Goal: Task Accomplishment & Management: Use online tool/utility

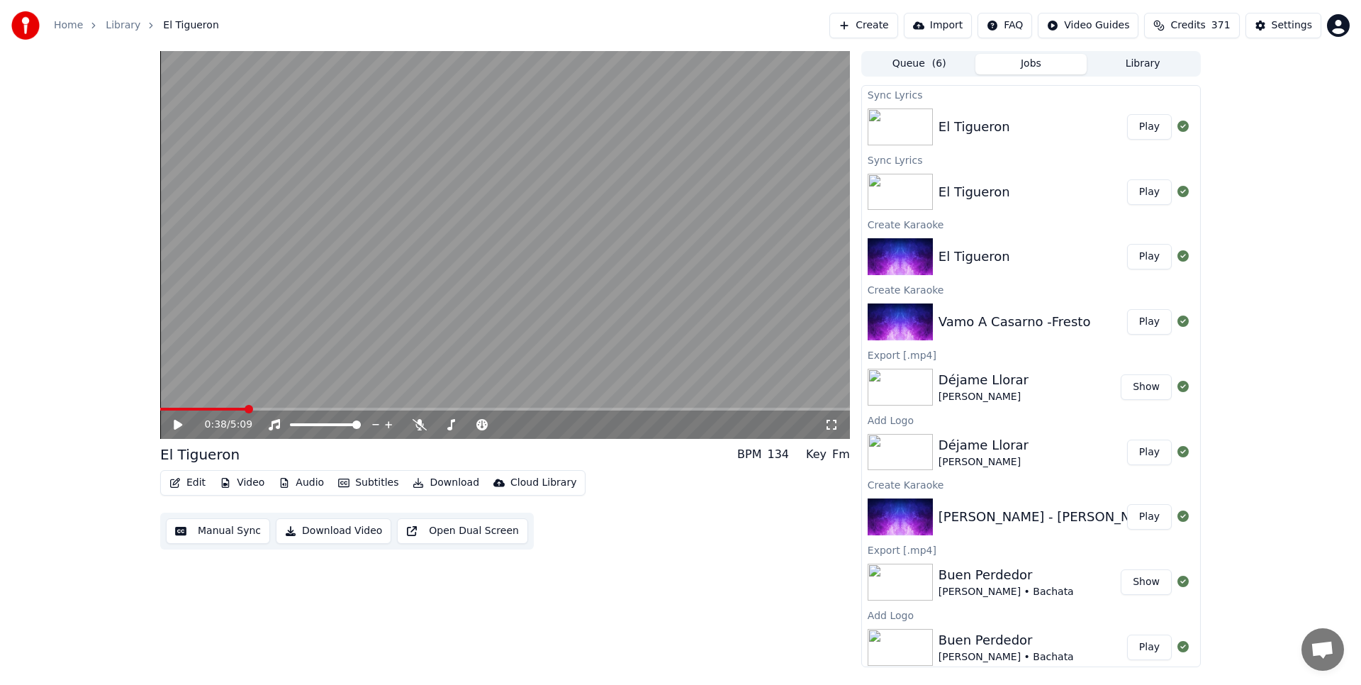
click at [174, 482] on icon "button" at bounding box center [175, 483] width 10 height 10
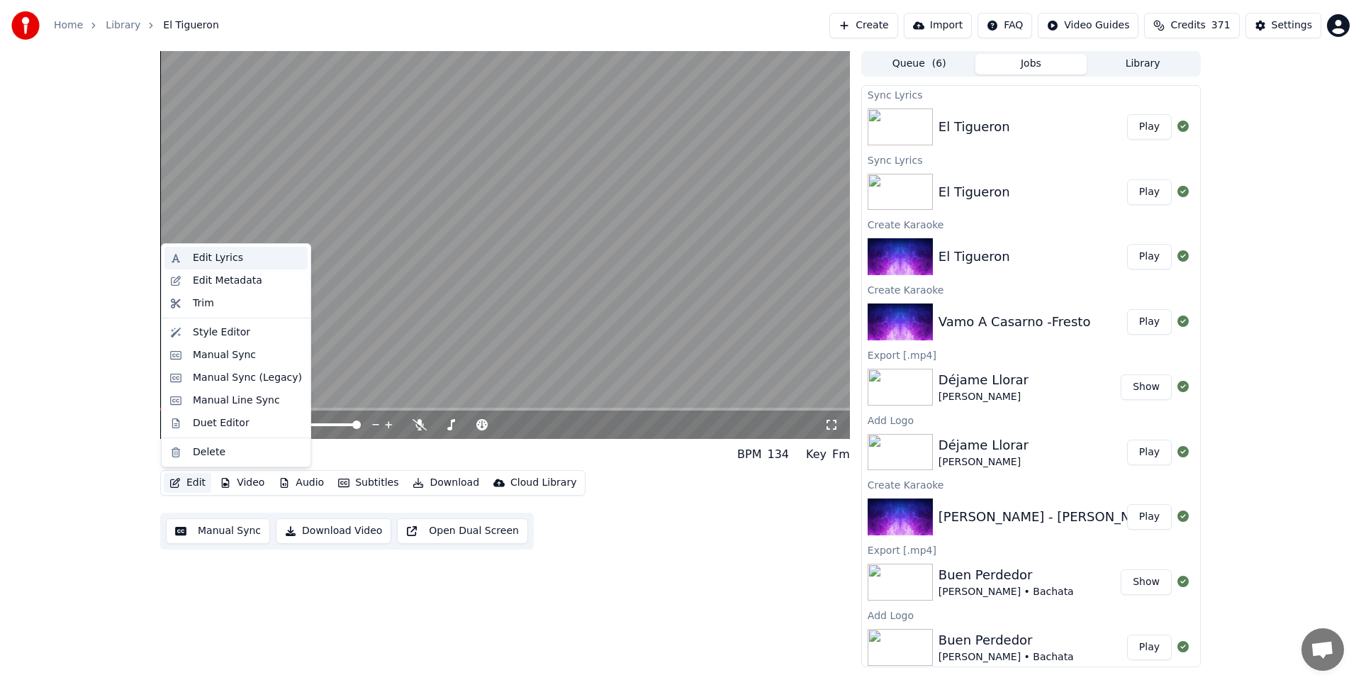
click at [200, 259] on div "Edit Lyrics" at bounding box center [218, 258] width 50 height 14
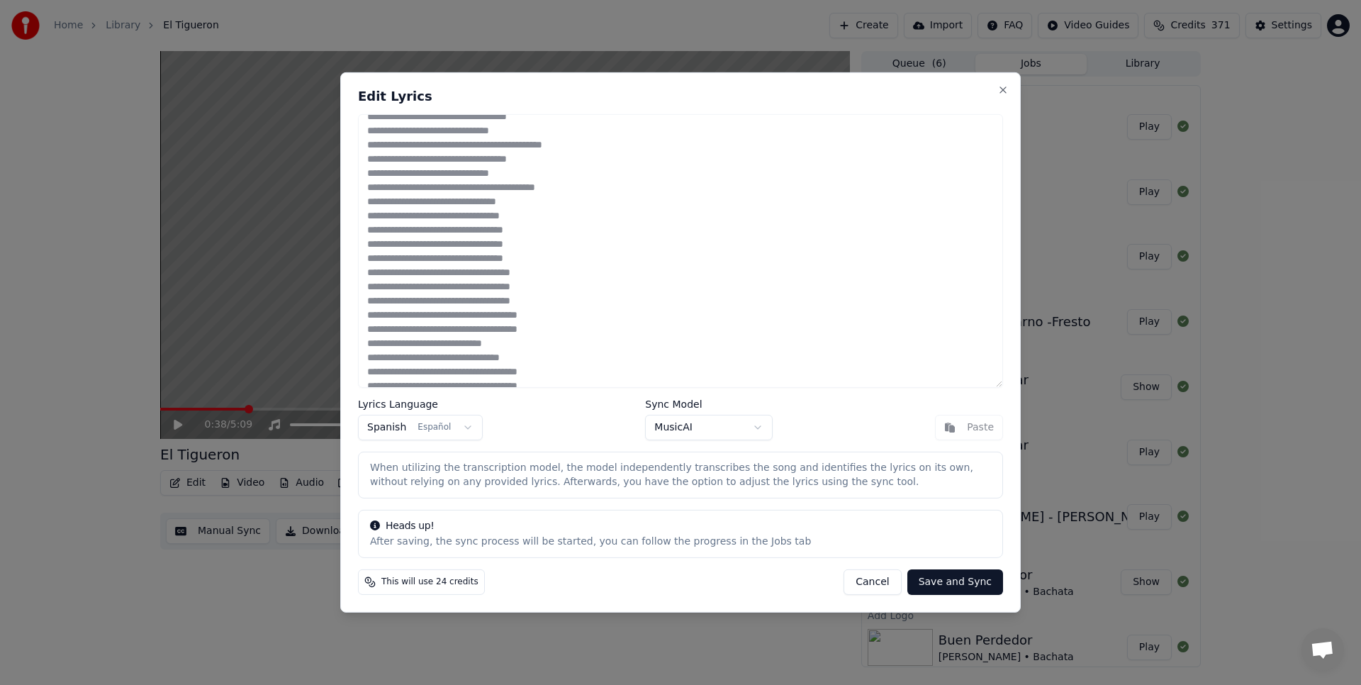
scroll to position [40, 0]
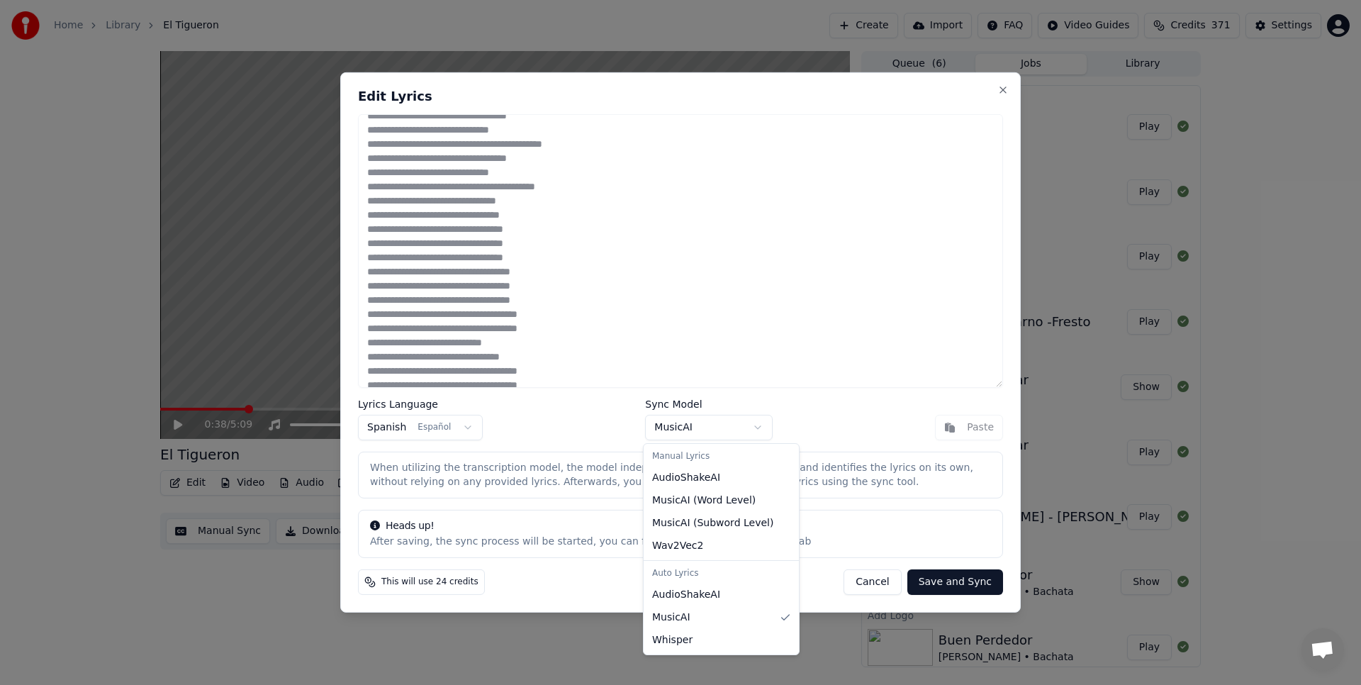
click at [753, 425] on body "Home Library El Tigueron Create Import FAQ Video Guides Credits 371 Settings 0:…" at bounding box center [680, 342] width 1361 height 685
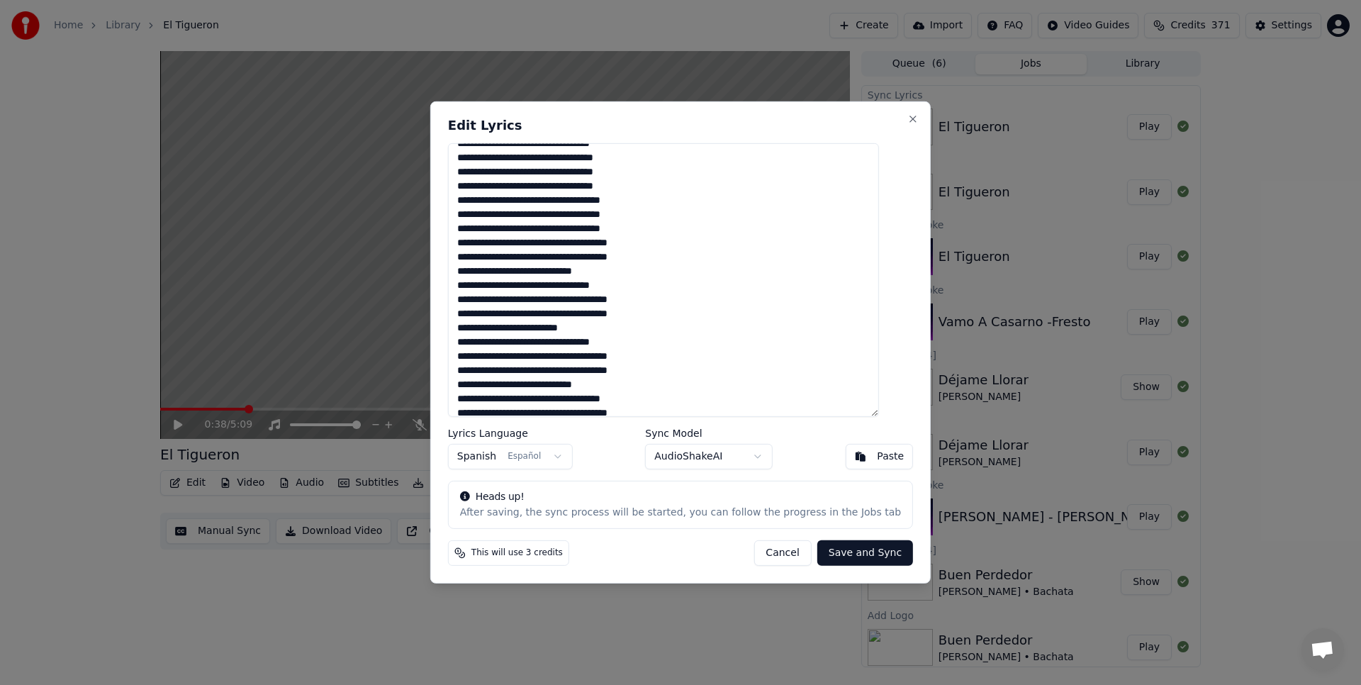
scroll to position [0, 0]
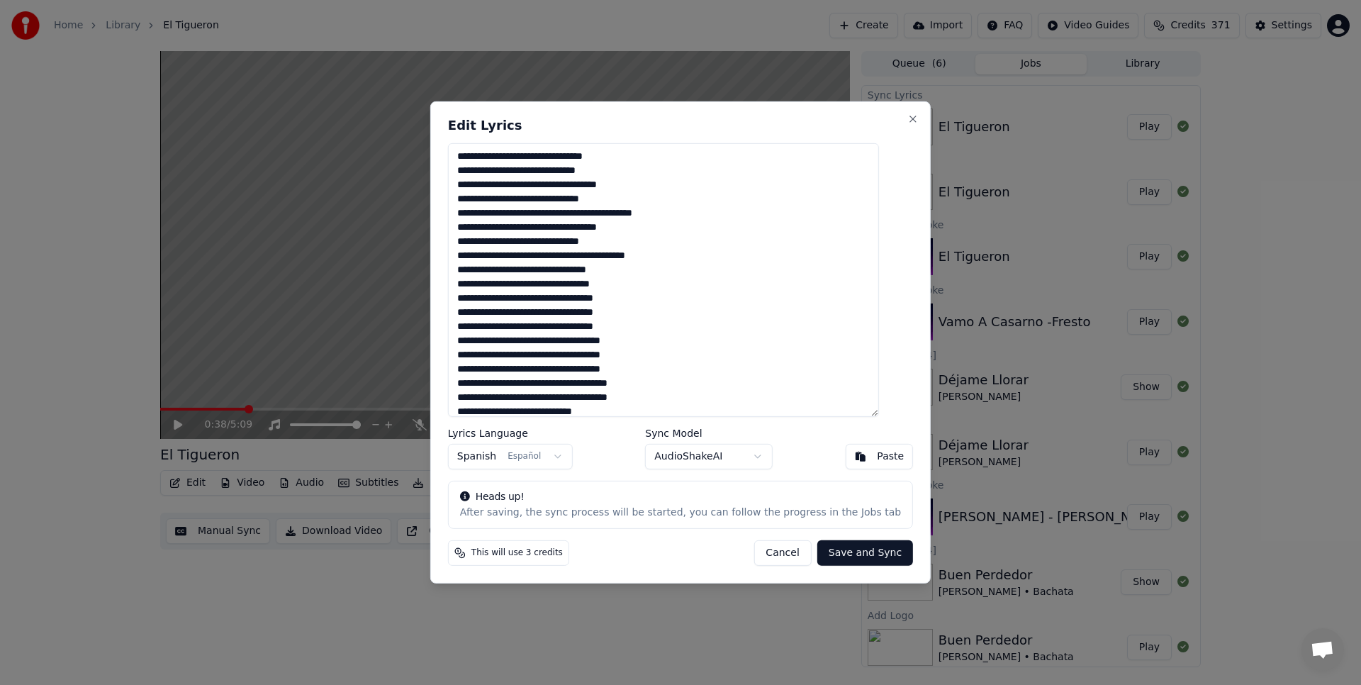
click at [475, 152] on textarea at bounding box center [663, 280] width 431 height 274
click at [478, 153] on textarea at bounding box center [663, 280] width 431 height 274
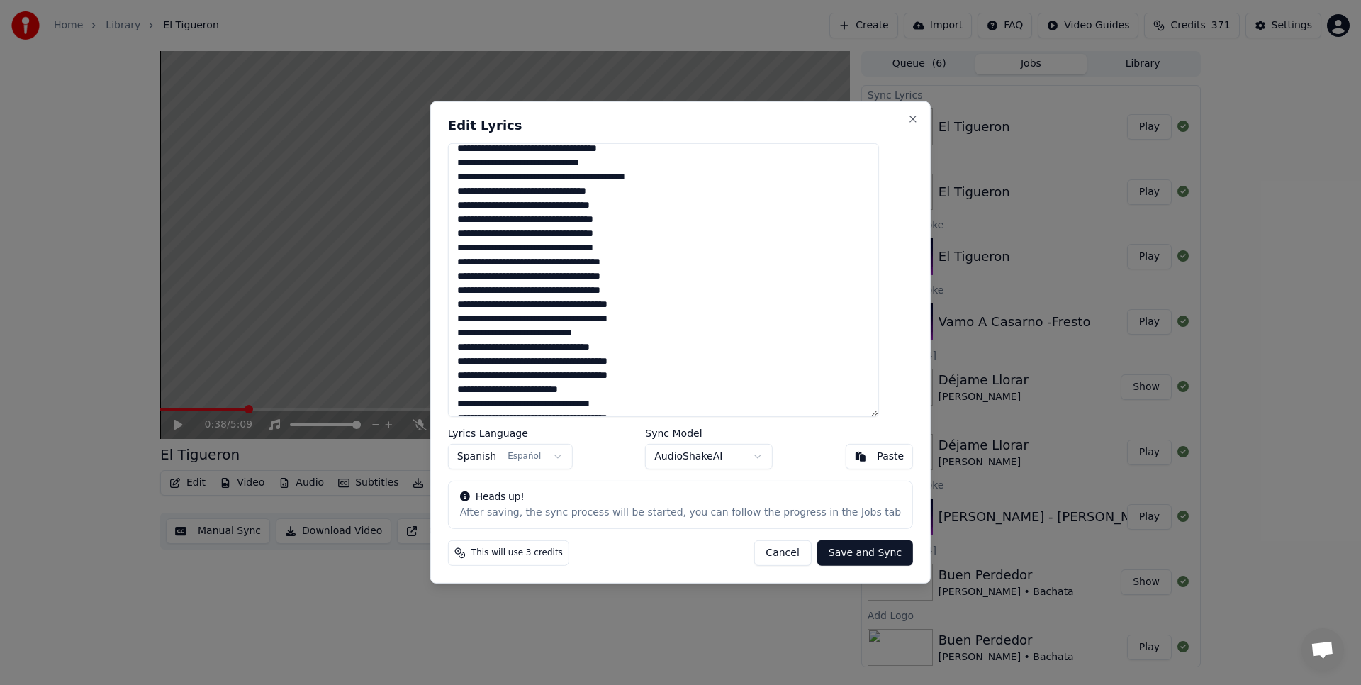
click at [667, 290] on textarea at bounding box center [663, 280] width 431 height 274
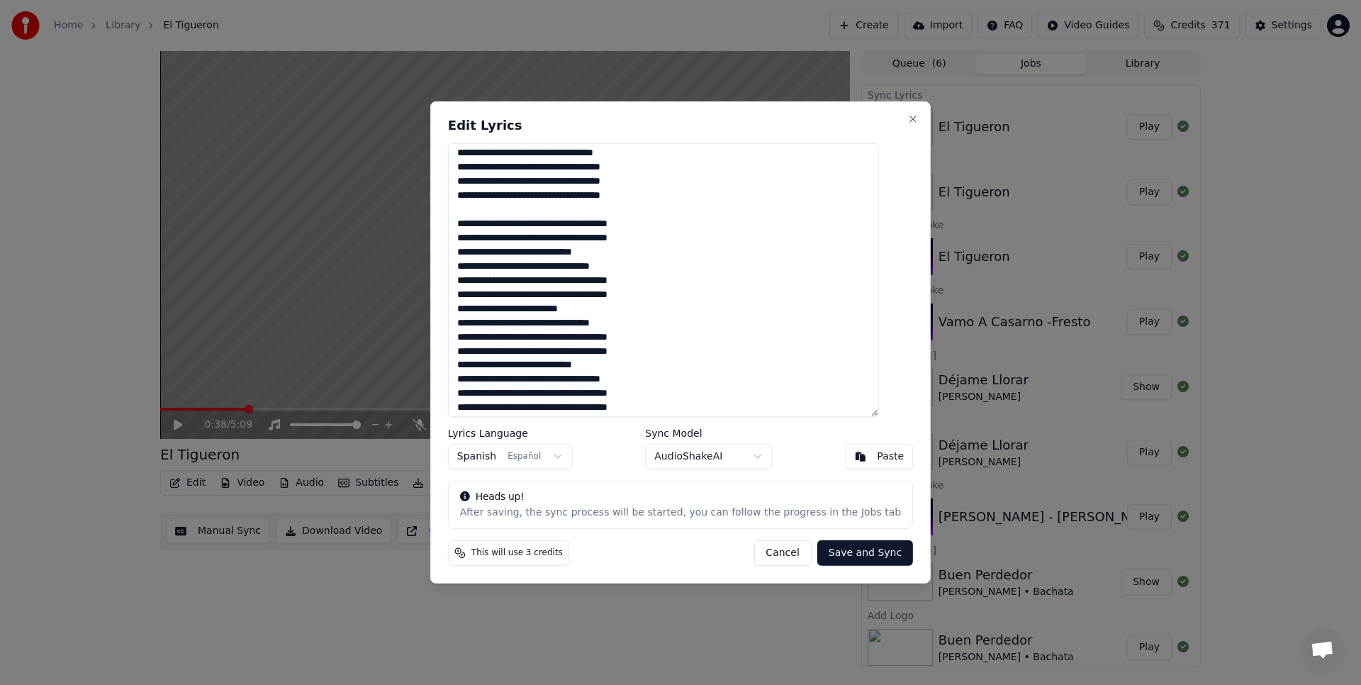
scroll to position [259, 0]
click at [474, 250] on textarea at bounding box center [663, 280] width 431 height 274
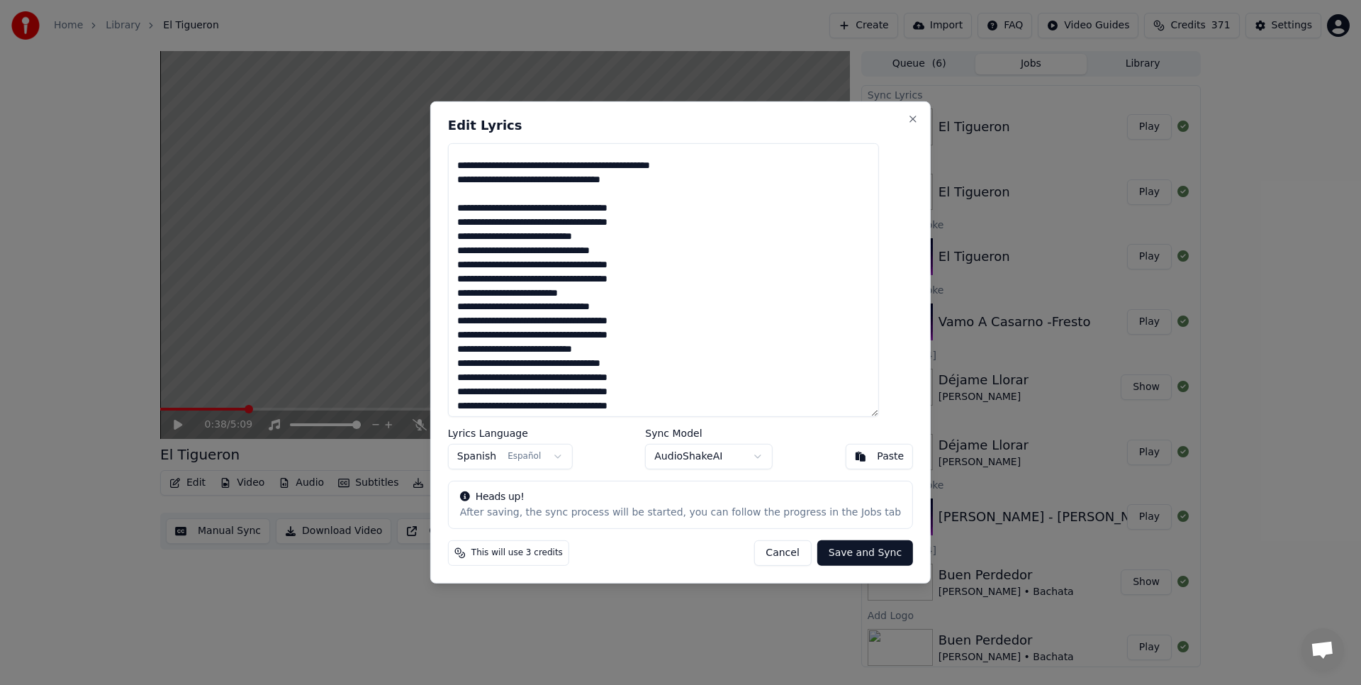
scroll to position [306, 0]
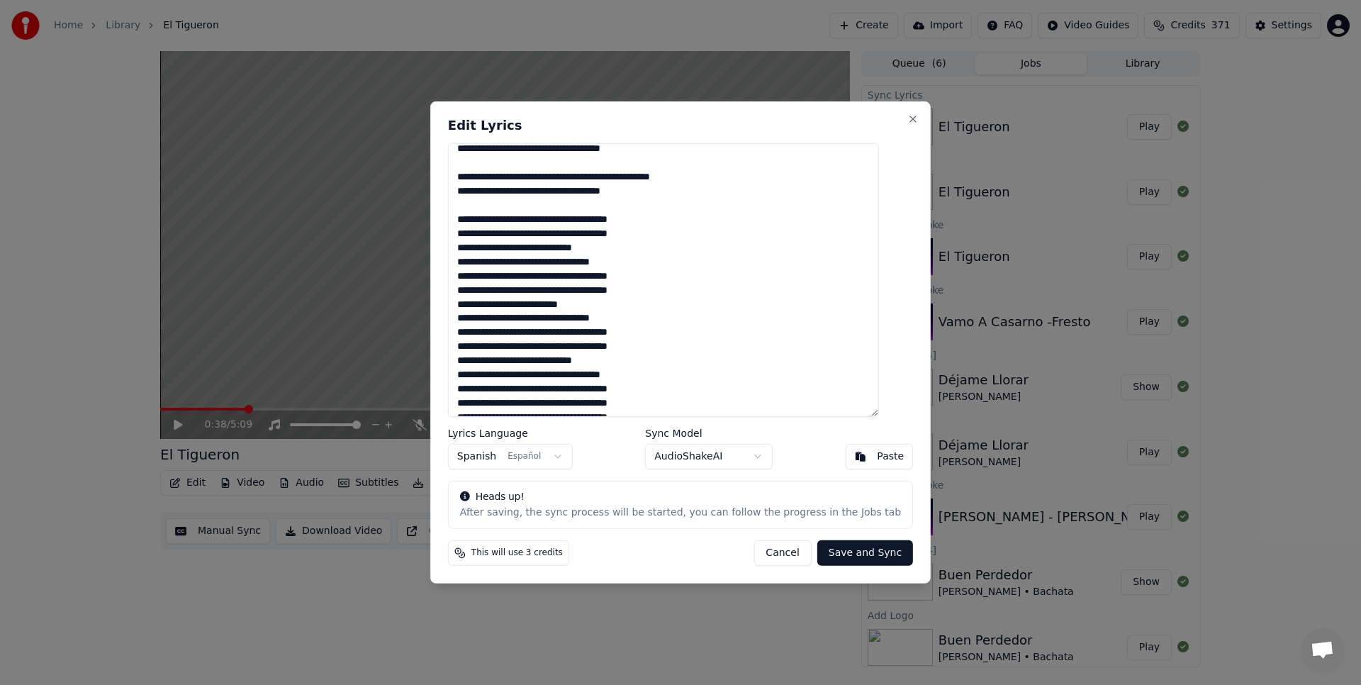
click at [471, 248] on textarea at bounding box center [663, 280] width 431 height 274
click at [472, 293] on textarea at bounding box center [663, 280] width 431 height 274
click at [475, 332] on textarea at bounding box center [663, 280] width 431 height 274
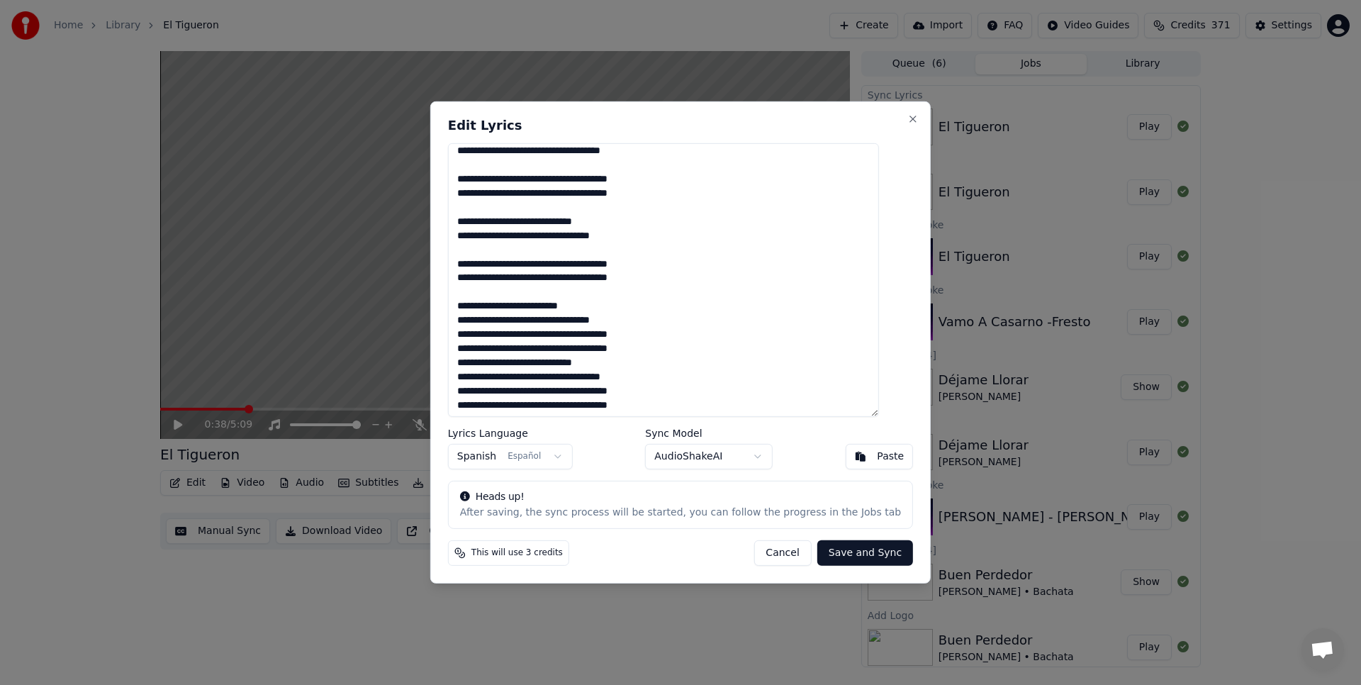
scroll to position [347, 0]
click at [474, 334] on textarea at bounding box center [663, 280] width 431 height 274
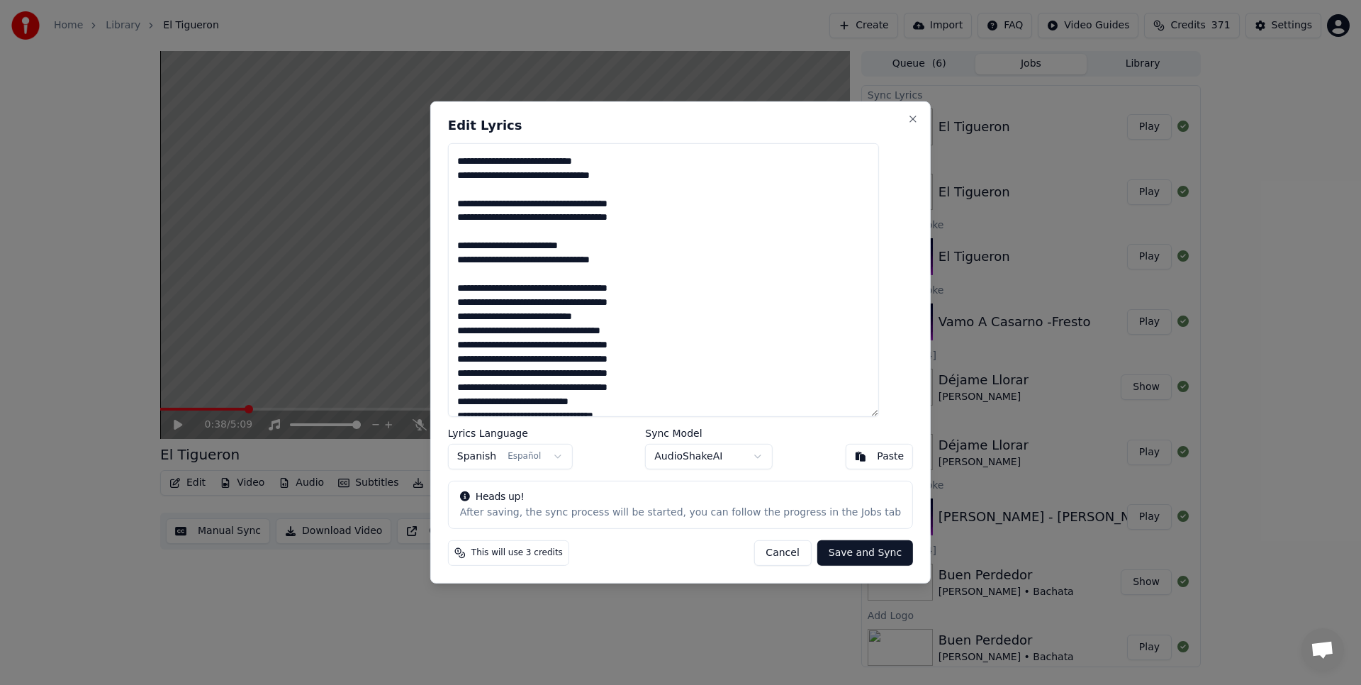
scroll to position [408, 0]
click at [474, 316] on textarea at bounding box center [663, 280] width 431 height 274
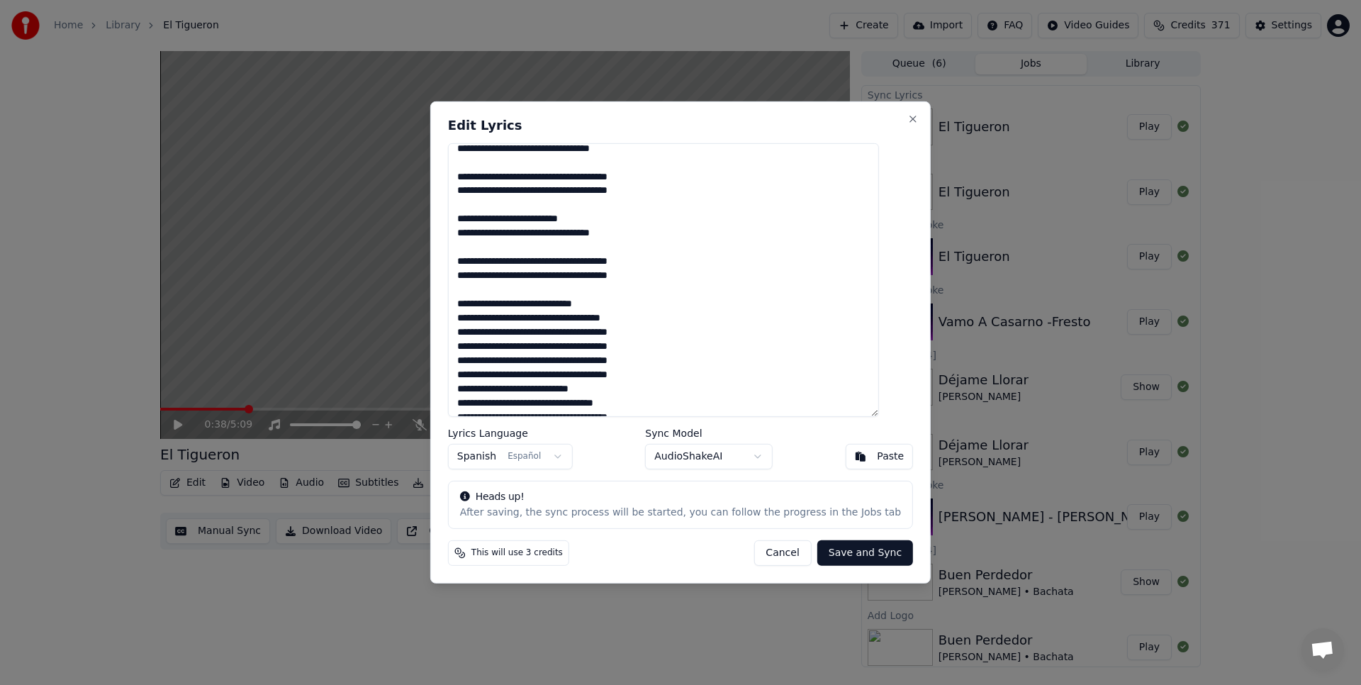
scroll to position [452, 0]
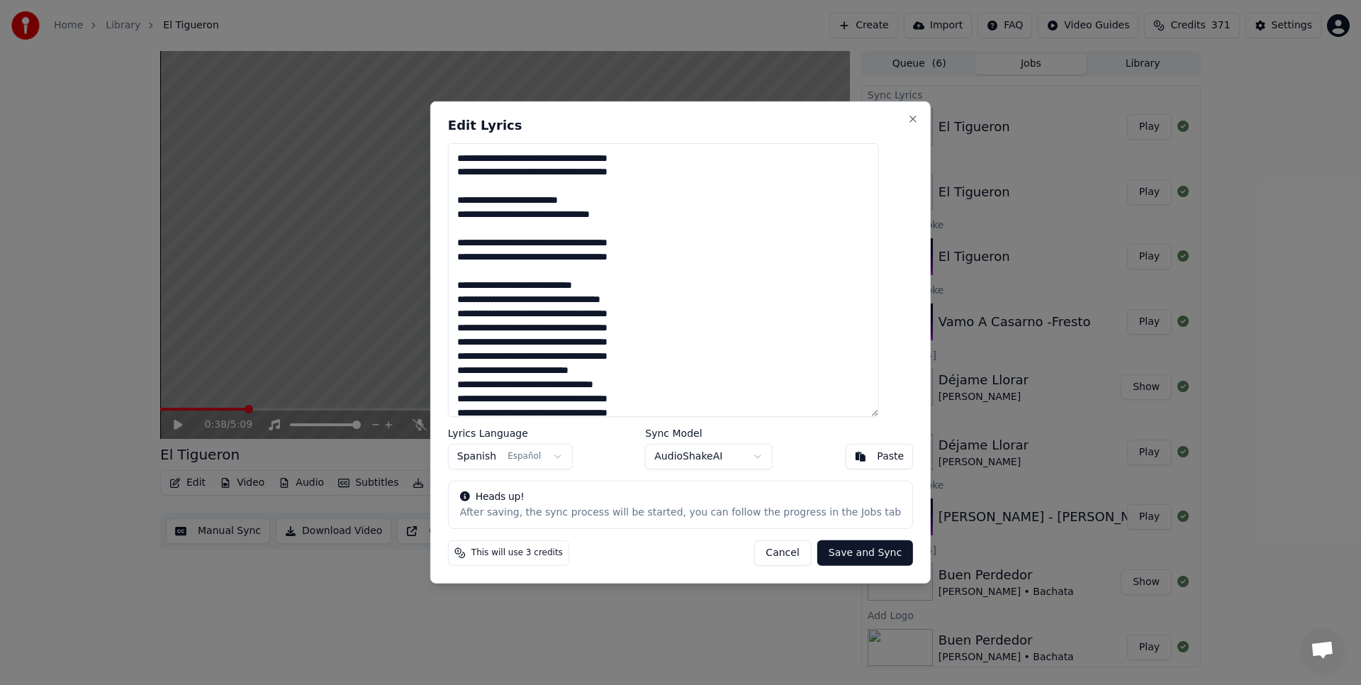
click at [475, 311] on textarea at bounding box center [663, 280] width 431 height 274
click at [475, 355] on textarea at bounding box center [663, 280] width 431 height 274
click at [717, 334] on textarea at bounding box center [663, 280] width 431 height 274
click at [742, 339] on textarea at bounding box center [663, 280] width 431 height 274
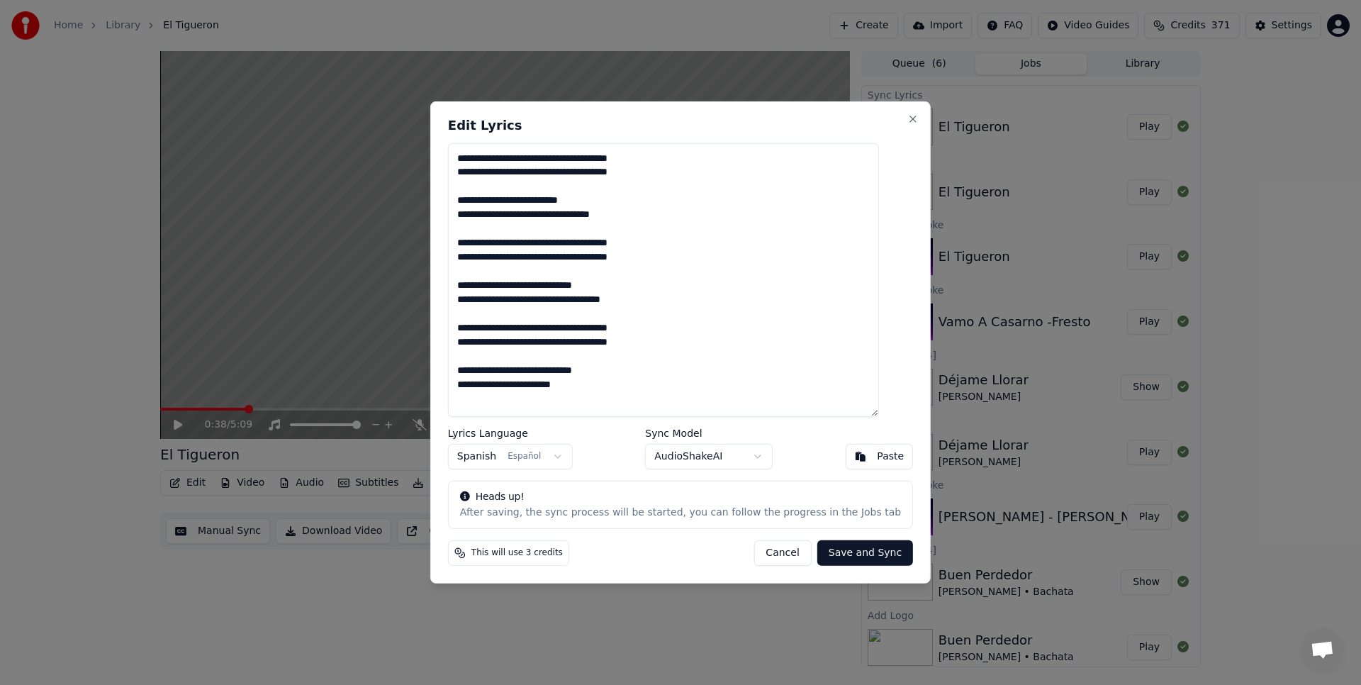
click at [630, 385] on textarea at bounding box center [663, 280] width 431 height 274
click at [690, 372] on textarea at bounding box center [663, 280] width 431 height 274
click at [620, 383] on textarea at bounding box center [663, 280] width 431 height 274
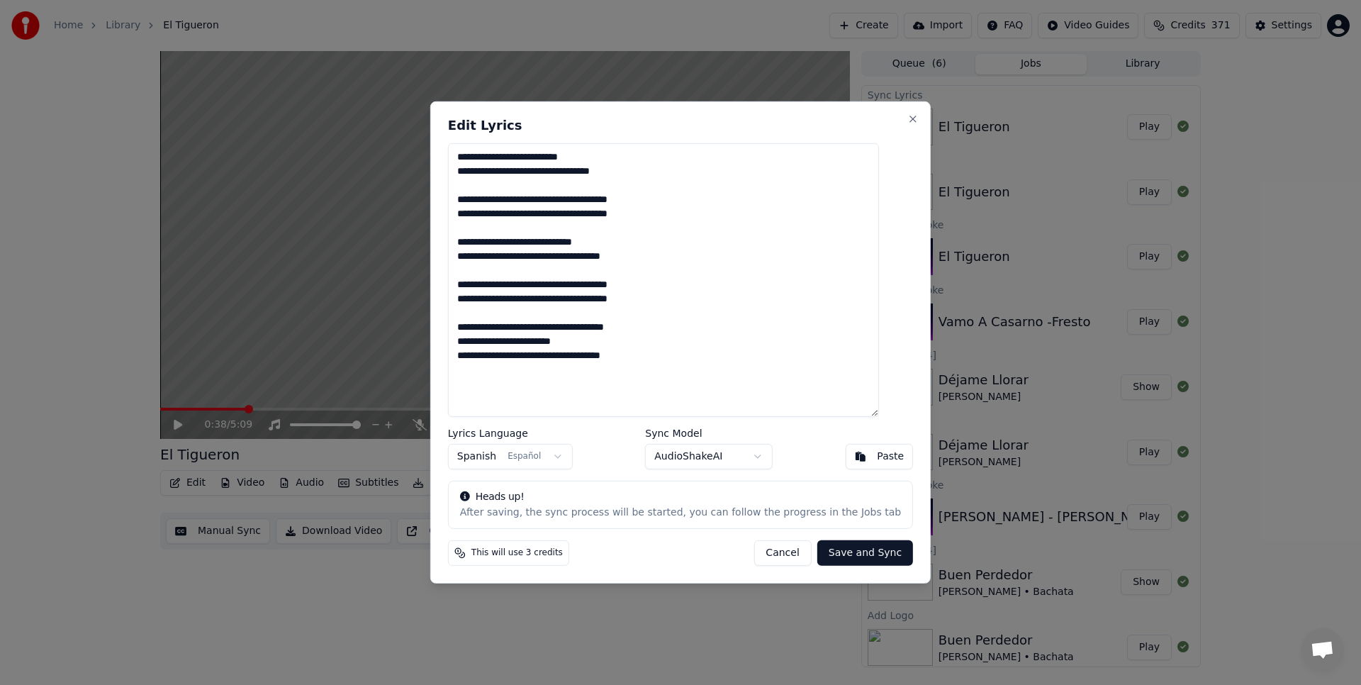
scroll to position [496, 0]
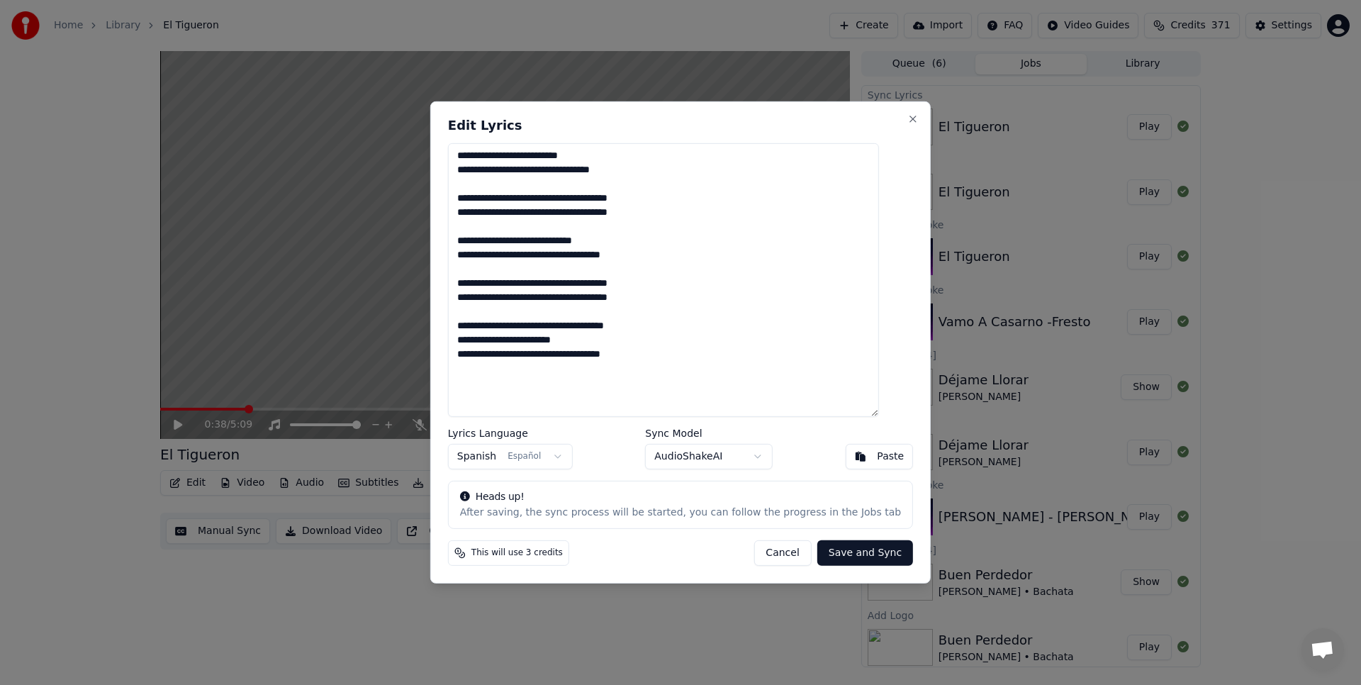
click at [603, 354] on textarea at bounding box center [663, 280] width 431 height 274
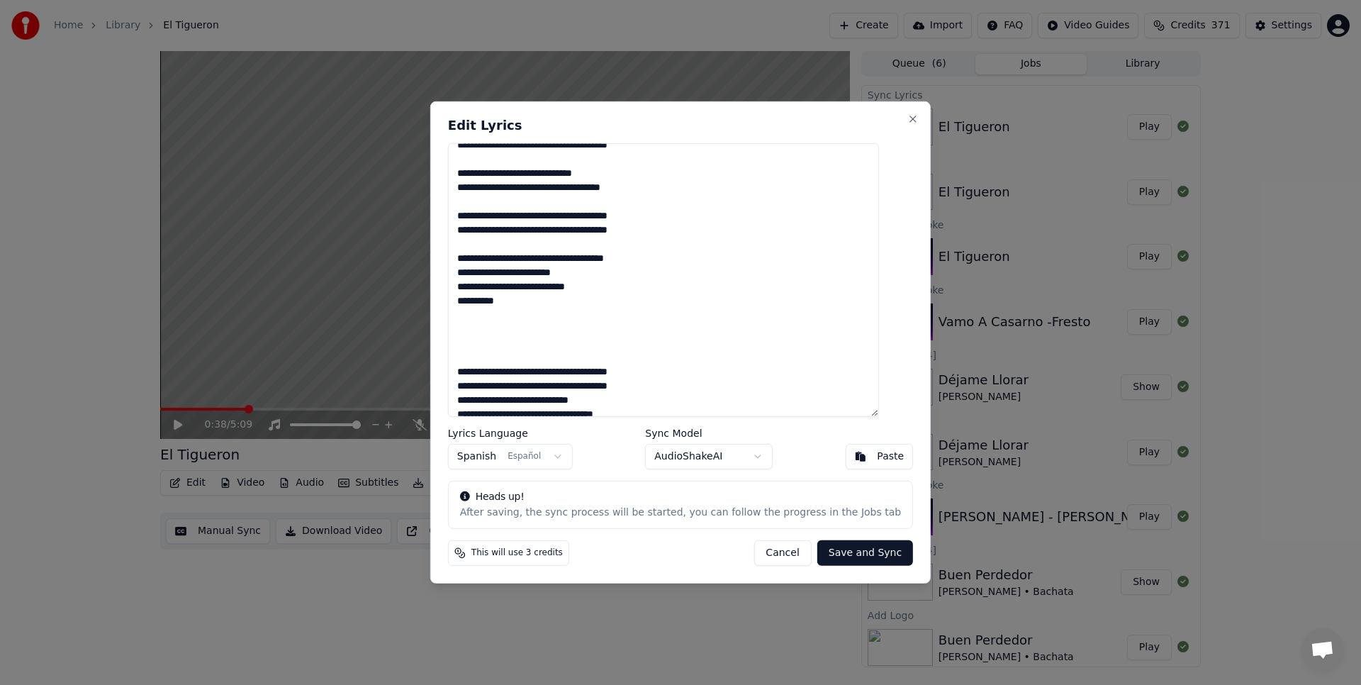
scroll to position [566, 0]
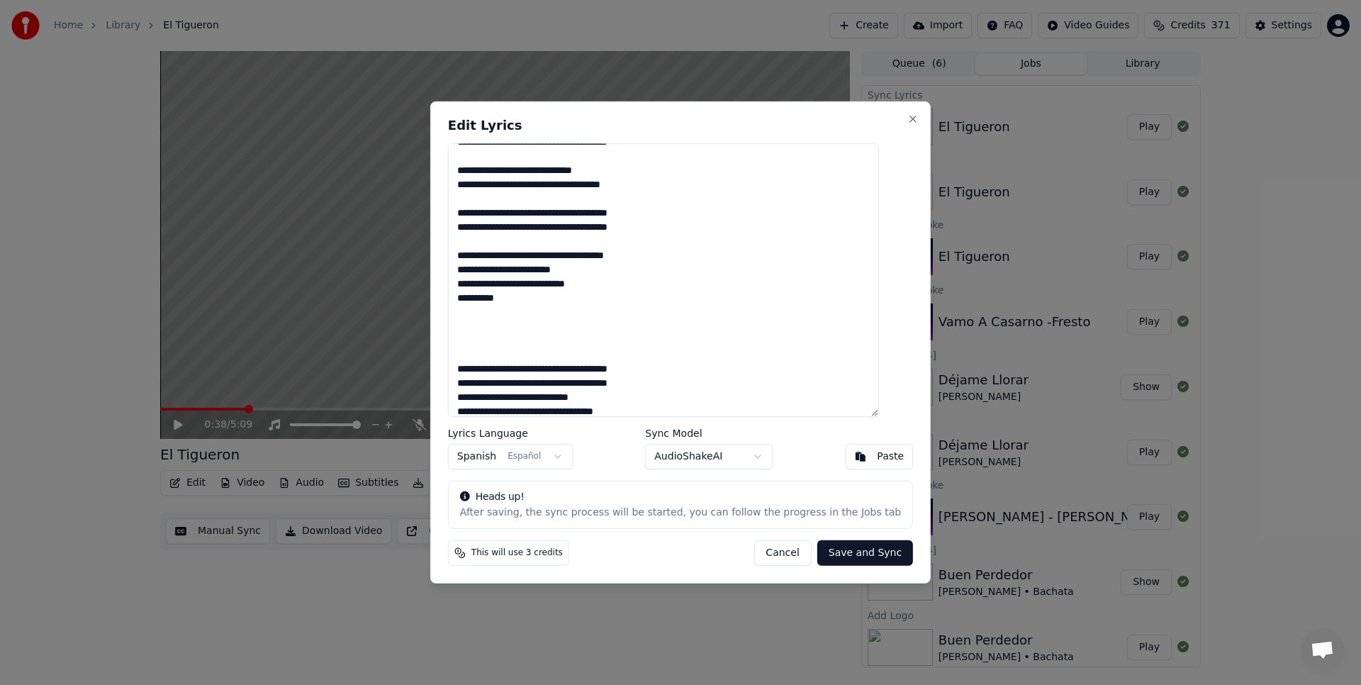
click at [474, 369] on textarea at bounding box center [663, 280] width 431 height 274
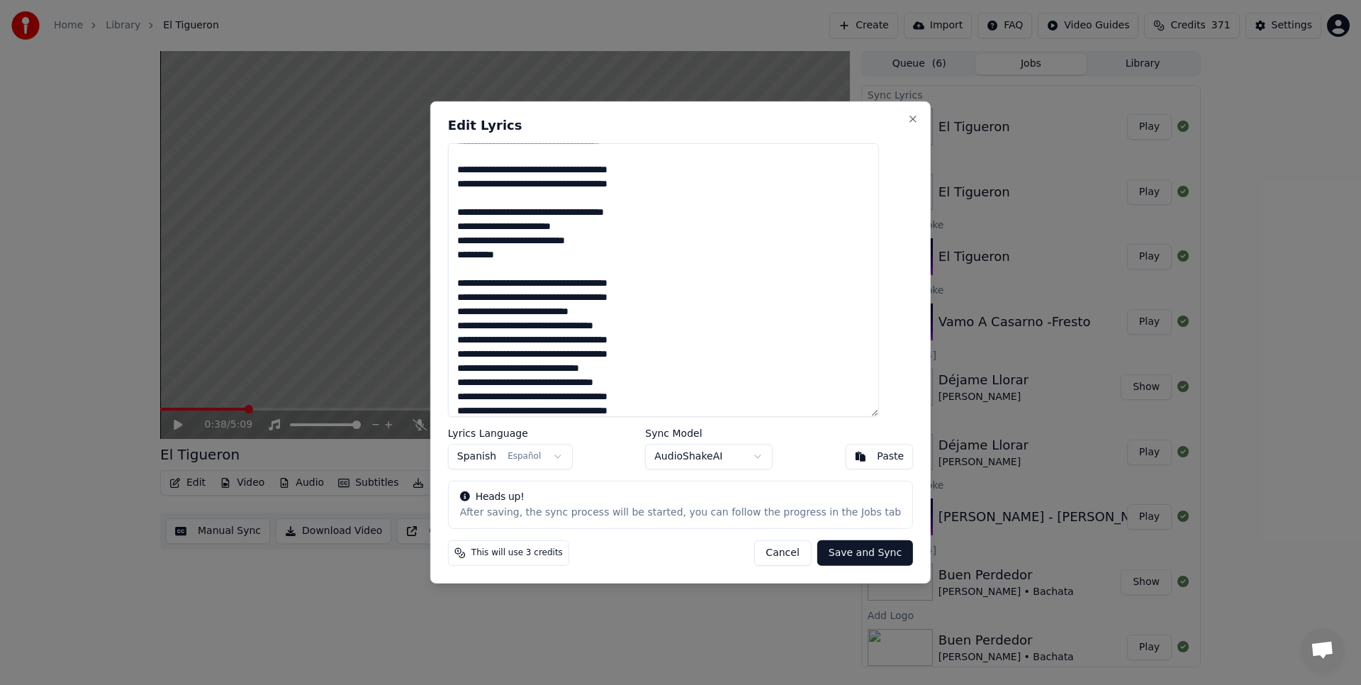
scroll to position [669, 0]
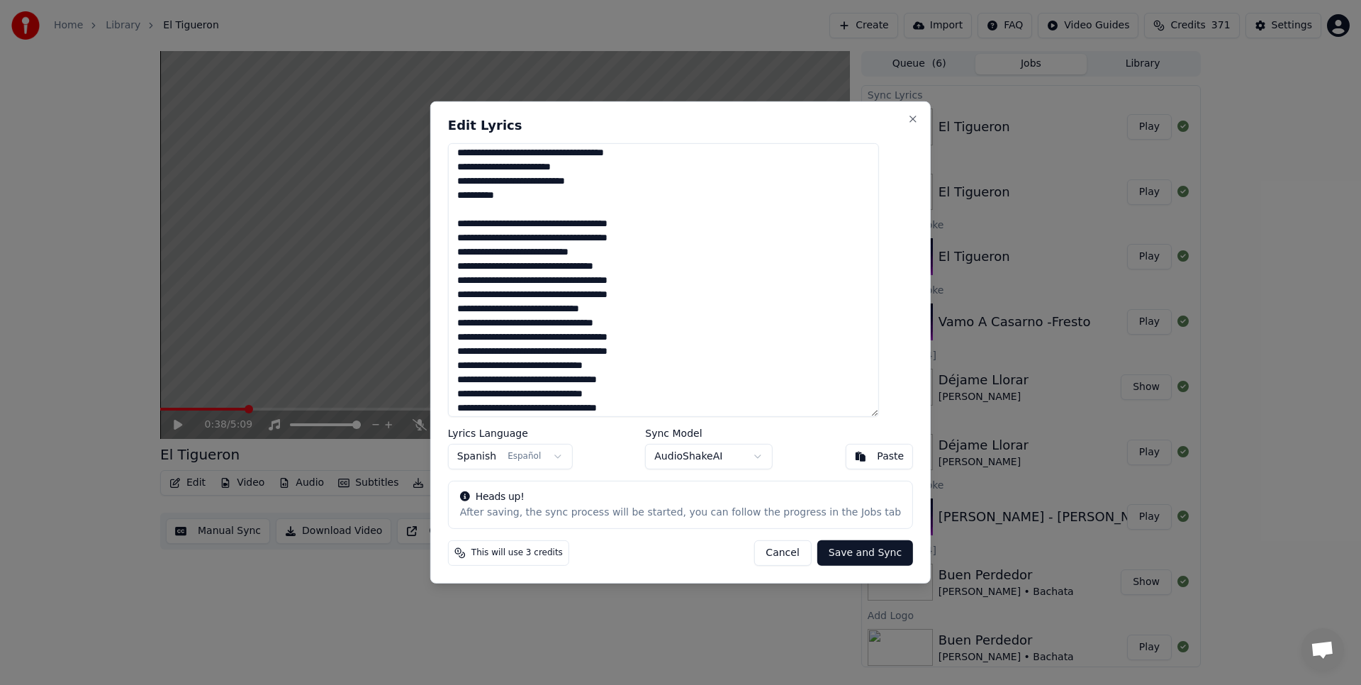
click at [472, 254] on textarea at bounding box center [663, 280] width 431 height 274
click at [471, 293] on textarea at bounding box center [663, 280] width 431 height 274
click at [472, 335] on textarea at bounding box center [663, 280] width 431 height 274
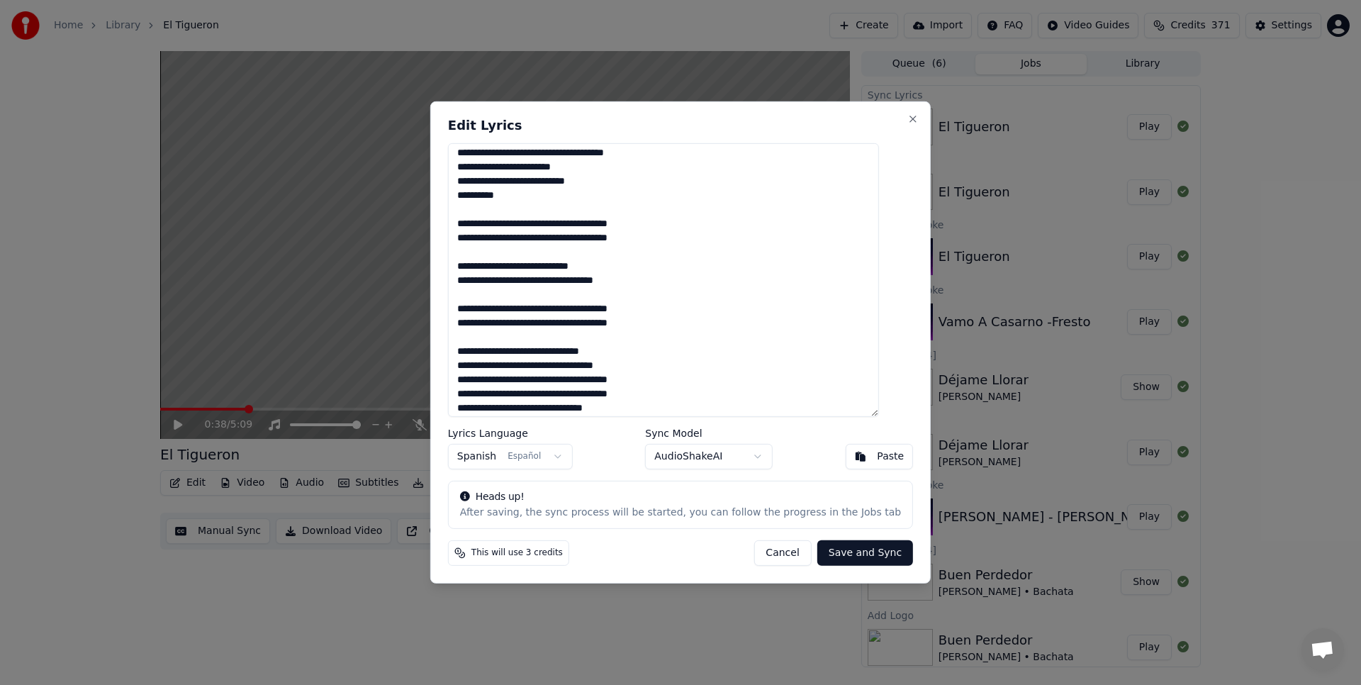
click at [471, 380] on textarea at bounding box center [663, 280] width 431 height 274
click at [472, 339] on textarea at bounding box center [663, 280] width 431 height 274
click at [474, 384] on textarea at bounding box center [663, 280] width 431 height 274
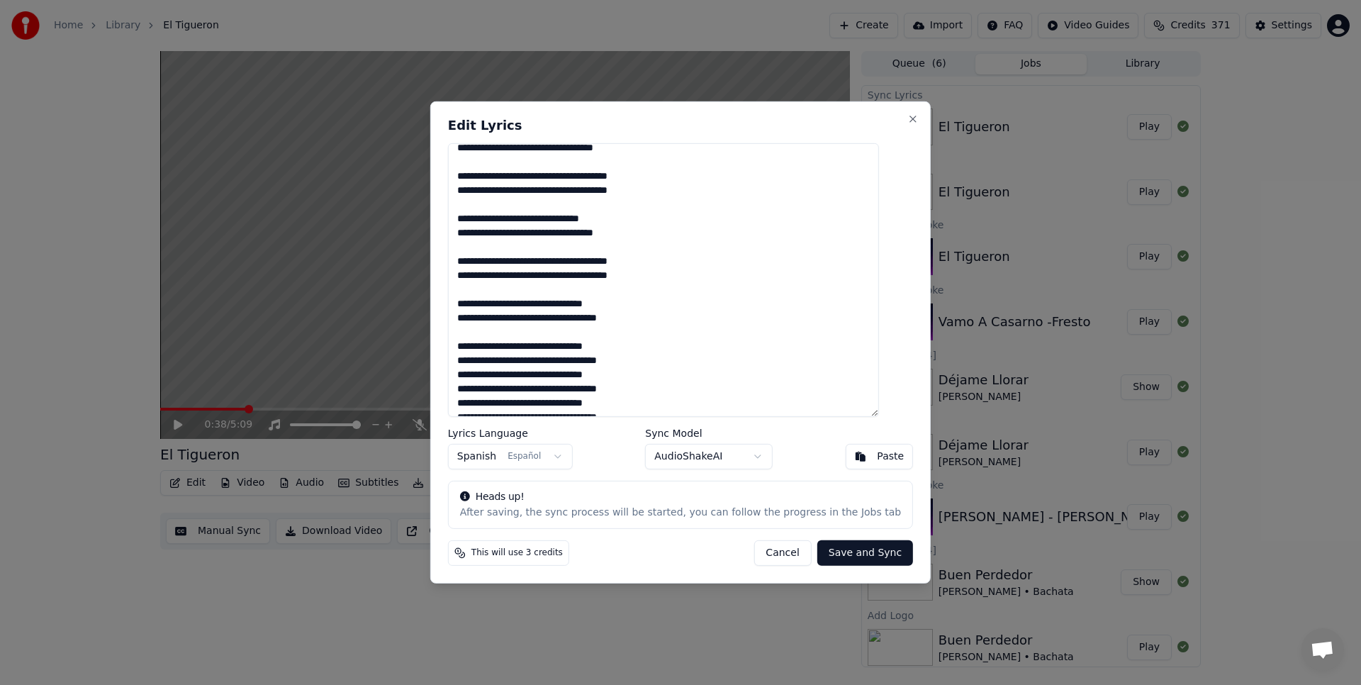
scroll to position [802, 0]
click at [668, 320] on textarea at bounding box center [663, 280] width 431 height 274
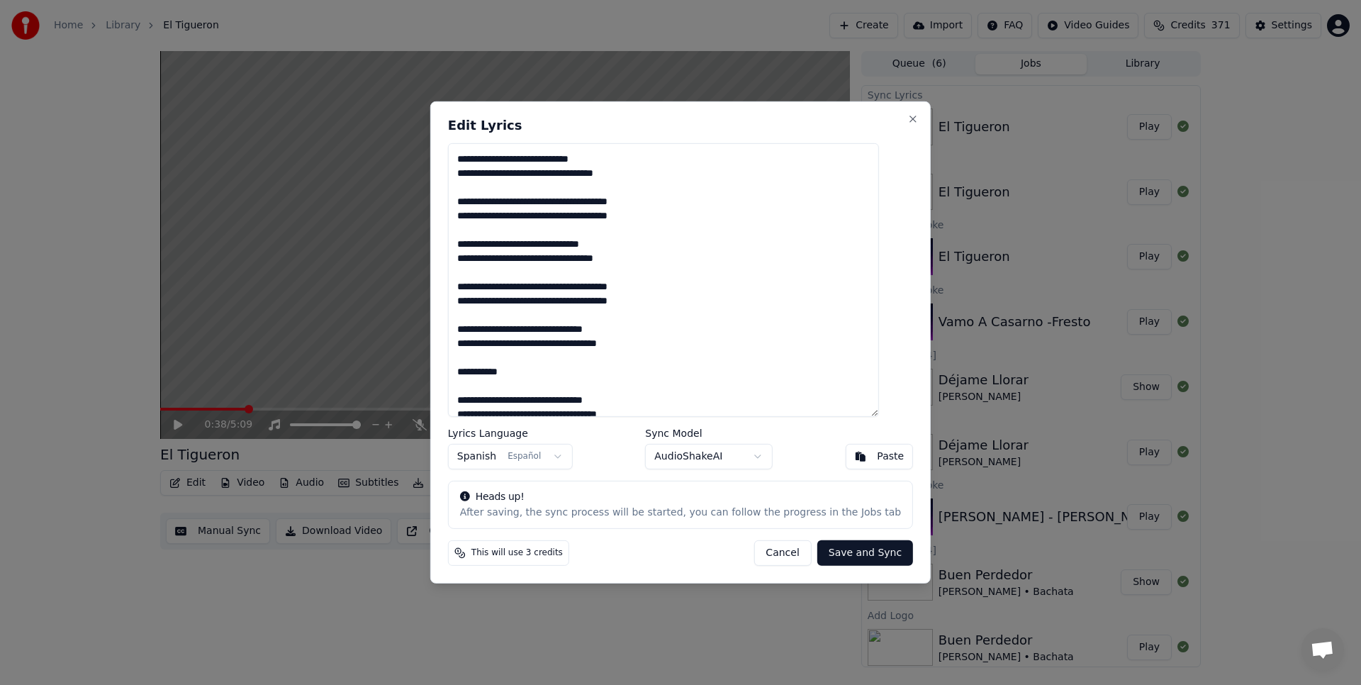
scroll to position [873, 0]
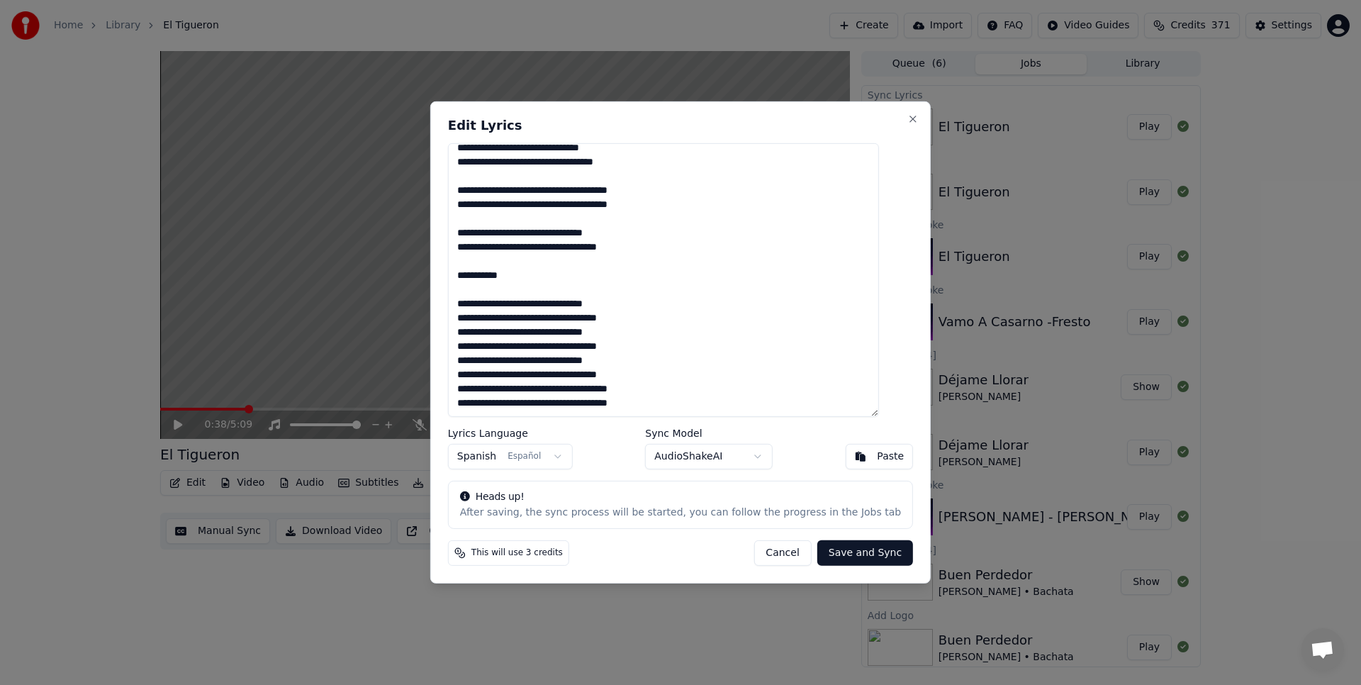
click at [472, 334] on textarea at bounding box center [663, 280] width 431 height 274
click at [668, 325] on textarea at bounding box center [663, 280] width 431 height 274
click at [473, 332] on textarea at bounding box center [663, 280] width 431 height 274
click at [538, 346] on textarea at bounding box center [663, 280] width 431 height 274
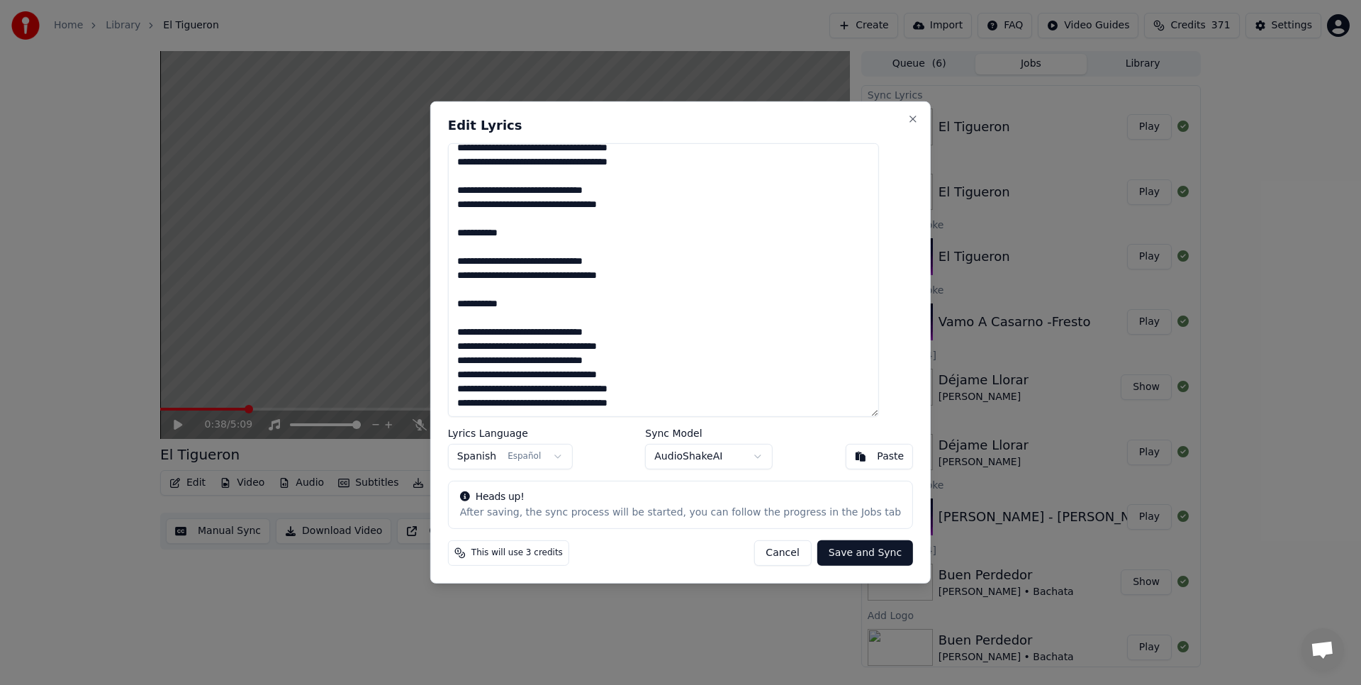
click at [659, 347] on textarea at bounding box center [663, 280] width 431 height 274
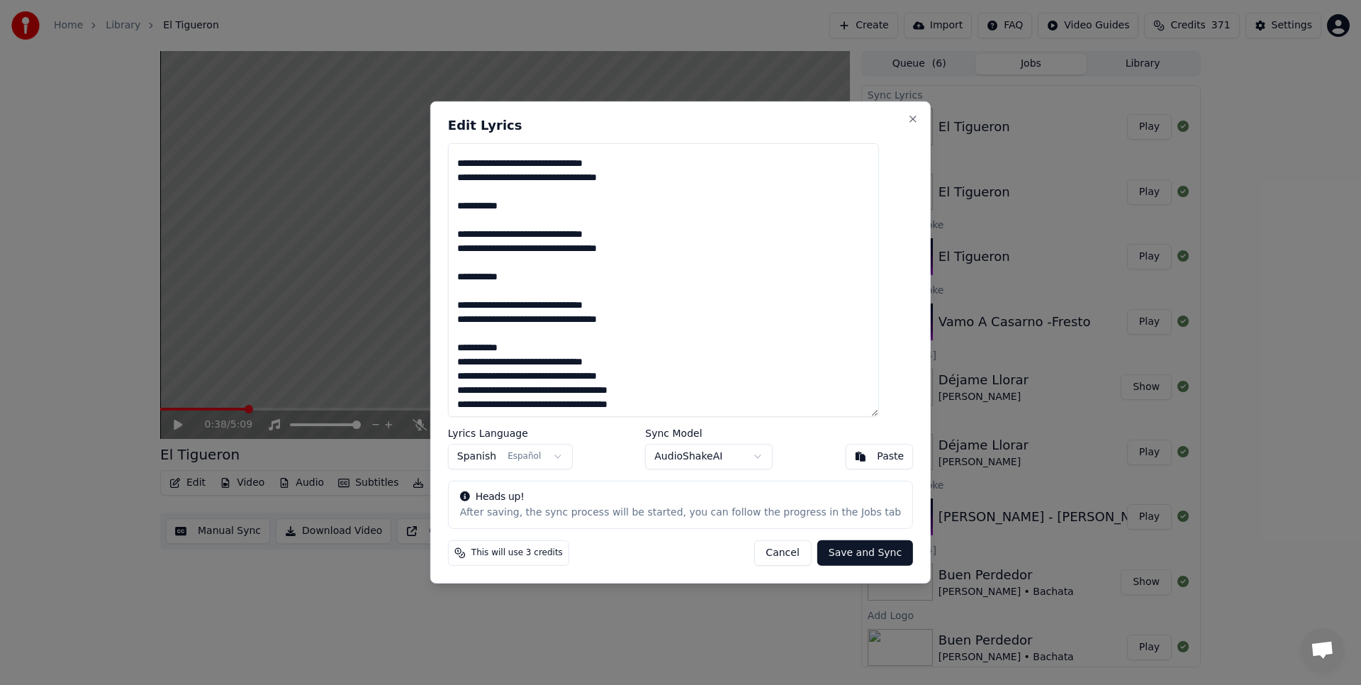
scroll to position [943, 0]
click at [473, 362] on textarea at bounding box center [663, 280] width 431 height 274
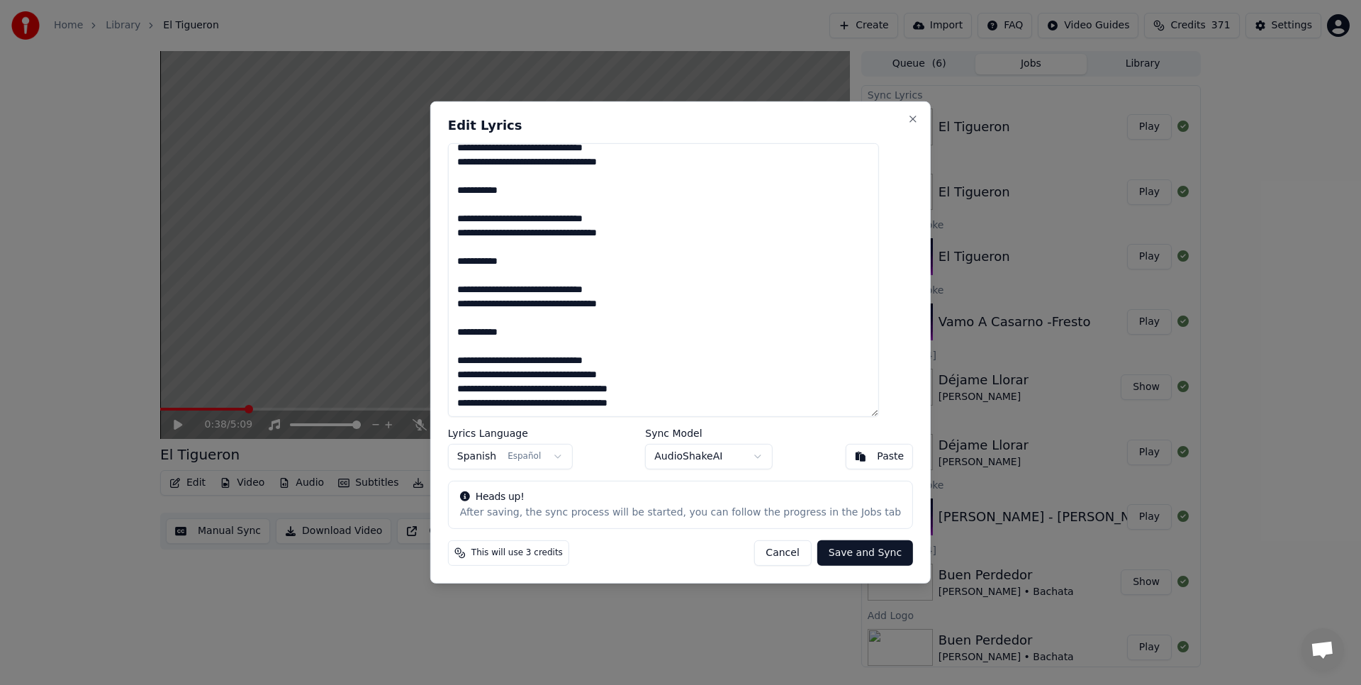
scroll to position [957, 0]
click at [661, 372] on textarea at bounding box center [663, 280] width 431 height 274
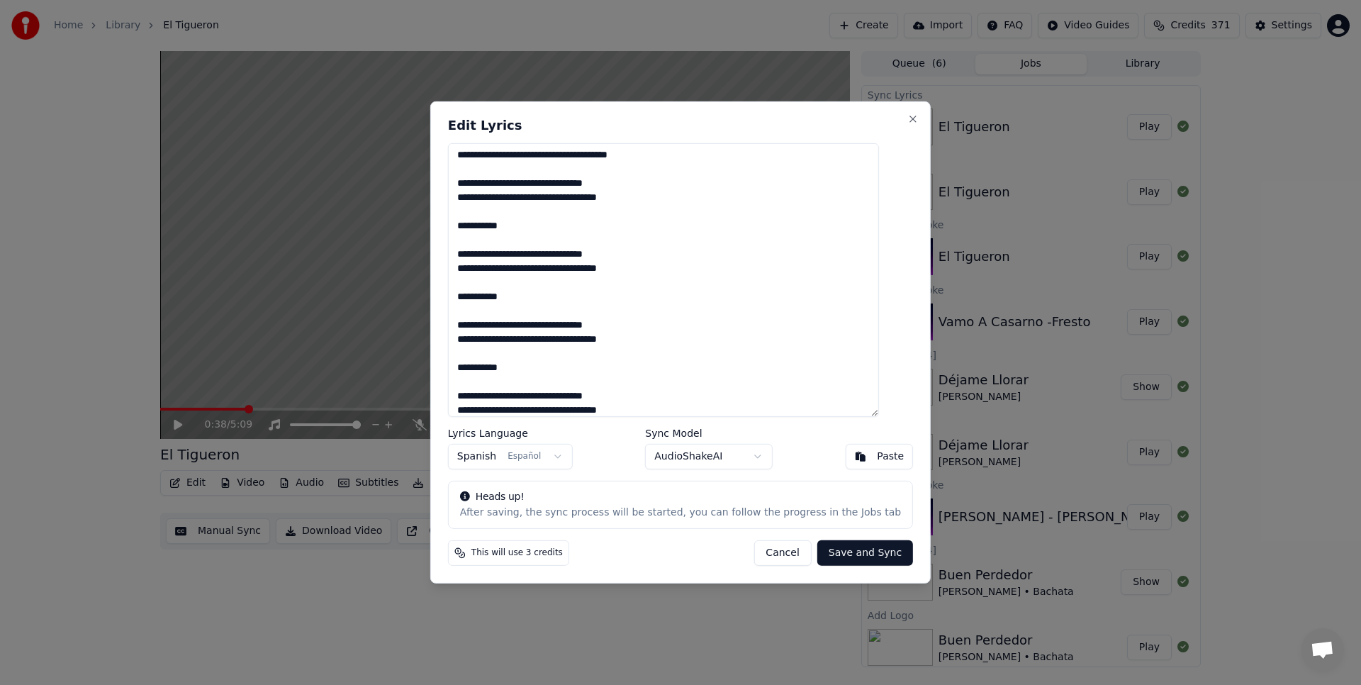
scroll to position [972, 0]
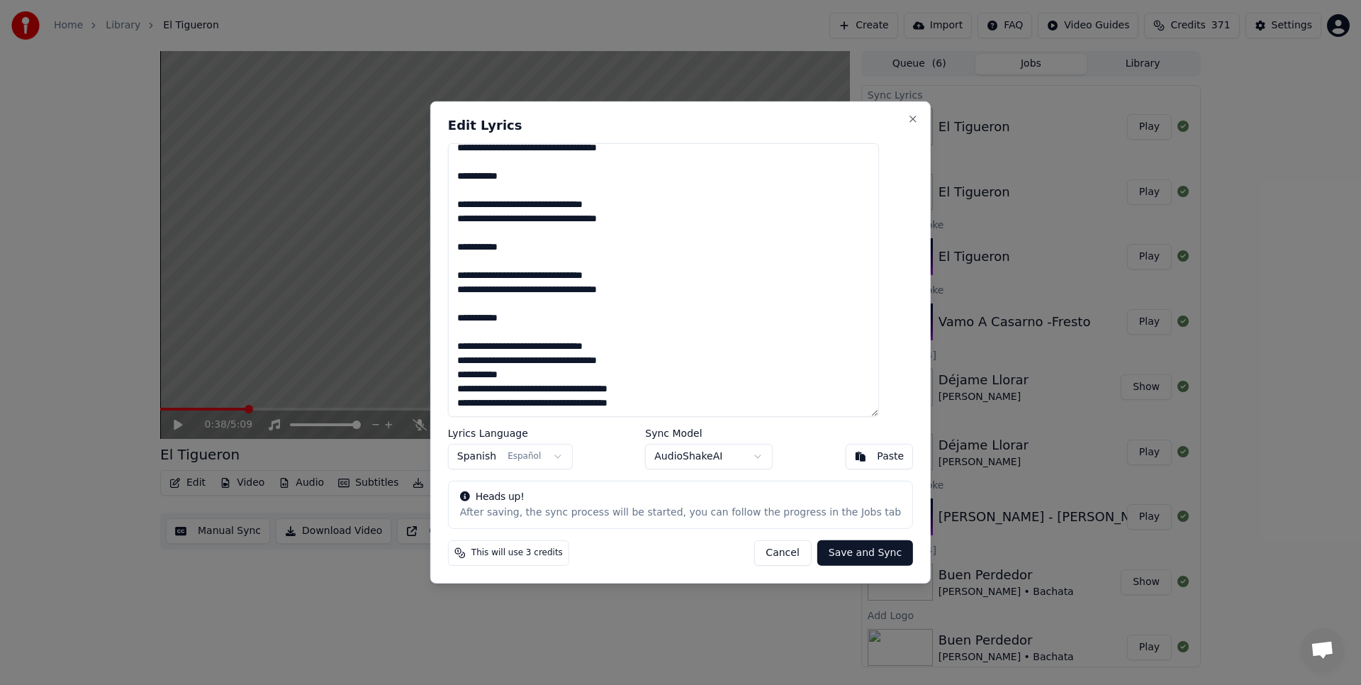
click at [473, 386] on textarea at bounding box center [663, 280] width 431 height 274
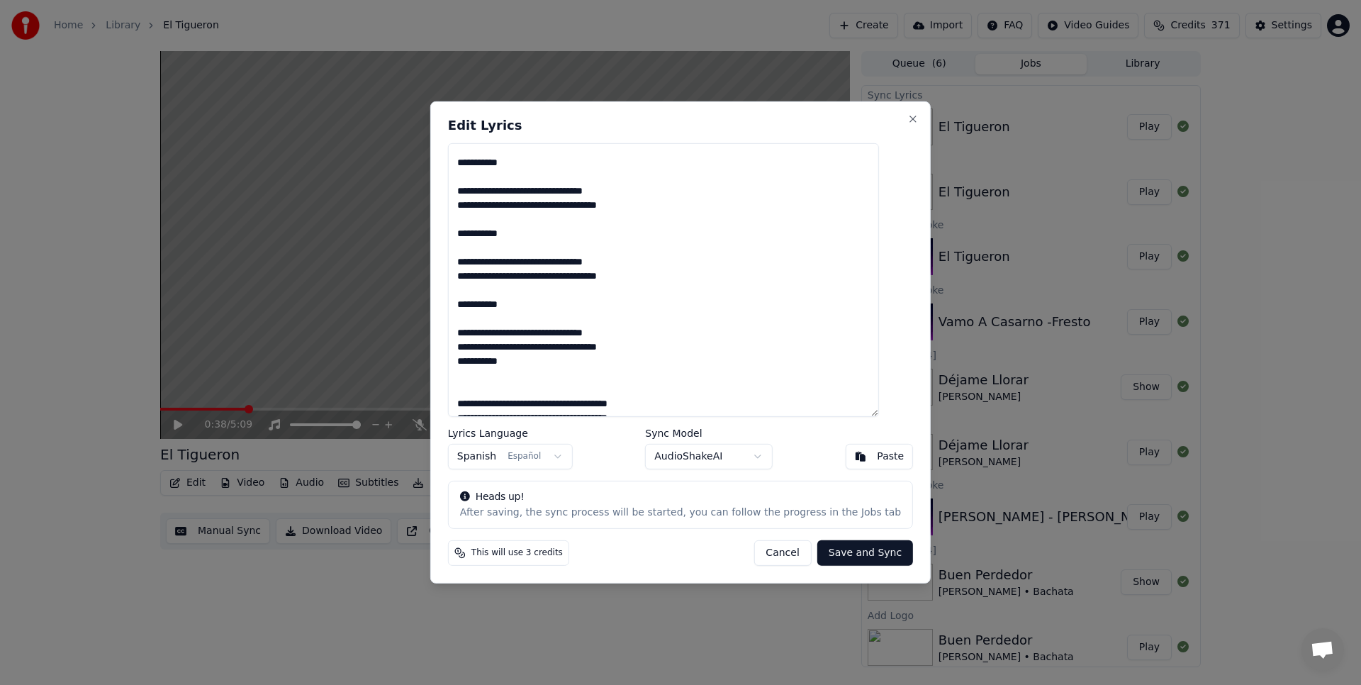
scroll to position [1000, 0]
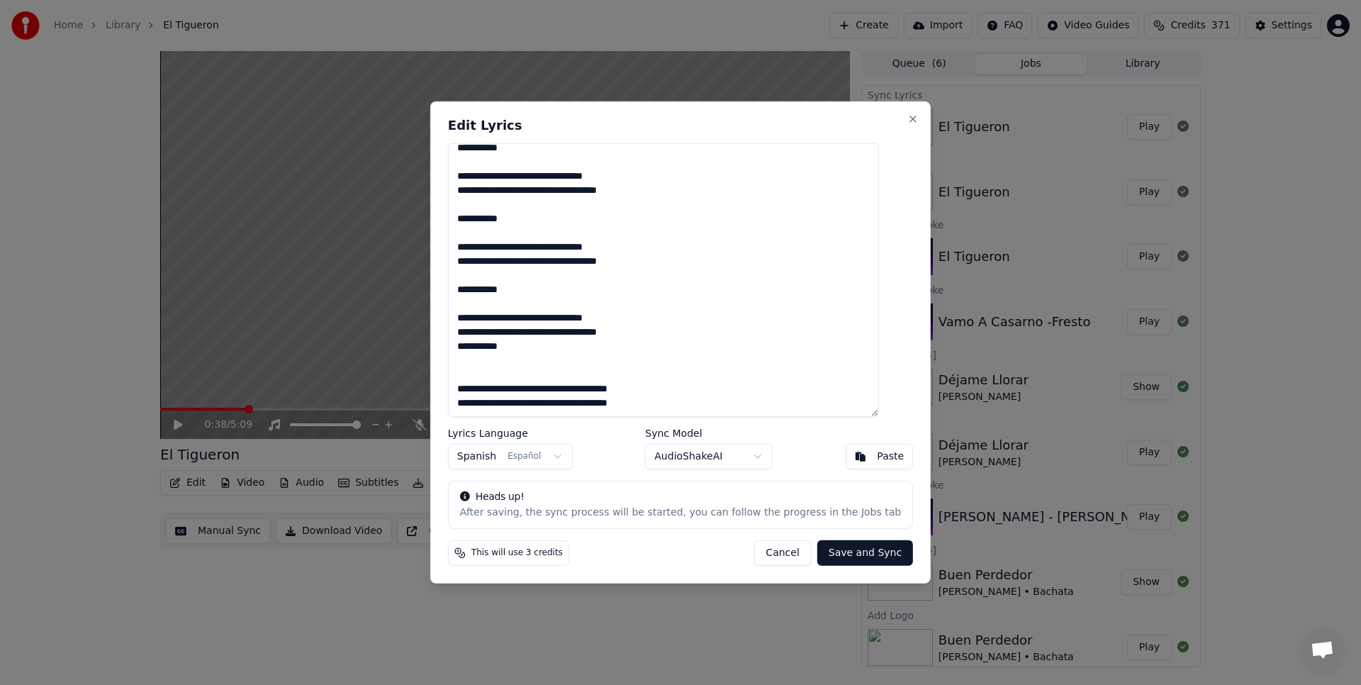
click at [474, 351] on textarea at bounding box center [663, 280] width 431 height 274
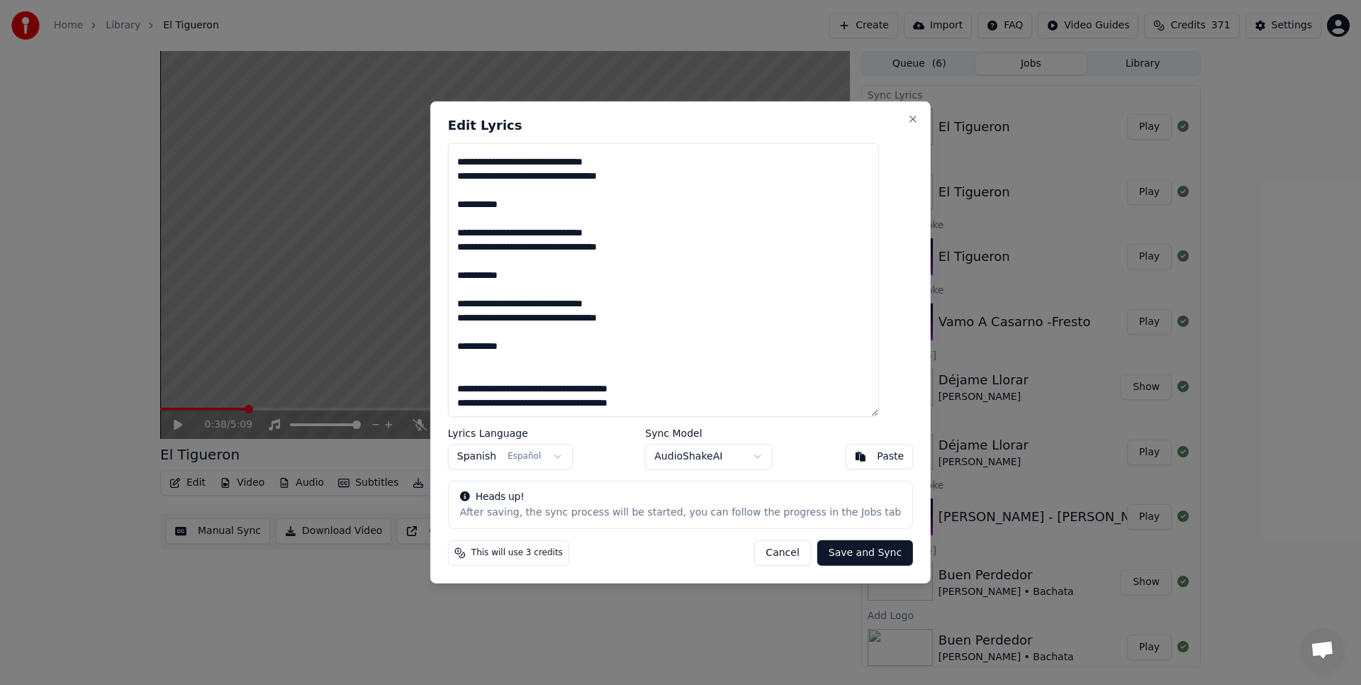
click at [474, 385] on textarea at bounding box center [663, 280] width 431 height 274
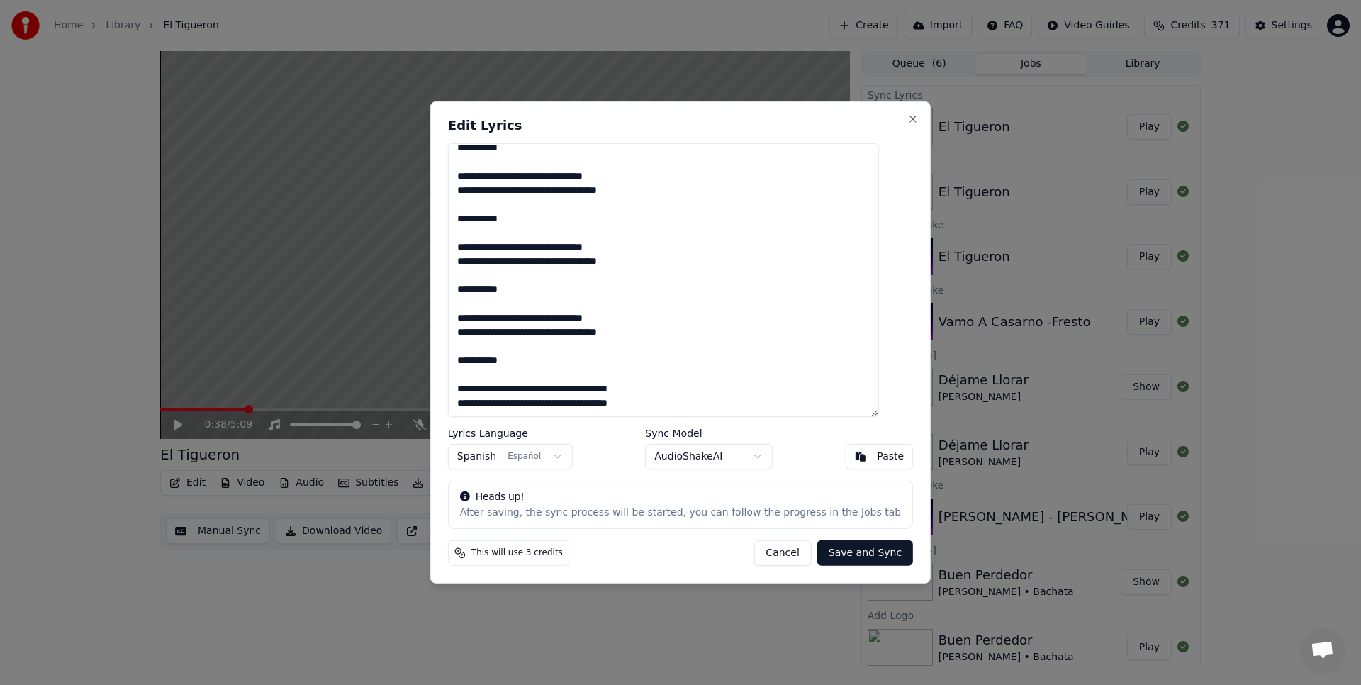
scroll to position [1000, 0]
click at [663, 405] on textarea at bounding box center [663, 280] width 431 height 274
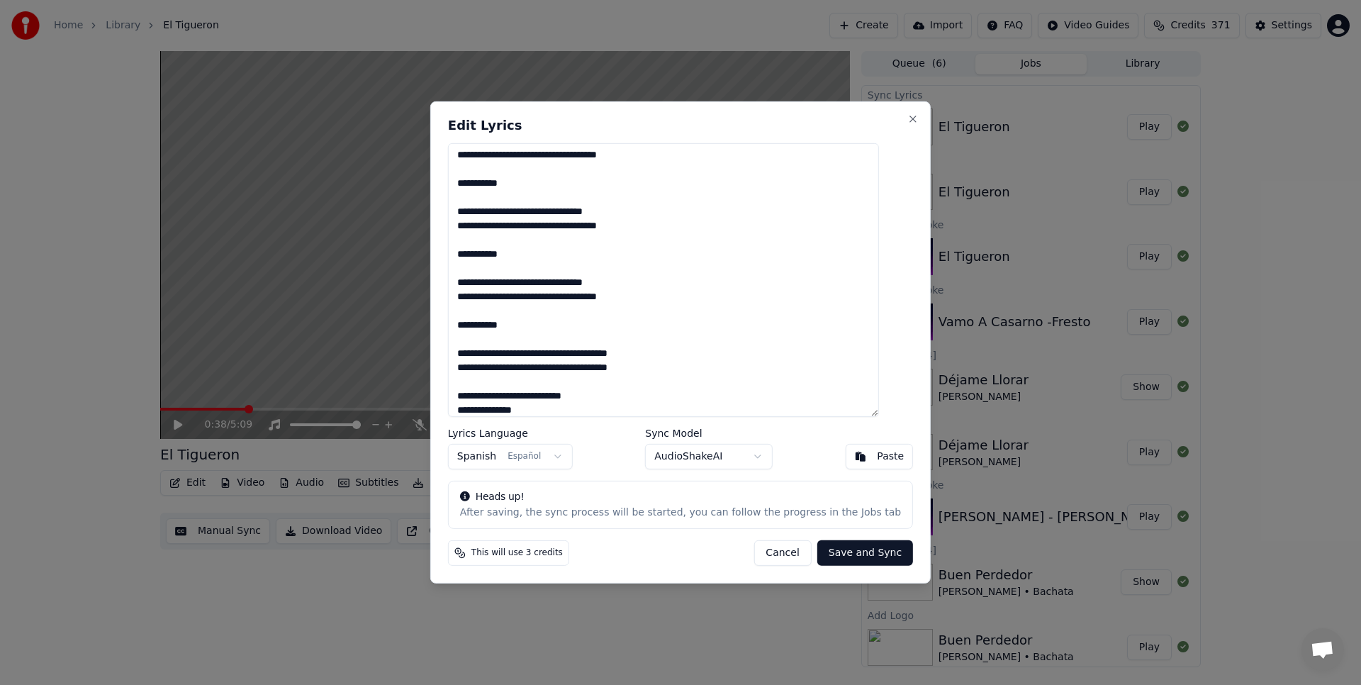
scroll to position [1043, 0]
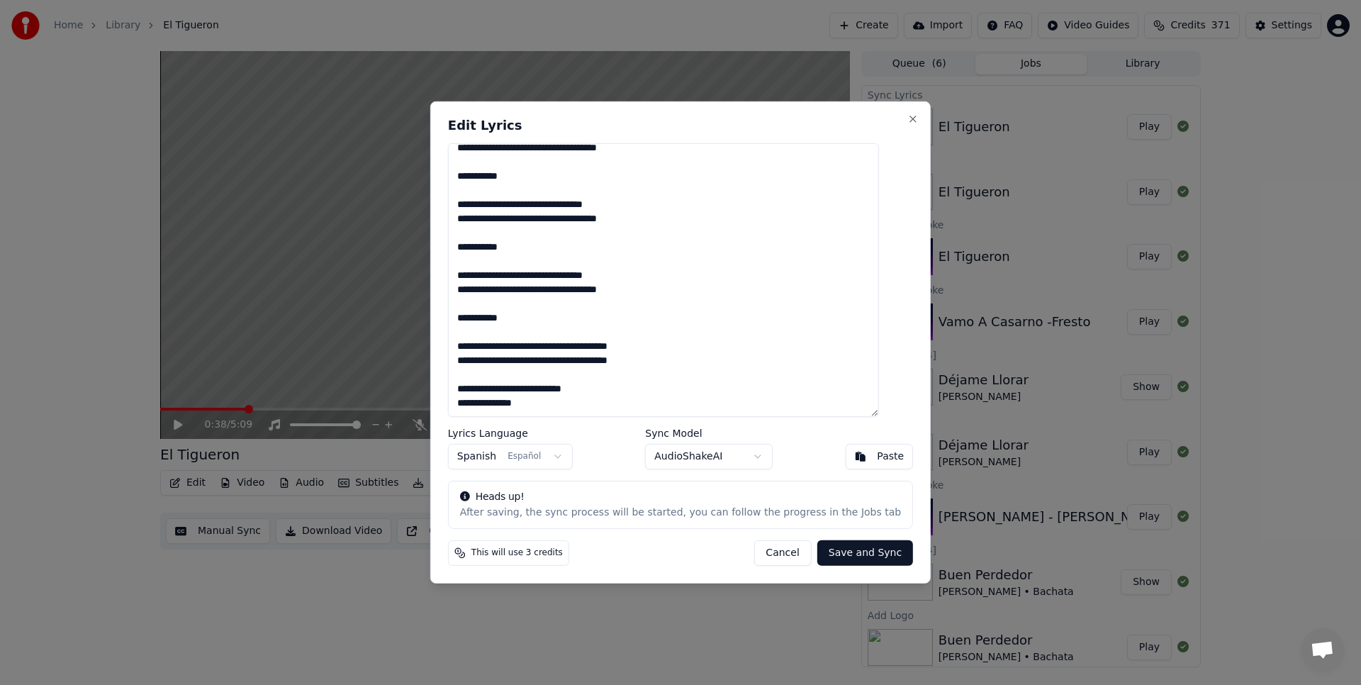
click at [625, 393] on textarea at bounding box center [663, 280] width 431 height 274
click at [473, 402] on textarea at bounding box center [663, 280] width 431 height 274
click at [500, 403] on textarea at bounding box center [663, 280] width 431 height 274
click at [613, 406] on textarea at bounding box center [663, 280] width 431 height 274
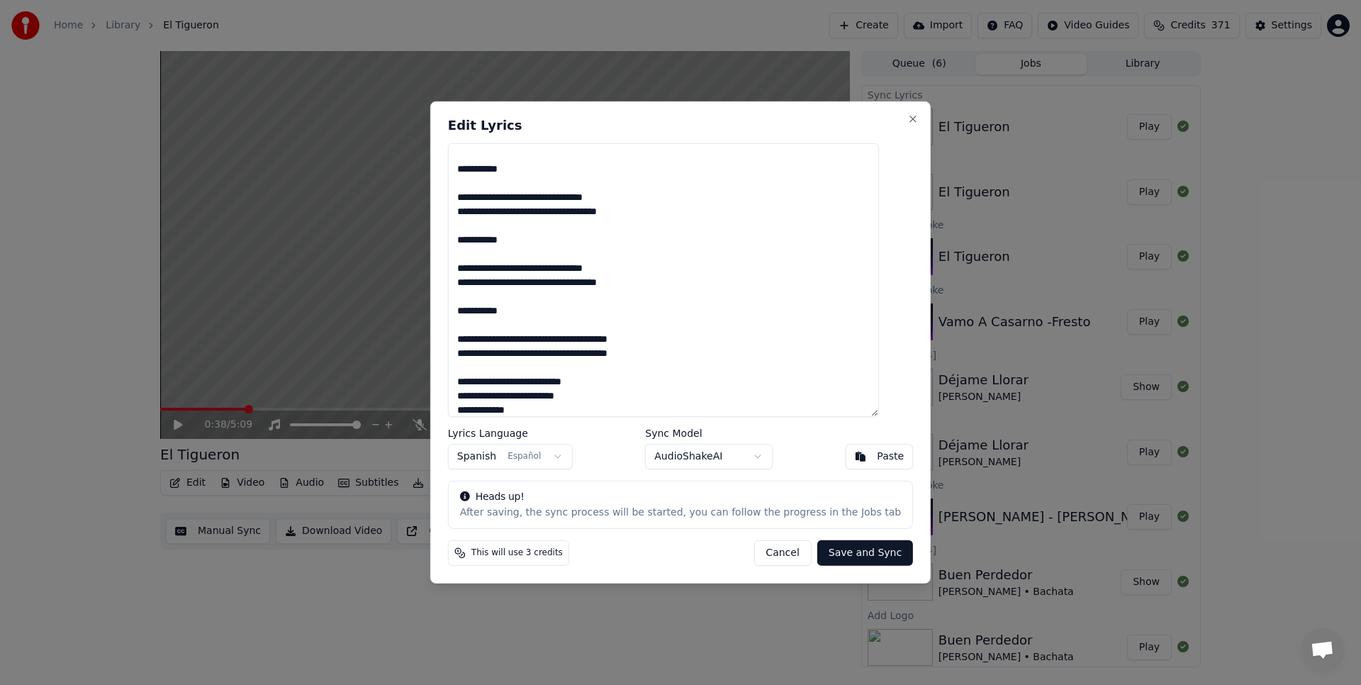
click at [550, 398] on textarea at bounding box center [663, 280] width 431 height 274
click at [622, 396] on textarea at bounding box center [663, 280] width 431 height 274
click at [493, 406] on textarea at bounding box center [663, 280] width 431 height 274
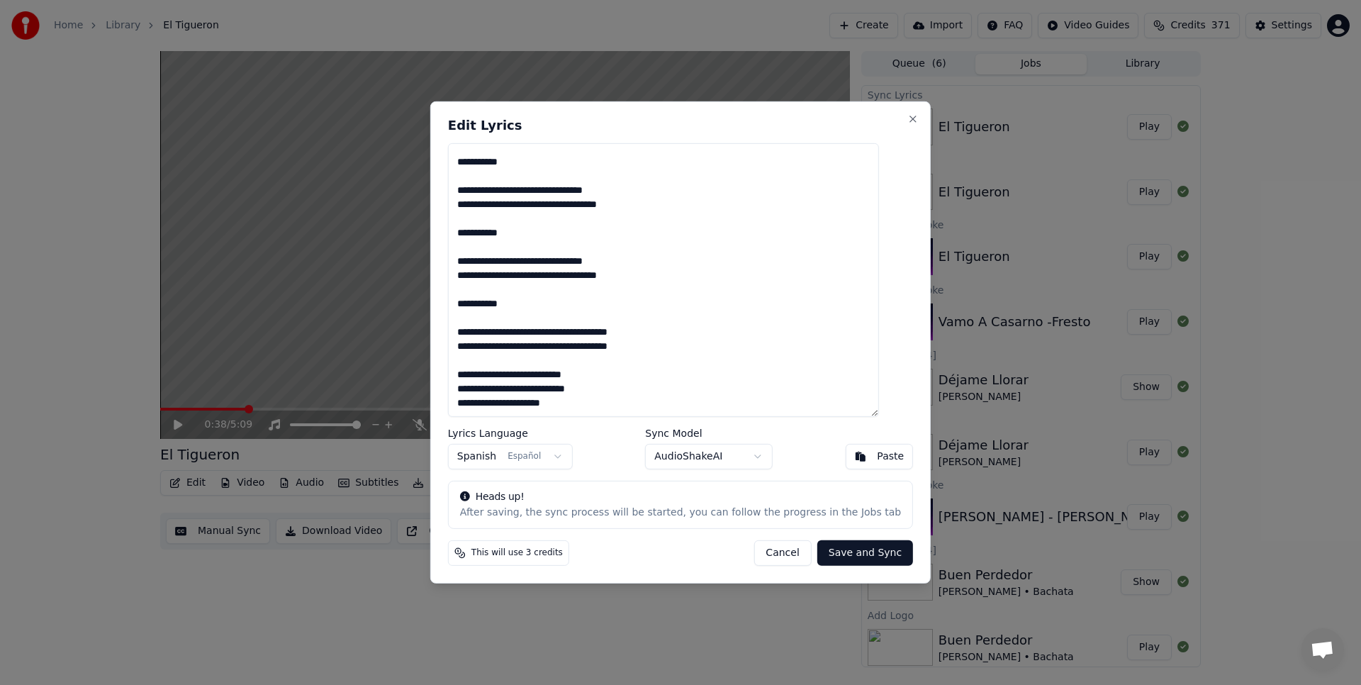
type textarea "**********"
click at [856, 552] on button "Save and Sync" at bounding box center [865, 553] width 96 height 26
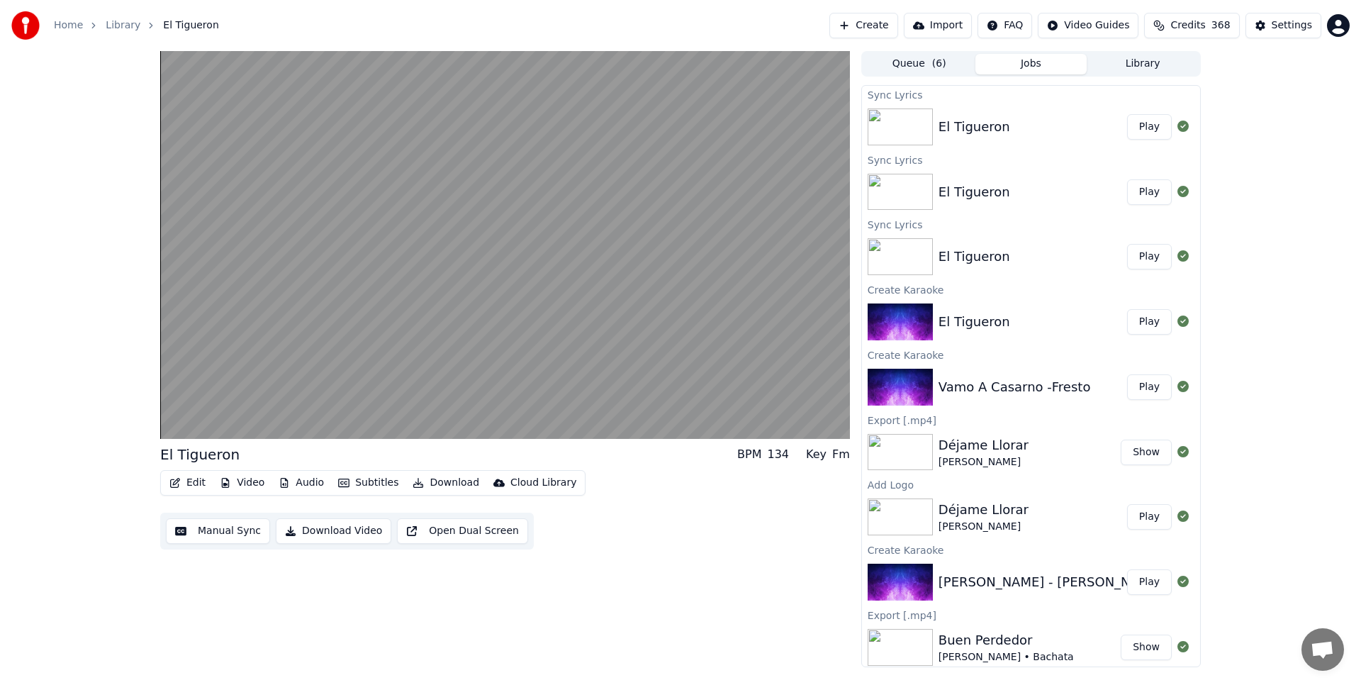
click at [1143, 130] on button "Play" at bounding box center [1149, 127] width 45 height 26
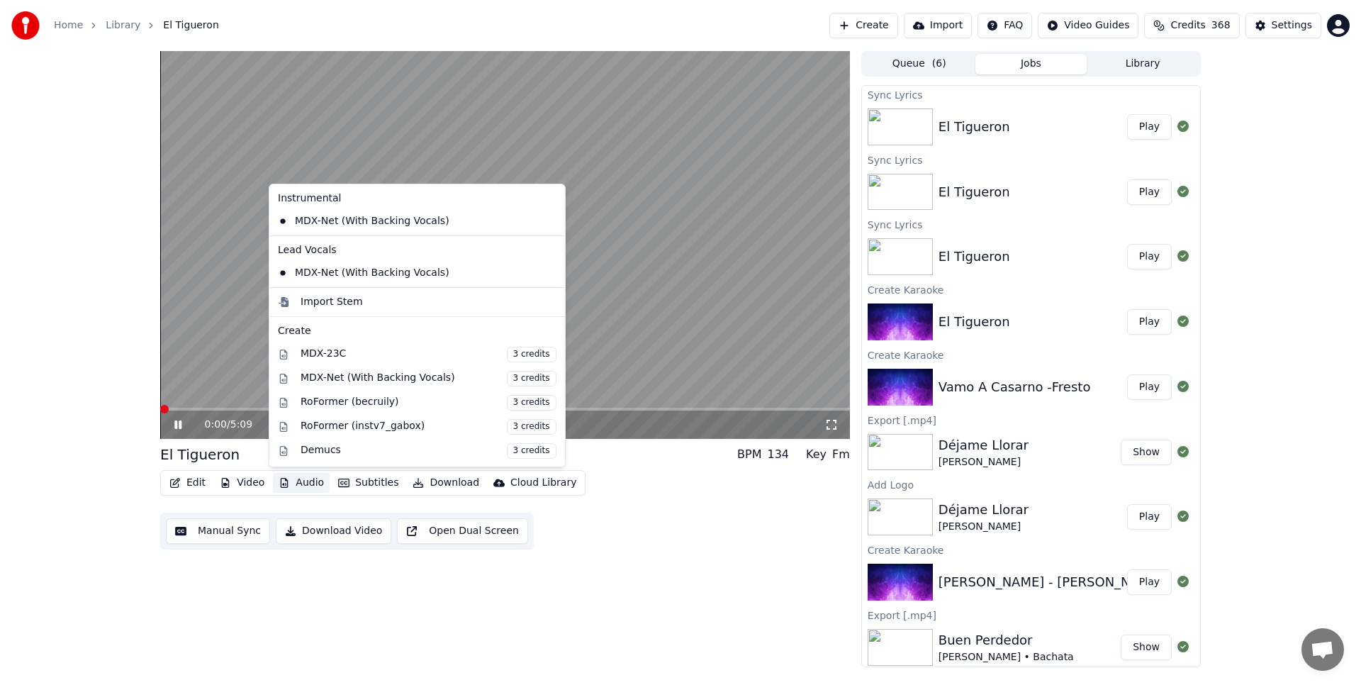
click at [301, 481] on button "Audio" at bounding box center [301, 483] width 57 height 20
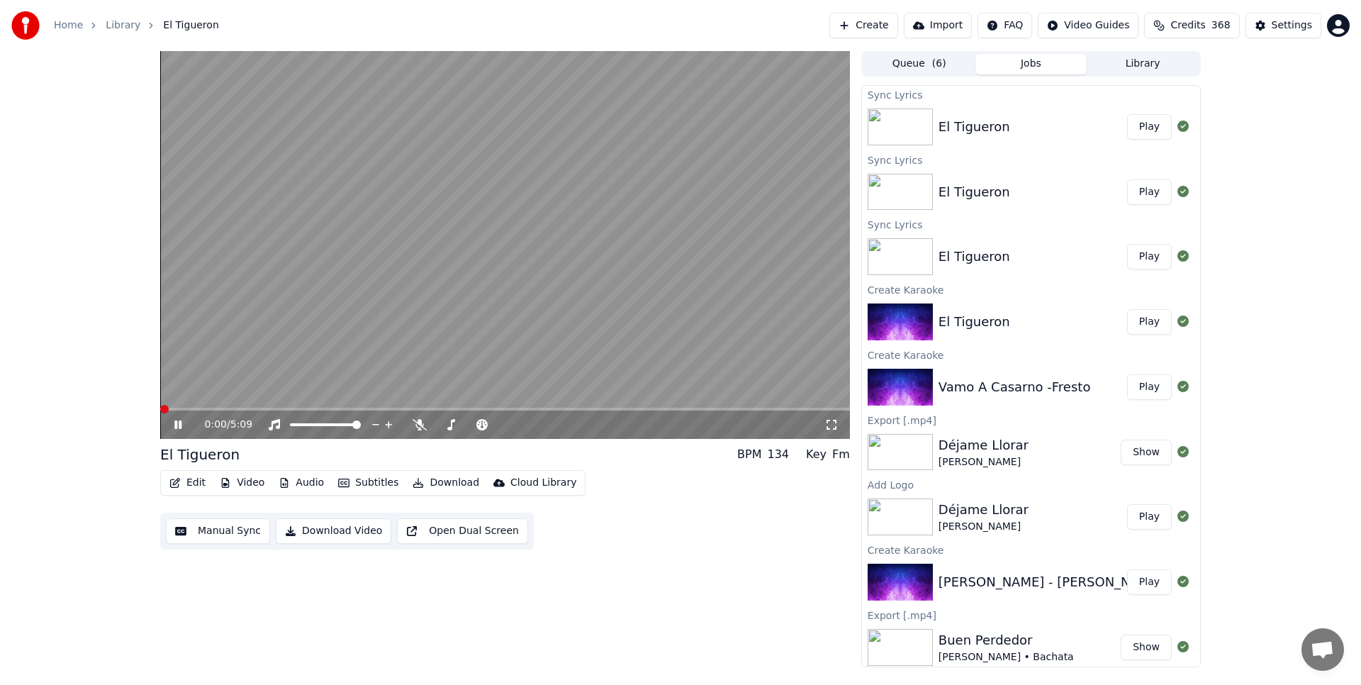
click at [603, 456] on div "El Tigueron BPM 134 Key Fm" at bounding box center [505, 454] width 690 height 20
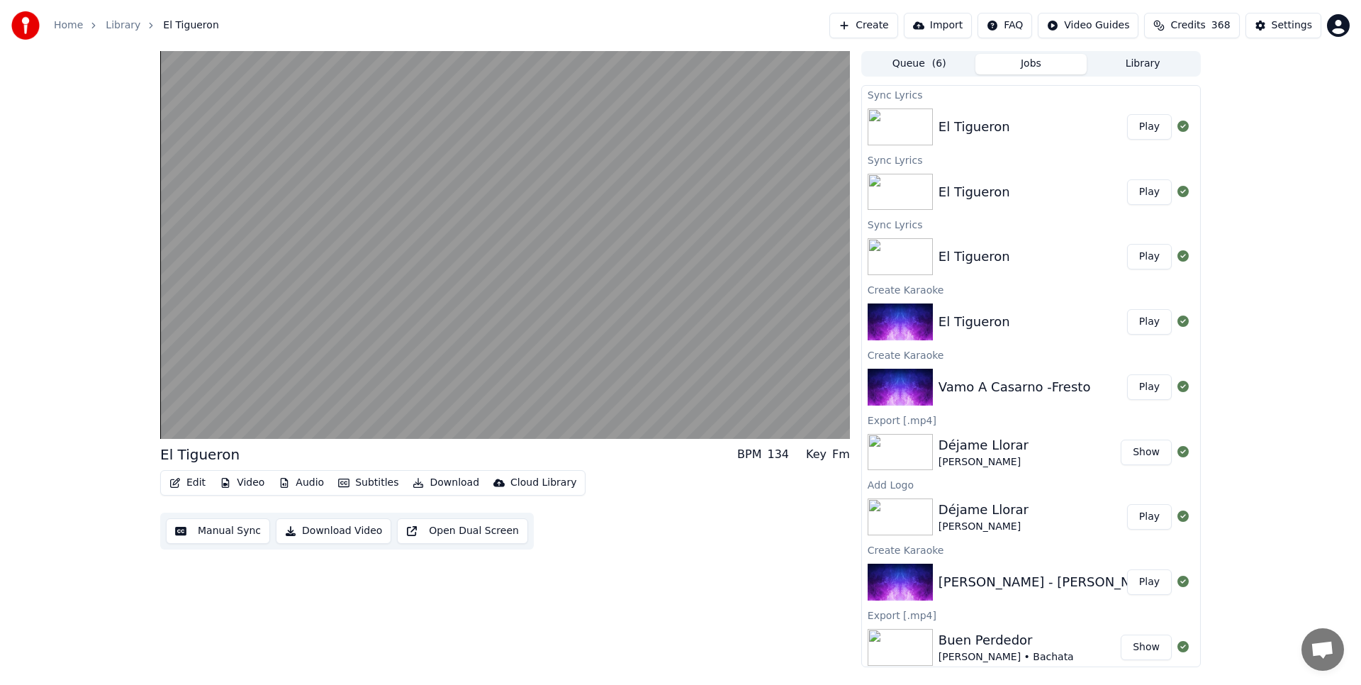
click at [359, 483] on button "Subtitles" at bounding box center [368, 483] width 72 height 20
click at [671, 478] on div "Edit Video Audio Subtitles Download Cloud Library Manual Sync Download Video Op…" at bounding box center [505, 509] width 690 height 79
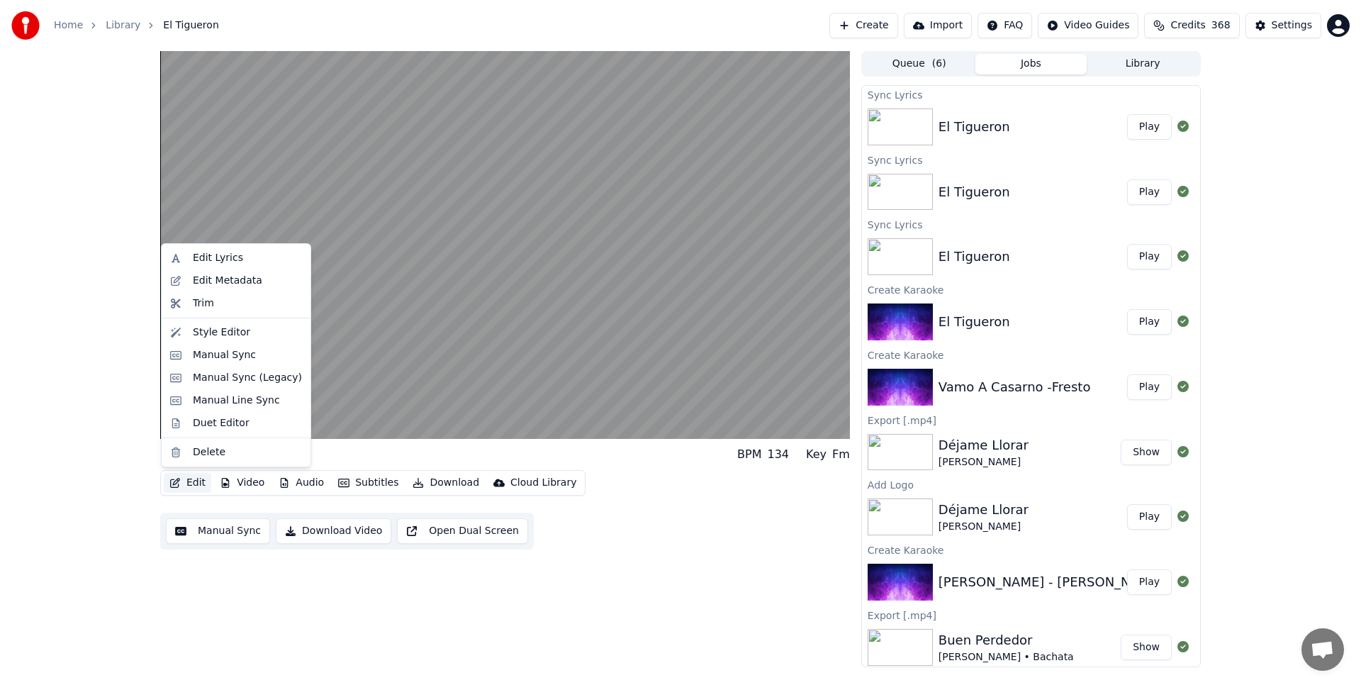
click at [176, 481] on icon "button" at bounding box center [174, 483] width 11 height 10
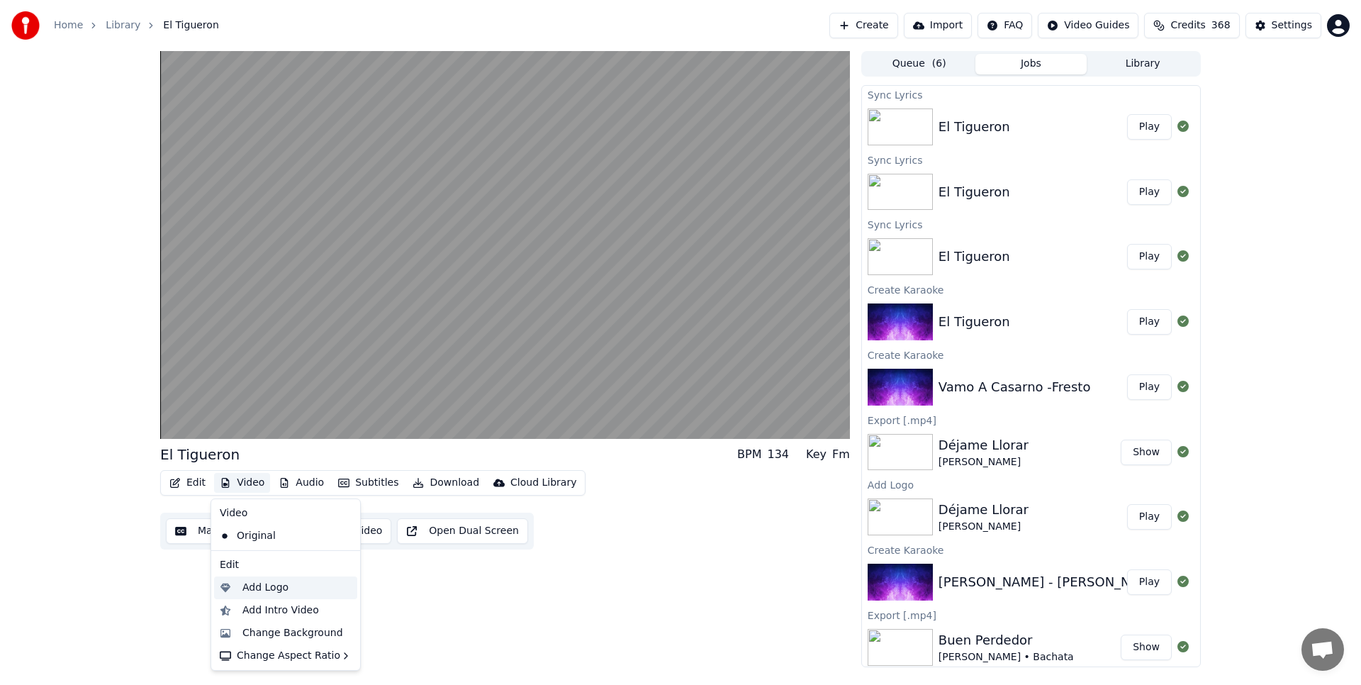
click at [256, 584] on div "Add Logo" at bounding box center [265, 588] width 46 height 14
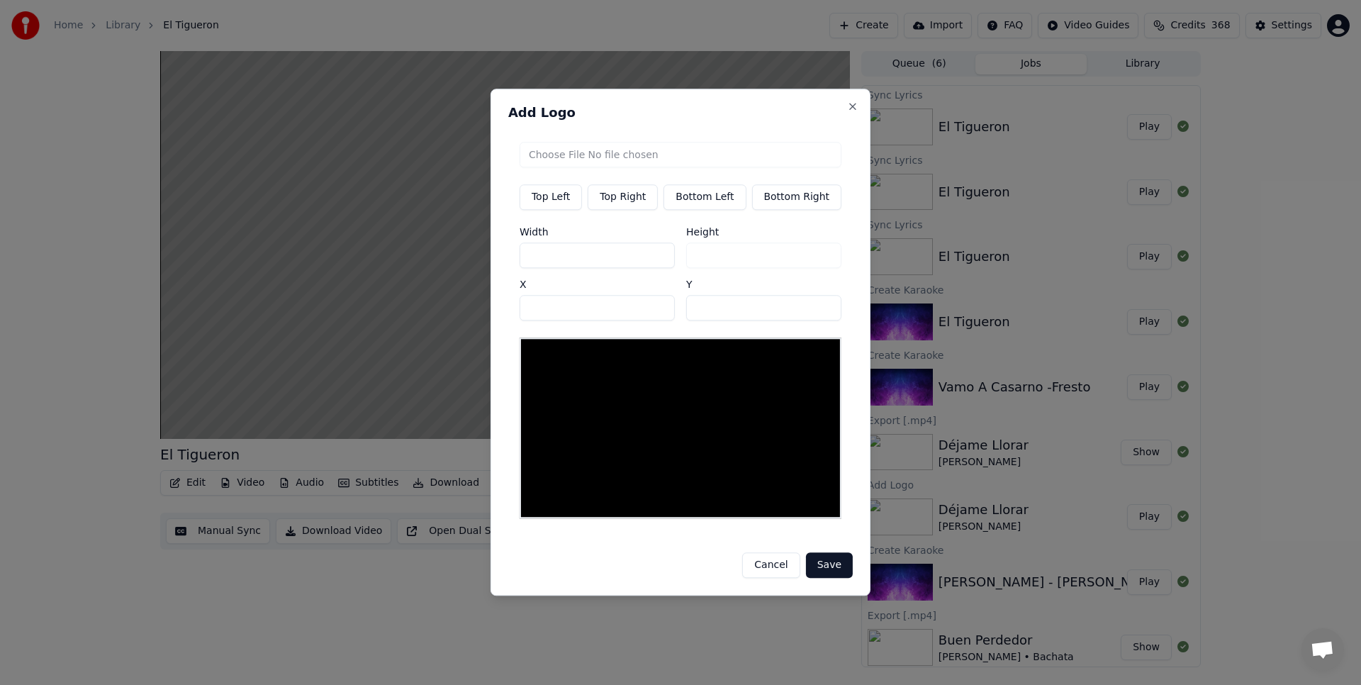
click at [629, 157] on input "file" at bounding box center [681, 155] width 322 height 26
type input "**********"
type input "**"
click at [583, 247] on input "***" at bounding box center [597, 255] width 155 height 26
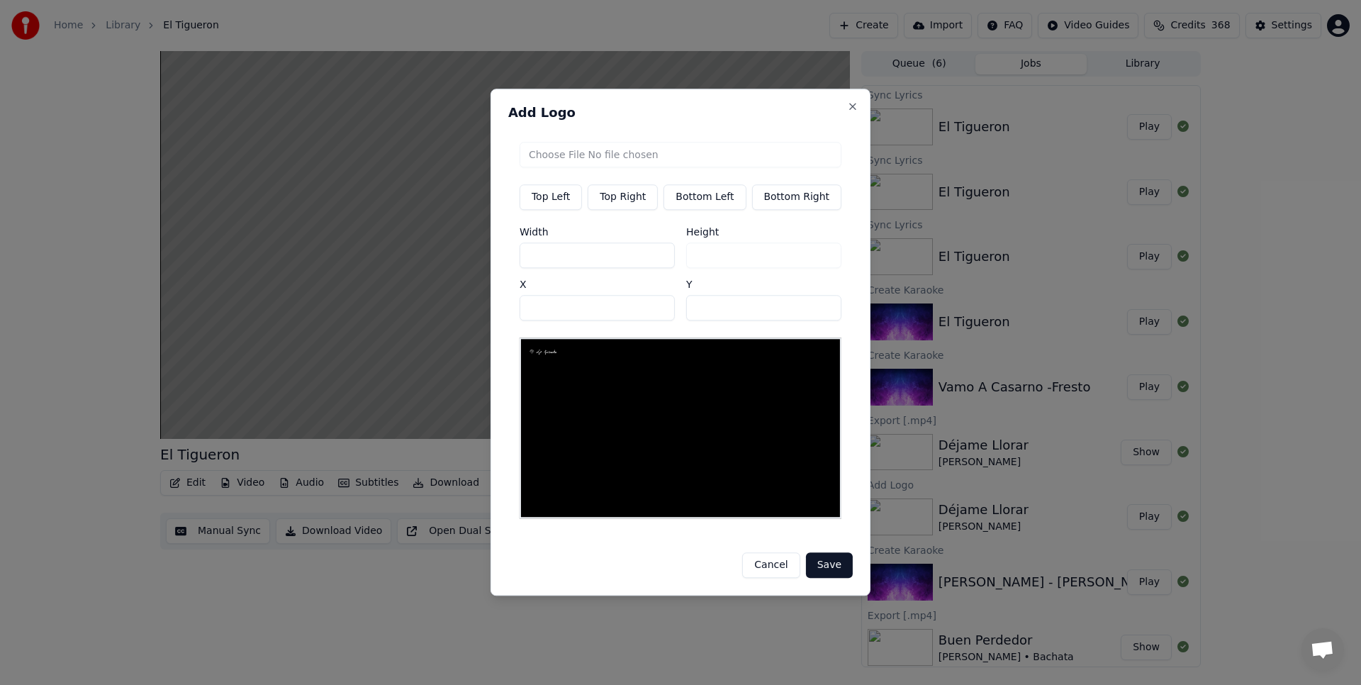
click at [561, 261] on input "***" at bounding box center [597, 255] width 155 height 26
type input "**"
type input "*"
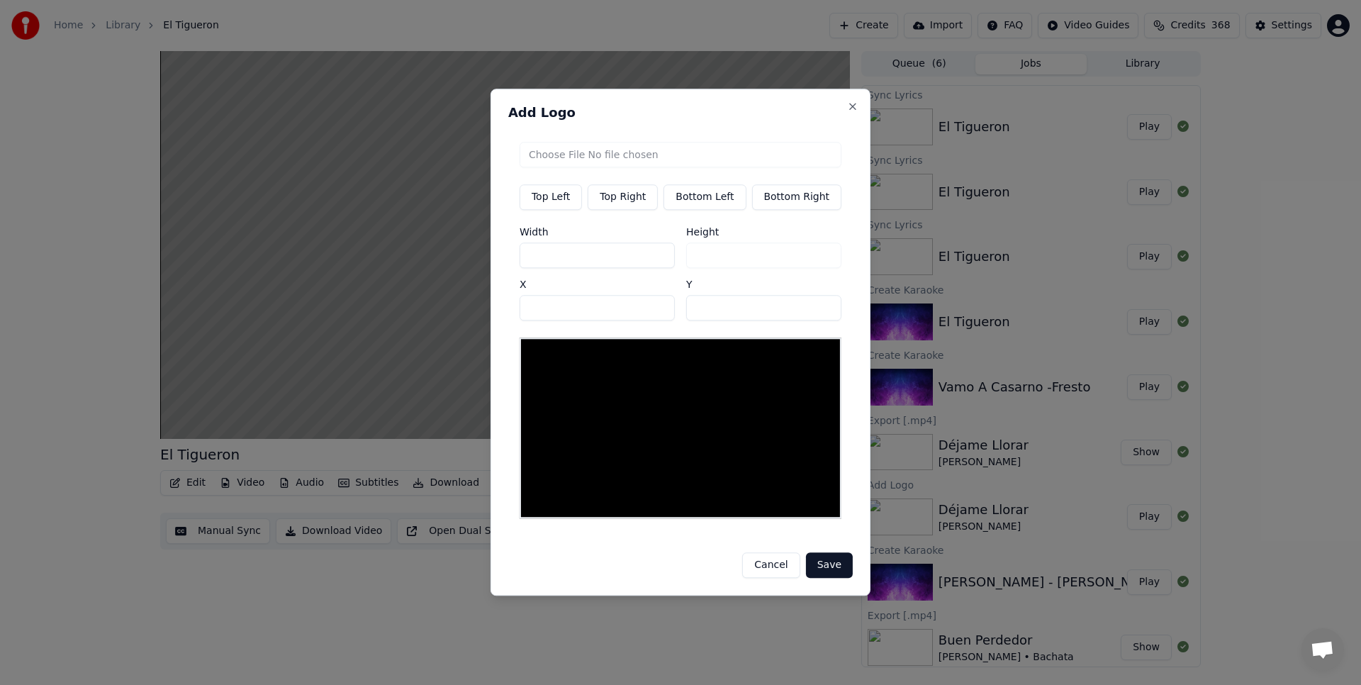
type input "**"
type input "*"
type input "***"
type input "**"
type input "****"
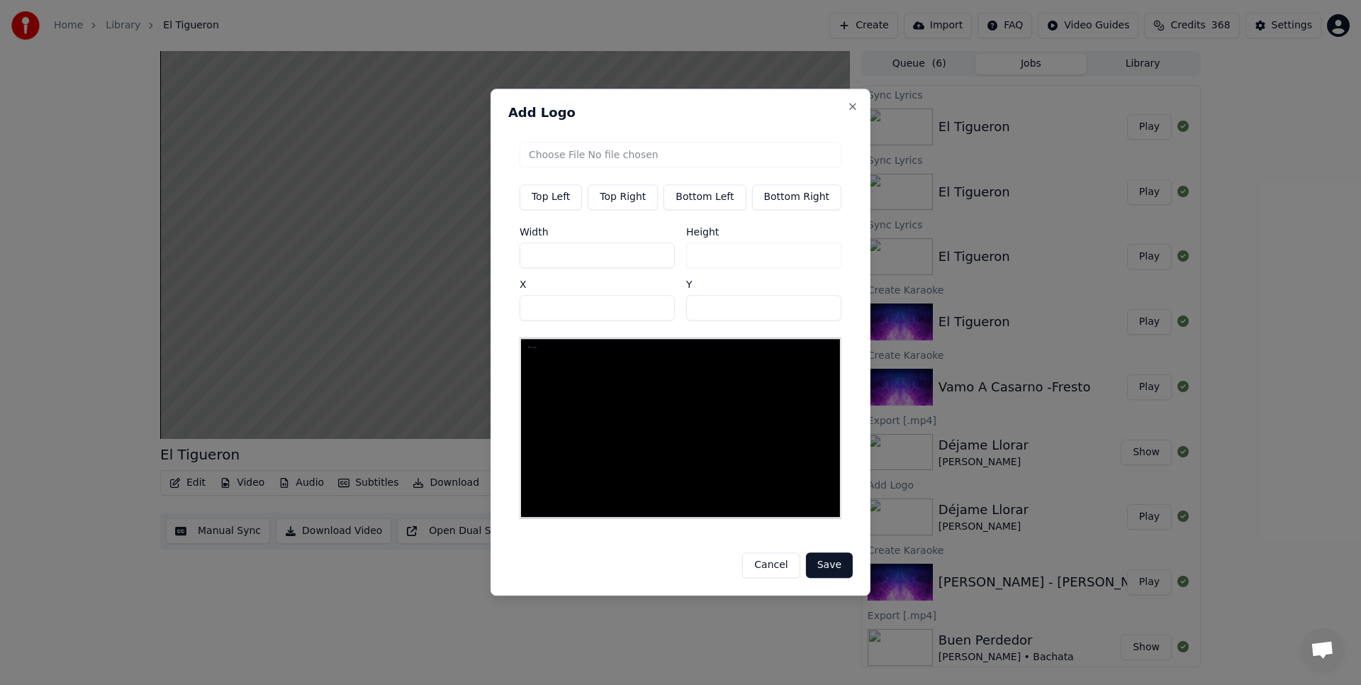
type input "***"
type input "****"
click at [634, 305] on input "**" at bounding box center [597, 308] width 155 height 26
type input "**"
click at [846, 306] on div "Top Left Top Right Bottom Left Bottom Right Width **** Height *** X ** Y **" at bounding box center [680, 329] width 344 height 399
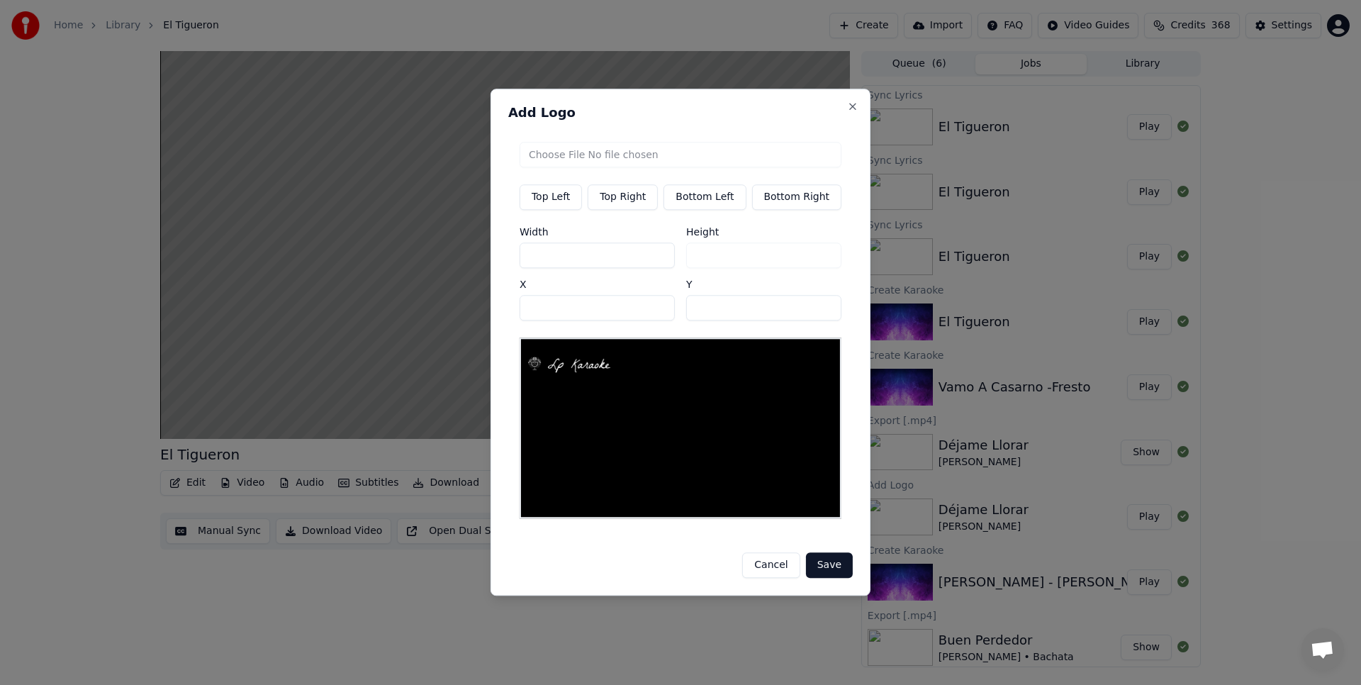
click at [809, 305] on input "**" at bounding box center [763, 308] width 155 height 26
type input "****"
click at [818, 559] on button "Save" at bounding box center [829, 566] width 47 height 26
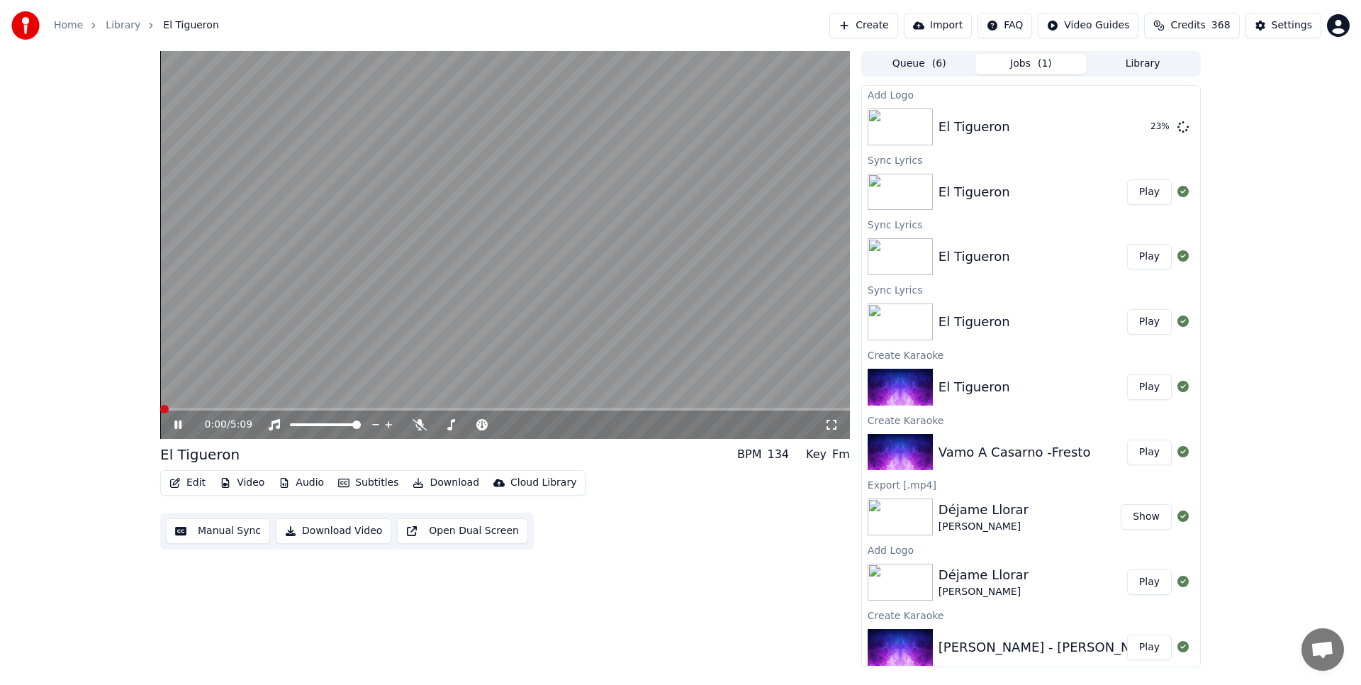
click at [177, 421] on icon at bounding box center [188, 424] width 33 height 11
click at [1153, 126] on button "Play" at bounding box center [1149, 127] width 45 height 26
click at [179, 419] on icon at bounding box center [188, 424] width 33 height 11
click at [195, 485] on button "Edit" at bounding box center [187, 483] width 47 height 20
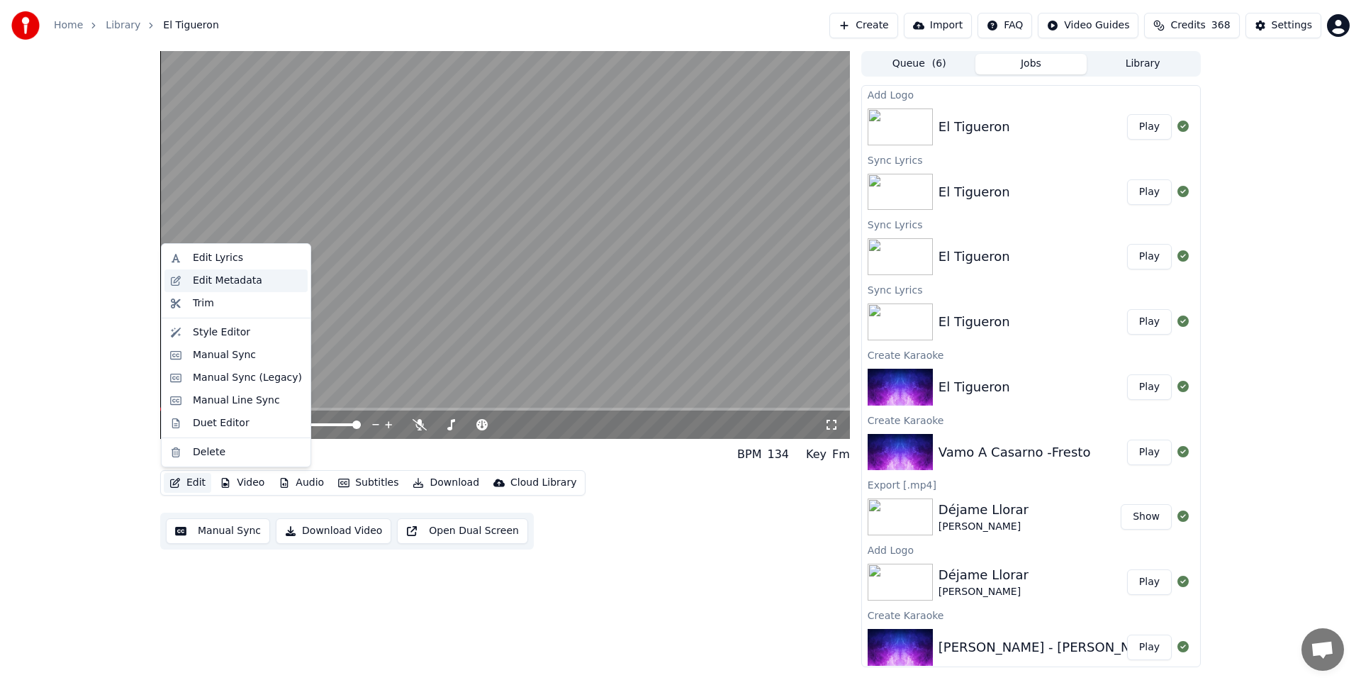
click at [226, 275] on div "Edit Metadata" at bounding box center [227, 281] width 69 height 14
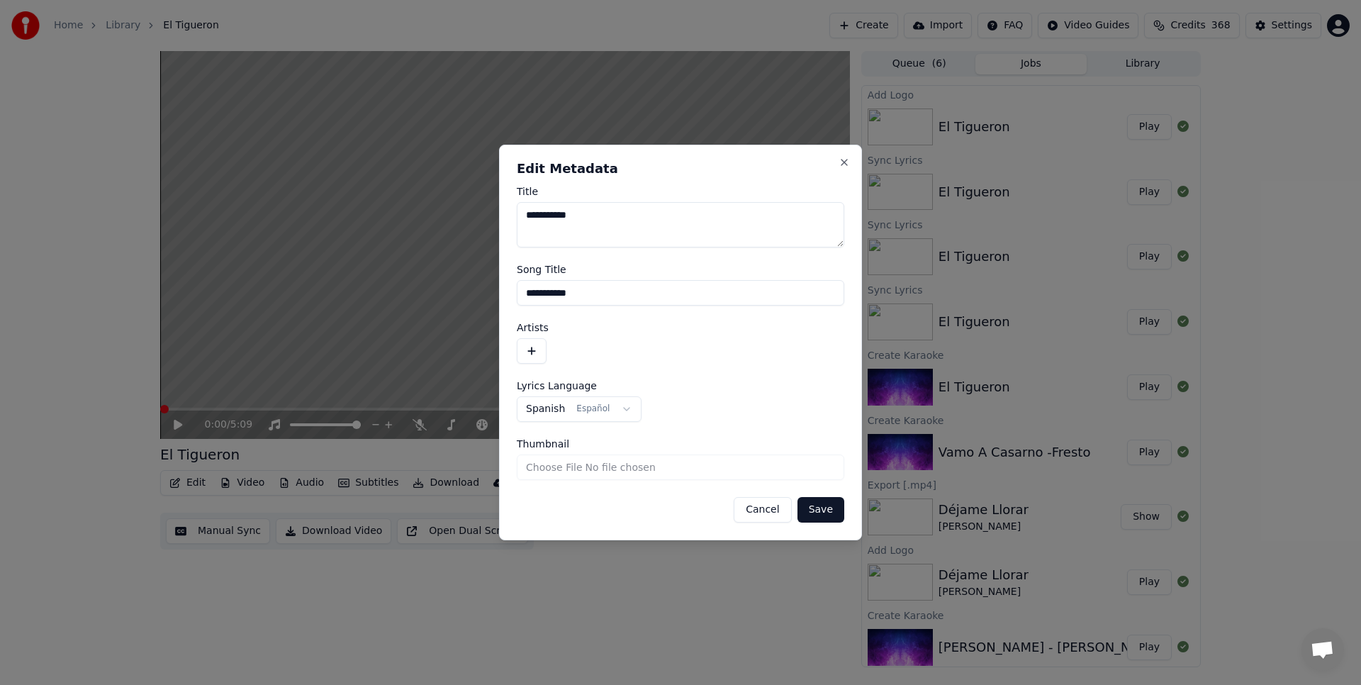
click at [655, 225] on textarea "**********" at bounding box center [680, 224] width 327 height 45
click at [734, 218] on textarea "**********" at bounding box center [680, 224] width 327 height 45
type textarea "**********"
click at [530, 347] on button "button" at bounding box center [532, 351] width 30 height 26
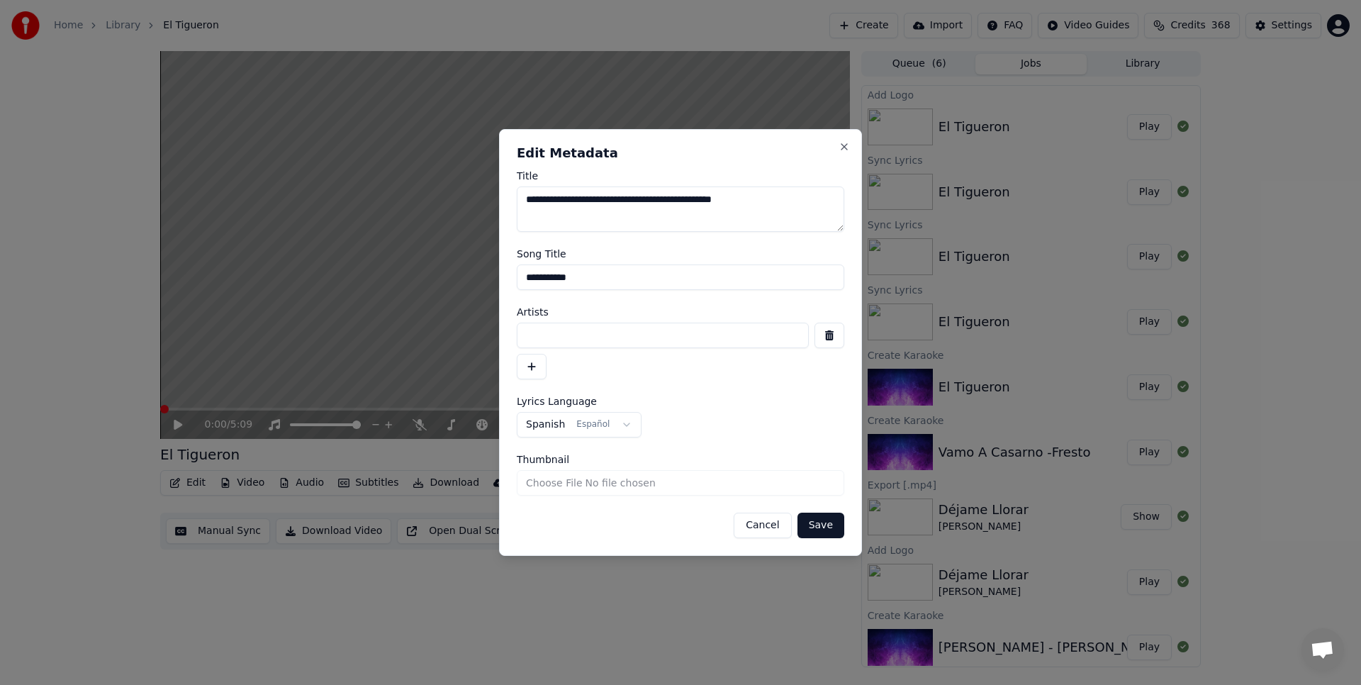
click at [570, 332] on input at bounding box center [663, 336] width 292 height 26
type input "**********"
click at [817, 522] on button "Save" at bounding box center [820, 525] width 47 height 26
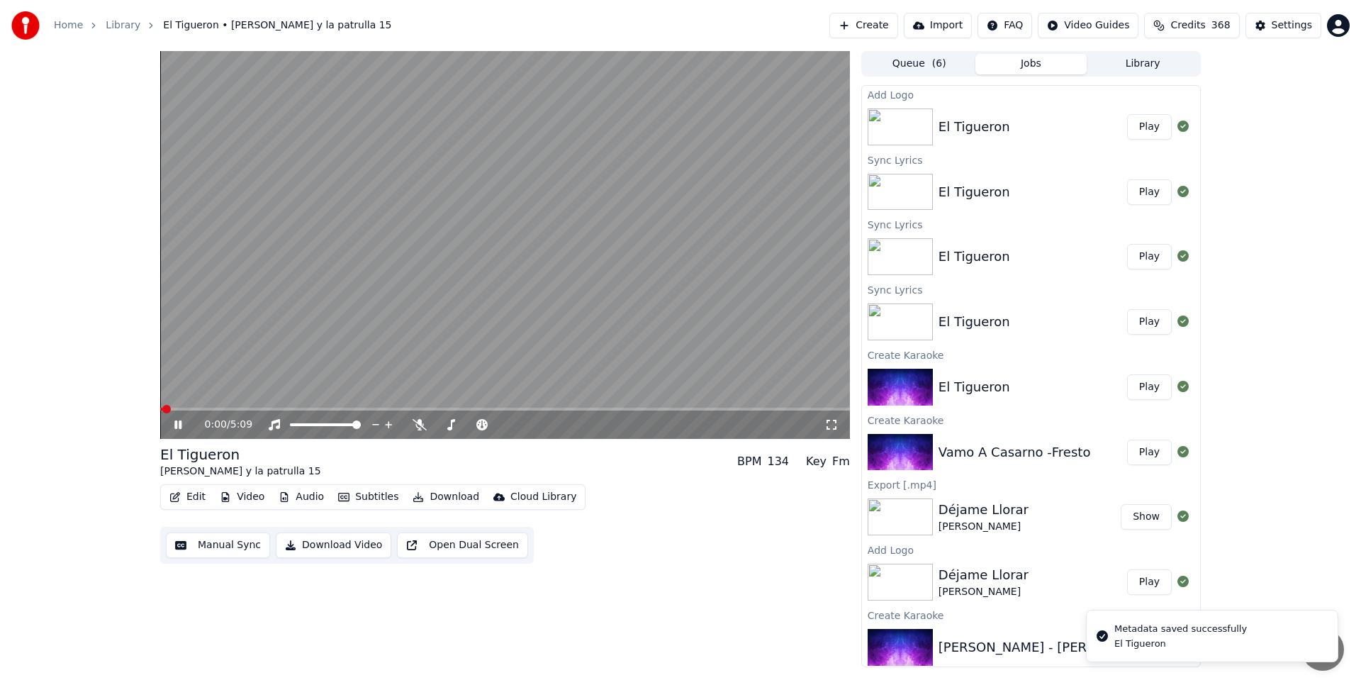
click at [1150, 120] on button "Play" at bounding box center [1149, 127] width 45 height 26
click at [173, 424] on icon at bounding box center [188, 424] width 33 height 11
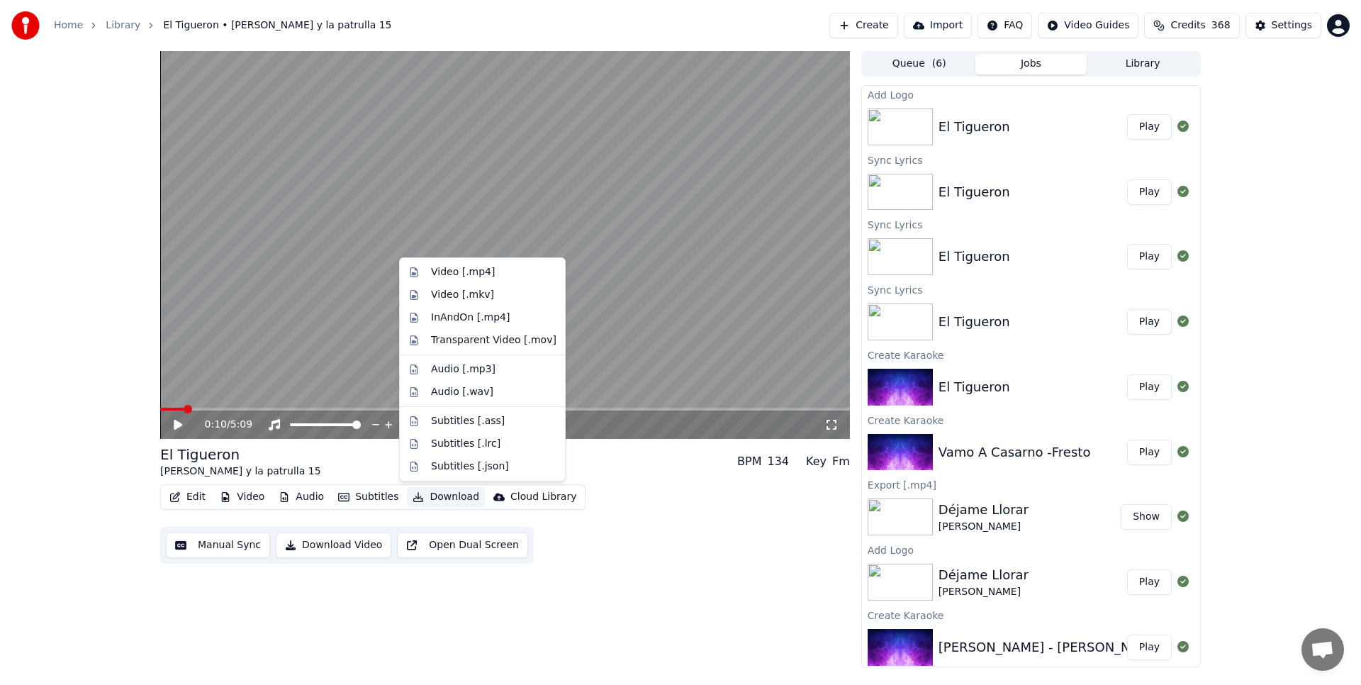
click at [450, 490] on button "Download" at bounding box center [446, 497] width 78 height 20
click at [478, 274] on div "Video [.mp4]" at bounding box center [463, 272] width 64 height 14
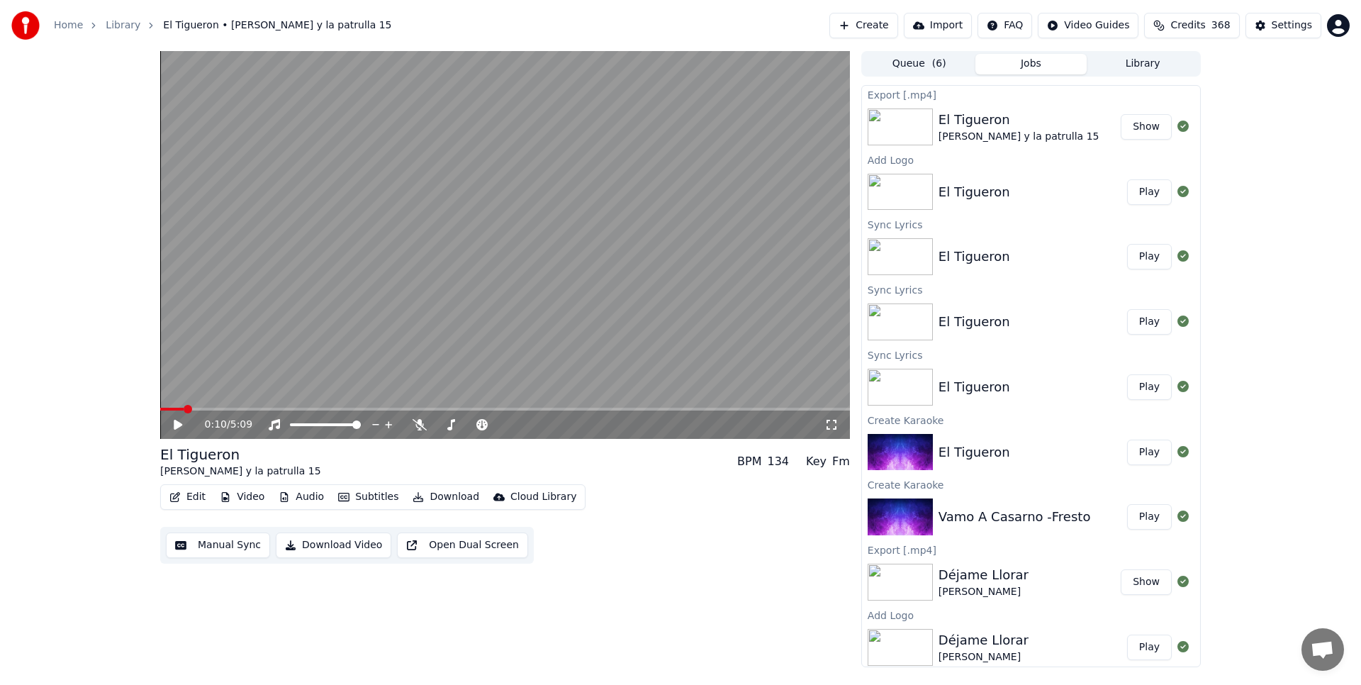
click at [1150, 188] on button "Play" at bounding box center [1149, 192] width 45 height 26
click at [174, 426] on icon at bounding box center [177, 424] width 7 height 9
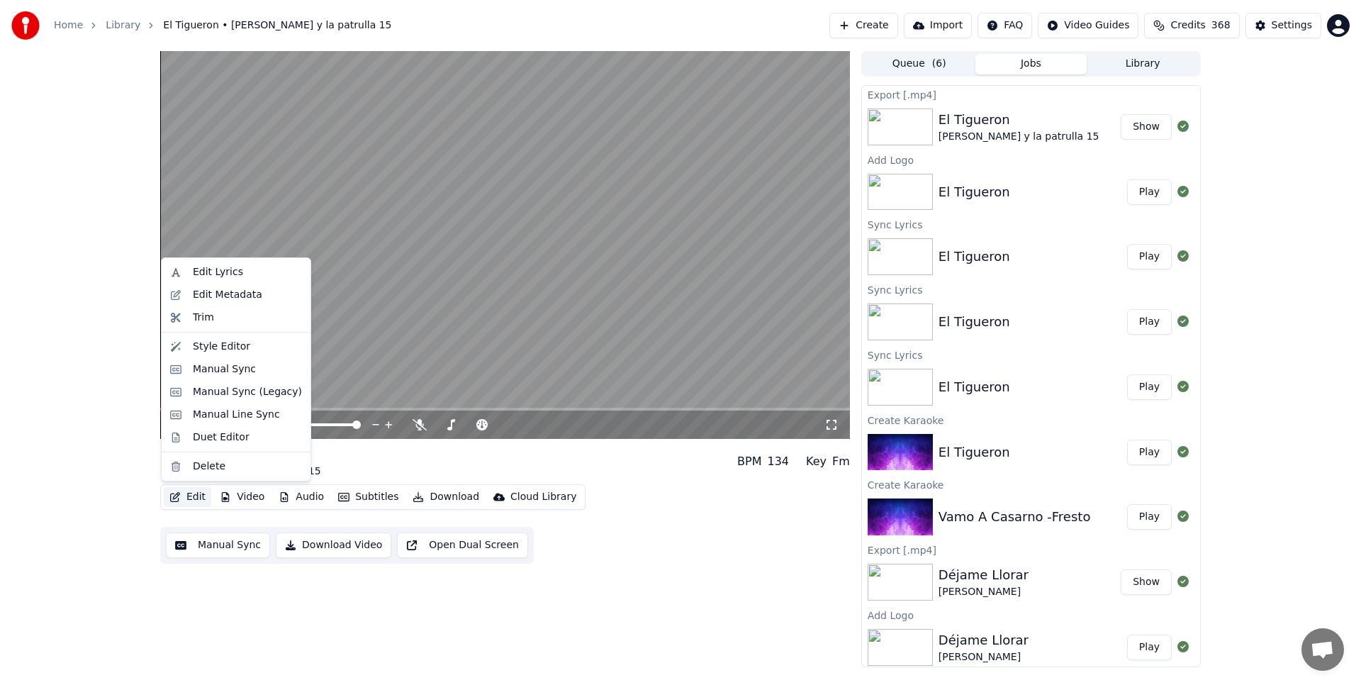
click at [181, 502] on button "Edit" at bounding box center [187, 497] width 47 height 20
click at [232, 267] on div "Edit Lyrics" at bounding box center [218, 272] width 50 height 14
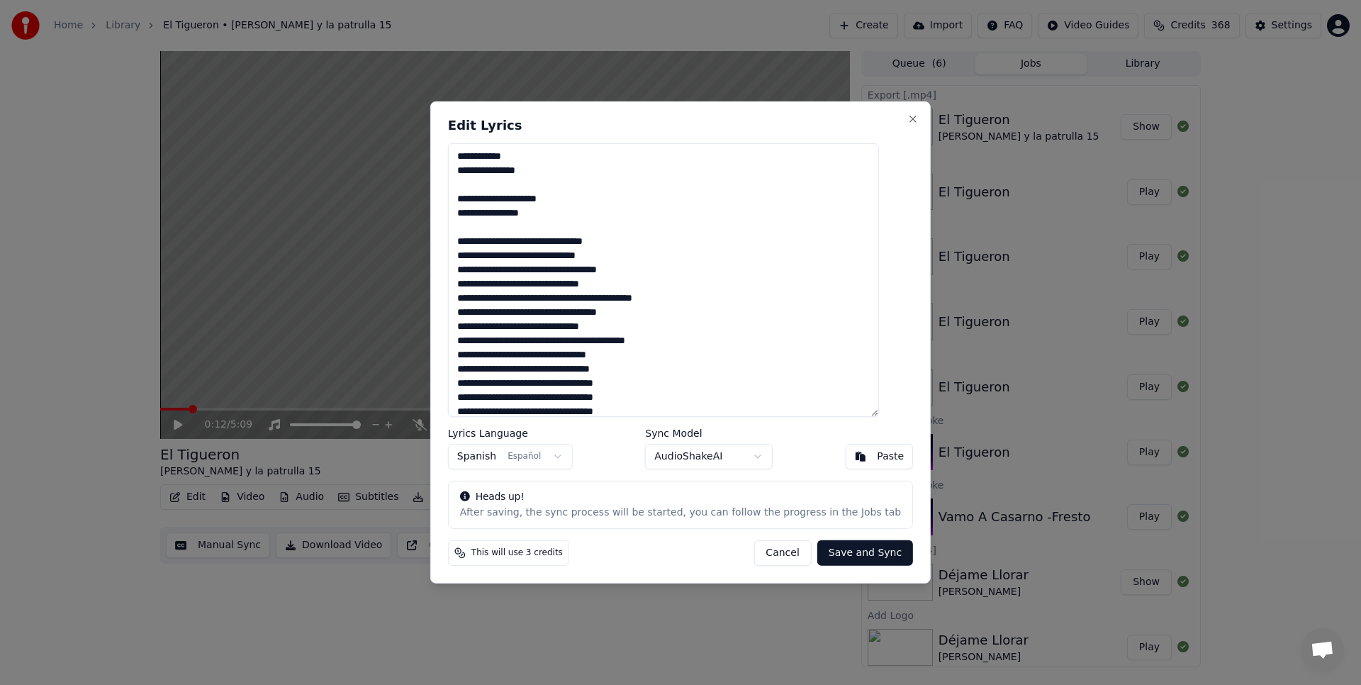
click at [565, 213] on textarea at bounding box center [663, 280] width 431 height 274
type textarea "**********"
click at [820, 554] on button "Save and Sync" at bounding box center [865, 553] width 96 height 26
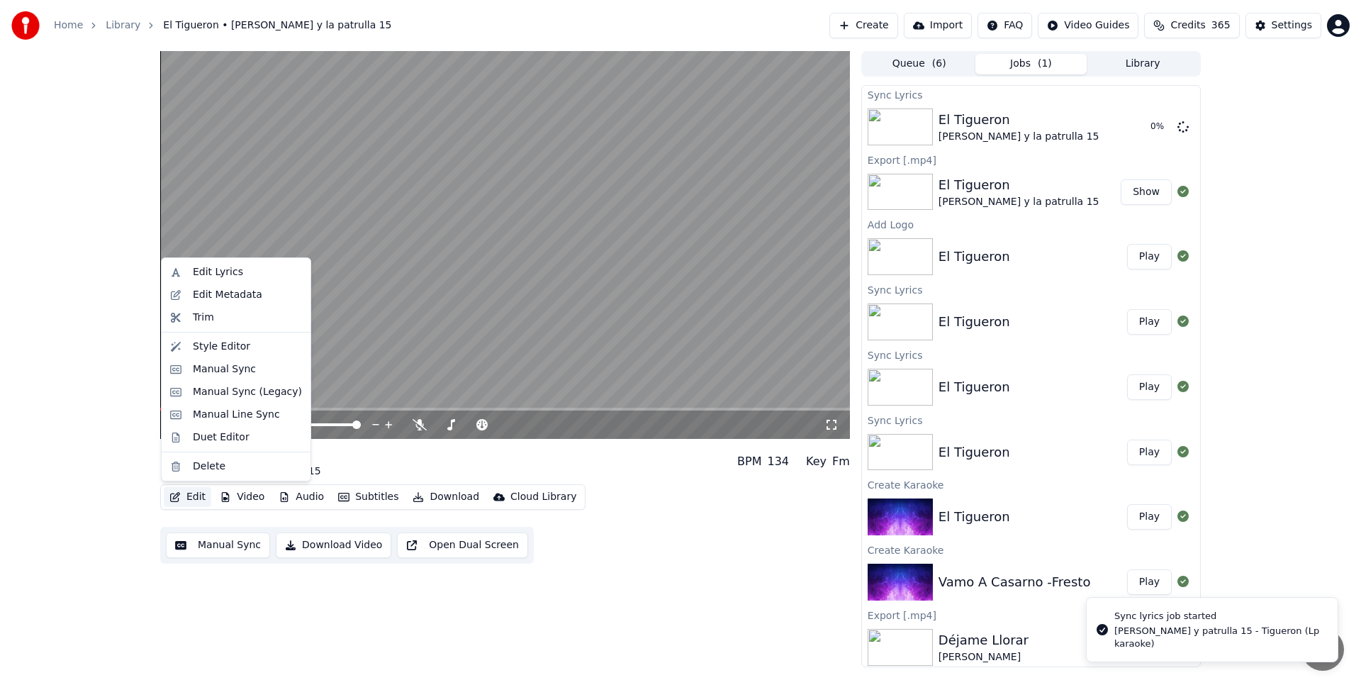
click at [203, 497] on button "Edit" at bounding box center [187, 497] width 47 height 20
click at [245, 269] on div "Edit Lyrics" at bounding box center [247, 272] width 109 height 14
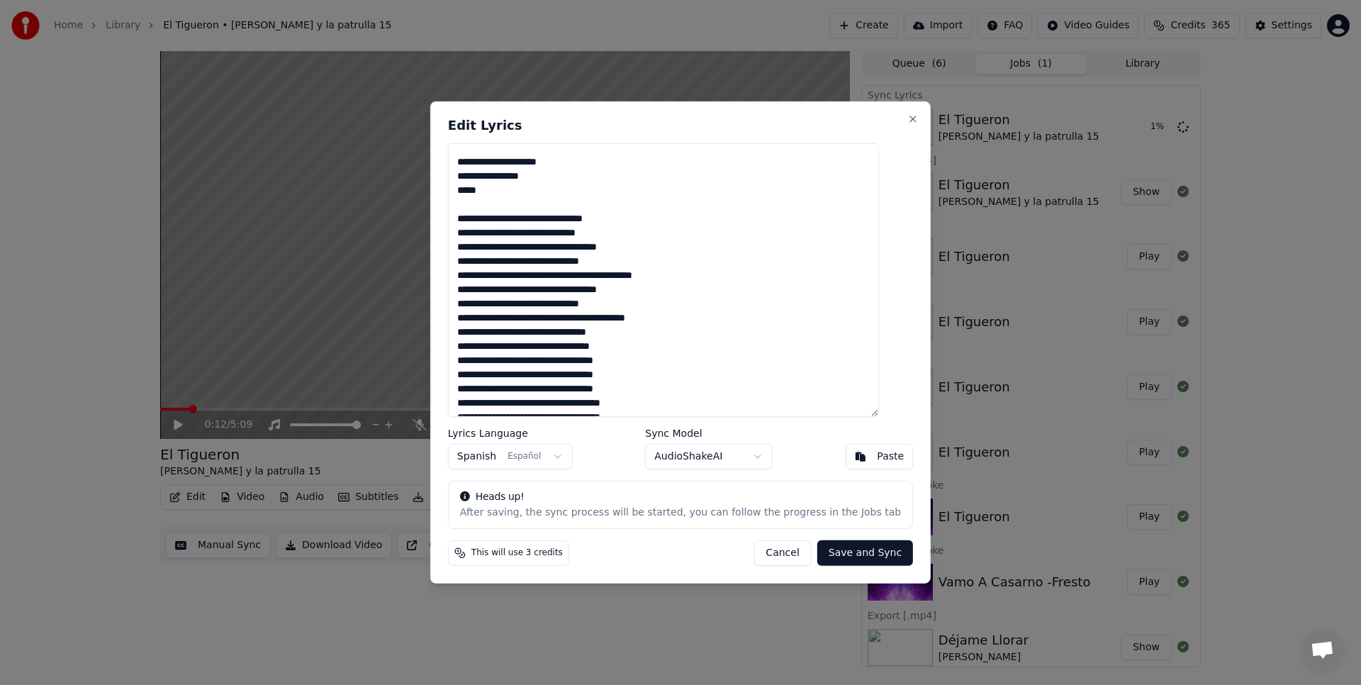
scroll to position [40, 0]
click at [554, 258] on textarea at bounding box center [663, 280] width 431 height 274
click at [632, 257] on textarea at bounding box center [663, 280] width 431 height 274
click at [612, 285] on textarea at bounding box center [663, 280] width 431 height 274
click at [675, 284] on textarea at bounding box center [663, 280] width 431 height 274
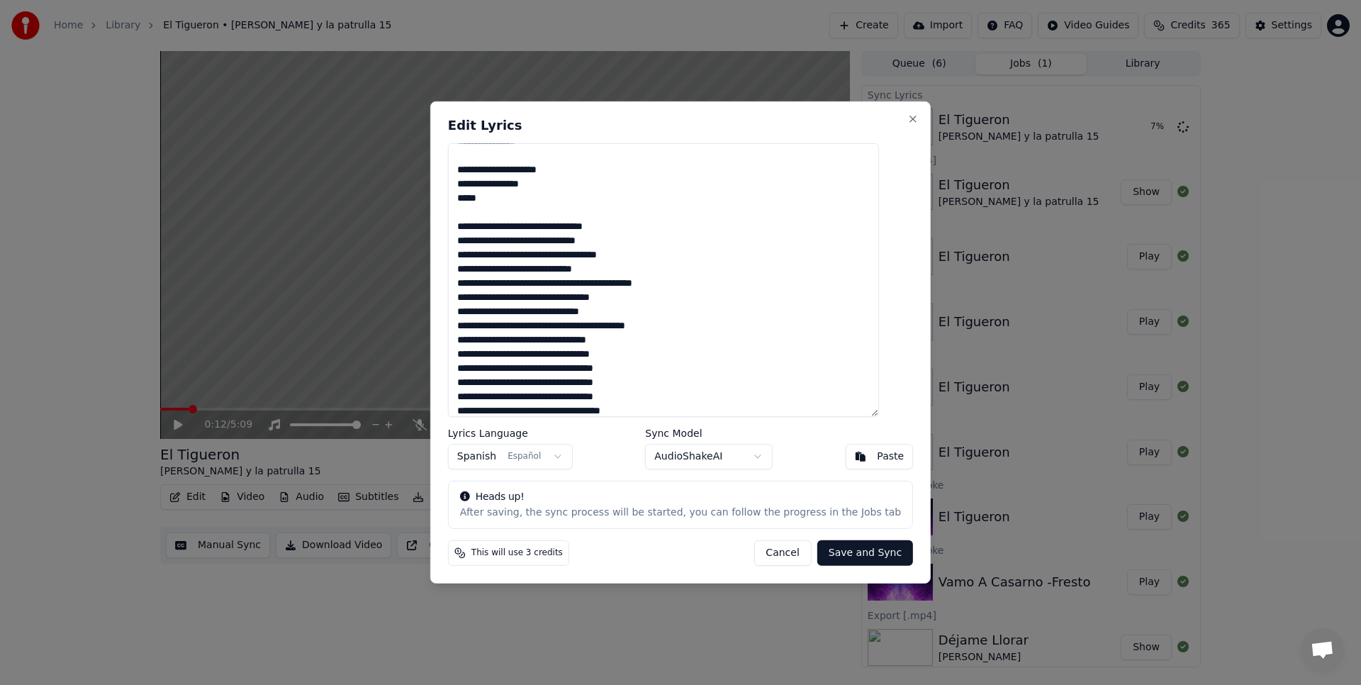
scroll to position [0, 0]
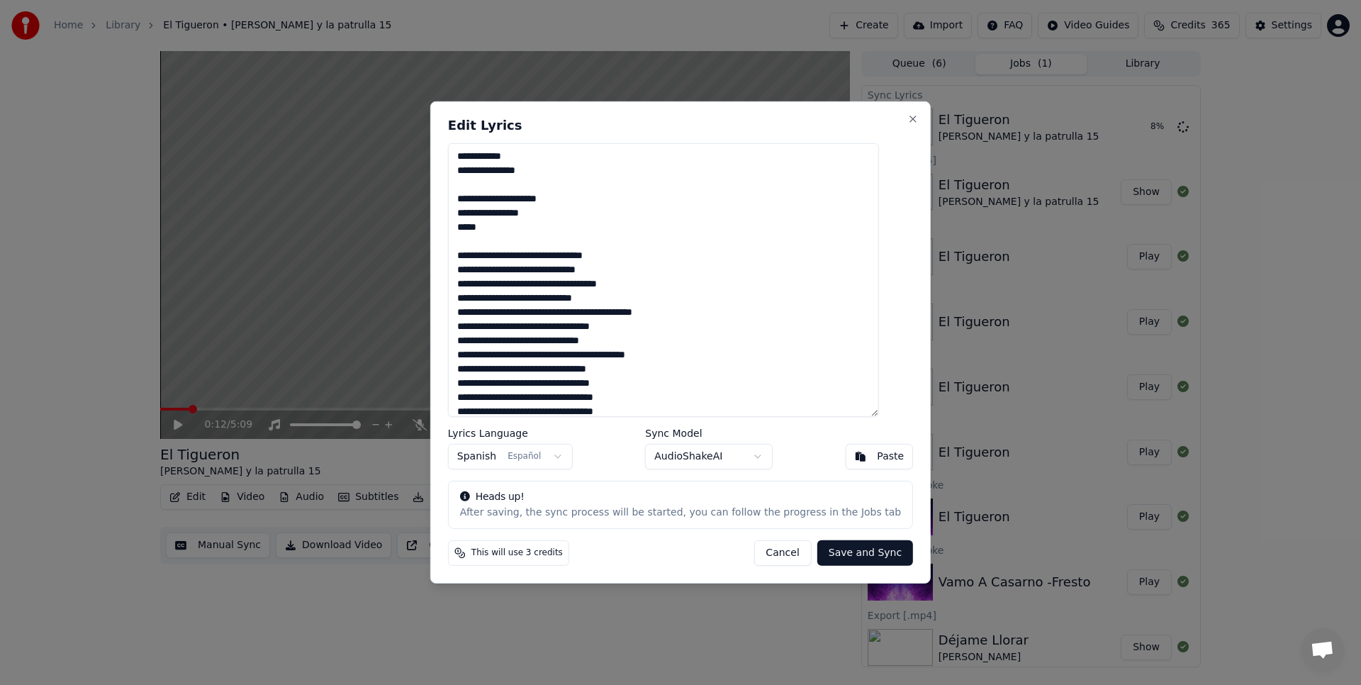
type textarea "**********"
click at [848, 552] on button "Save and Sync" at bounding box center [865, 553] width 96 height 26
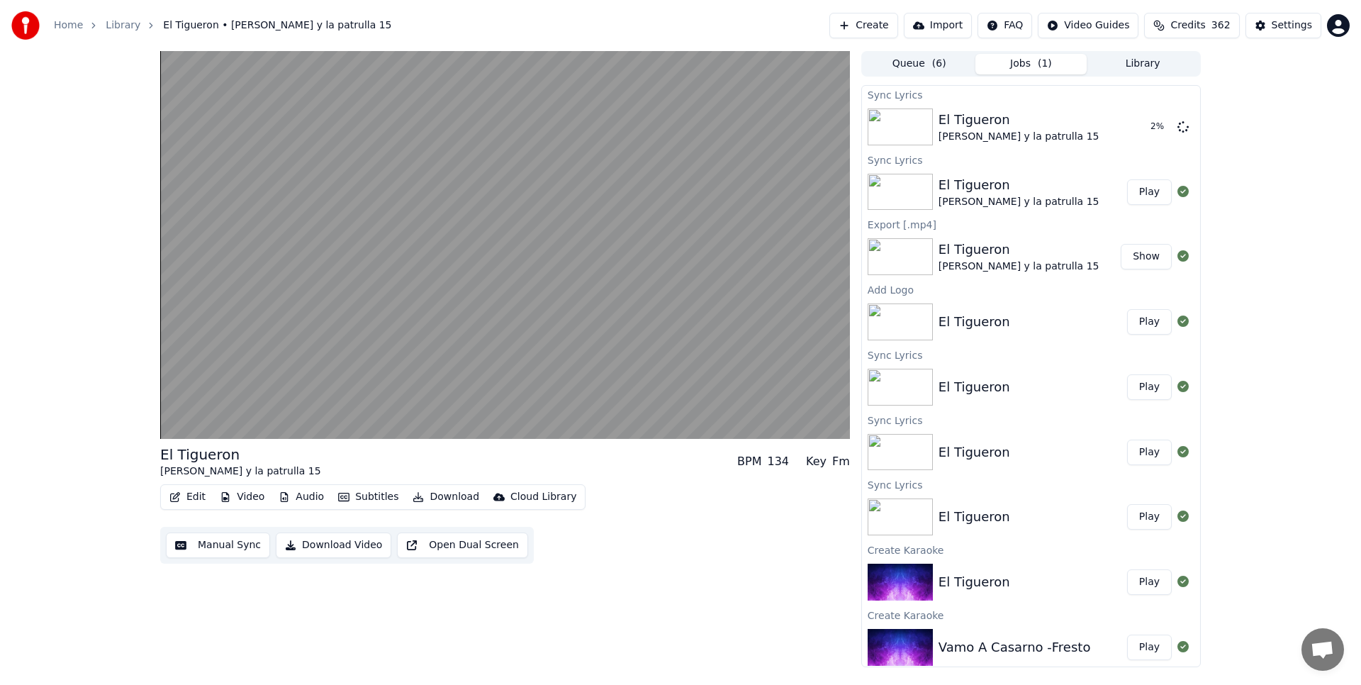
click at [1162, 188] on button "Play" at bounding box center [1149, 192] width 45 height 26
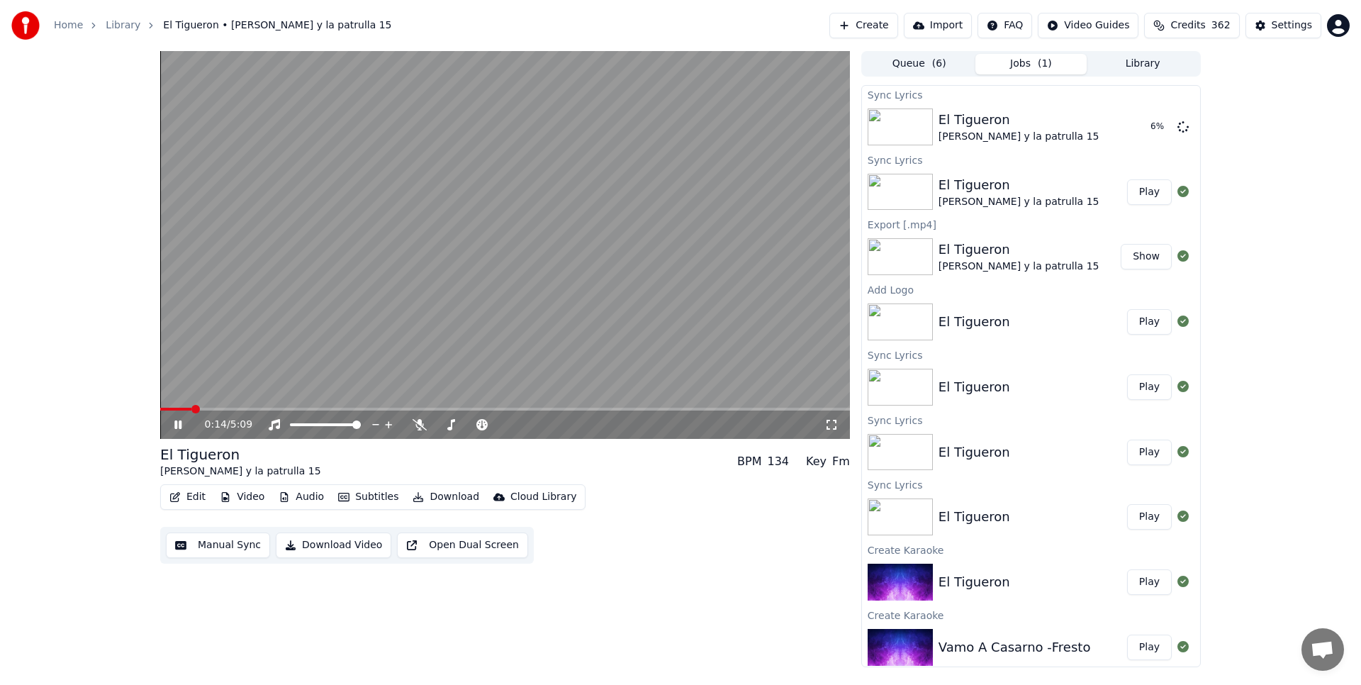
click at [174, 418] on div "0:14 / 5:09" at bounding box center [505, 425] width 678 height 14
click at [169, 428] on div "0:14 / 5:09" at bounding box center [505, 425] width 678 height 14
click at [174, 425] on icon at bounding box center [177, 424] width 7 height 9
click at [174, 425] on icon at bounding box center [178, 425] width 9 height 10
click at [174, 425] on icon at bounding box center [177, 424] width 7 height 9
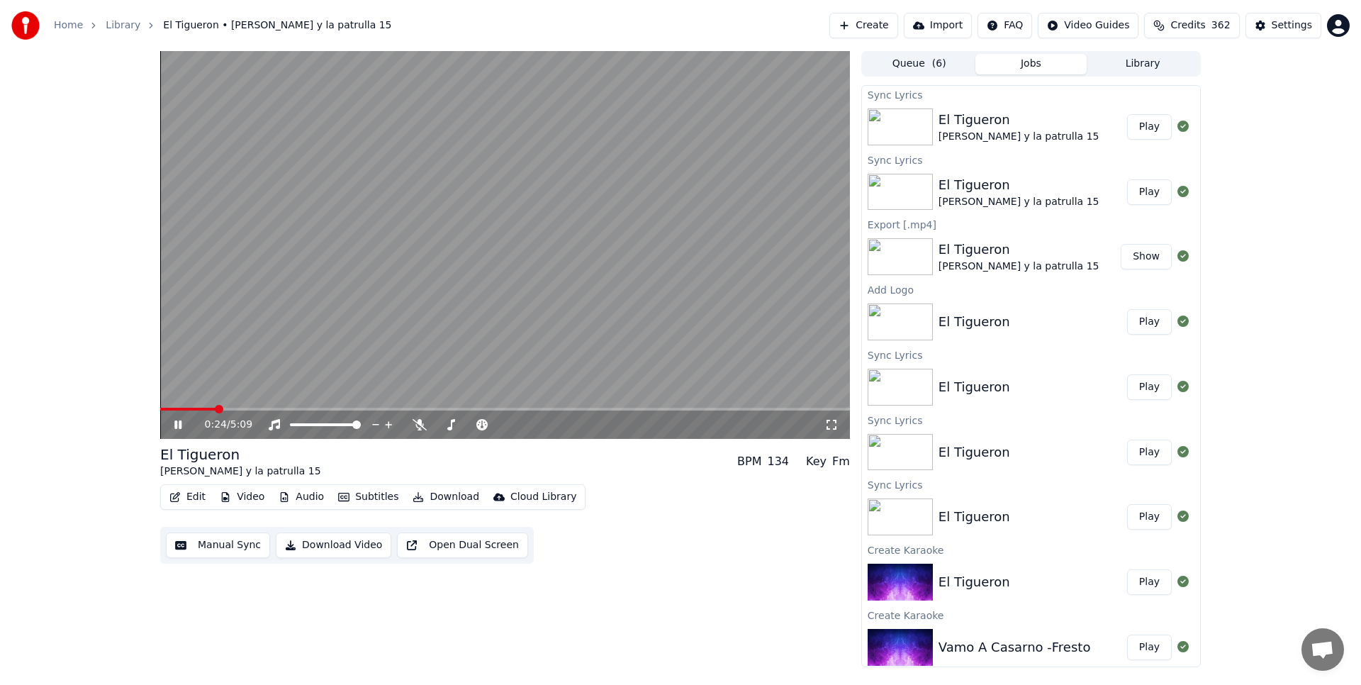
click at [1153, 127] on button "Play" at bounding box center [1149, 127] width 45 height 26
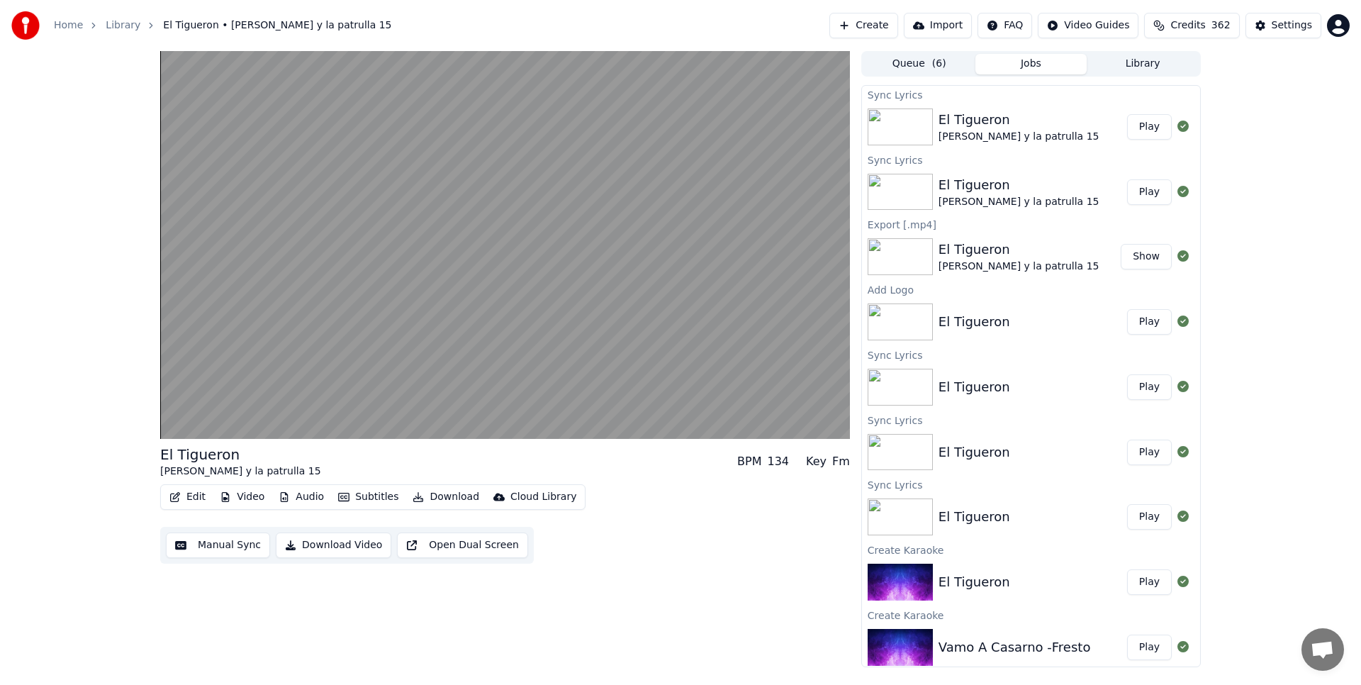
click at [1127, 114] on button "Play" at bounding box center [1149, 127] width 45 height 26
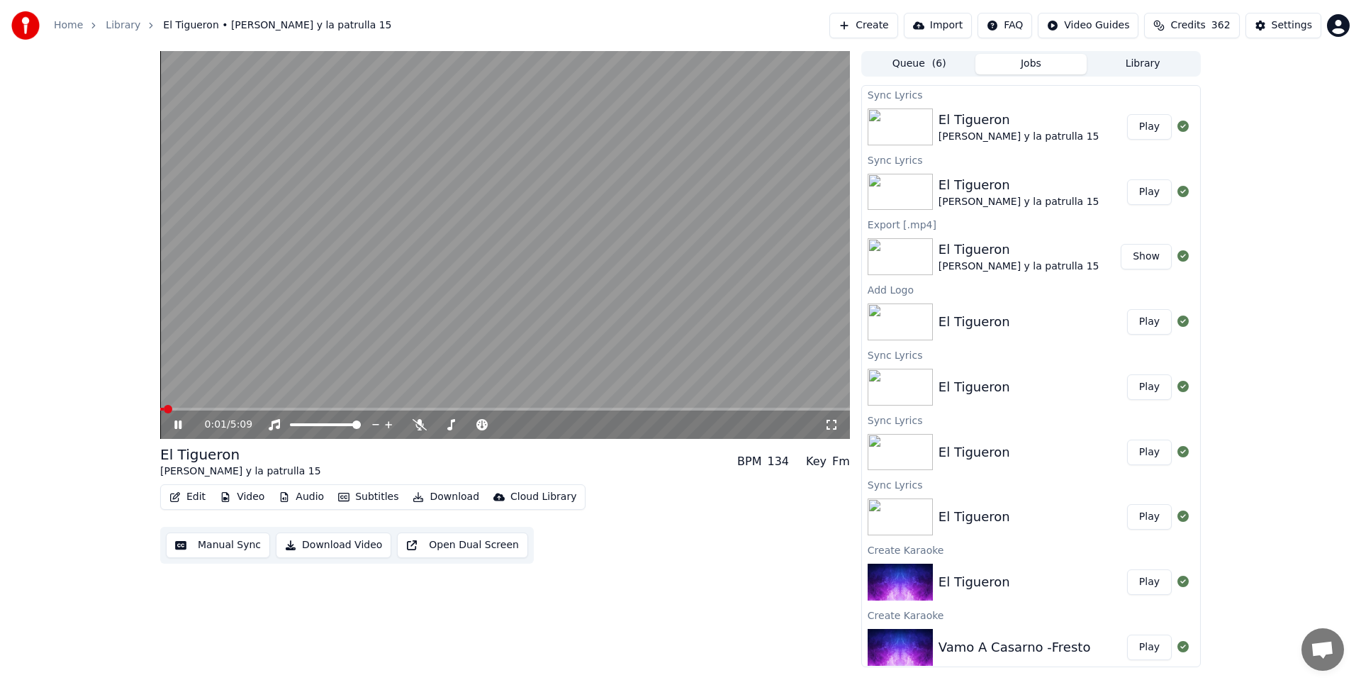
click at [177, 420] on icon at bounding box center [188, 424] width 33 height 11
click at [187, 495] on button "Edit" at bounding box center [187, 497] width 47 height 20
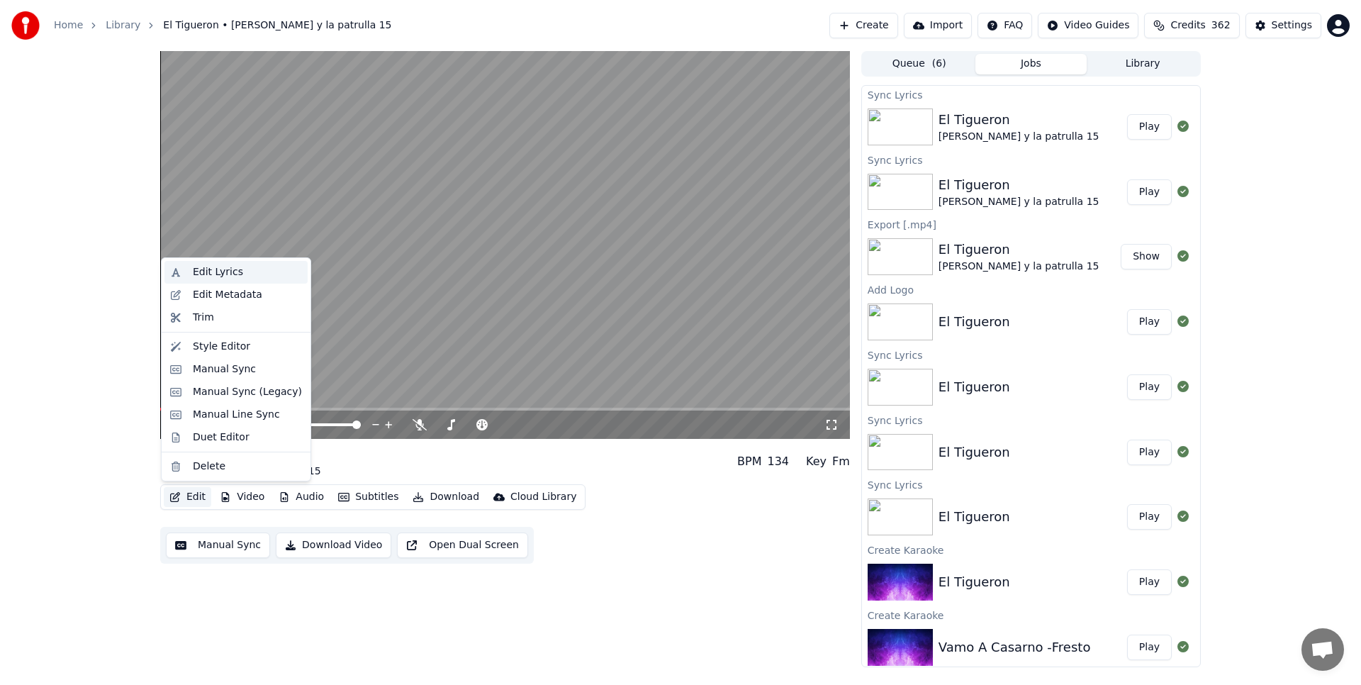
click at [254, 268] on div "Edit Lyrics" at bounding box center [247, 272] width 109 height 14
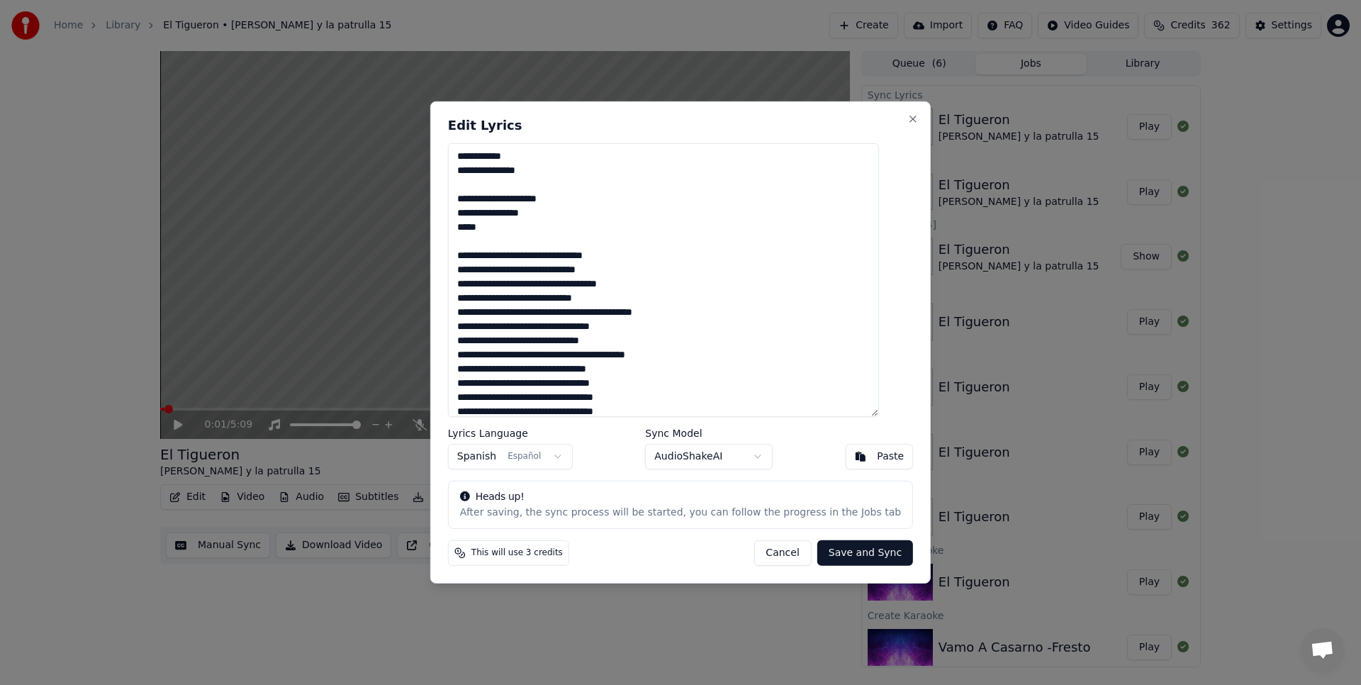
click at [505, 230] on textarea at bounding box center [663, 280] width 431 height 274
click at [474, 255] on textarea at bounding box center [663, 280] width 431 height 274
type textarea "**********"
click at [825, 548] on button "Save and Sync" at bounding box center [865, 553] width 96 height 26
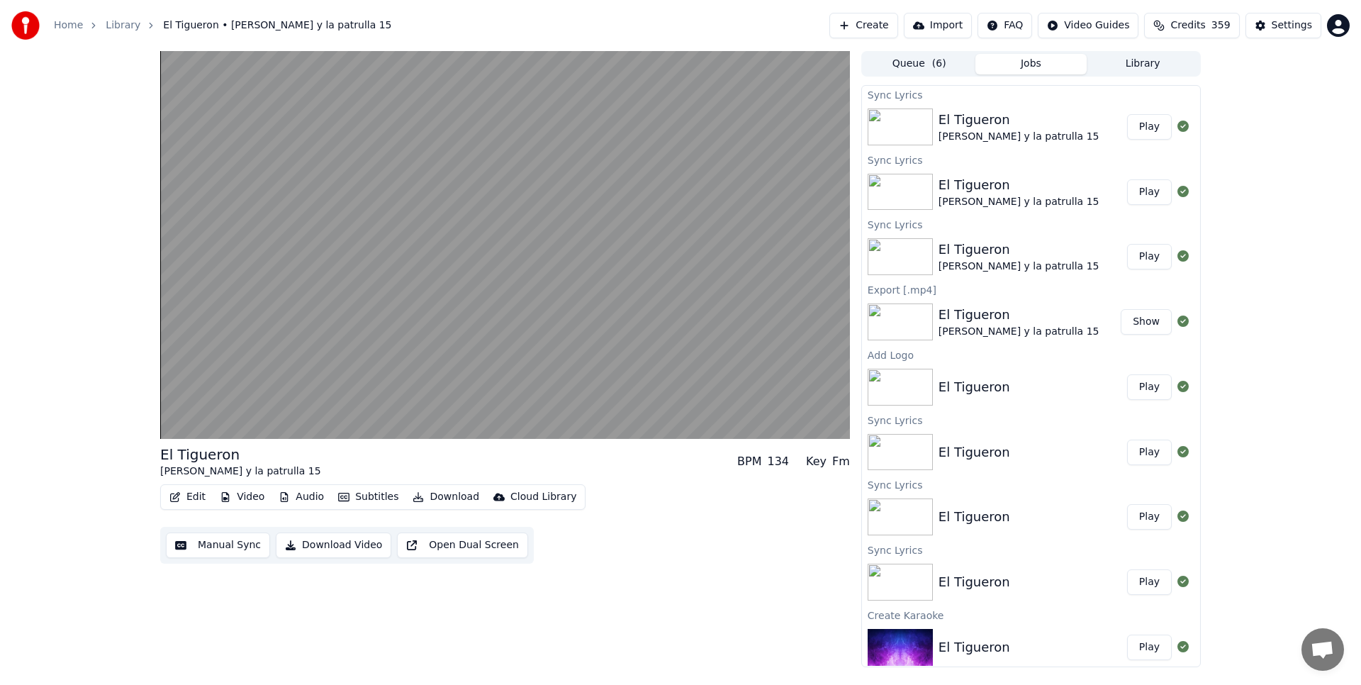
click at [1150, 122] on button "Play" at bounding box center [1149, 127] width 45 height 26
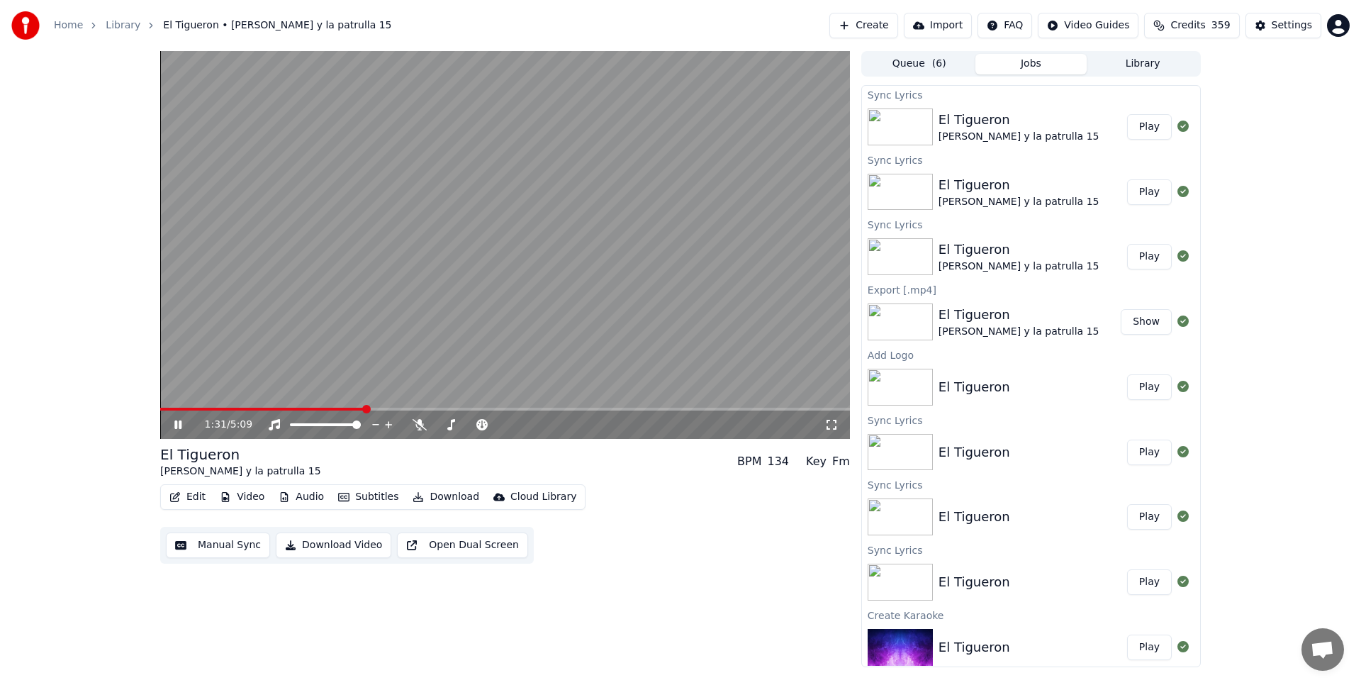
click at [181, 425] on icon at bounding box center [177, 424] width 7 height 9
click at [190, 500] on button "Edit" at bounding box center [187, 497] width 47 height 20
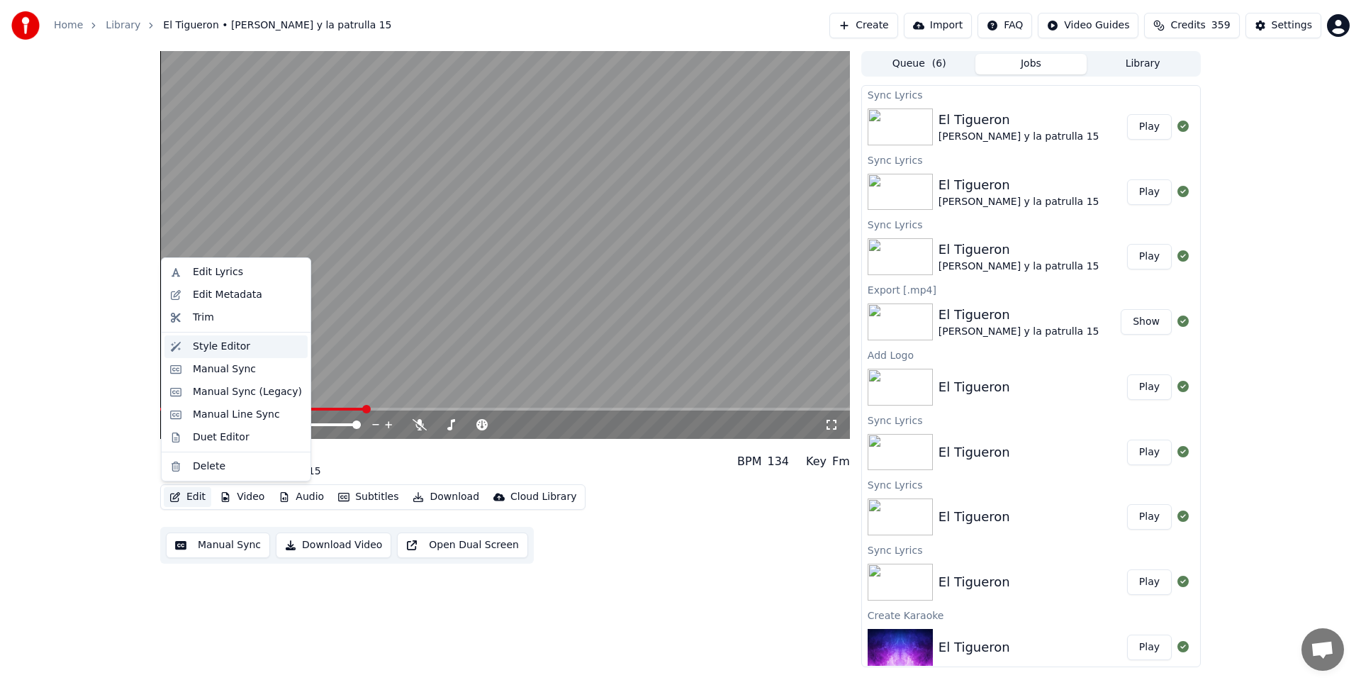
click at [225, 342] on div "Style Editor" at bounding box center [221, 347] width 57 height 14
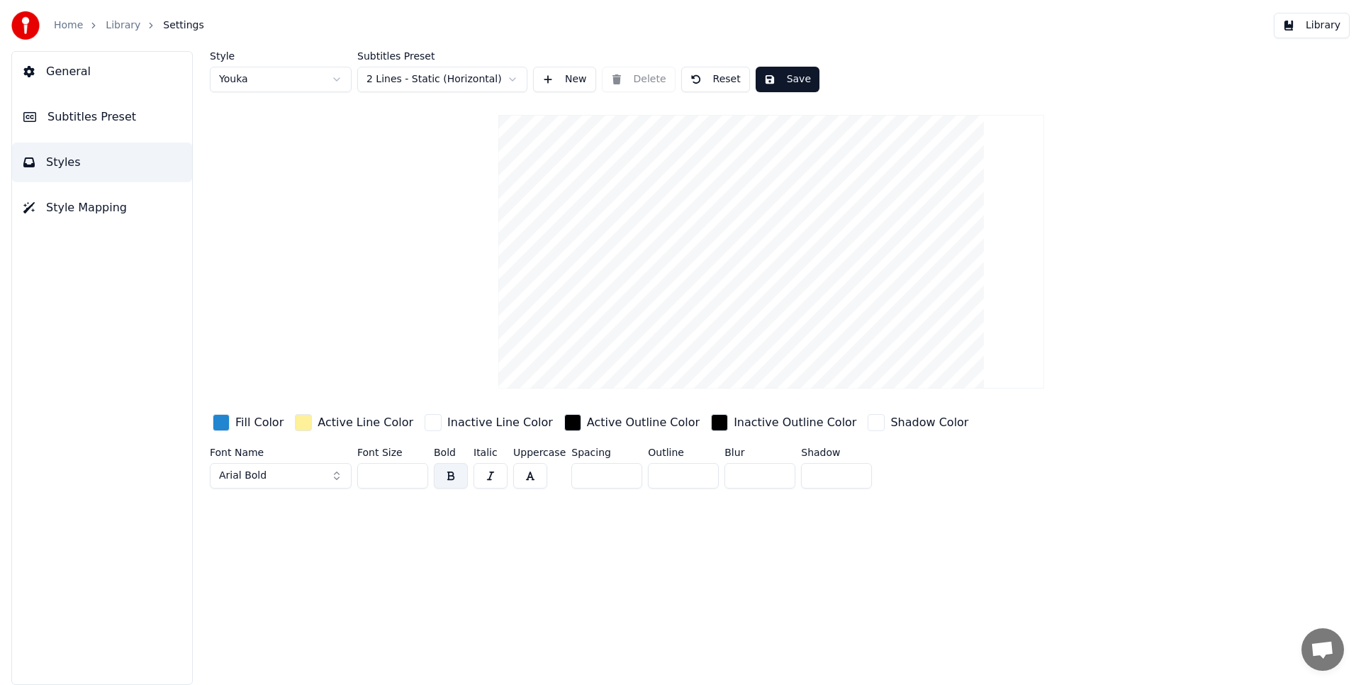
click at [71, 112] on span "Subtitles Preset" at bounding box center [91, 116] width 89 height 17
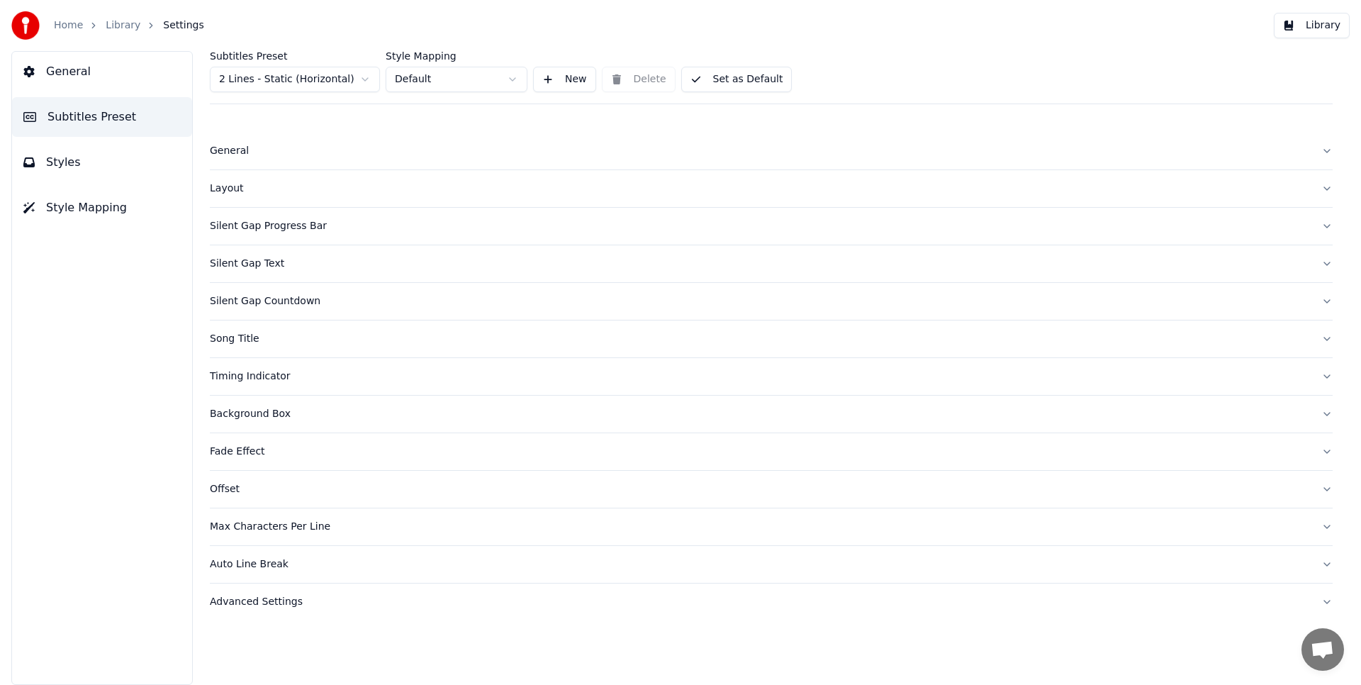
click at [274, 603] on div "Advanced Settings" at bounding box center [760, 602] width 1100 height 14
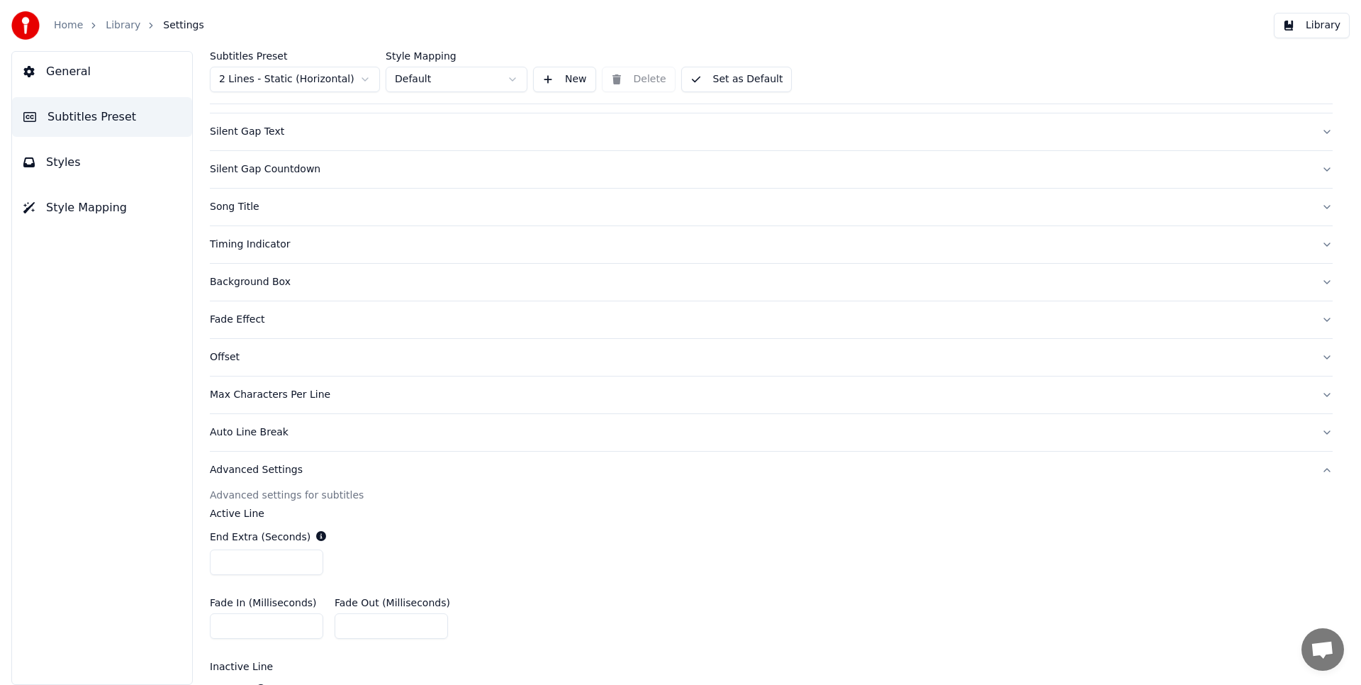
scroll to position [127, 0]
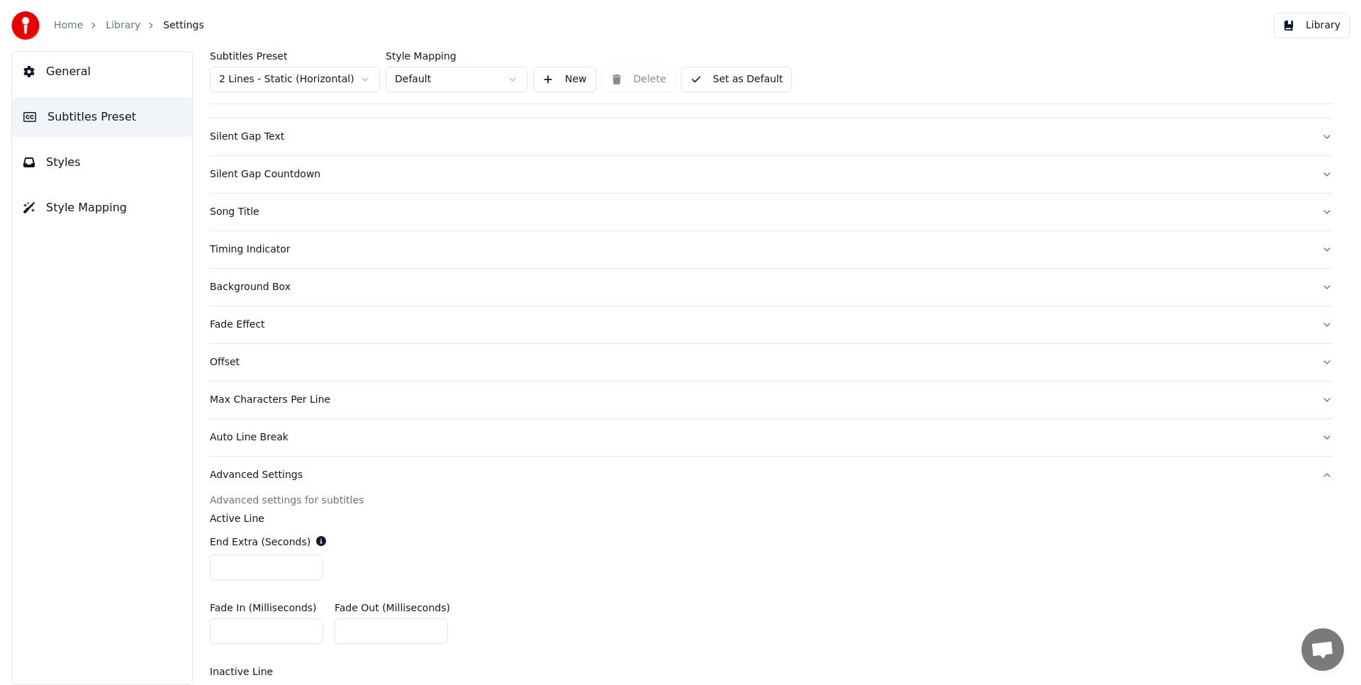
click at [275, 432] on div "Auto Line Break" at bounding box center [760, 437] width 1100 height 14
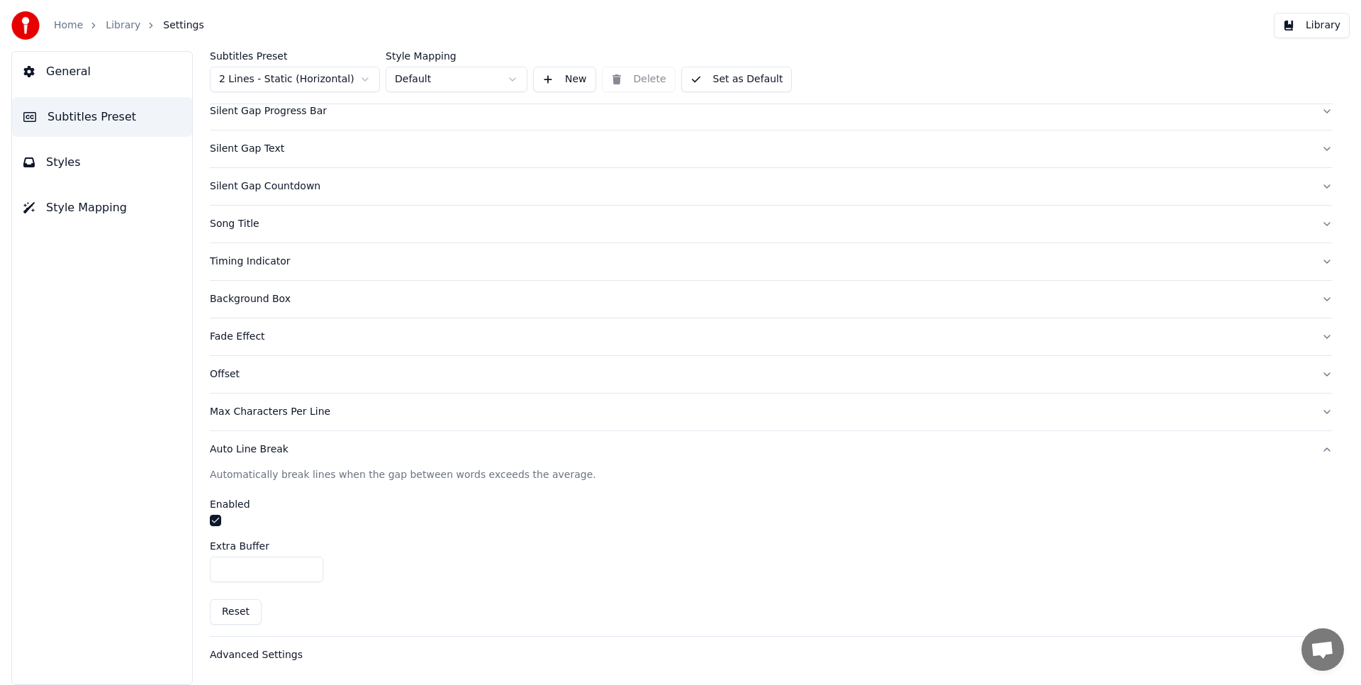
scroll to position [114, 0]
click at [279, 412] on div "Max Characters Per Line" at bounding box center [760, 412] width 1100 height 14
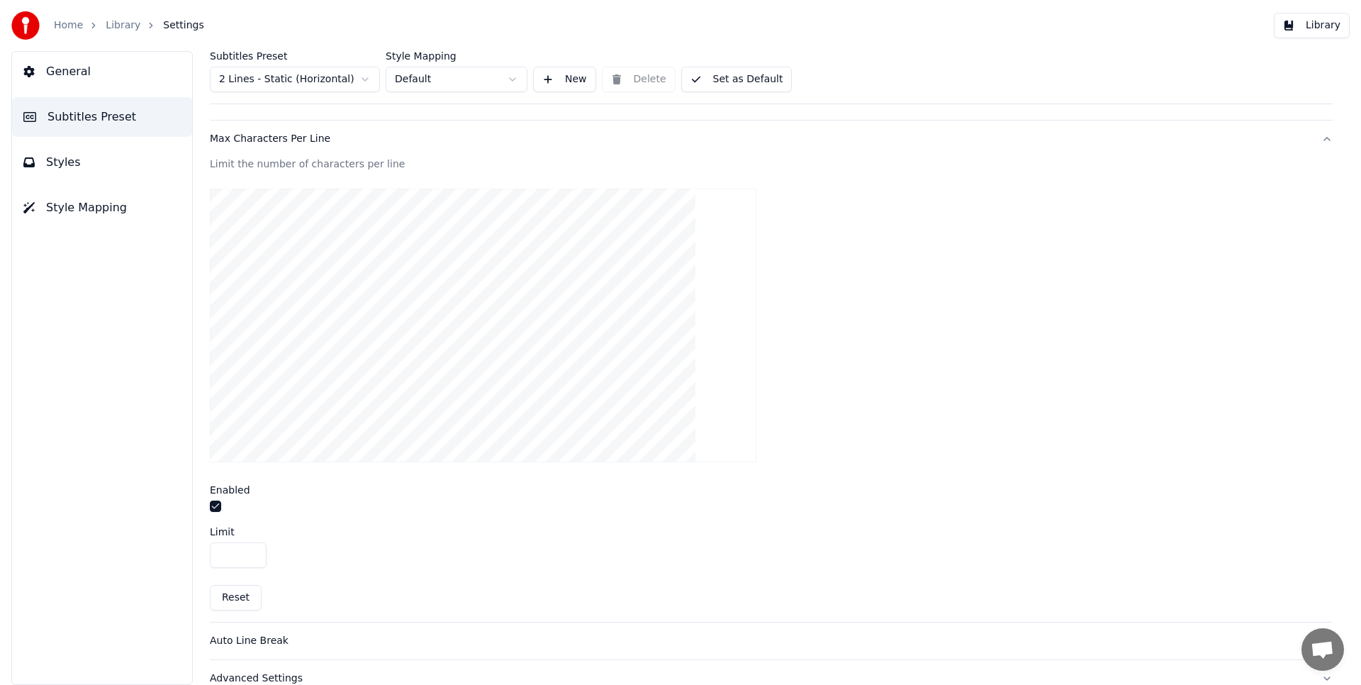
scroll to position [410, 0]
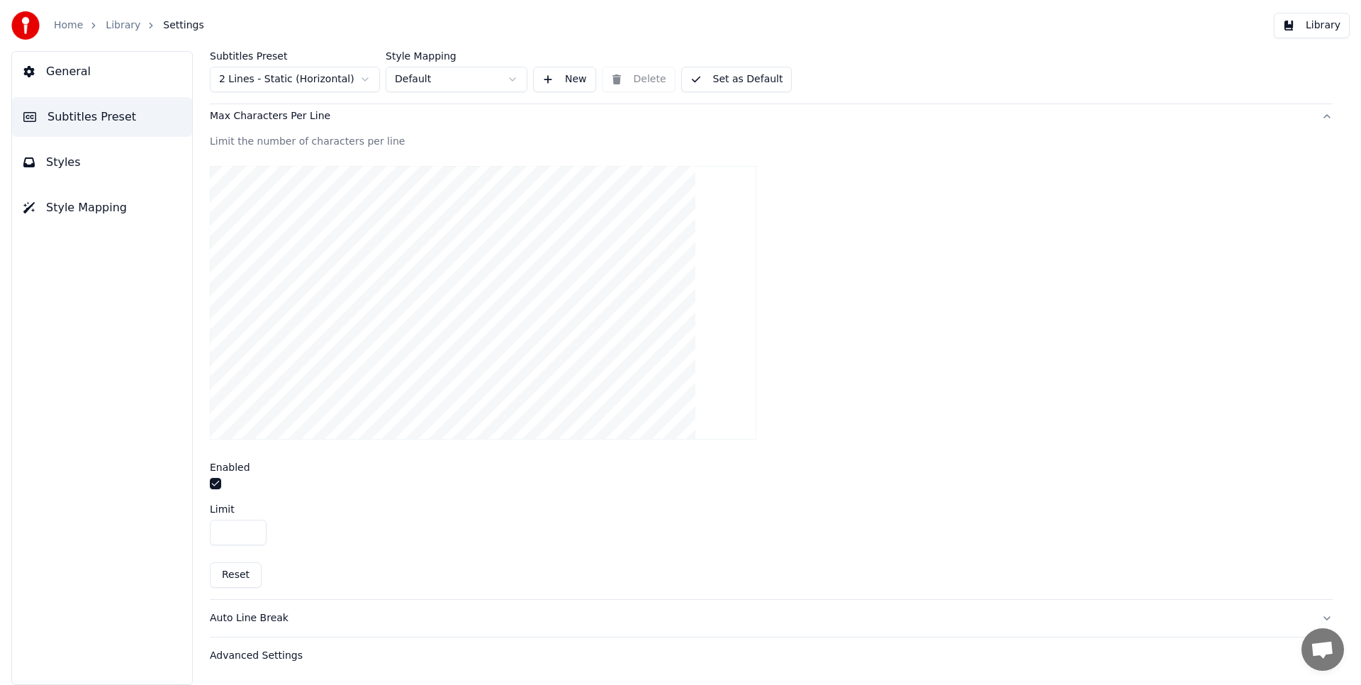
click at [273, 618] on div "Auto Line Break" at bounding box center [760, 618] width 1100 height 14
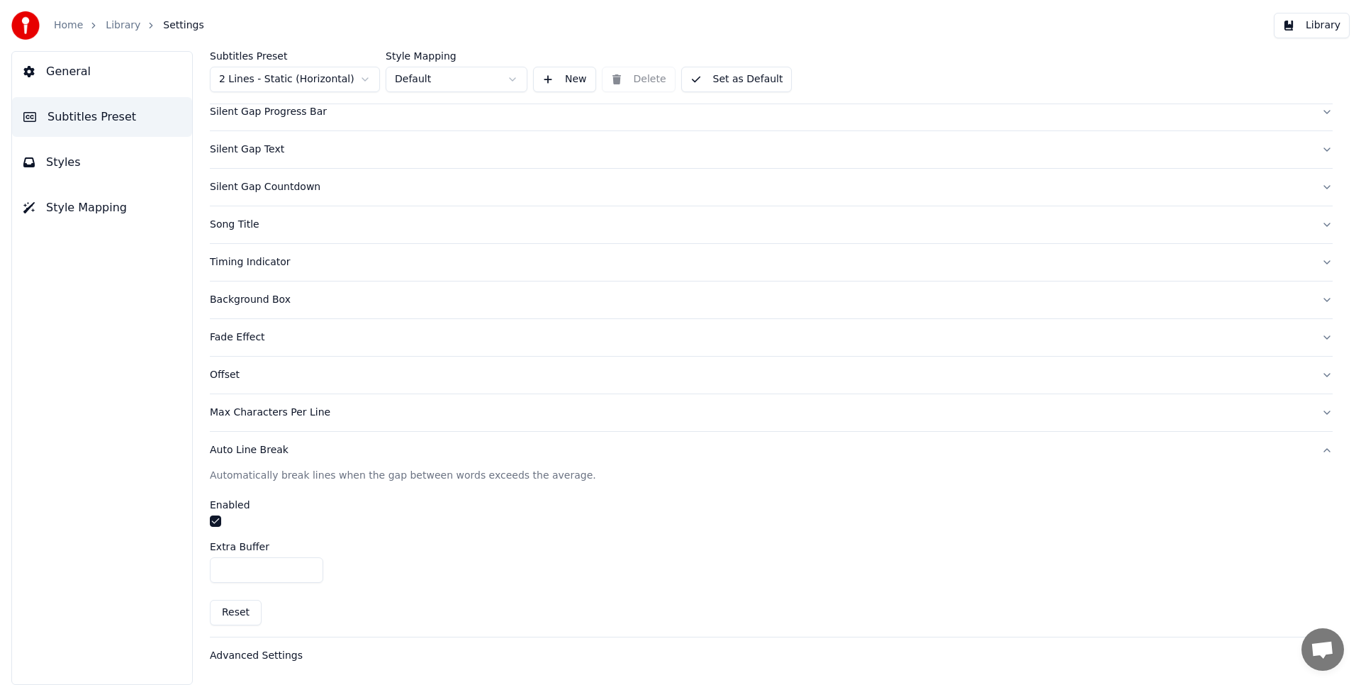
click at [270, 659] on div "Advanced Settings" at bounding box center [760, 656] width 1100 height 14
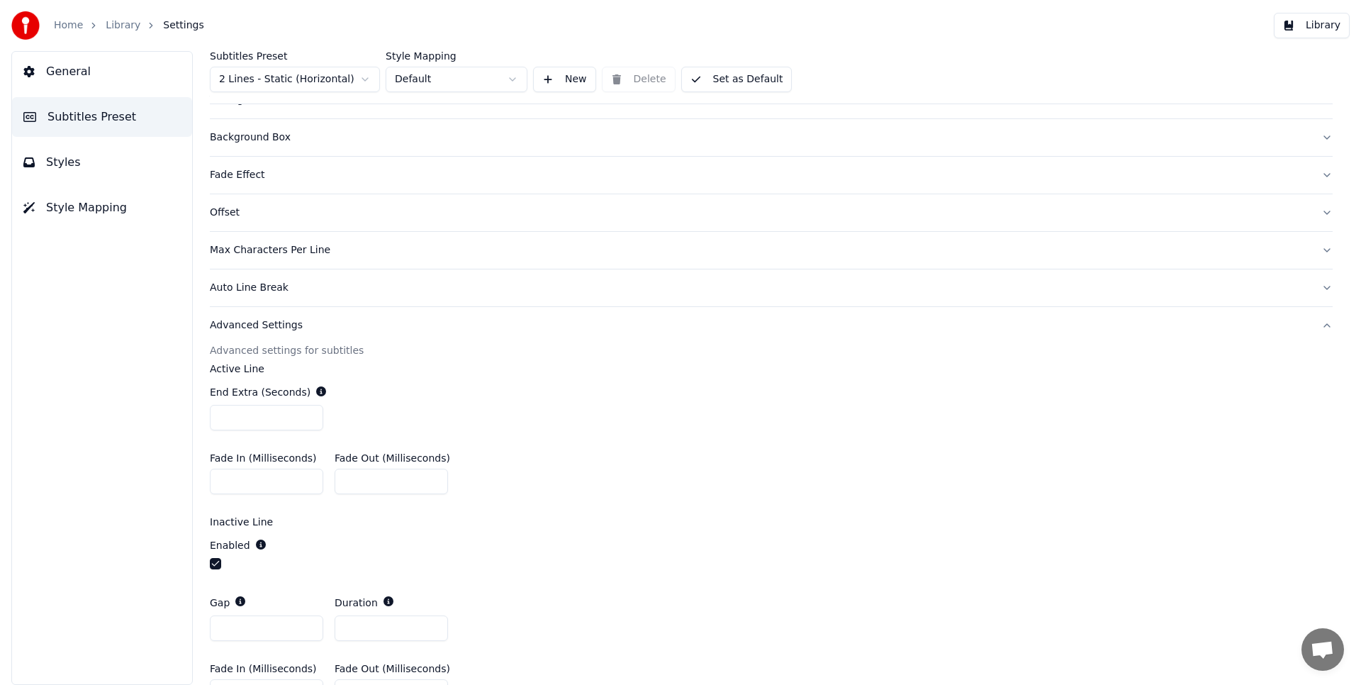
scroll to position [361, 0]
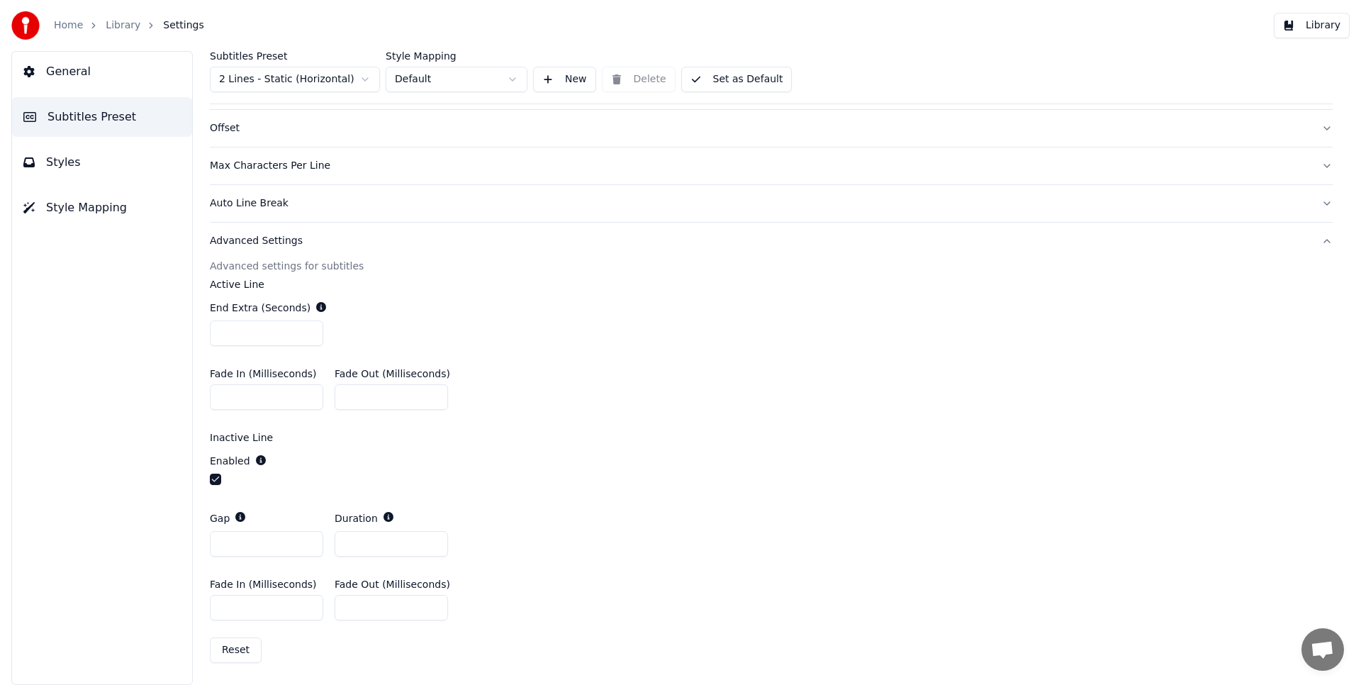
click at [91, 155] on button "Styles" at bounding box center [102, 162] width 180 height 40
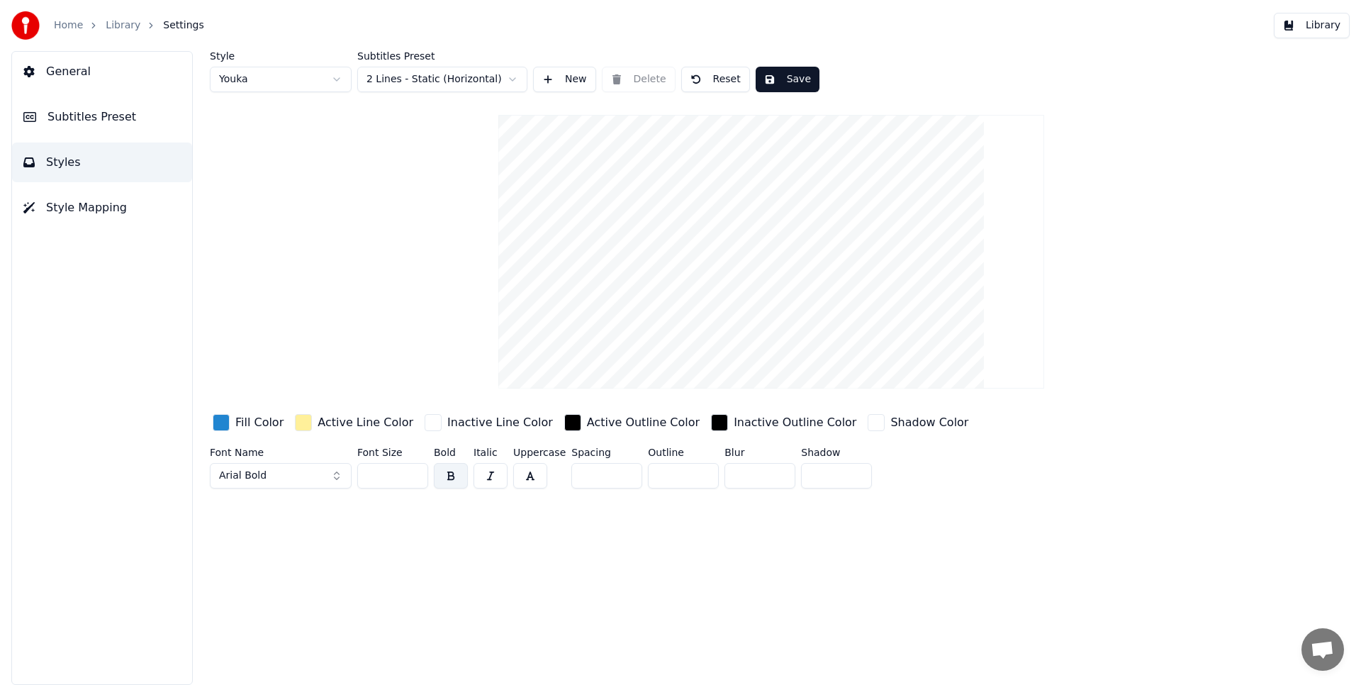
scroll to position [0, 0]
click at [93, 204] on span "Style Mapping" at bounding box center [86, 207] width 81 height 17
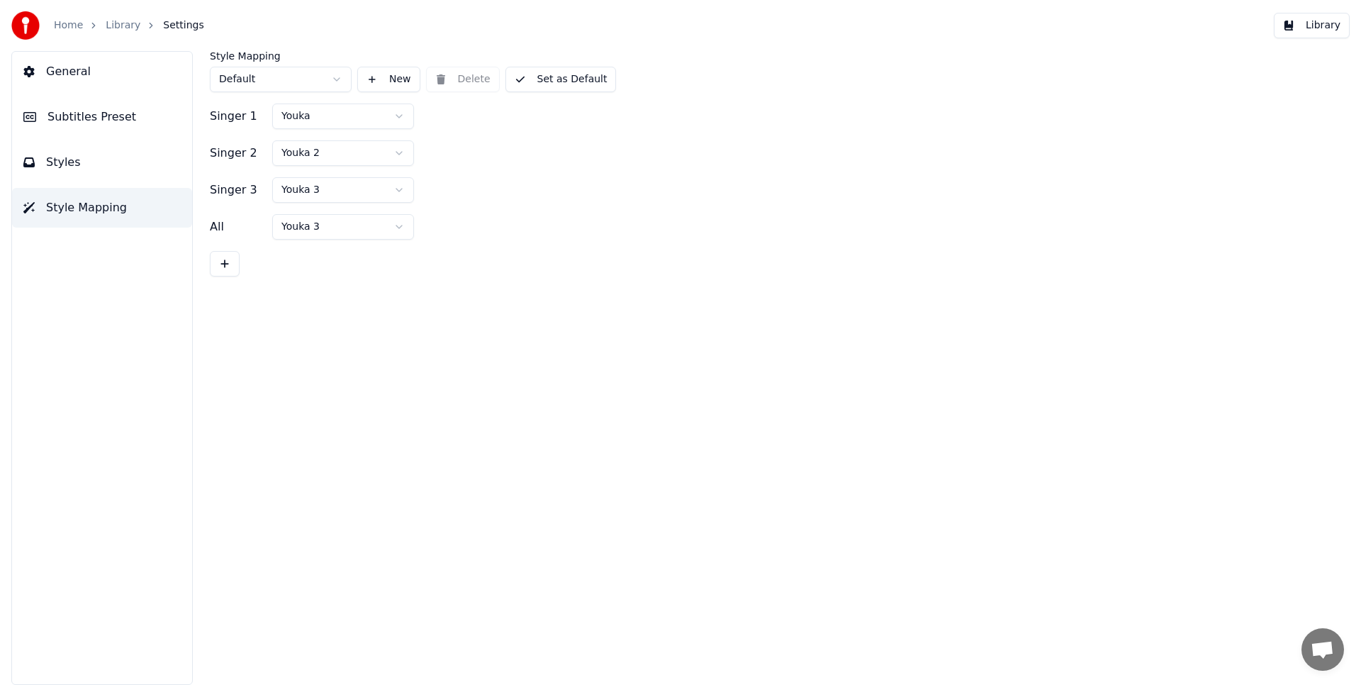
click at [96, 170] on button "Styles" at bounding box center [102, 162] width 180 height 40
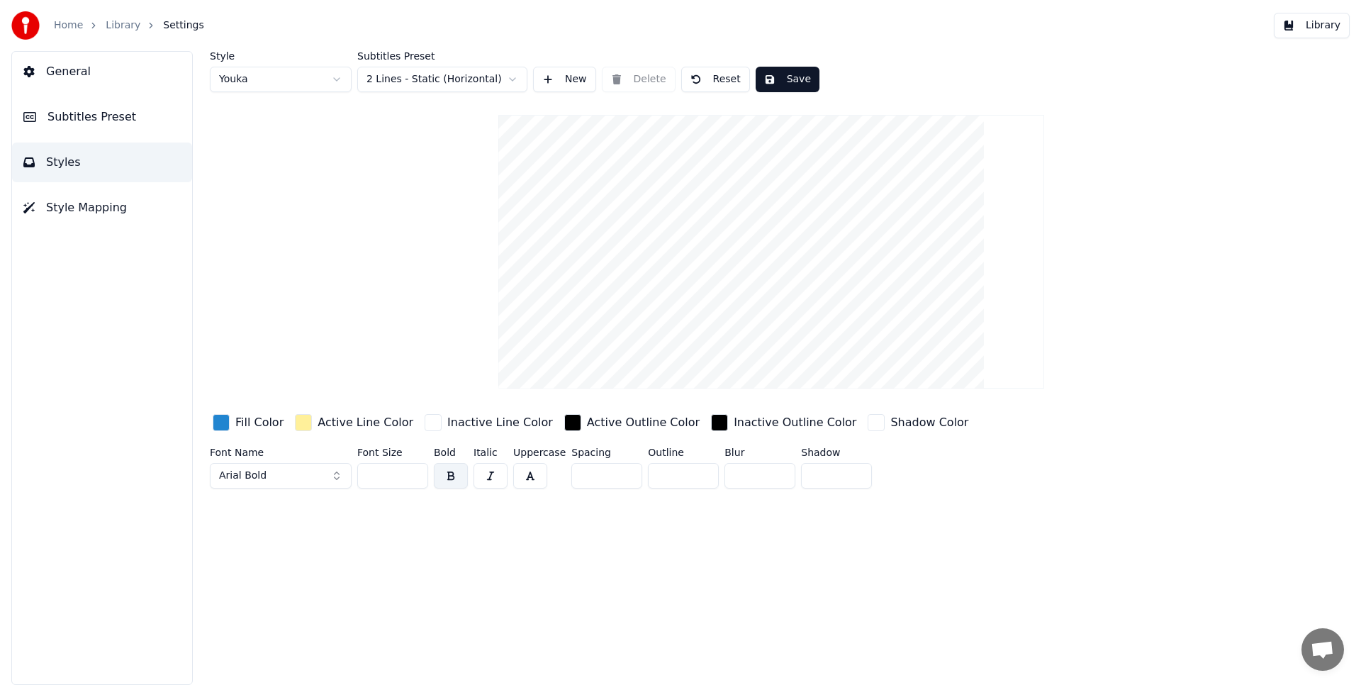
click at [106, 114] on span "Subtitles Preset" at bounding box center [91, 116] width 89 height 17
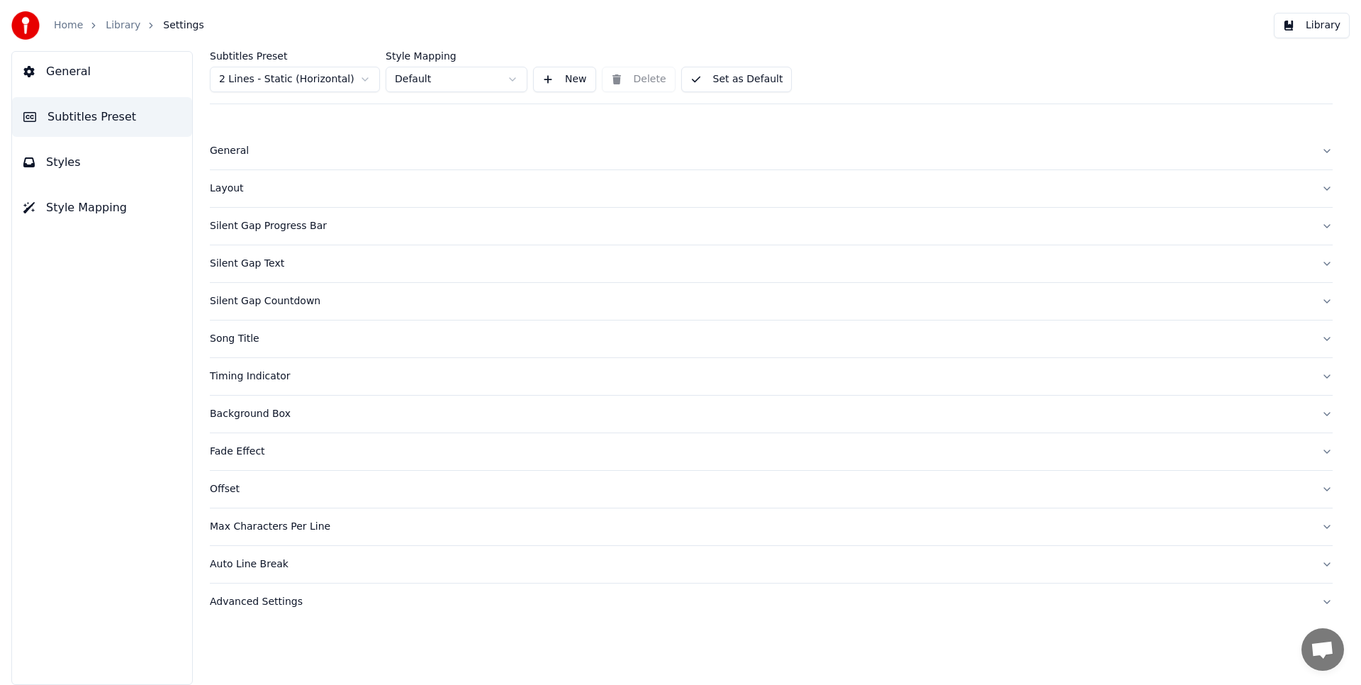
click at [247, 147] on div "General" at bounding box center [760, 151] width 1100 height 14
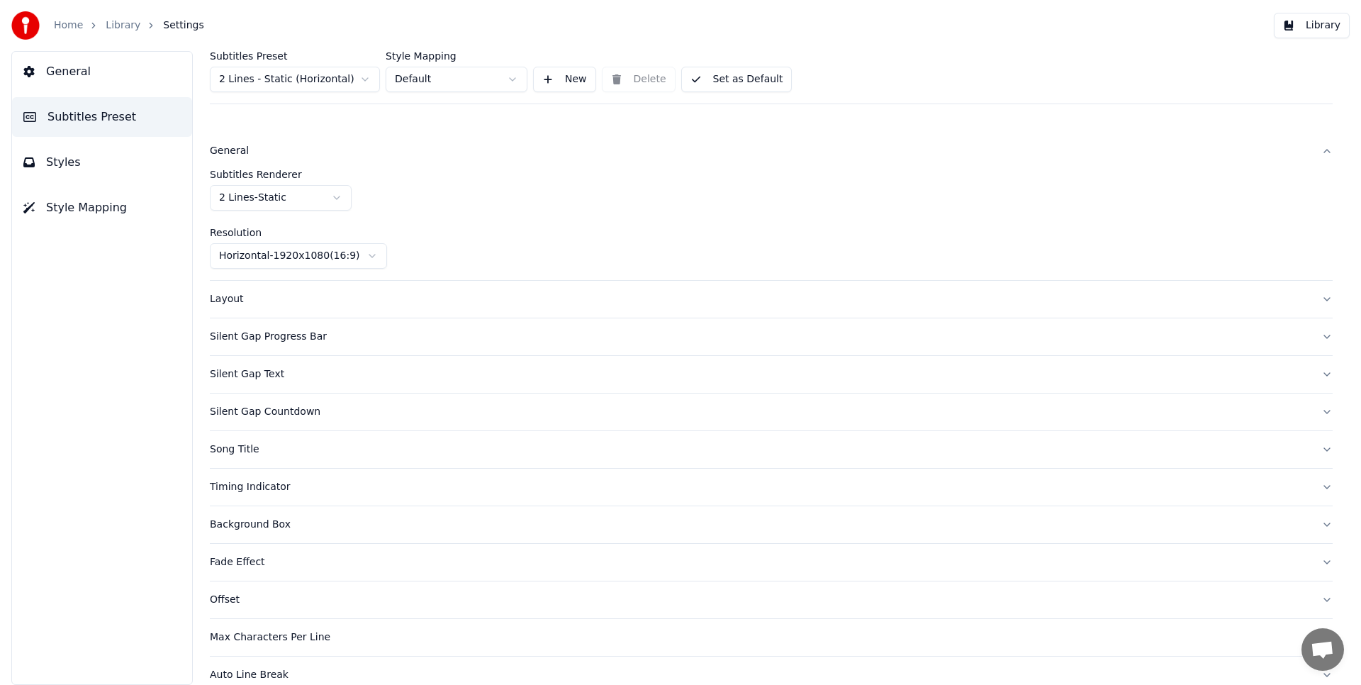
click at [247, 147] on div "General" at bounding box center [760, 151] width 1100 height 14
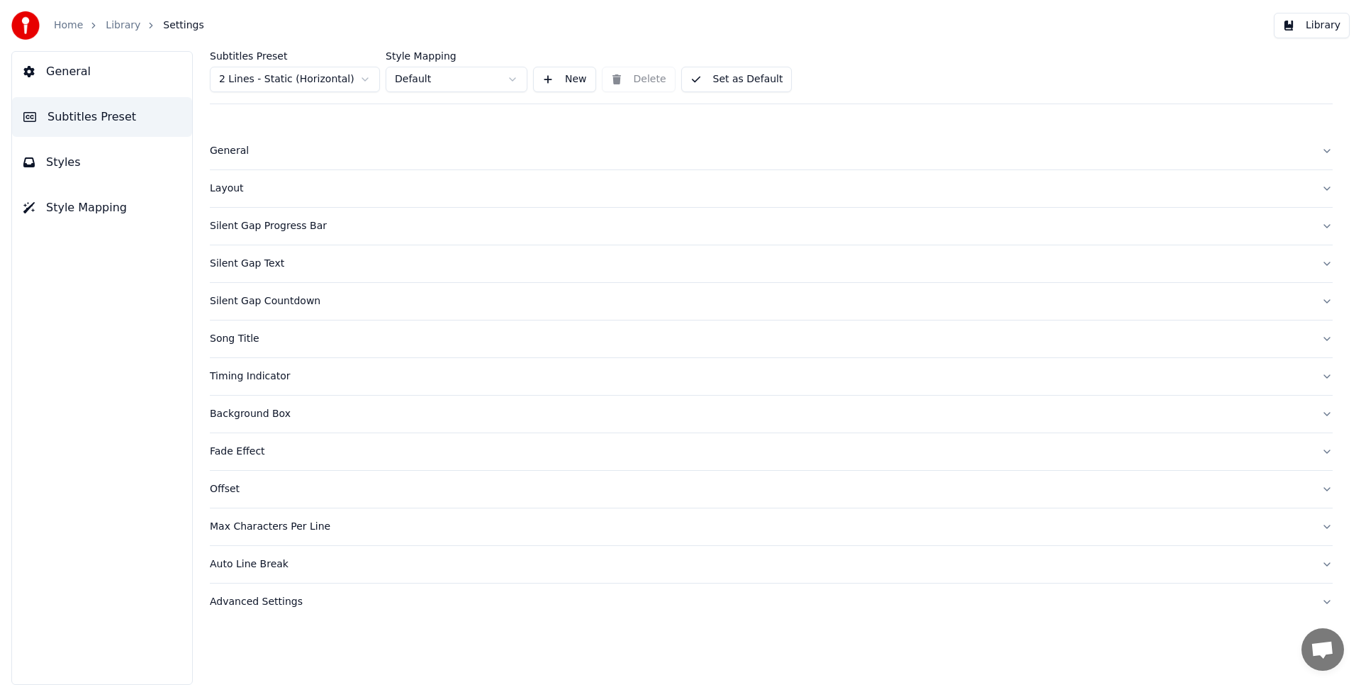
click at [268, 375] on div "Timing Indicator" at bounding box center [760, 376] width 1100 height 14
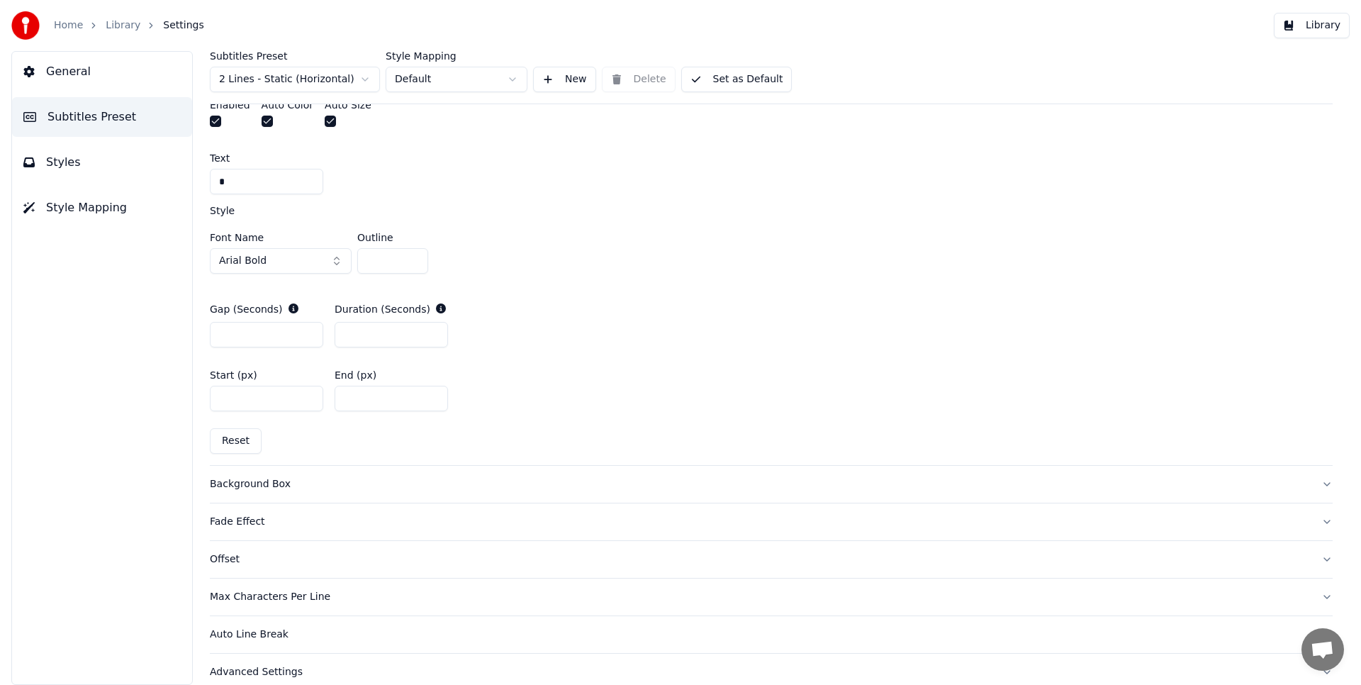
scroll to position [639, 0]
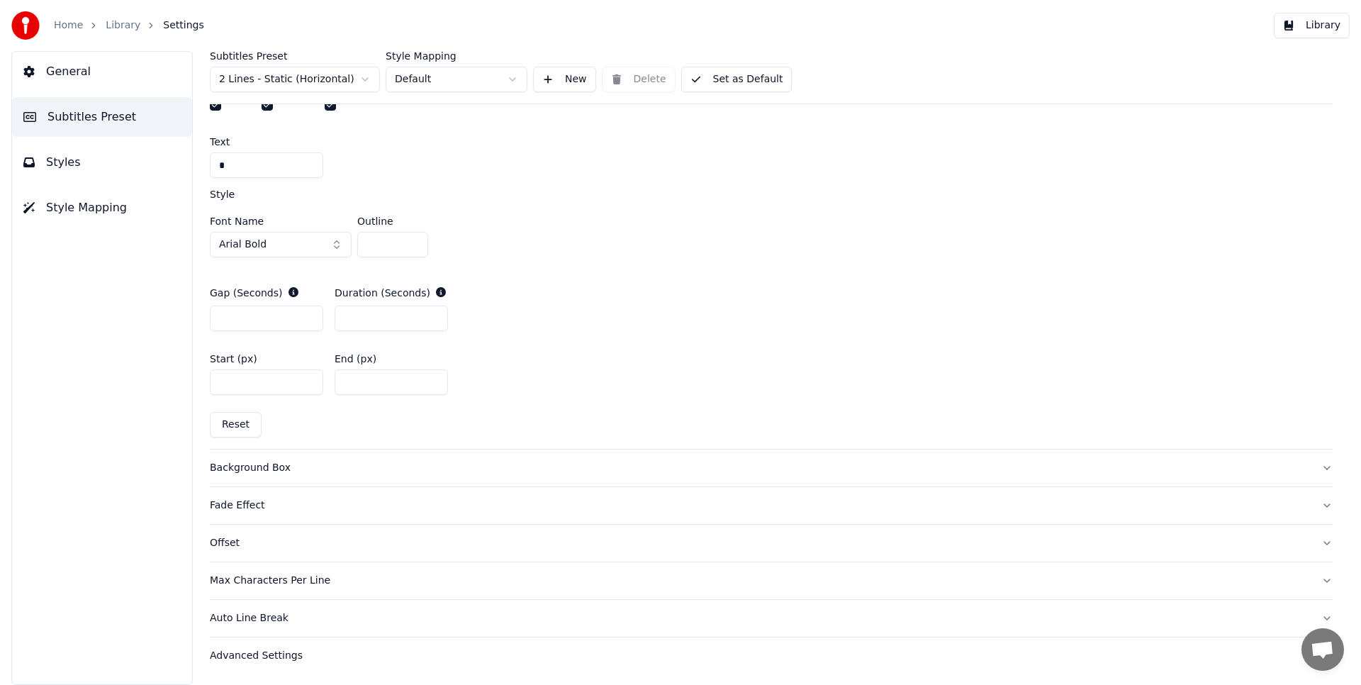
click at [233, 543] on div "Offset" at bounding box center [760, 543] width 1100 height 14
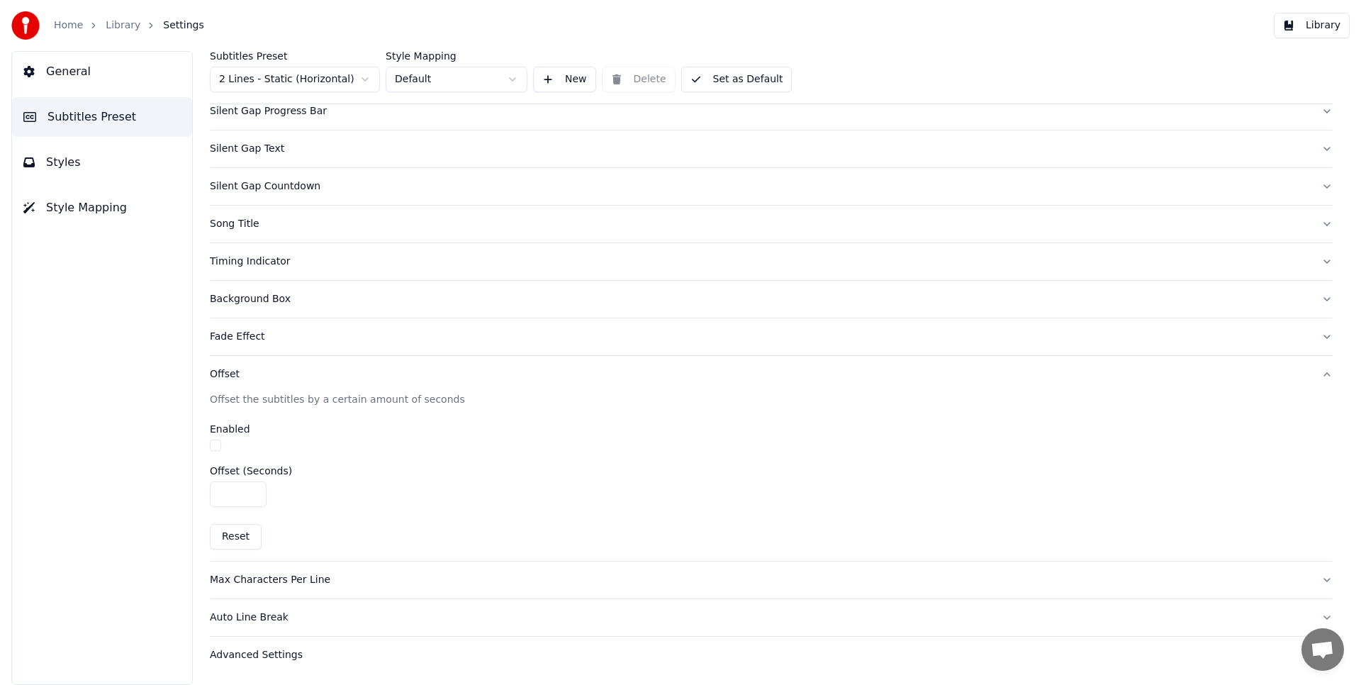
scroll to position [114, 0]
click at [253, 495] on input "****" at bounding box center [238, 495] width 57 height 26
click at [253, 489] on input "****" at bounding box center [238, 495] width 57 height 26
click at [253, 489] on input "*" at bounding box center [238, 495] width 57 height 26
type input "***"
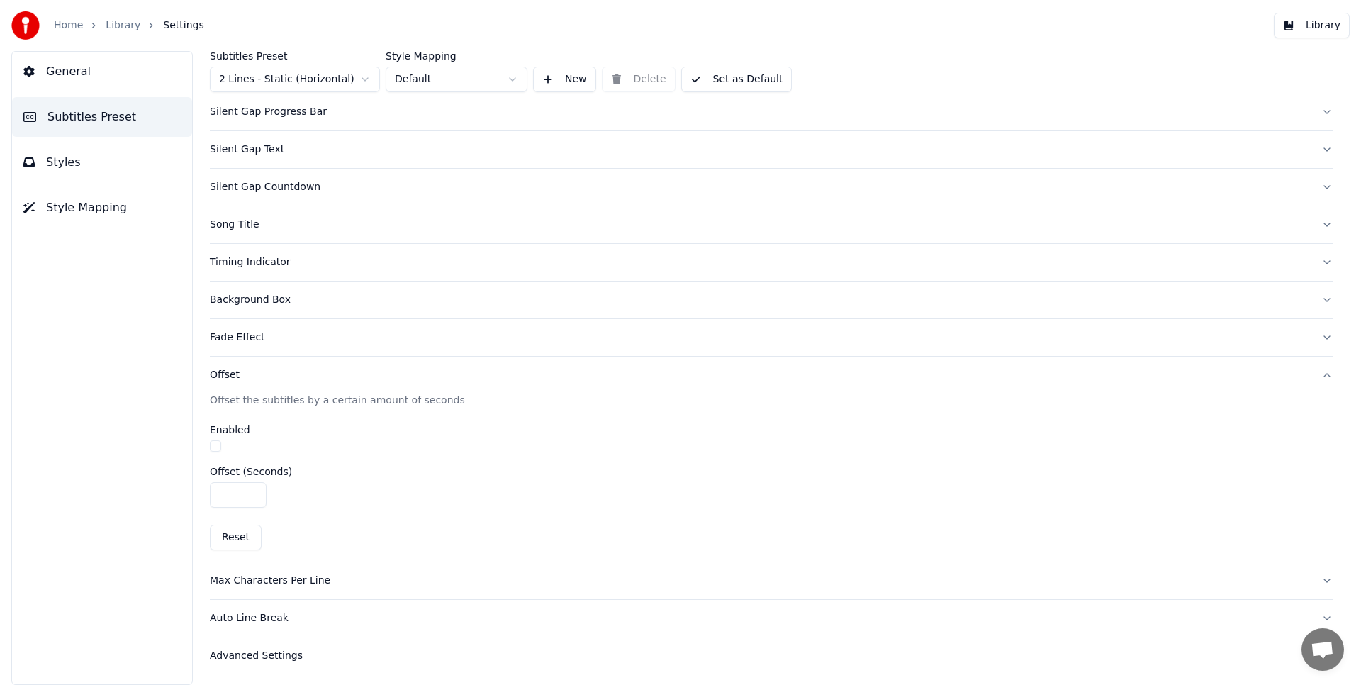
click at [253, 489] on input "***" at bounding box center [238, 495] width 57 height 26
click at [69, 70] on span "General" at bounding box center [68, 71] width 45 height 17
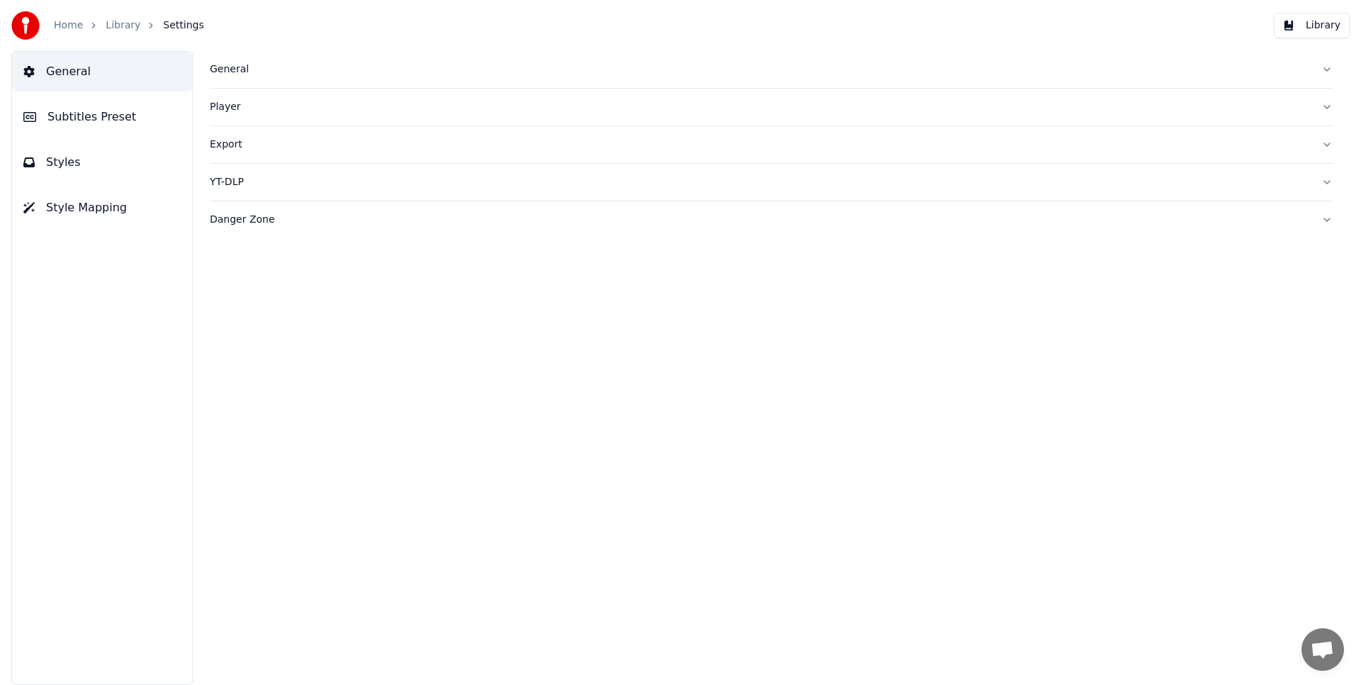
scroll to position [0, 0]
click at [72, 18] on link "Home" at bounding box center [68, 25] width 29 height 14
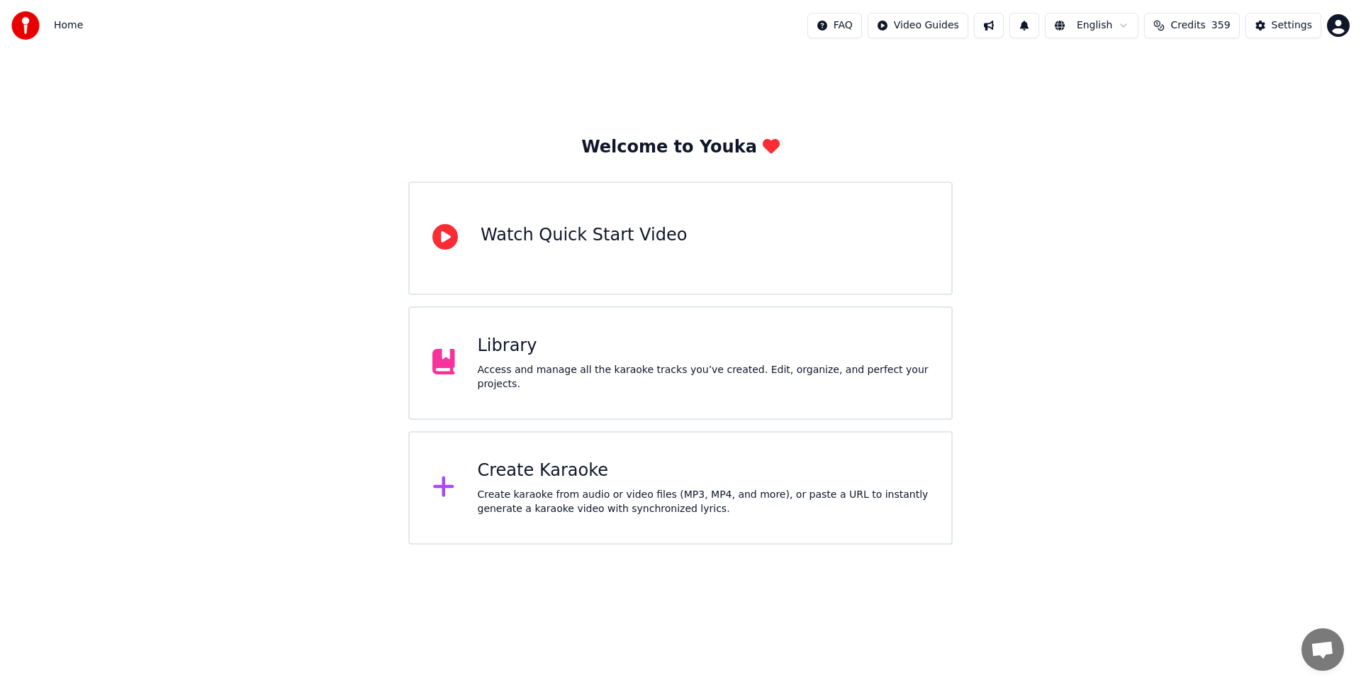
click at [719, 390] on div "Access and manage all the karaoke tracks you’ve created. Edit, organize, and pe…" at bounding box center [704, 377] width 452 height 28
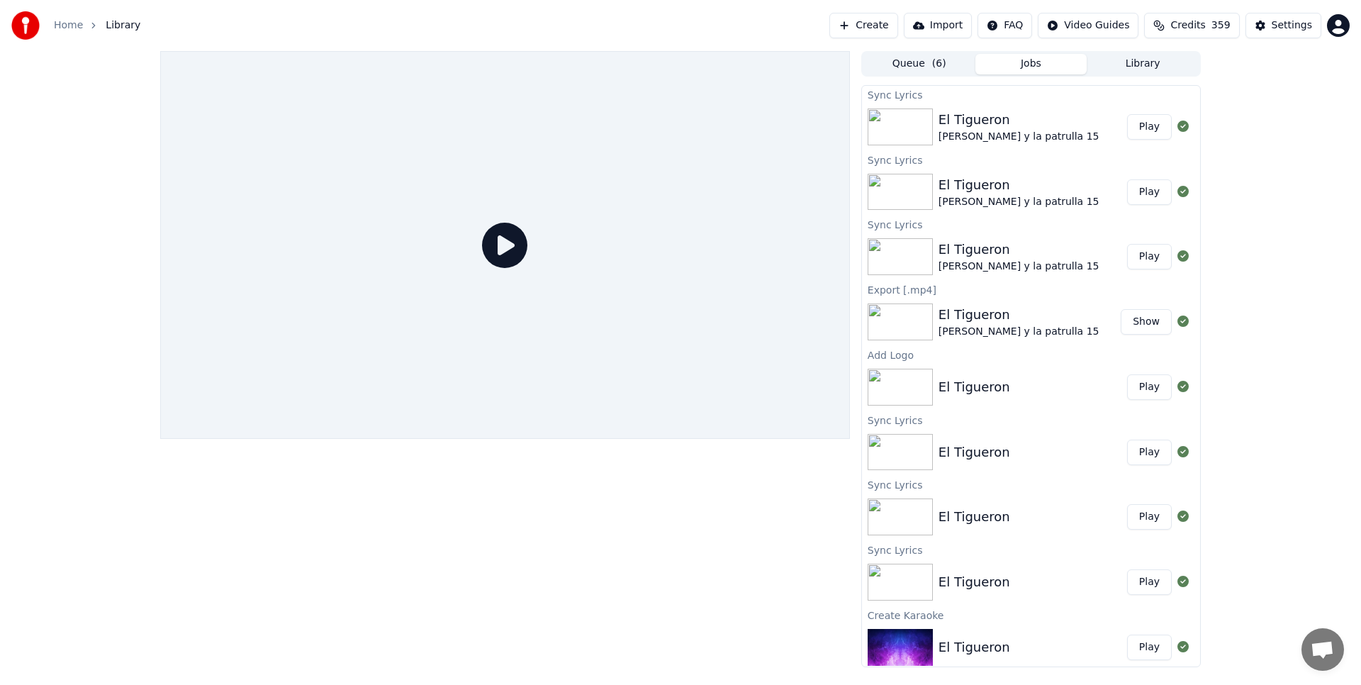
click at [1155, 125] on button "Play" at bounding box center [1149, 127] width 45 height 26
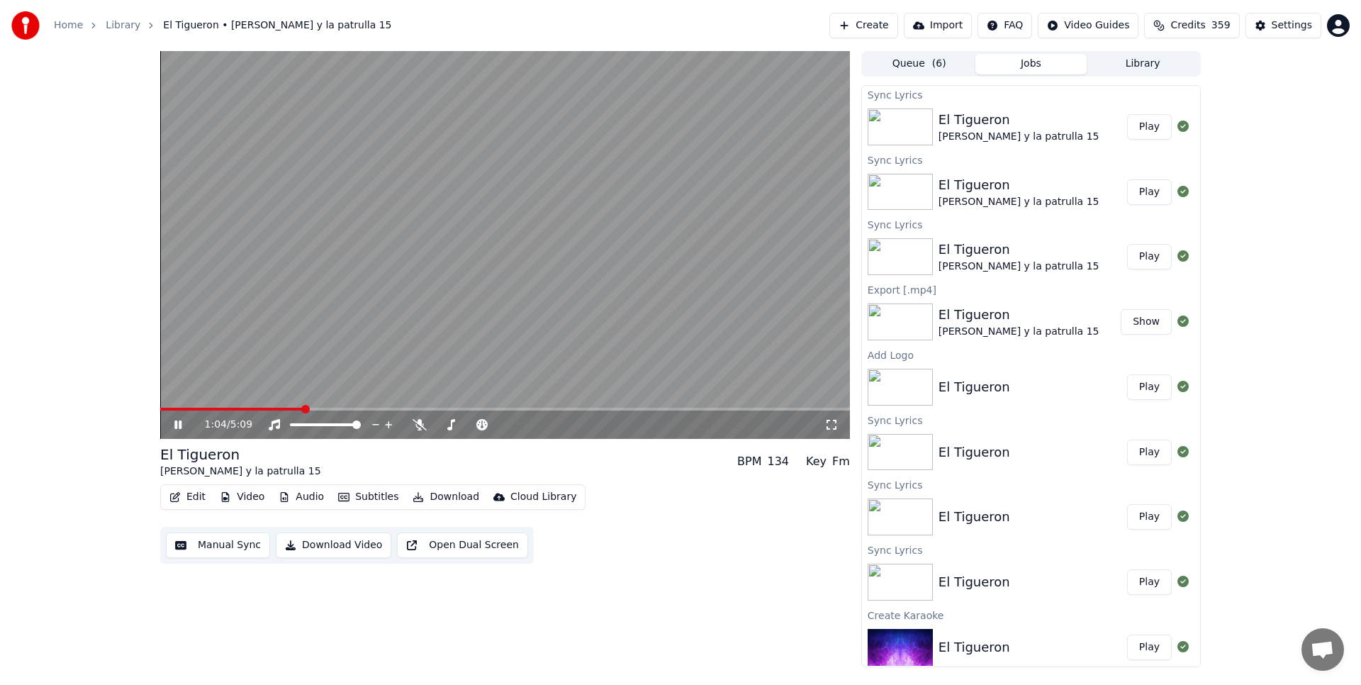
click at [181, 424] on icon at bounding box center [177, 424] width 7 height 9
click at [184, 494] on button "Edit" at bounding box center [187, 497] width 47 height 20
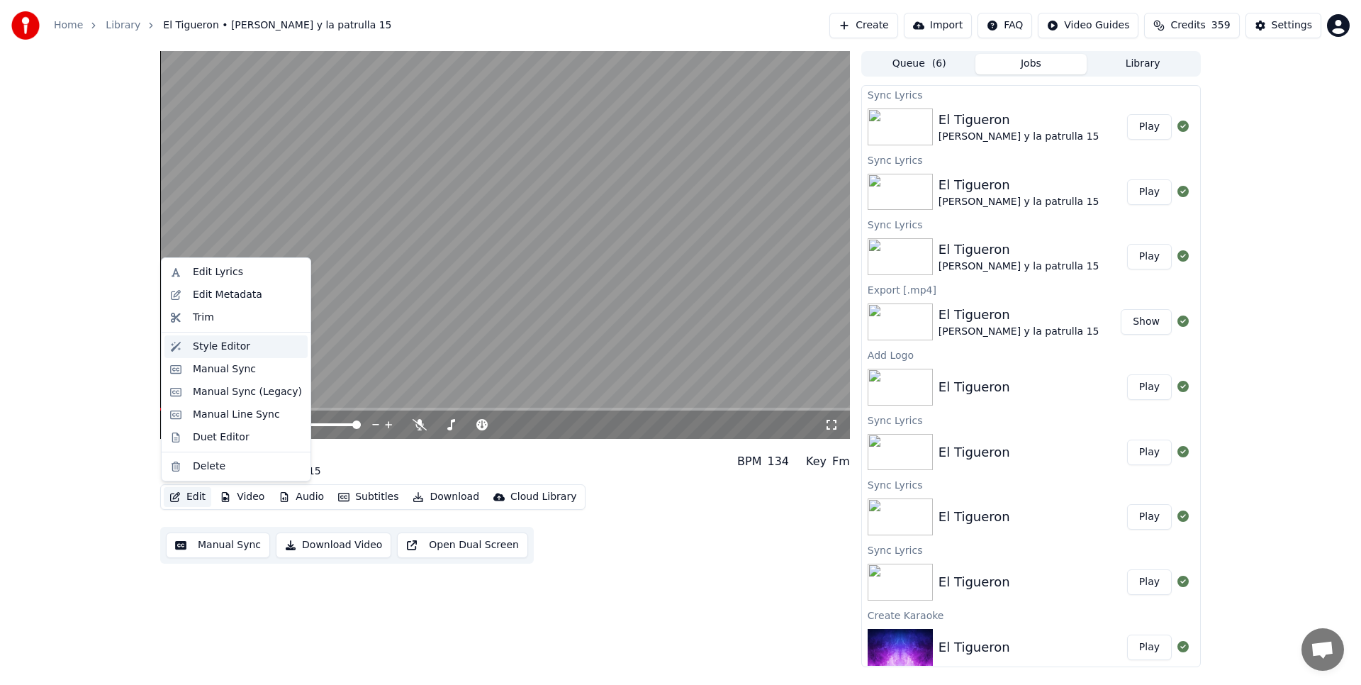
click at [225, 349] on div "Style Editor" at bounding box center [221, 347] width 57 height 14
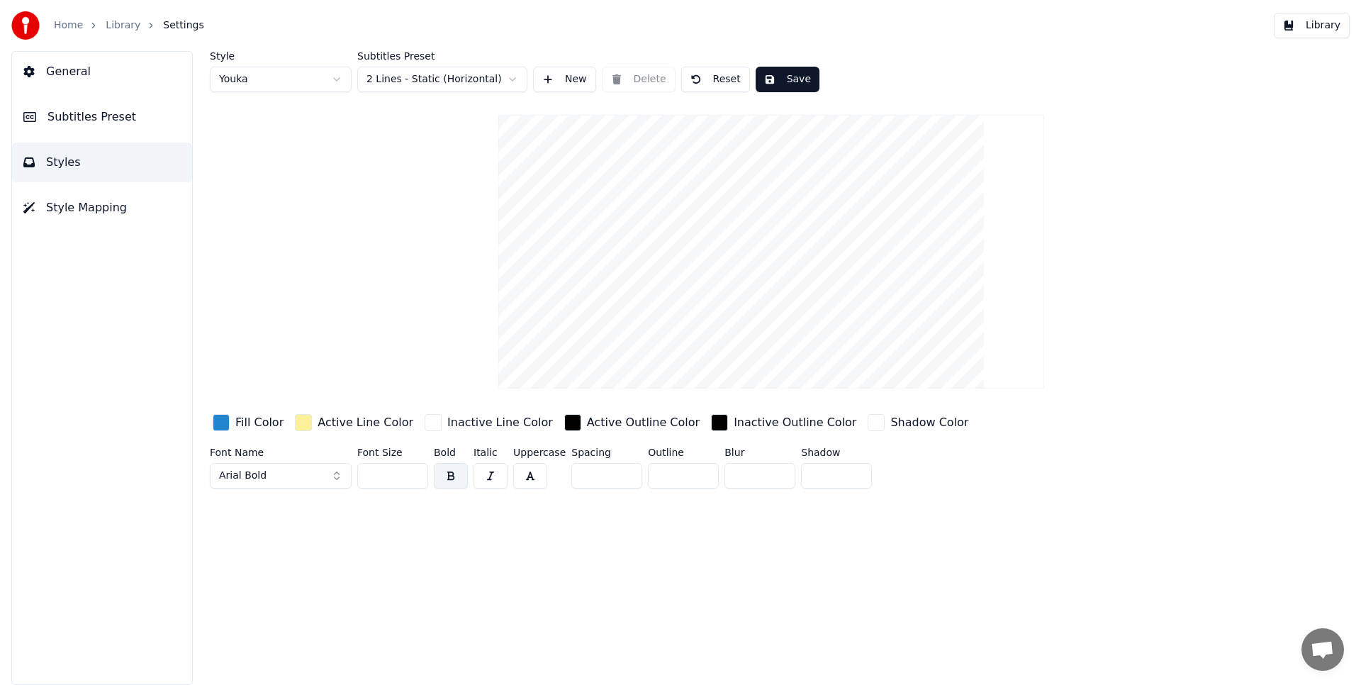
click at [122, 128] on button "Subtitles Preset" at bounding box center [102, 117] width 180 height 40
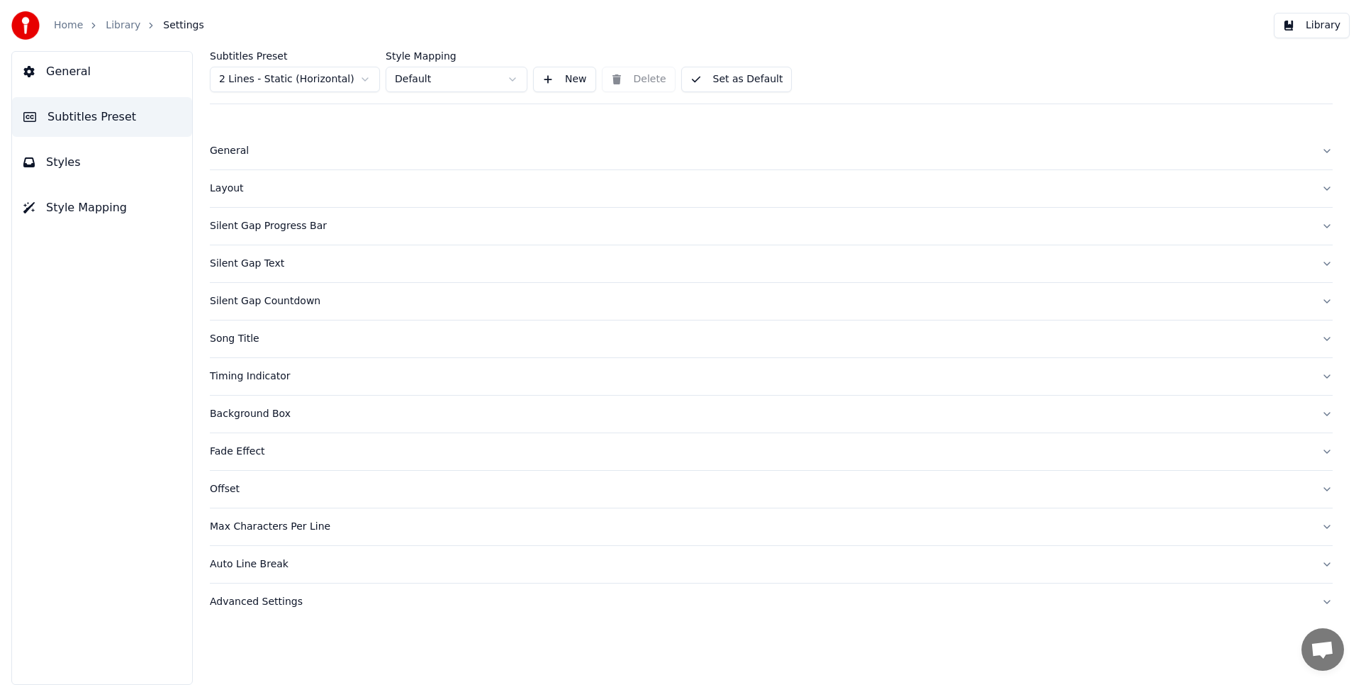
click at [221, 488] on div "Offset" at bounding box center [760, 489] width 1100 height 14
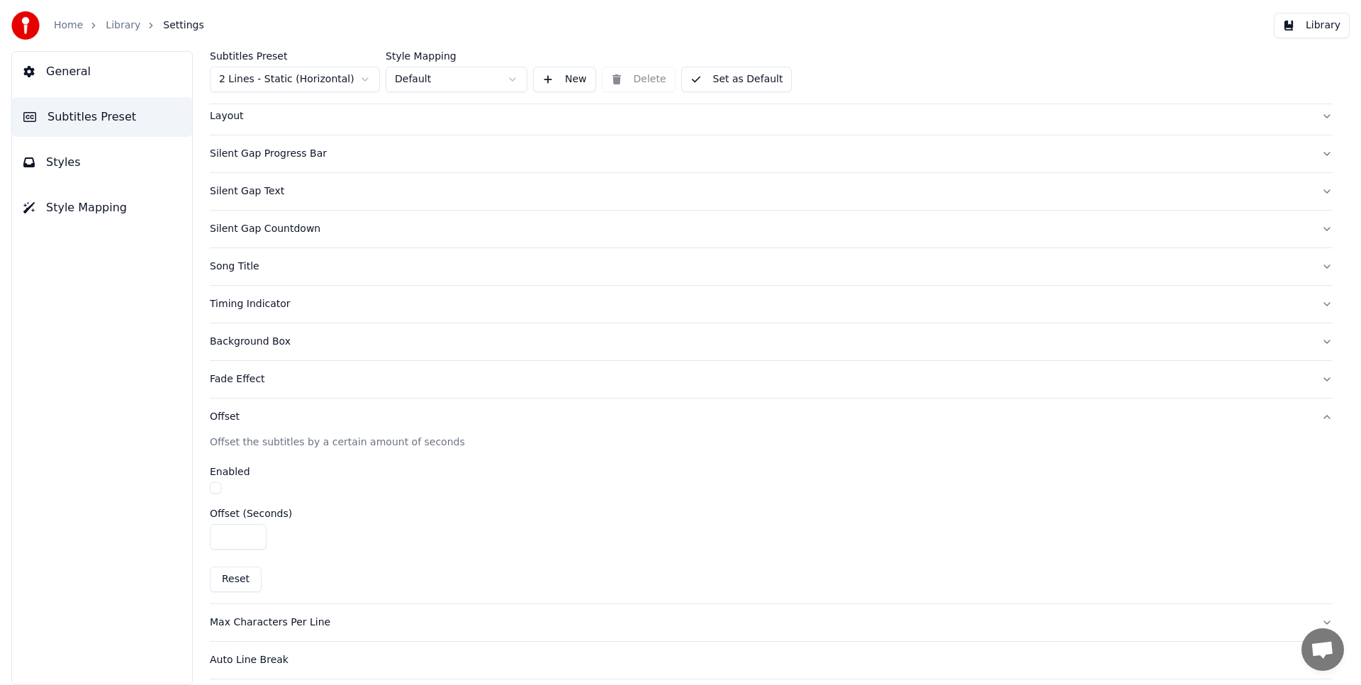
scroll to position [114, 0]
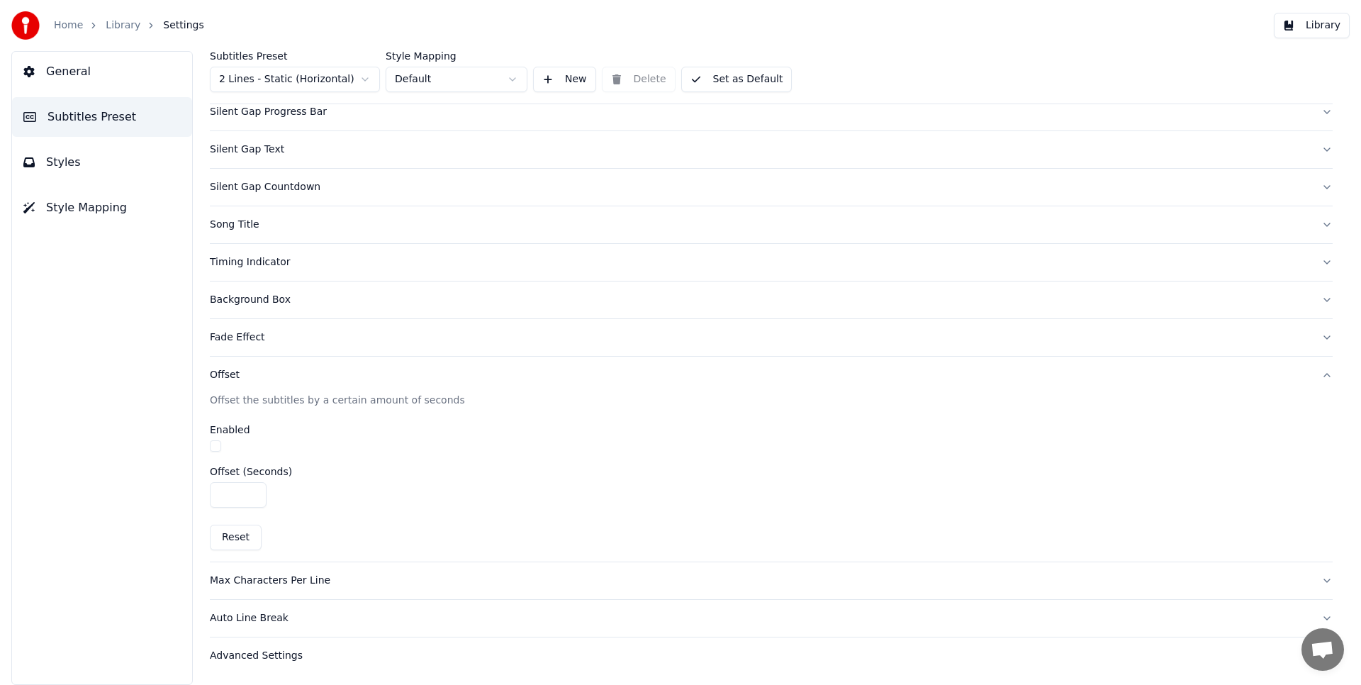
click at [253, 496] on input "*" at bounding box center [238, 495] width 57 height 26
type input "****"
click at [253, 496] on input "****" at bounding box center [238, 495] width 57 height 26
click at [178, 22] on span "Settings" at bounding box center [183, 25] width 40 height 14
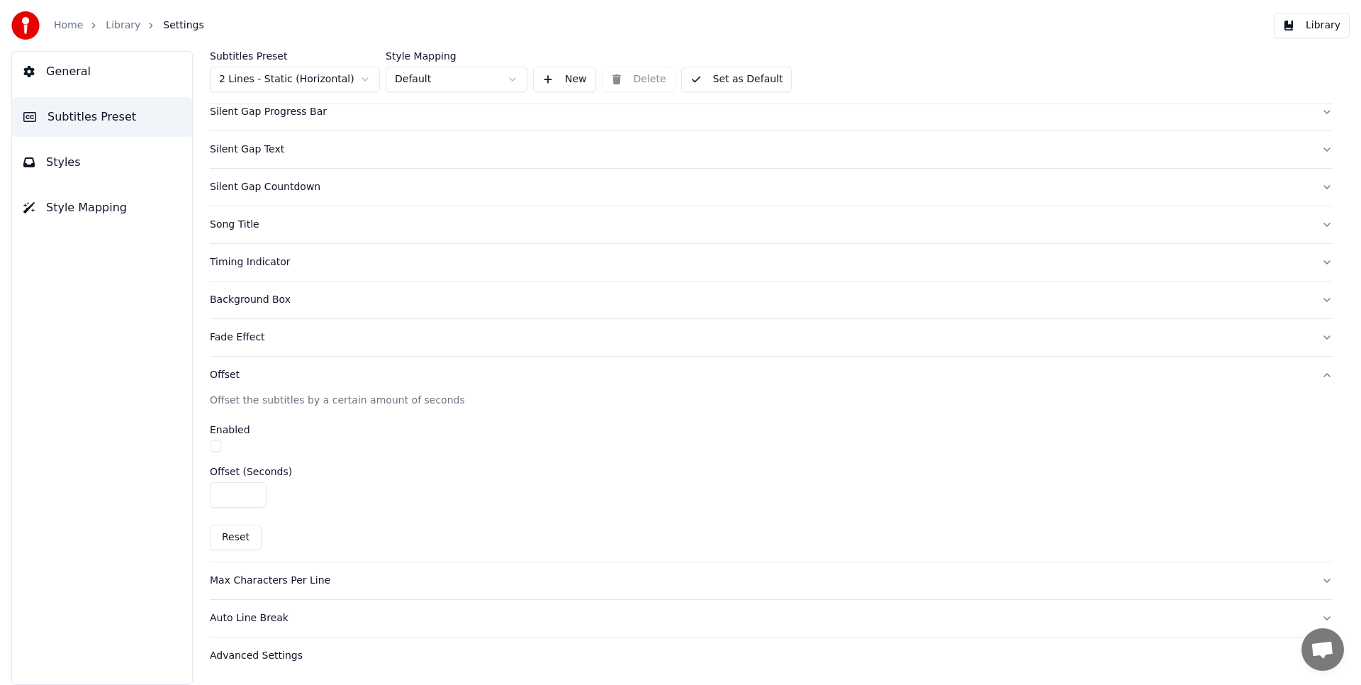
click at [127, 24] on link "Library" at bounding box center [123, 25] width 35 height 14
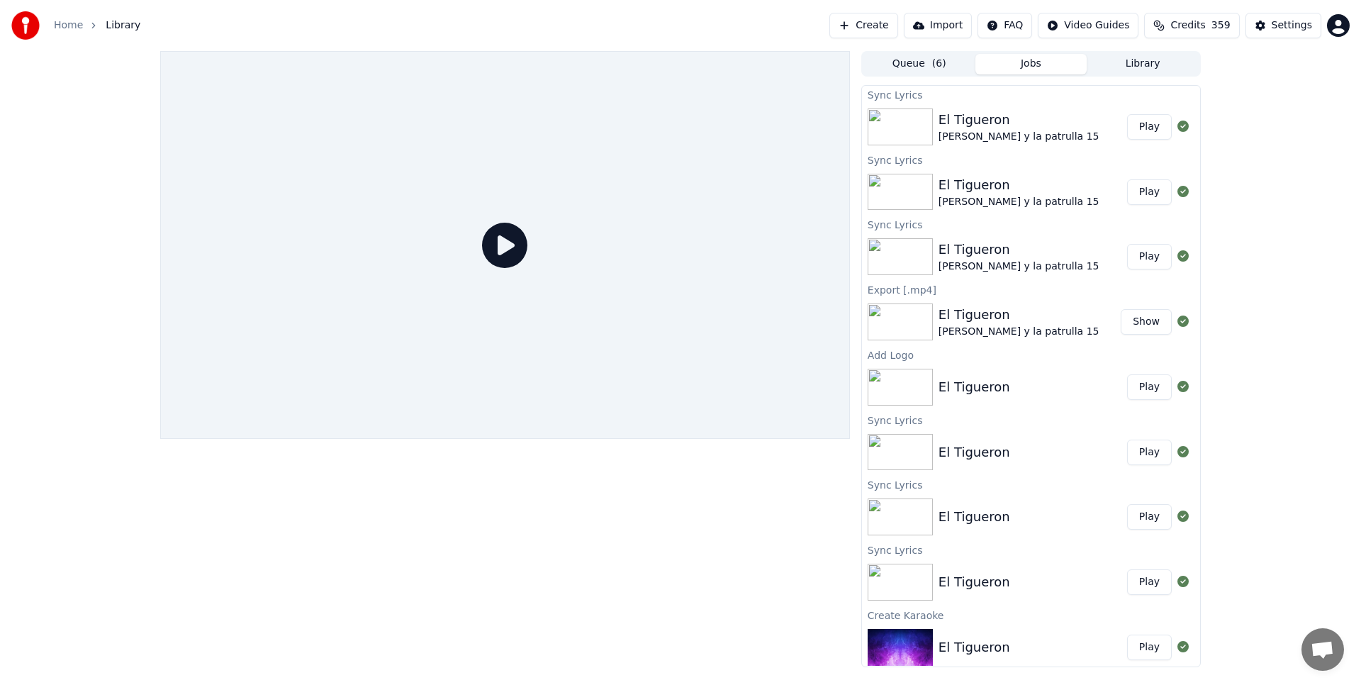
click at [1136, 127] on button "Play" at bounding box center [1149, 127] width 45 height 26
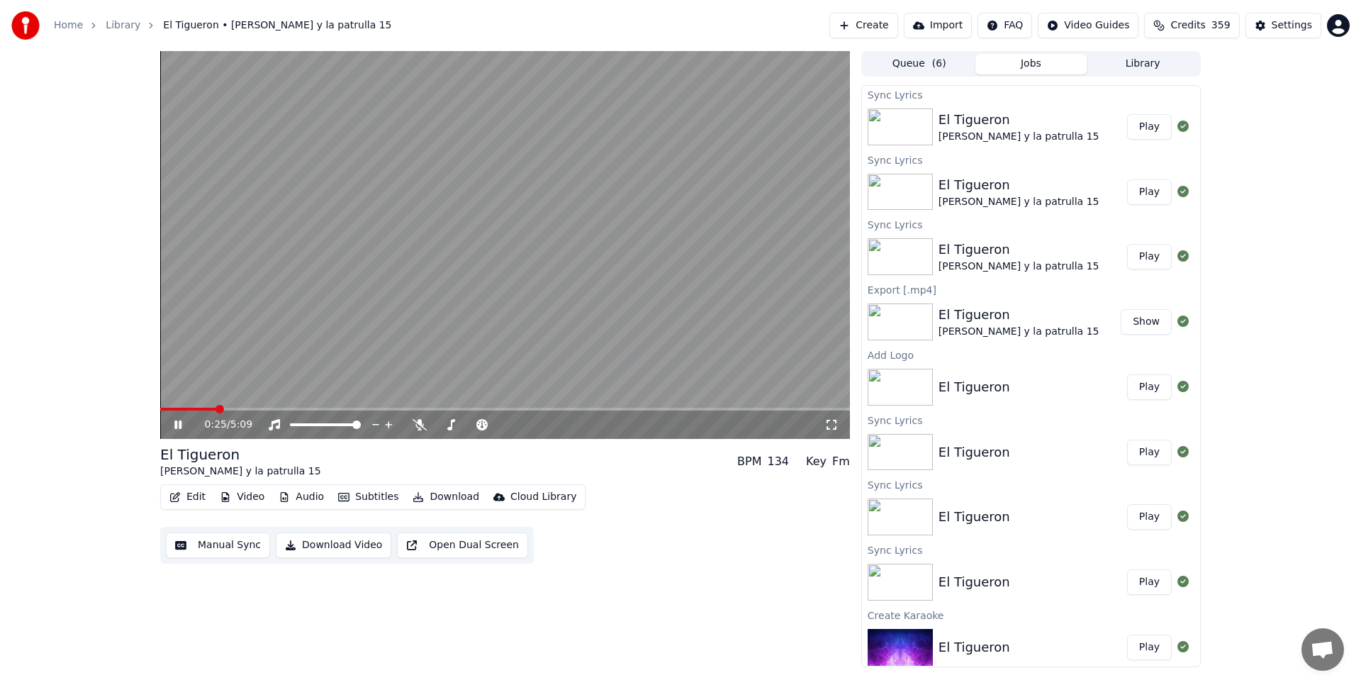
click at [177, 420] on icon at bounding box center [188, 424] width 33 height 11
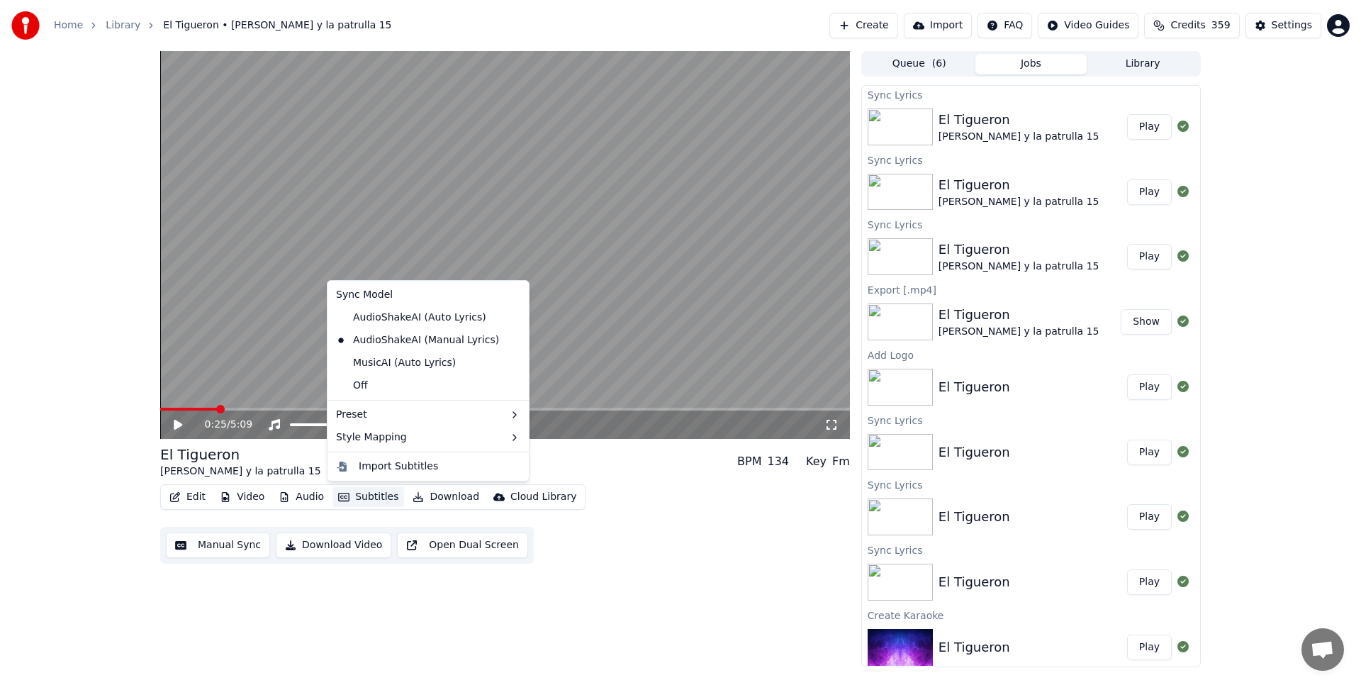
click at [381, 495] on button "Subtitles" at bounding box center [368, 497] width 72 height 20
click at [403, 434] on div "Style Mapping" at bounding box center [428, 437] width 196 height 23
click at [372, 437] on div "Style Mapping" at bounding box center [428, 437] width 196 height 23
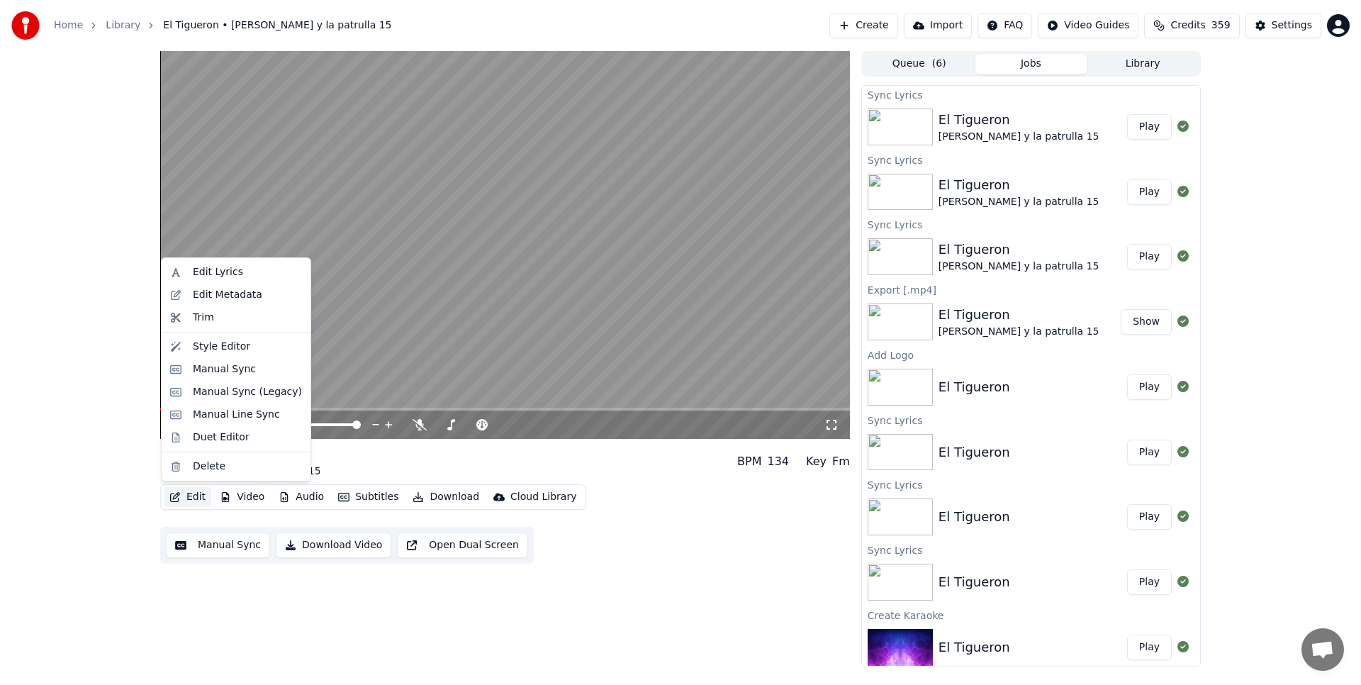
click at [198, 496] on button "Edit" at bounding box center [187, 497] width 47 height 20
click at [198, 493] on button "Edit" at bounding box center [187, 497] width 47 height 20
click at [230, 342] on div "Style Editor" at bounding box center [221, 347] width 57 height 14
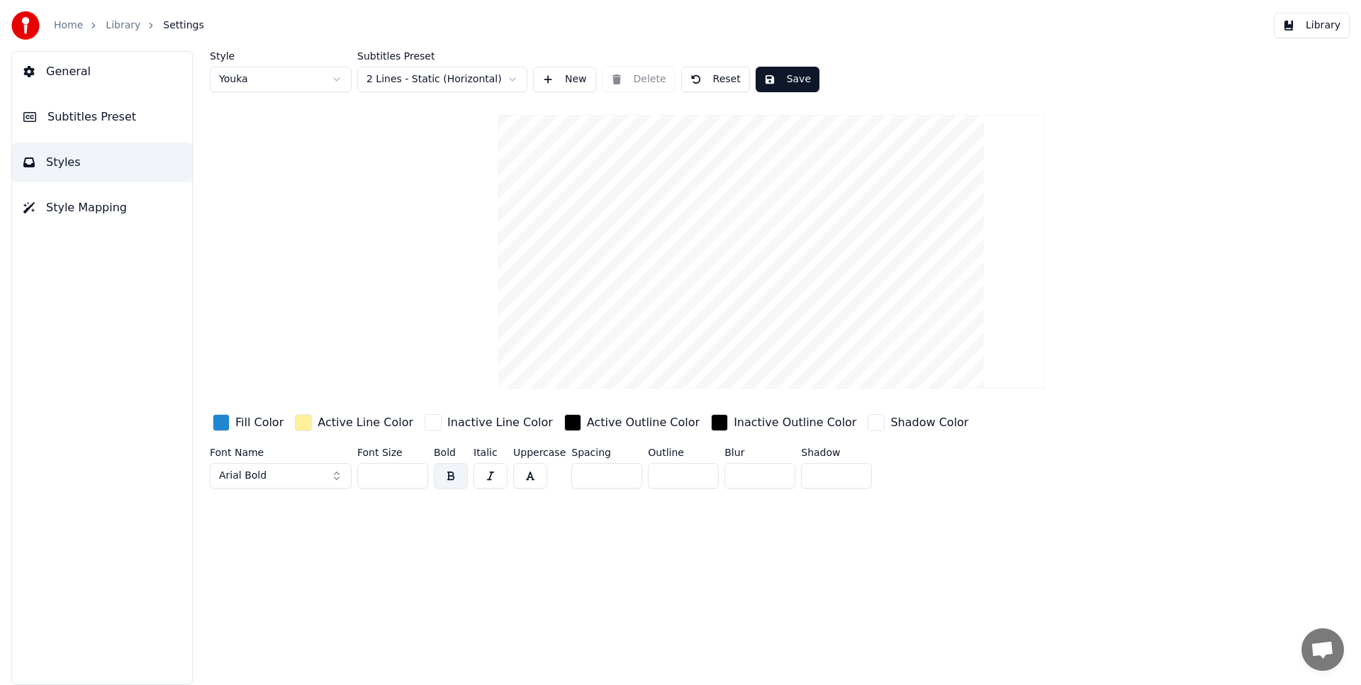
click at [101, 122] on span "Subtitles Preset" at bounding box center [91, 116] width 89 height 17
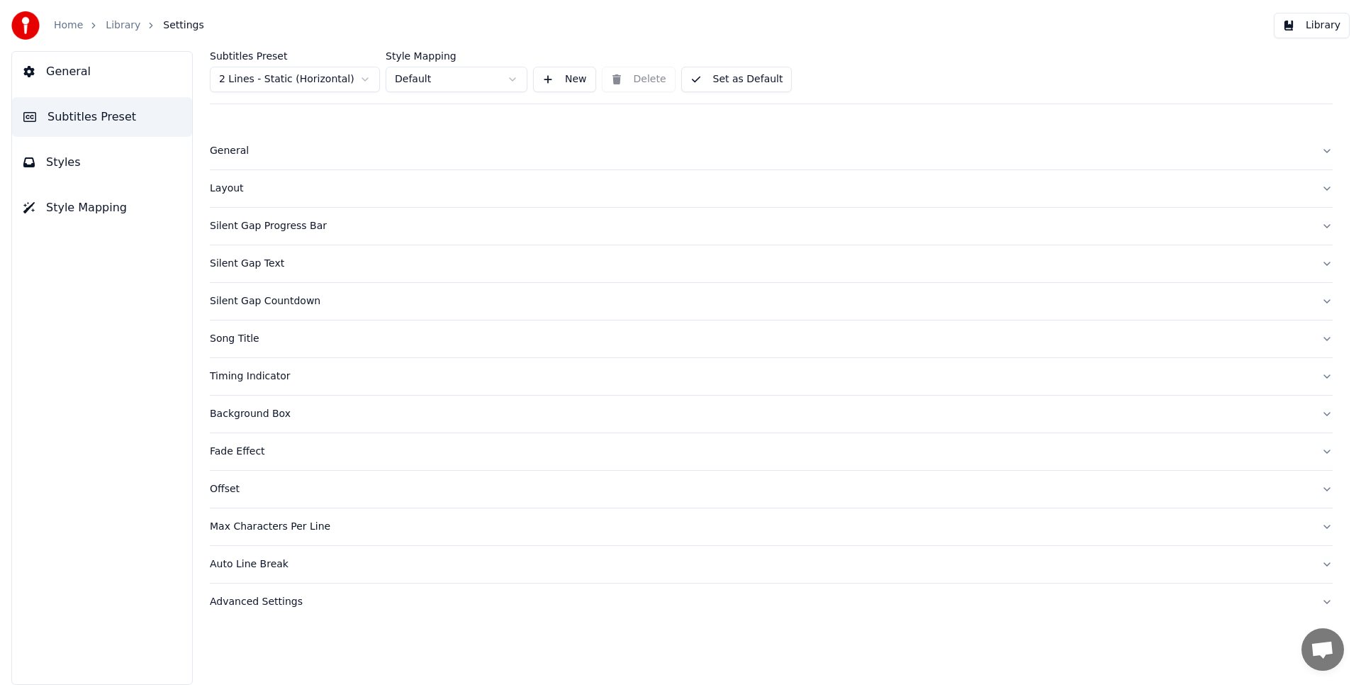
click at [220, 488] on div "Offset" at bounding box center [760, 489] width 1100 height 14
click at [252, 611] on input "****" at bounding box center [238, 609] width 57 height 26
click at [238, 651] on button "Reset" at bounding box center [236, 652] width 52 height 26
click at [252, 610] on input "****" at bounding box center [238, 609] width 57 height 26
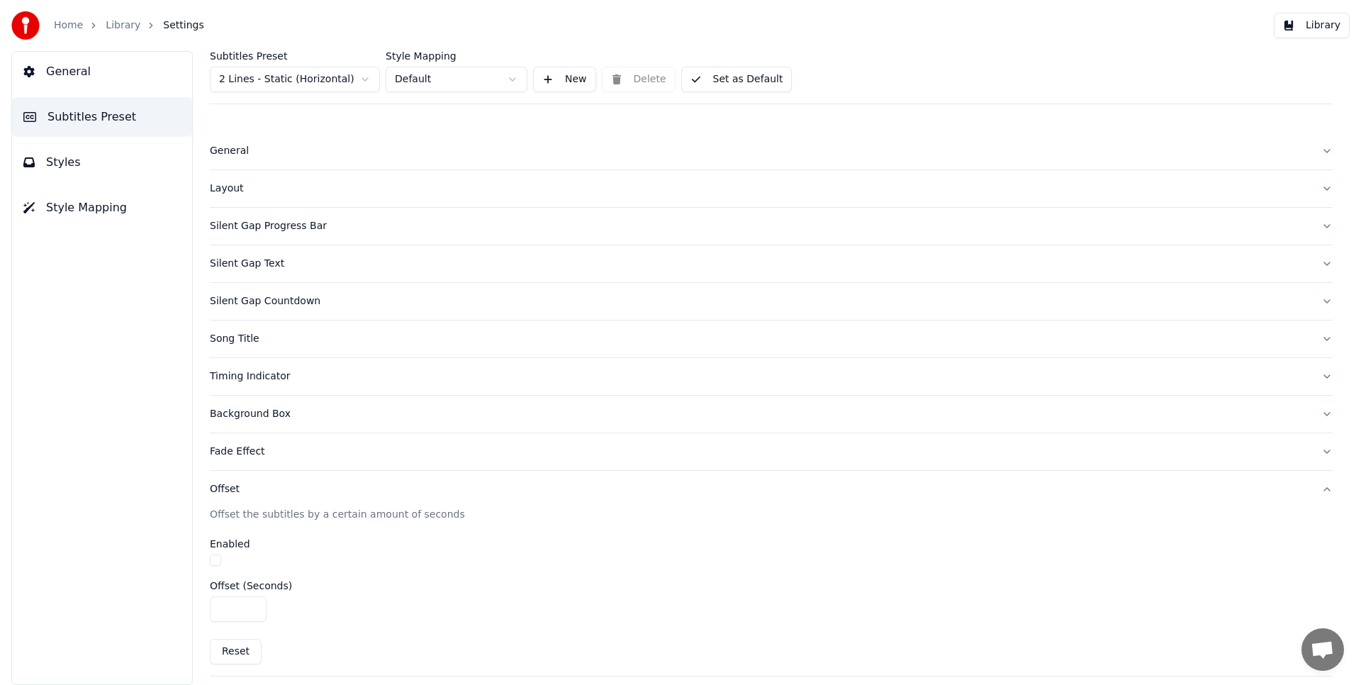
click at [252, 607] on input "****" at bounding box center [238, 609] width 57 height 26
click at [252, 607] on input "*" at bounding box center [238, 609] width 57 height 26
click at [252, 607] on input "***" at bounding box center [238, 609] width 57 height 26
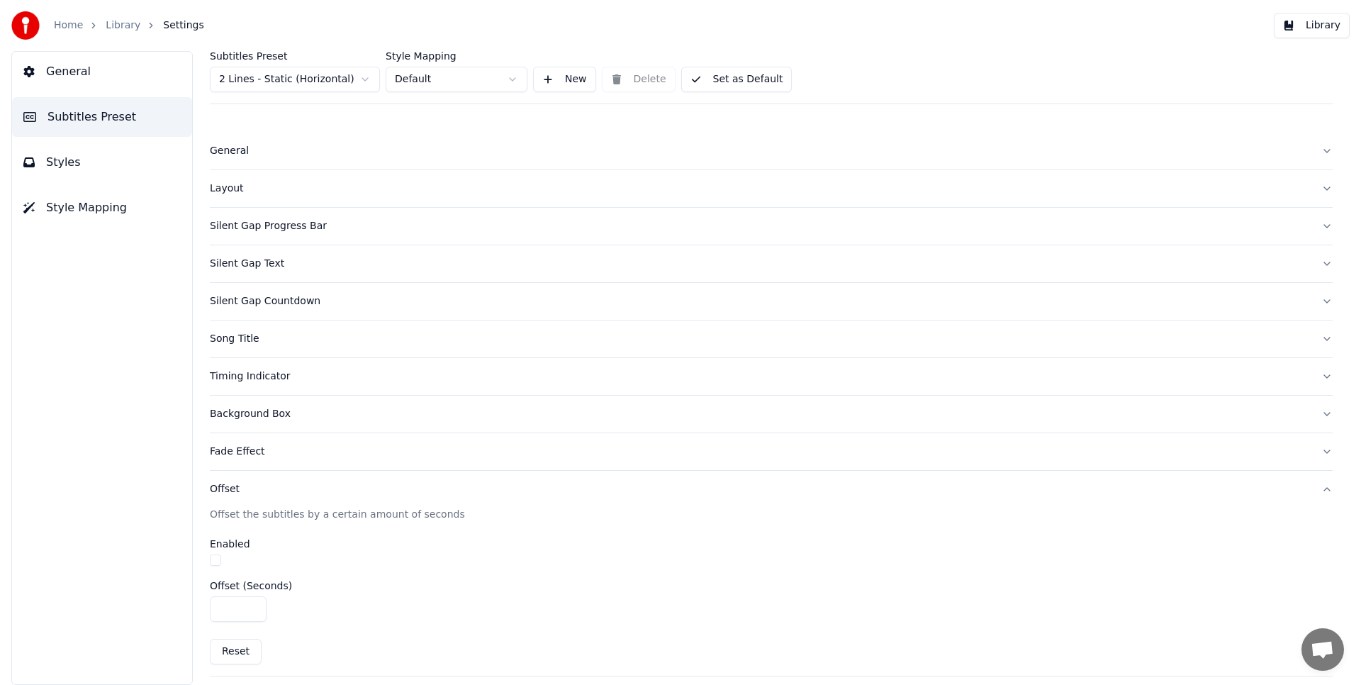
type input "***"
click at [252, 607] on input "***" at bounding box center [238, 609] width 57 height 26
click at [211, 559] on button "button" at bounding box center [215, 559] width 11 height 11
click at [122, 16] on div "Home Library Settings" at bounding box center [107, 25] width 193 height 28
click at [122, 23] on link "Library" at bounding box center [123, 25] width 35 height 14
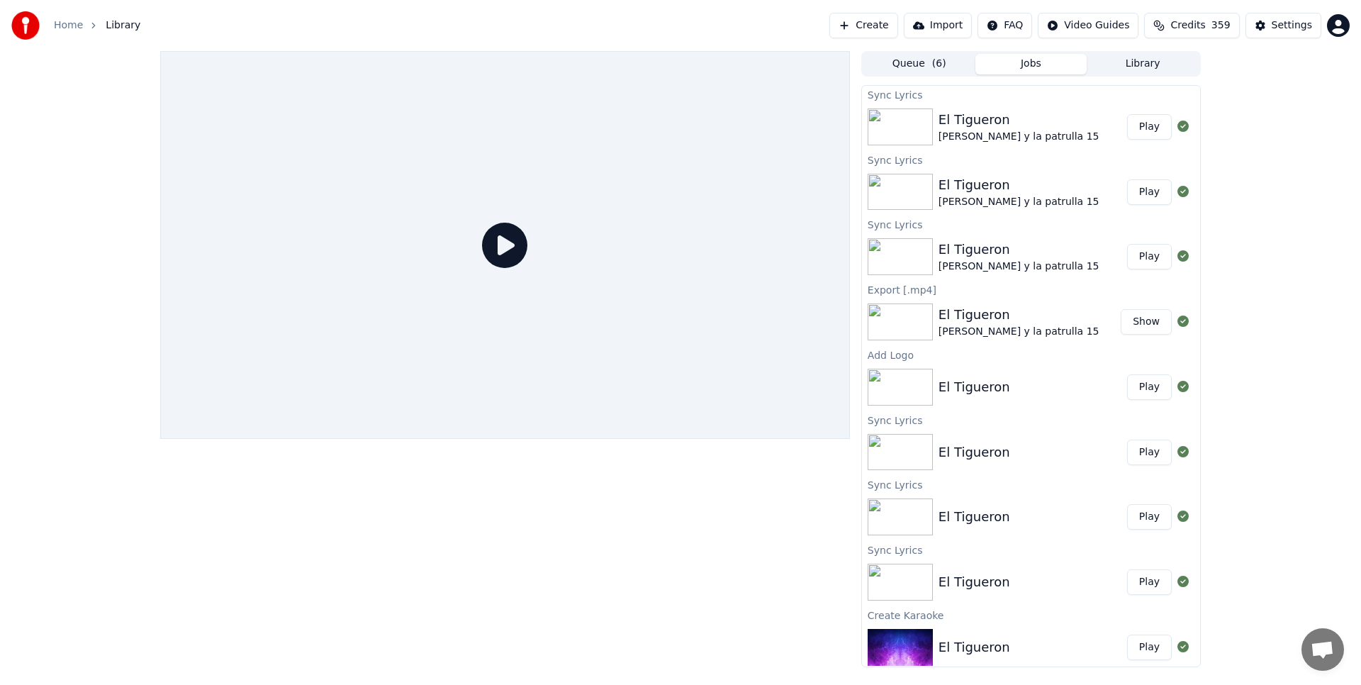
click at [1156, 133] on button "Play" at bounding box center [1149, 127] width 45 height 26
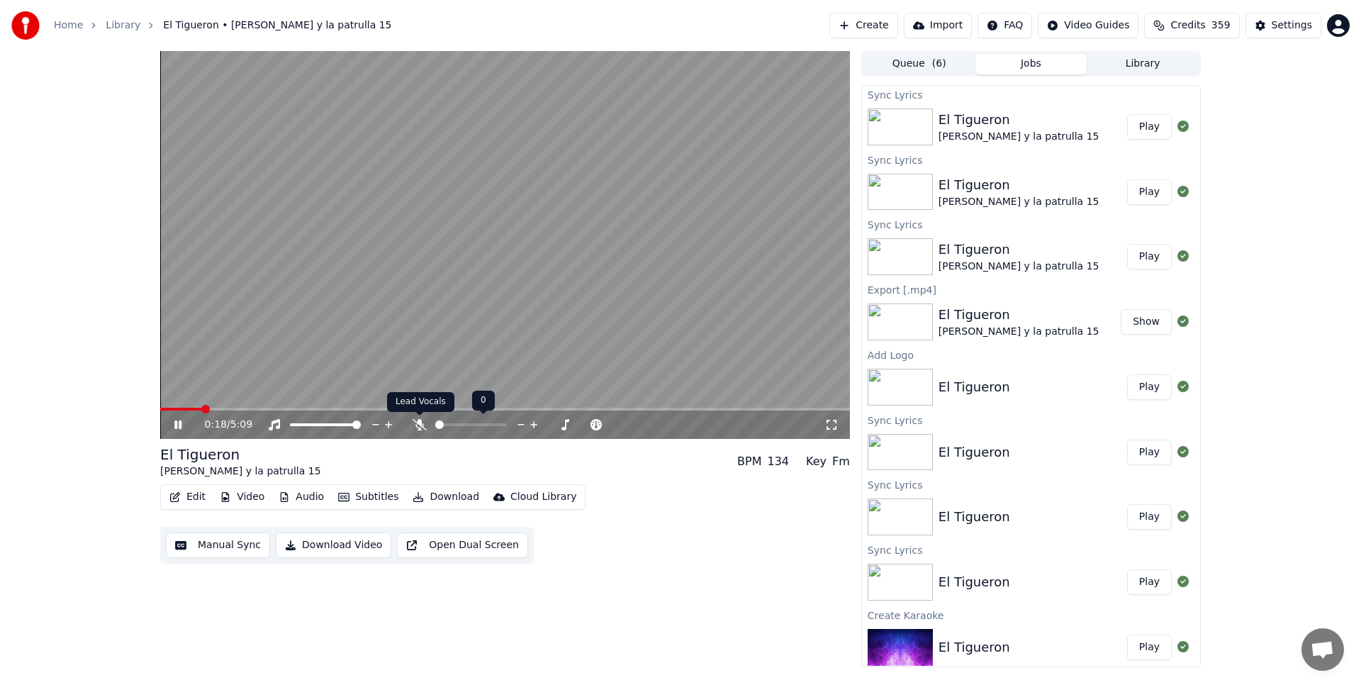
click at [418, 421] on icon at bounding box center [420, 424] width 14 height 11
click at [177, 422] on icon at bounding box center [177, 424] width 7 height 9
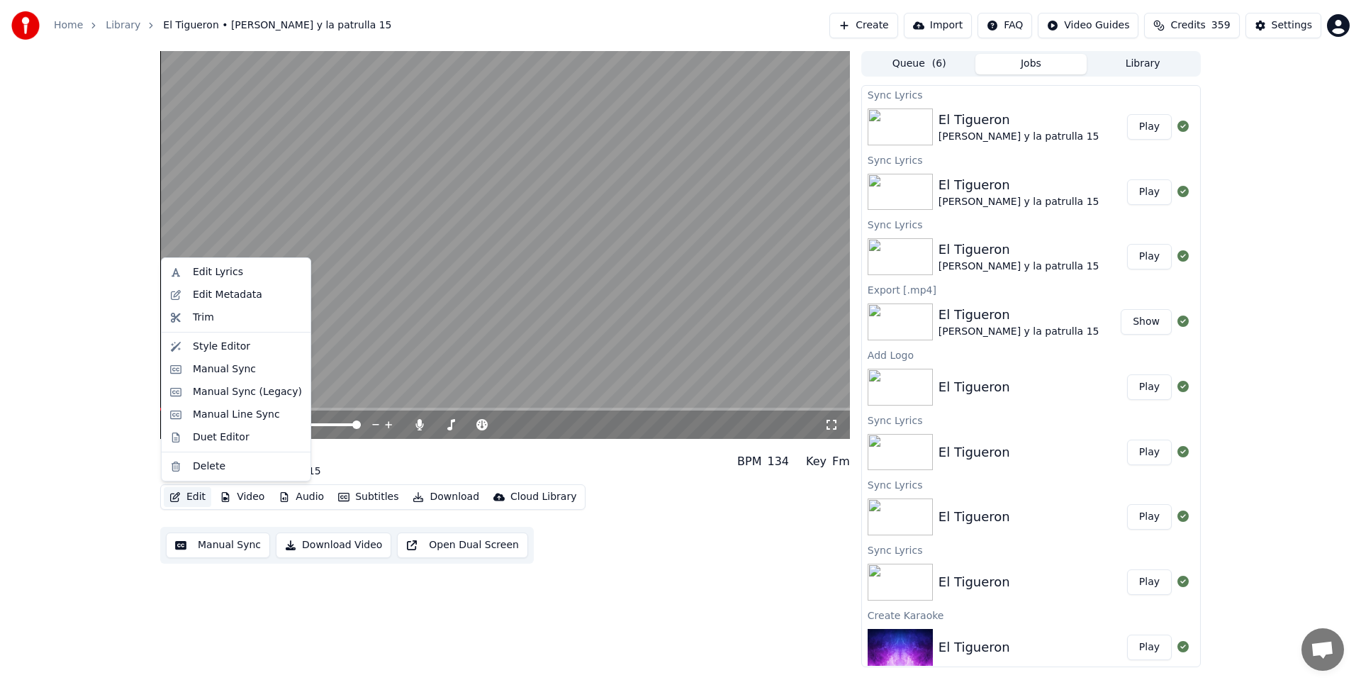
click at [202, 493] on button "Edit" at bounding box center [187, 497] width 47 height 20
click at [230, 340] on div "Style Editor" at bounding box center [221, 347] width 57 height 14
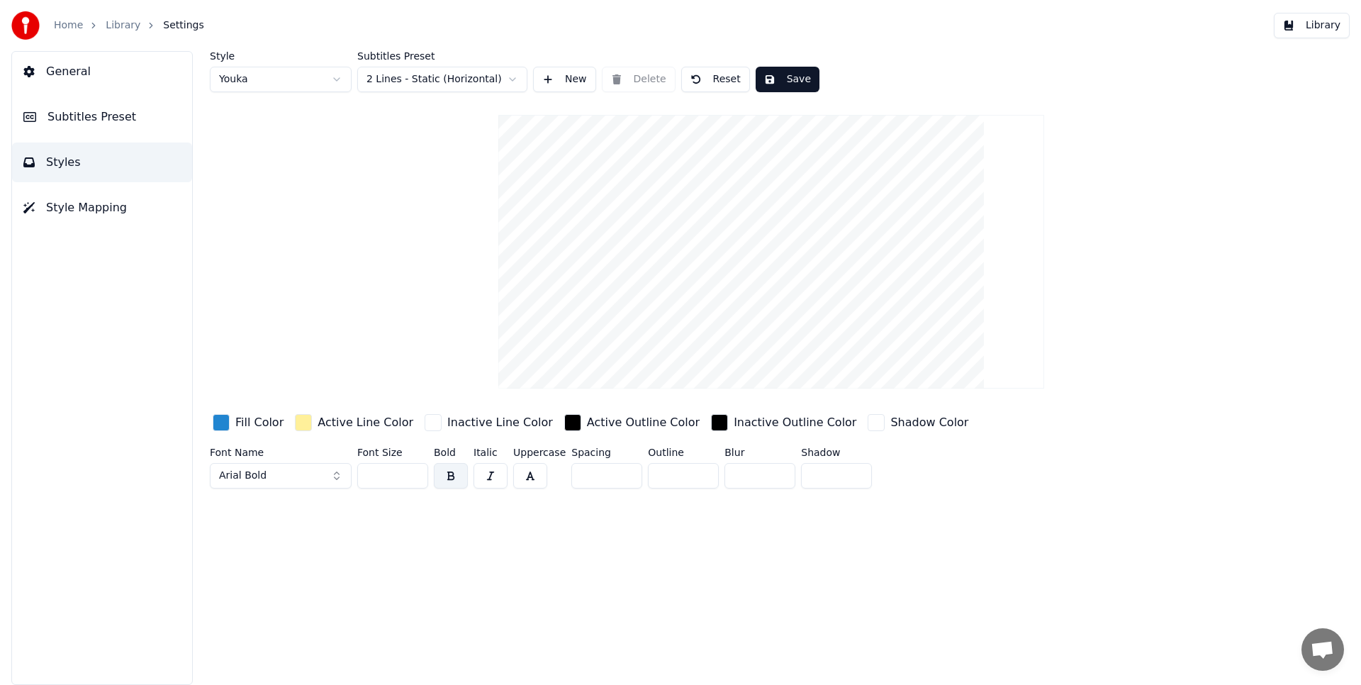
click at [140, 120] on button "Subtitles Preset" at bounding box center [102, 117] width 180 height 40
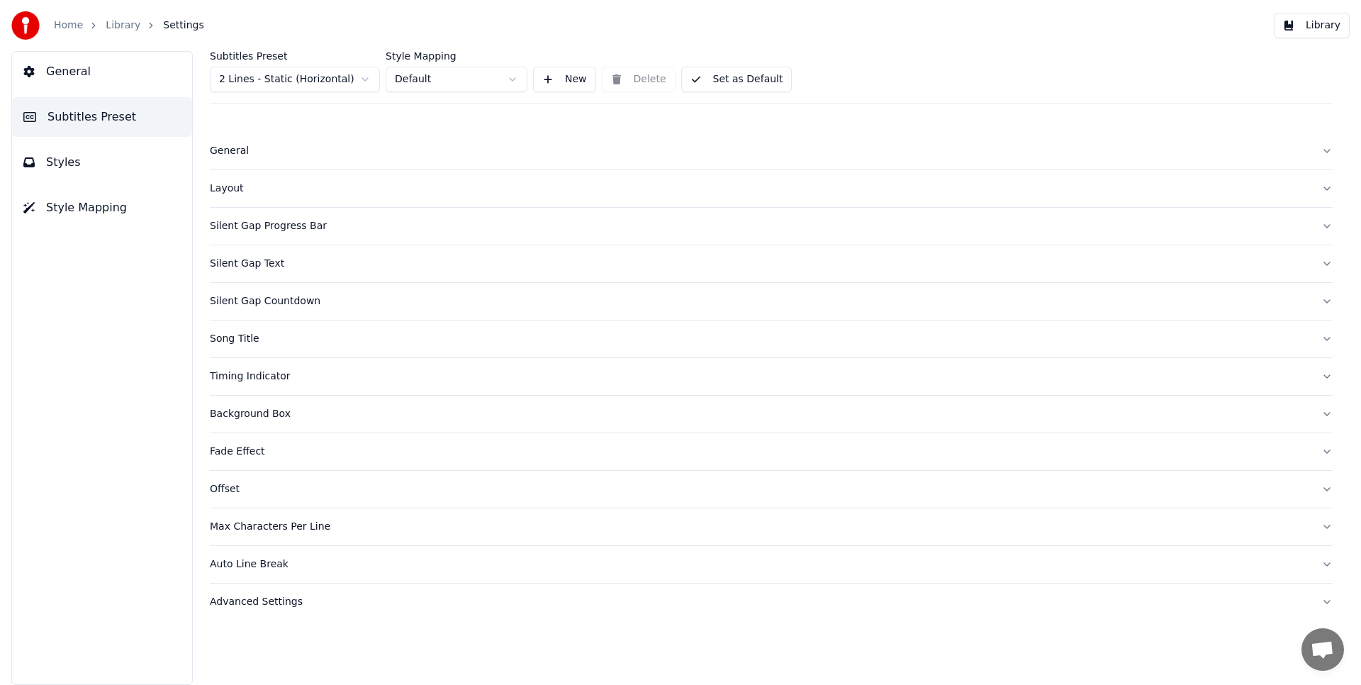
click at [232, 492] on div "Offset" at bounding box center [760, 489] width 1100 height 14
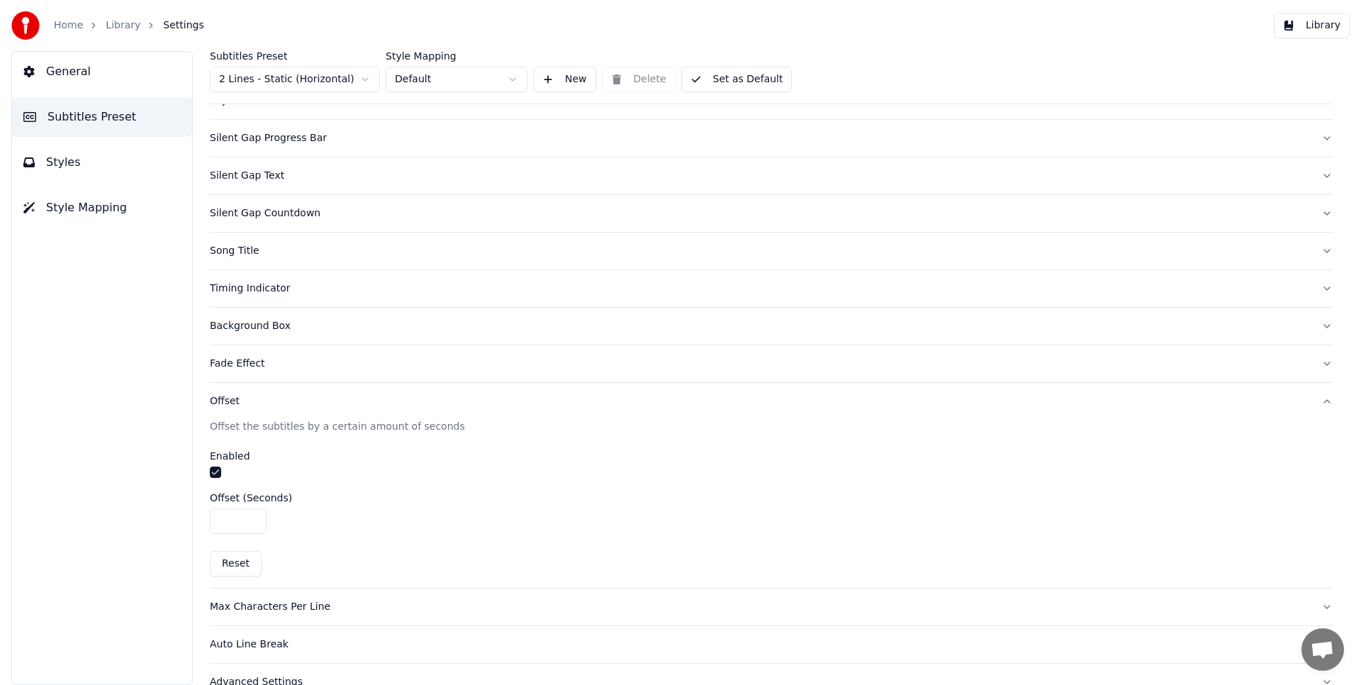
scroll to position [114, 0]
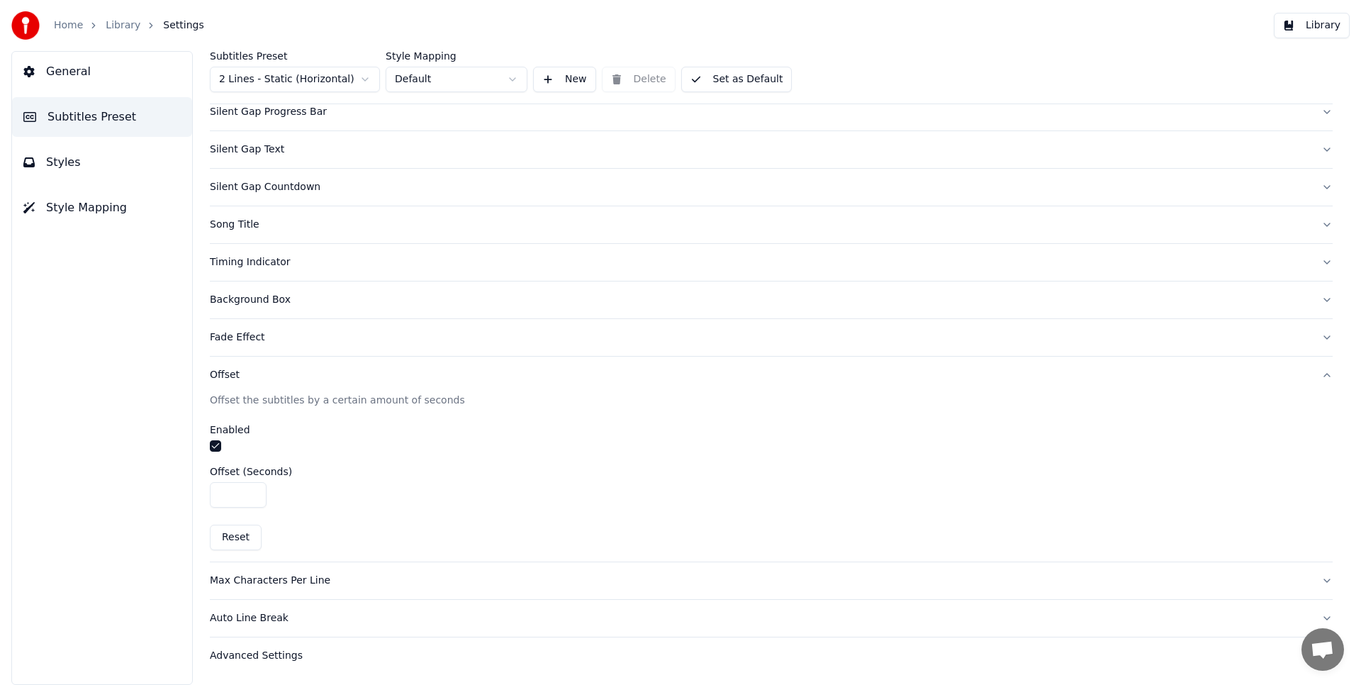
click at [242, 533] on button "Reset" at bounding box center [236, 538] width 52 height 26
click at [252, 497] on input "****" at bounding box center [238, 495] width 57 height 26
type input "****"
click at [252, 497] on input "****" at bounding box center [238, 495] width 57 height 26
click at [217, 447] on button "button" at bounding box center [215, 445] width 11 height 11
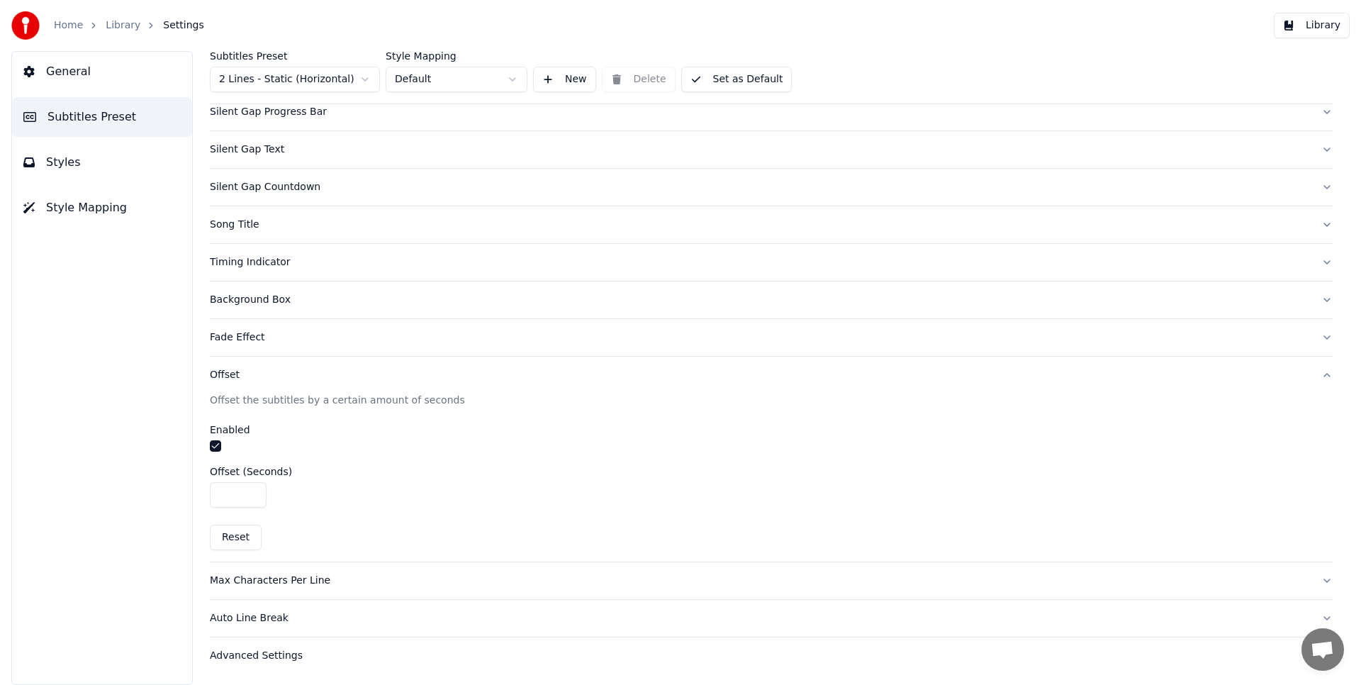
click at [1311, 24] on button "Library" at bounding box center [1312, 26] width 76 height 26
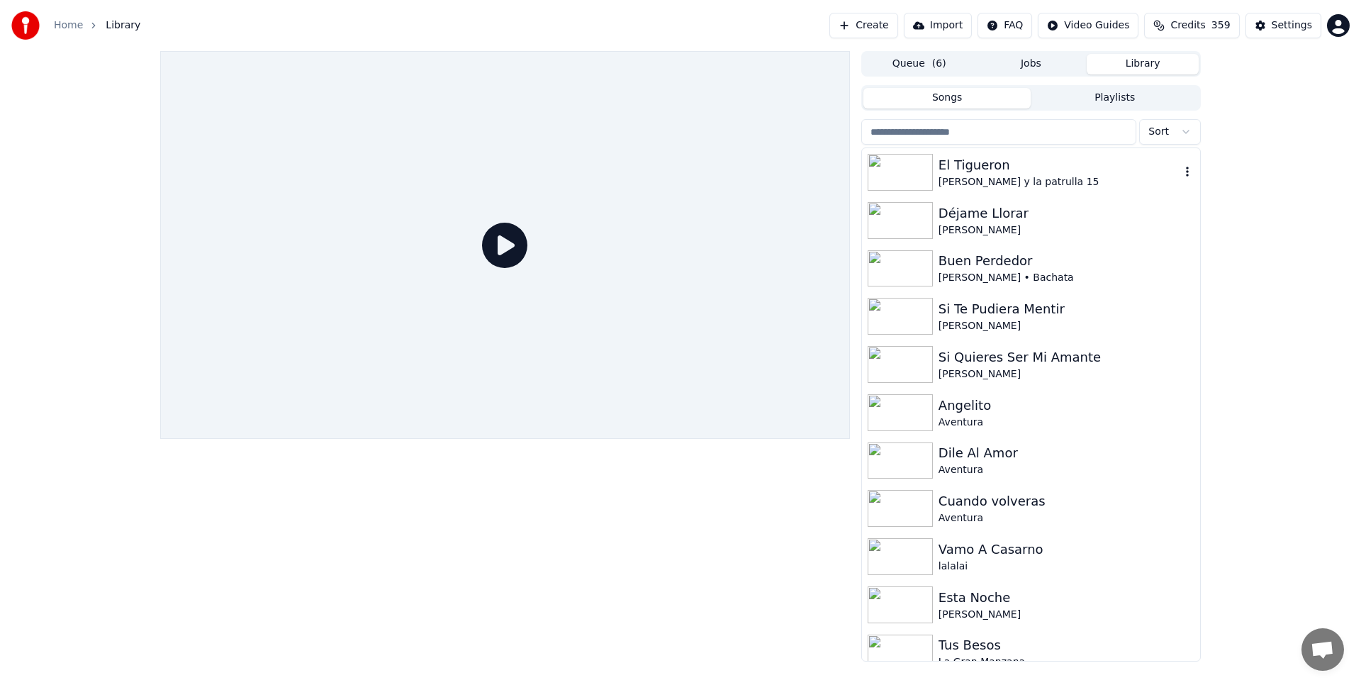
click at [1103, 175] on div "[PERSON_NAME] y la patrulla 15" at bounding box center [1060, 182] width 242 height 14
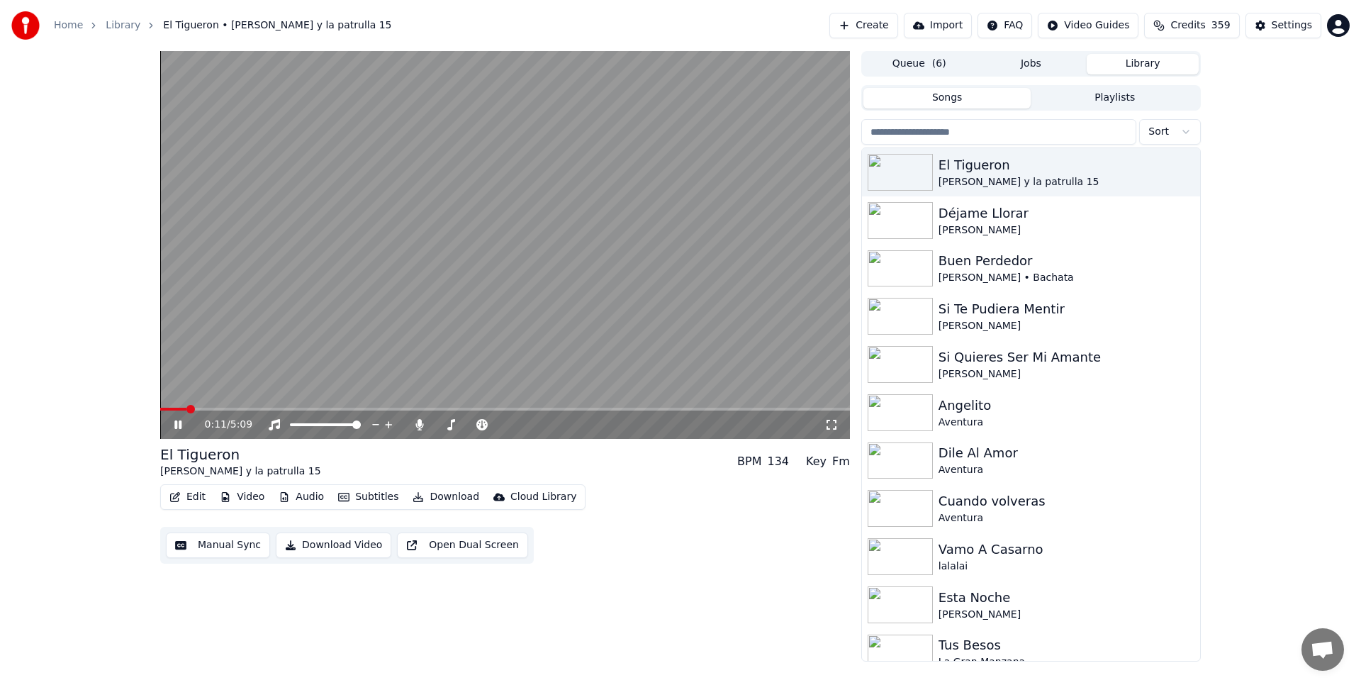
click at [177, 426] on icon at bounding box center [177, 424] width 7 height 9
click at [186, 494] on button "Edit" at bounding box center [187, 497] width 47 height 20
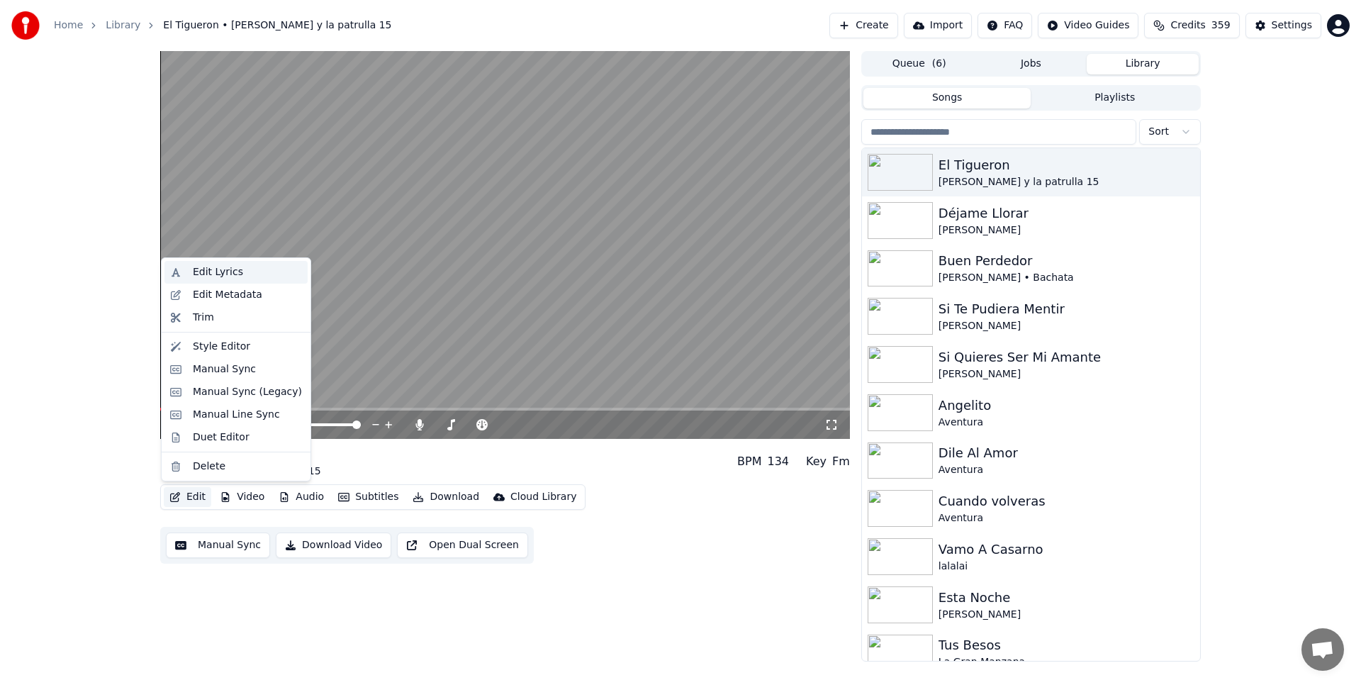
click at [228, 268] on div "Edit Lyrics" at bounding box center [218, 272] width 50 height 14
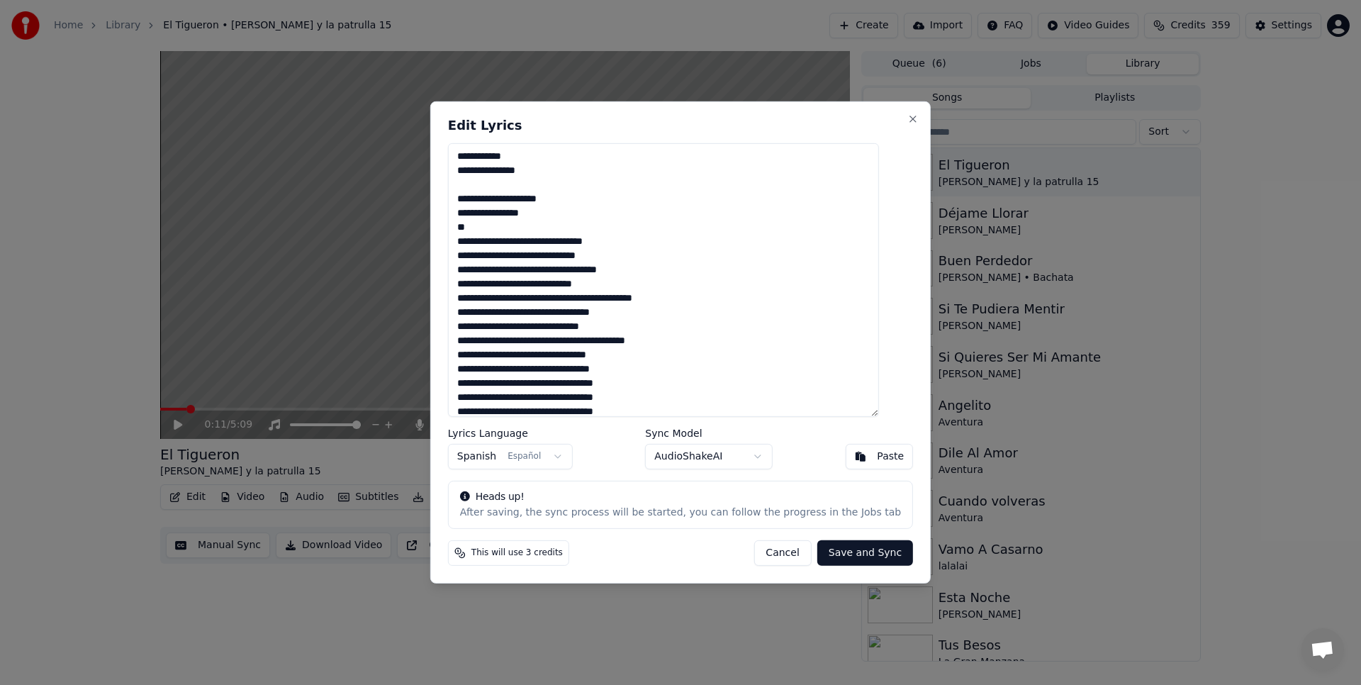
click at [576, 199] on textarea at bounding box center [663, 280] width 431 height 274
type textarea "**********"
click at [836, 551] on button "Save and Sync" at bounding box center [865, 553] width 96 height 26
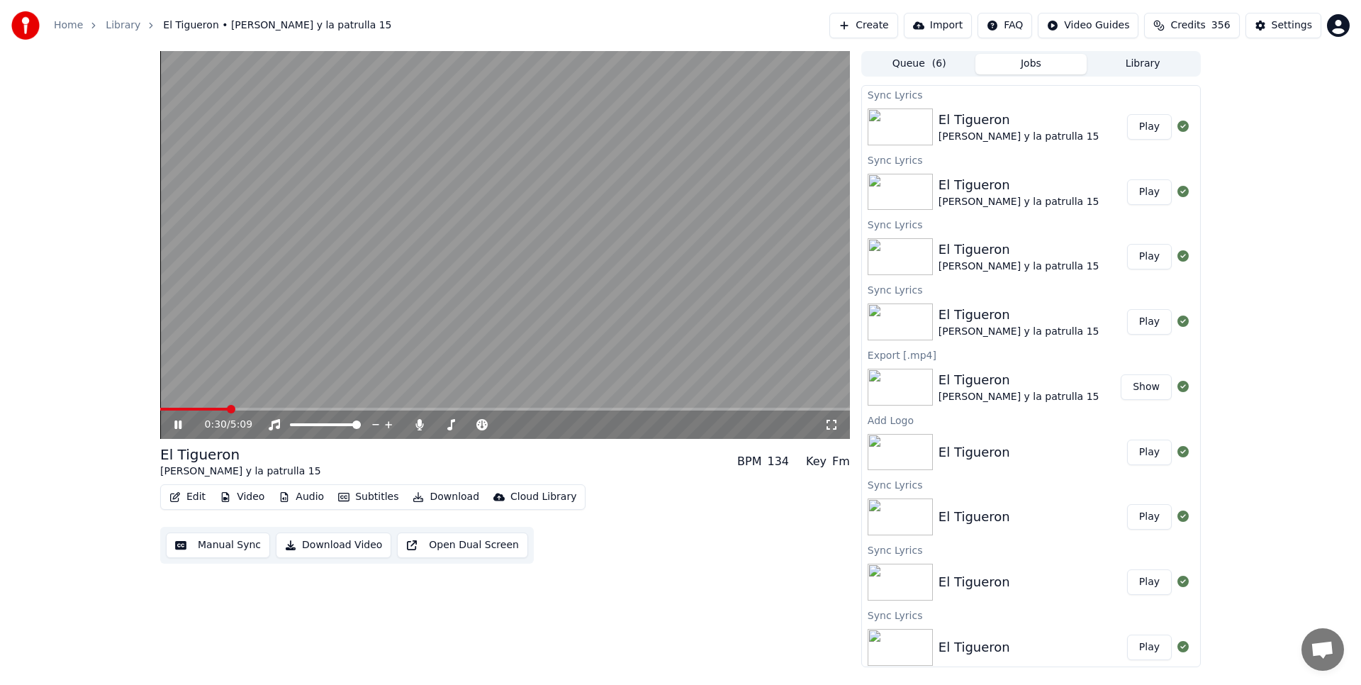
click at [1154, 125] on button "Play" at bounding box center [1149, 127] width 45 height 26
click at [437, 427] on div at bounding box center [484, 425] width 114 height 14
click at [442, 422] on div at bounding box center [484, 425] width 114 height 14
click at [442, 423] on span at bounding box center [438, 424] width 7 height 3
click at [435, 420] on span at bounding box center [439, 424] width 9 height 9
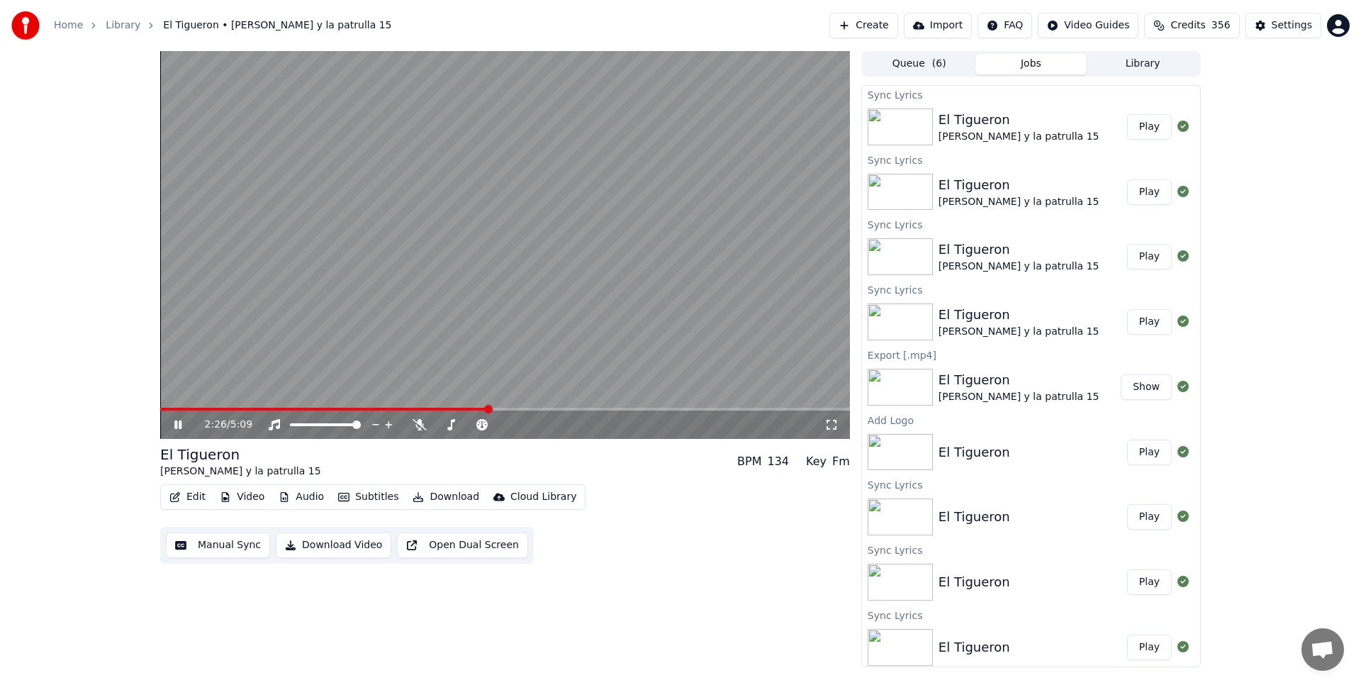
click at [177, 421] on icon at bounding box center [177, 424] width 7 height 9
click at [448, 497] on button "Download" at bounding box center [446, 497] width 78 height 20
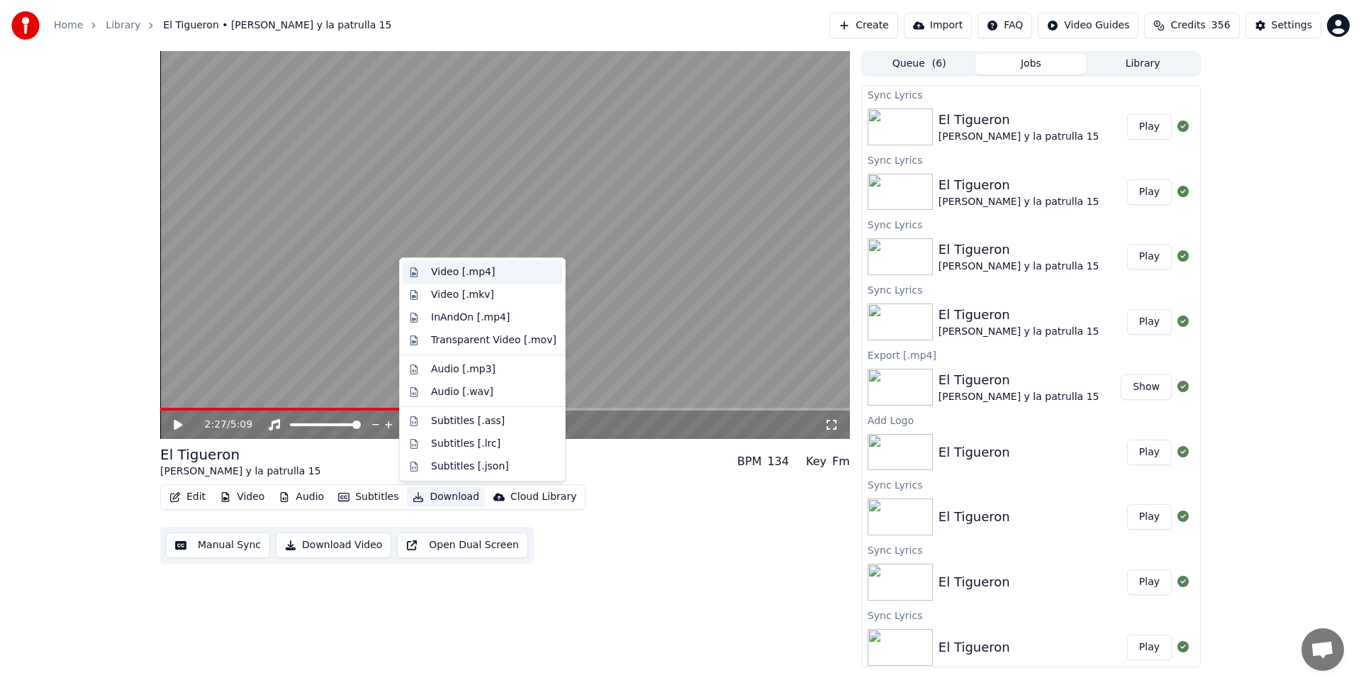
click at [470, 269] on div "Video [.mp4]" at bounding box center [463, 272] width 64 height 14
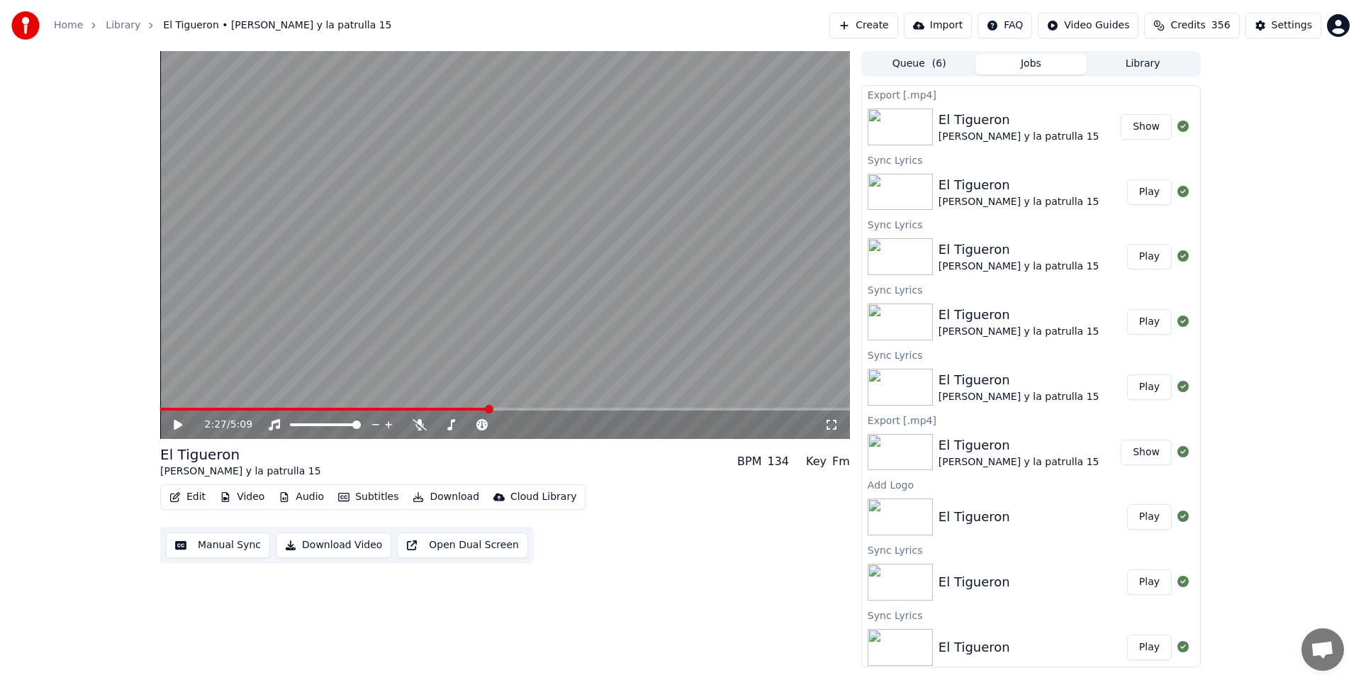
click at [1160, 133] on button "Show" at bounding box center [1146, 127] width 51 height 26
click at [1154, 124] on button "Show" at bounding box center [1146, 127] width 51 height 26
click at [1161, 188] on button "Play" at bounding box center [1149, 192] width 45 height 26
click at [178, 422] on icon at bounding box center [188, 424] width 33 height 11
click at [194, 497] on button "Edit" at bounding box center [187, 497] width 47 height 20
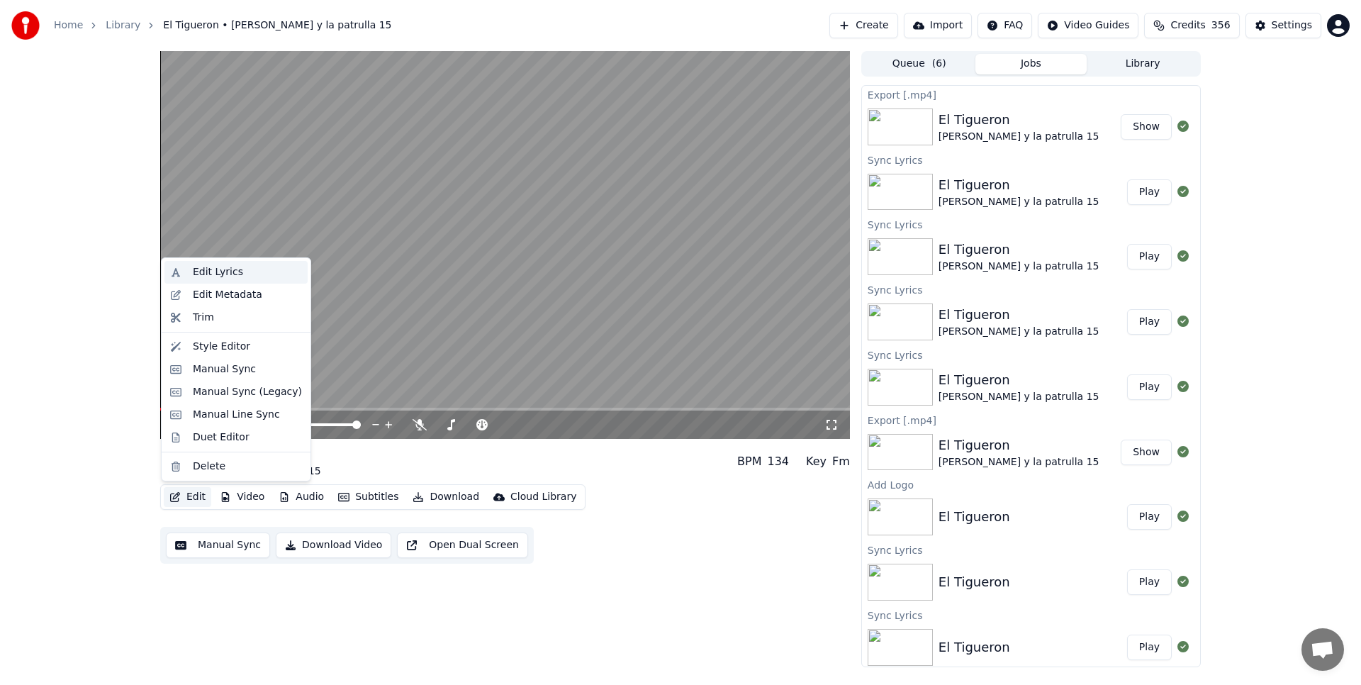
click at [237, 273] on div "Edit Lyrics" at bounding box center [218, 272] width 50 height 14
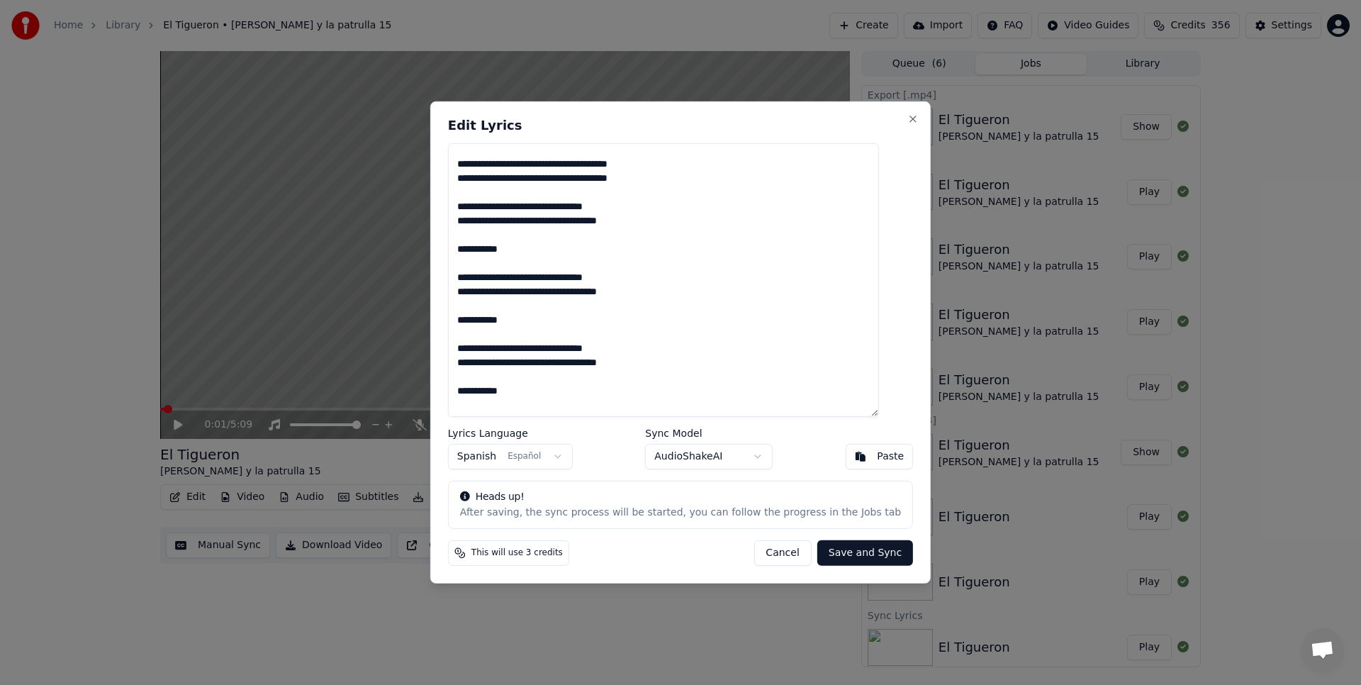
scroll to position [1057, 0]
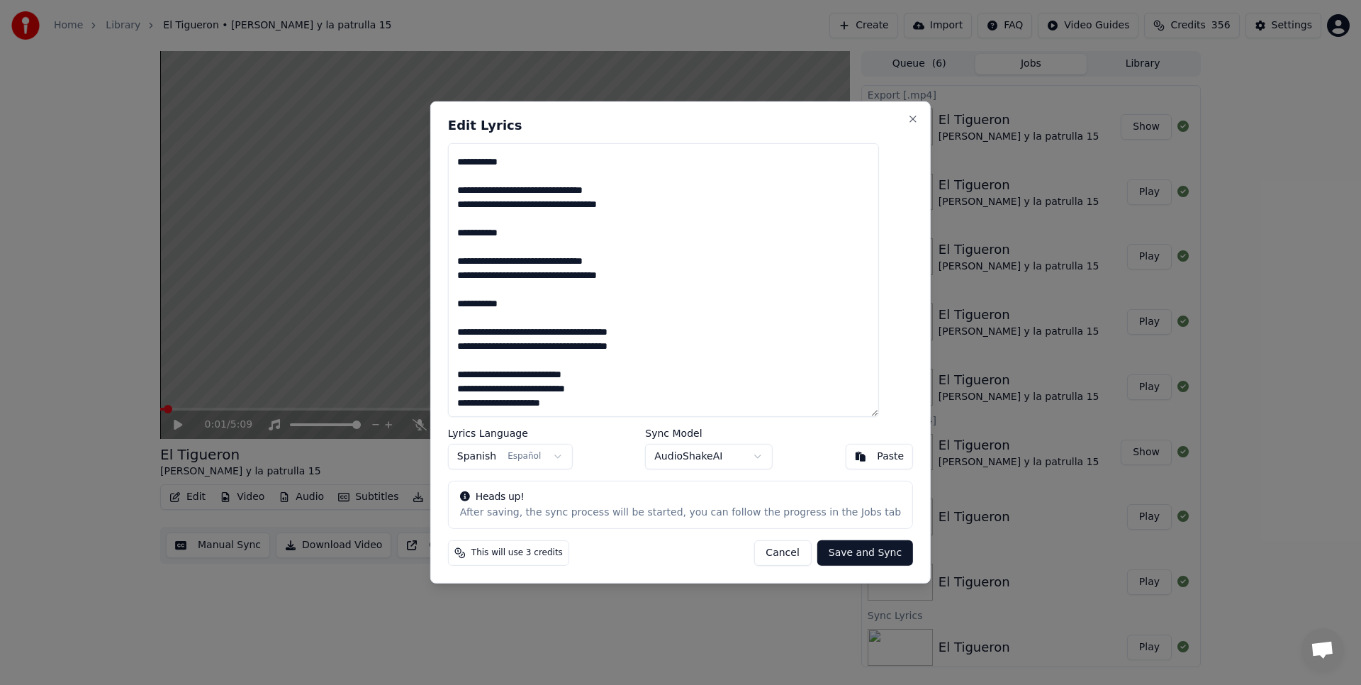
click at [683, 349] on textarea at bounding box center [663, 280] width 431 height 274
click at [682, 324] on textarea at bounding box center [663, 280] width 431 height 274
click at [673, 329] on textarea at bounding box center [663, 280] width 431 height 274
click at [479, 346] on textarea at bounding box center [663, 280] width 431 height 274
click at [478, 333] on textarea at bounding box center [663, 280] width 431 height 274
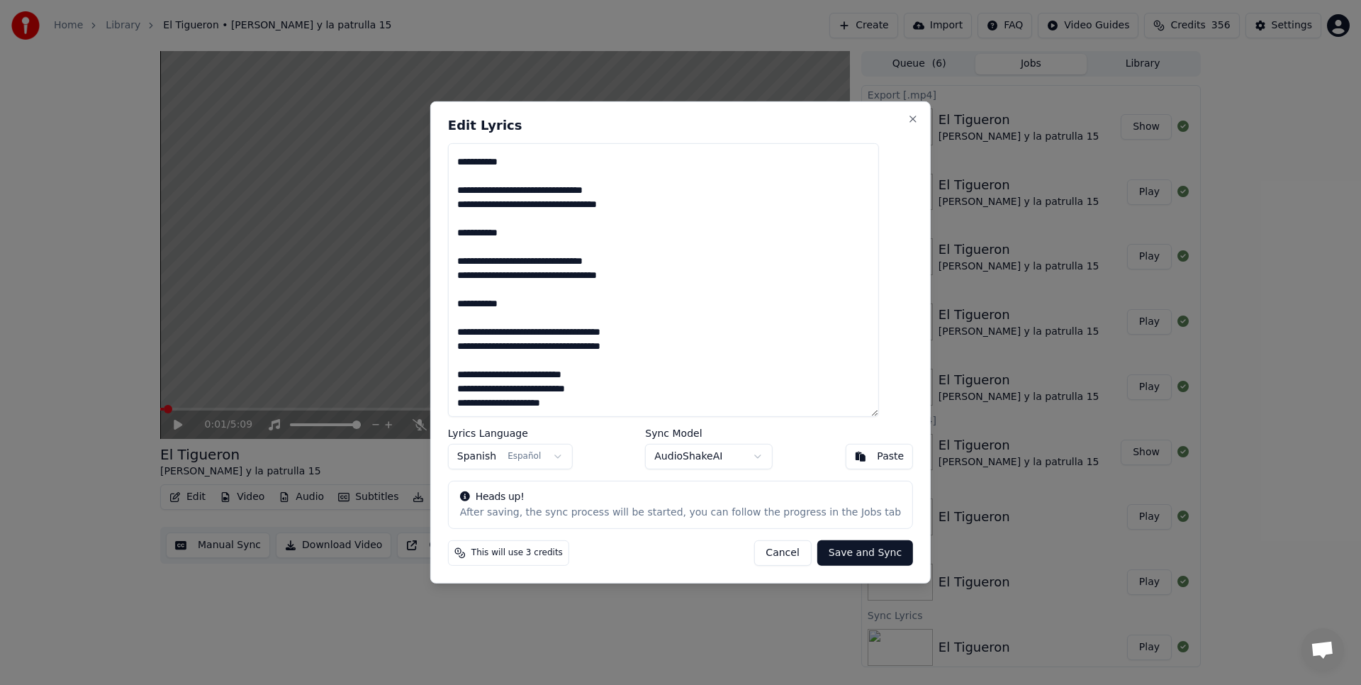
click at [649, 278] on textarea at bounding box center [663, 280] width 431 height 274
click at [478, 257] on textarea at bounding box center [663, 280] width 431 height 274
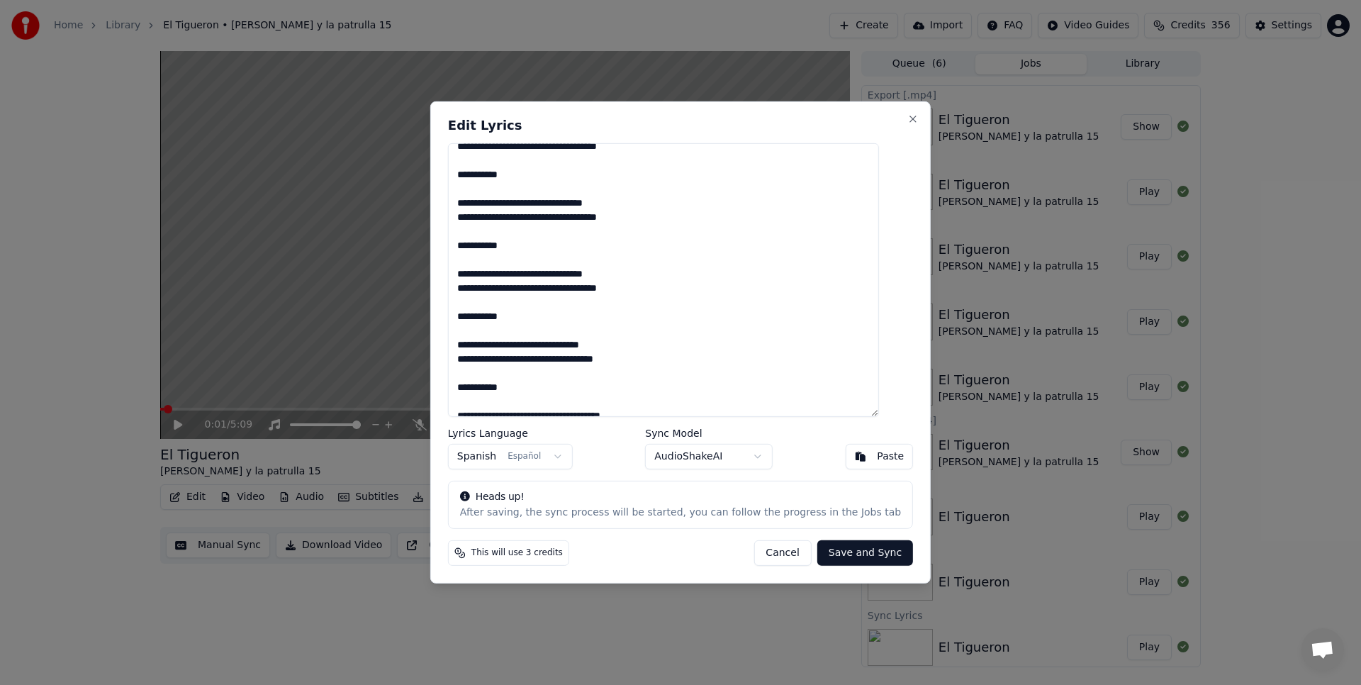
scroll to position [940, 0]
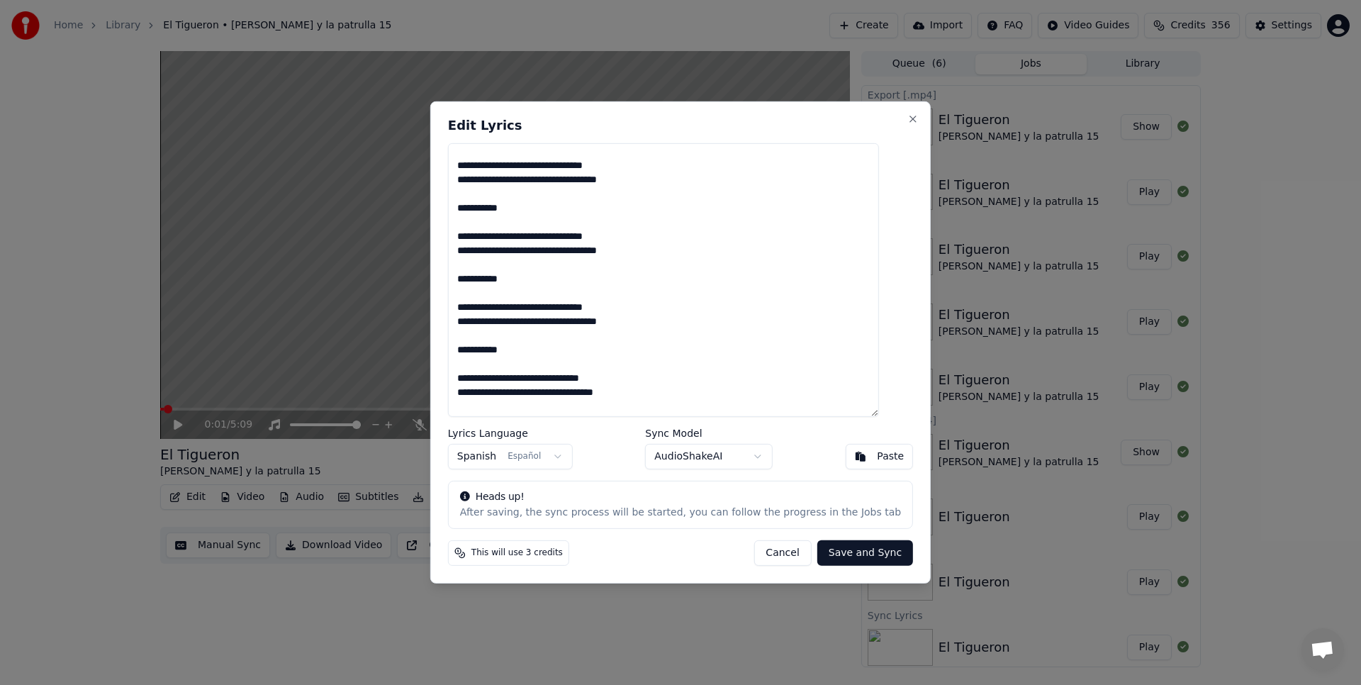
click at [646, 322] on textarea at bounding box center [663, 280] width 431 height 274
click at [478, 308] on textarea at bounding box center [663, 280] width 431 height 274
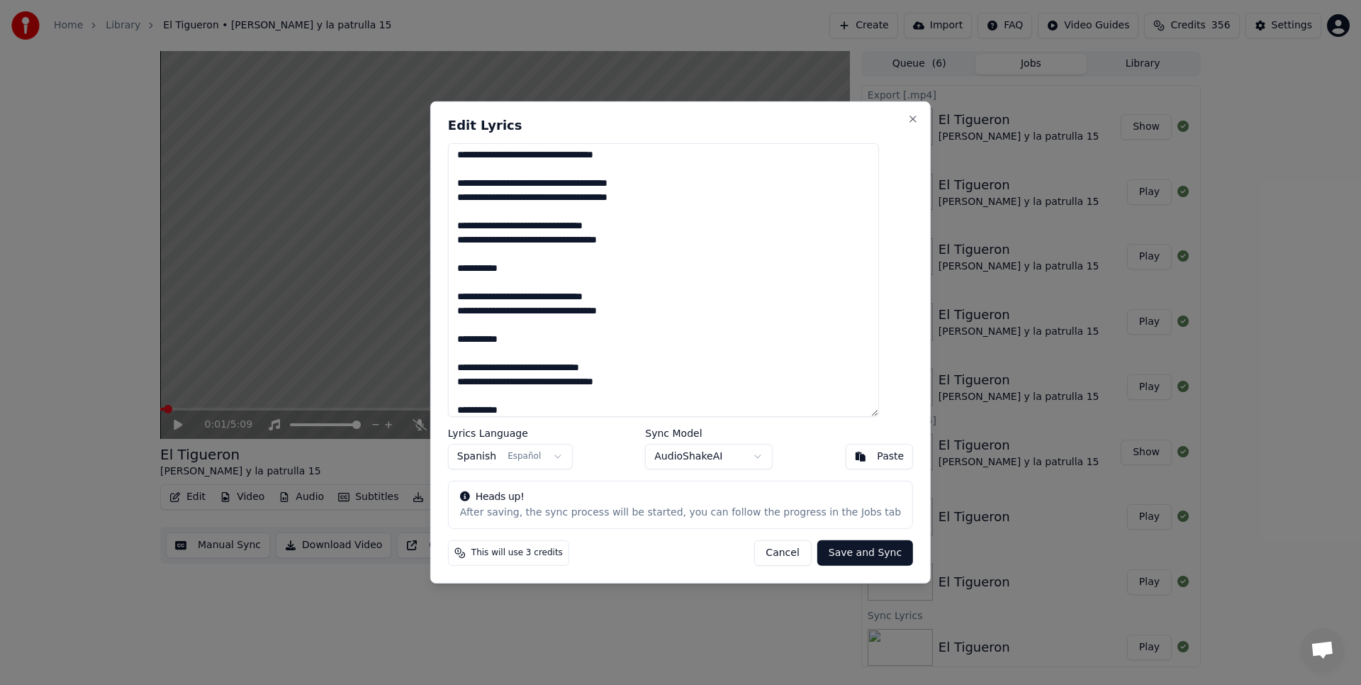
scroll to position [877, 0]
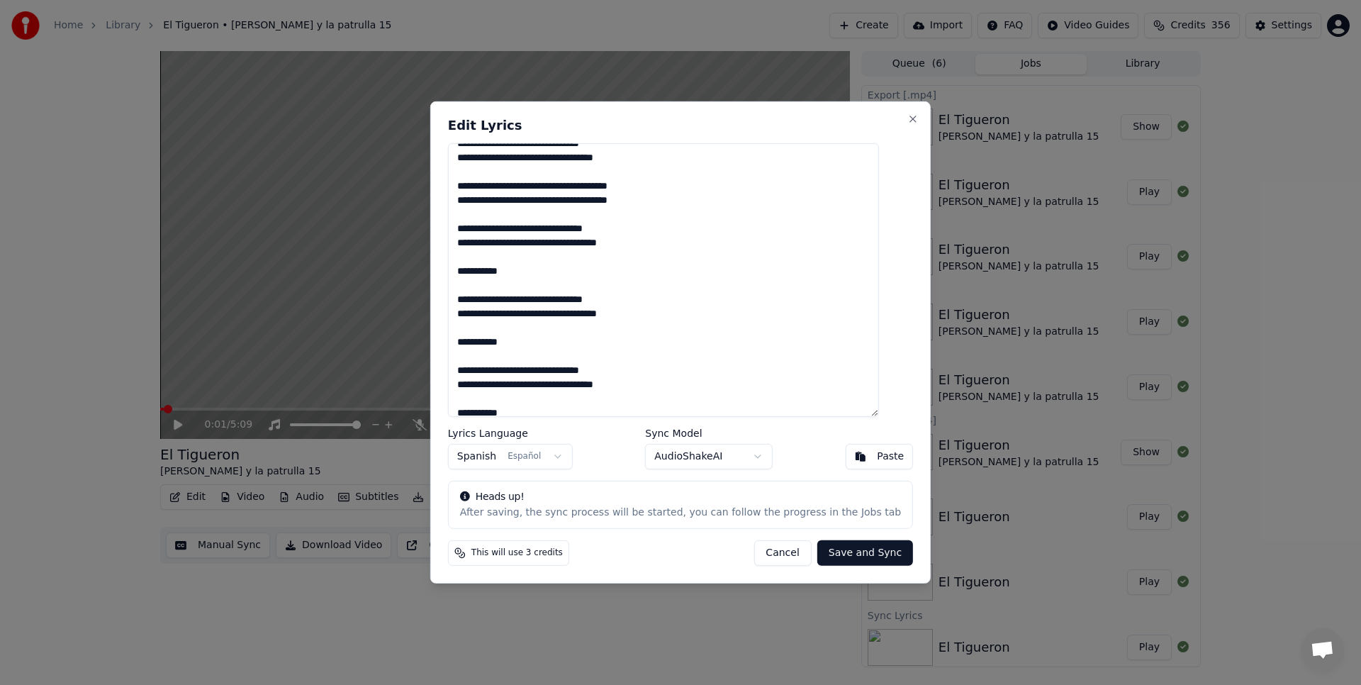
click at [649, 312] on textarea at bounding box center [663, 280] width 431 height 274
click at [478, 301] on textarea at bounding box center [663, 280] width 431 height 274
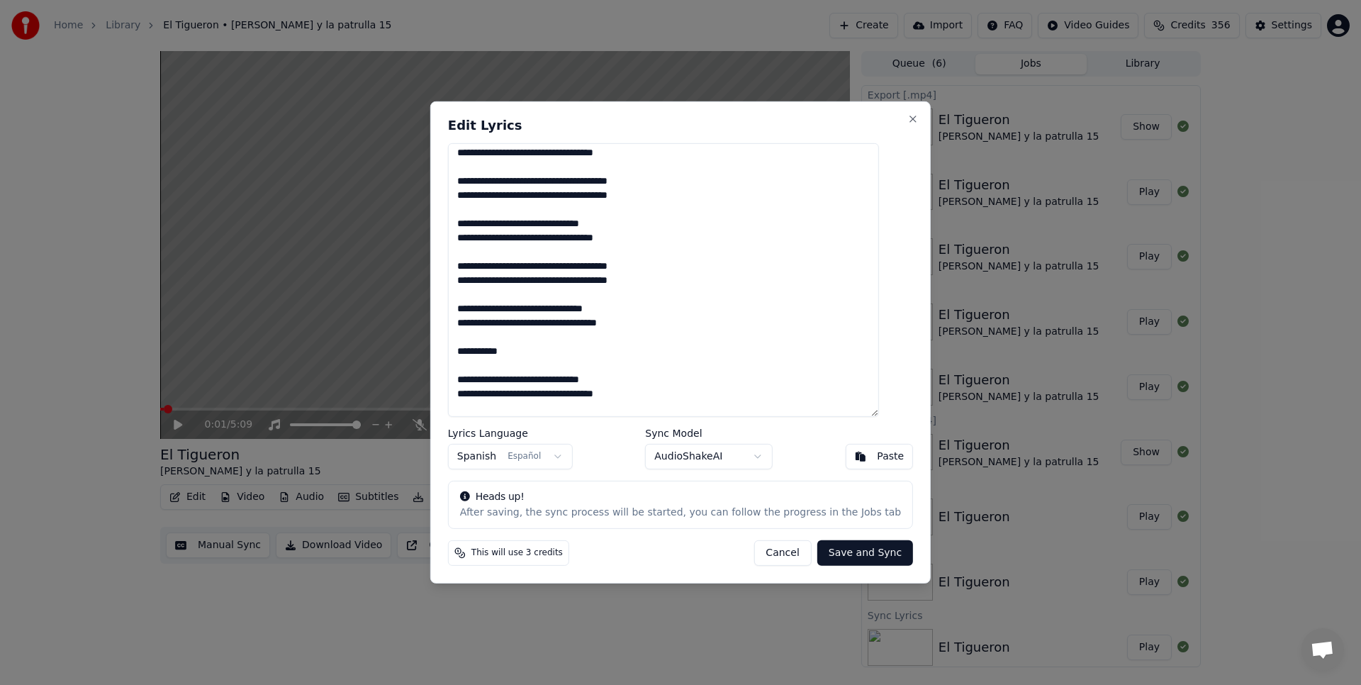
scroll to position [795, 0]
click at [649, 327] on textarea at bounding box center [663, 280] width 431 height 274
click at [477, 311] on textarea at bounding box center [663, 280] width 431 height 274
click at [669, 281] on textarea at bounding box center [663, 280] width 431 height 274
click at [668, 271] on textarea at bounding box center [663, 280] width 431 height 274
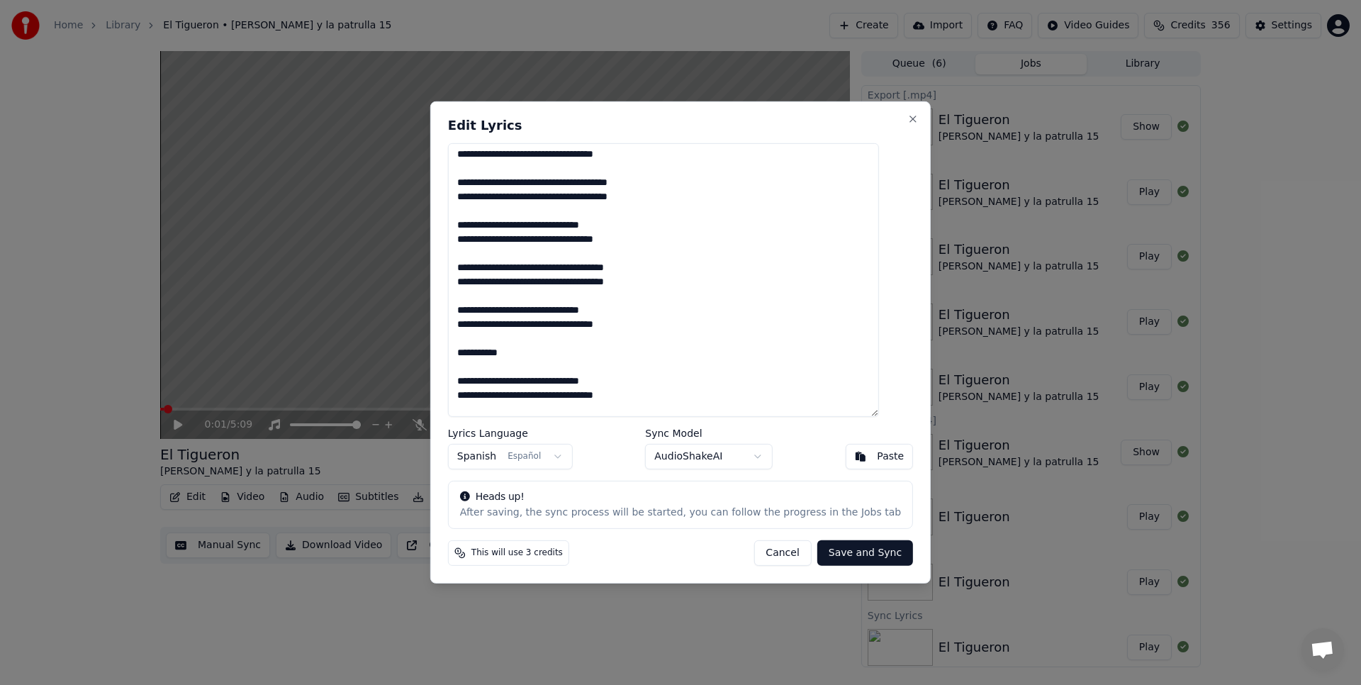
click at [477, 283] on textarea at bounding box center [663, 280] width 431 height 274
click at [479, 269] on textarea at bounding box center [663, 280] width 431 height 274
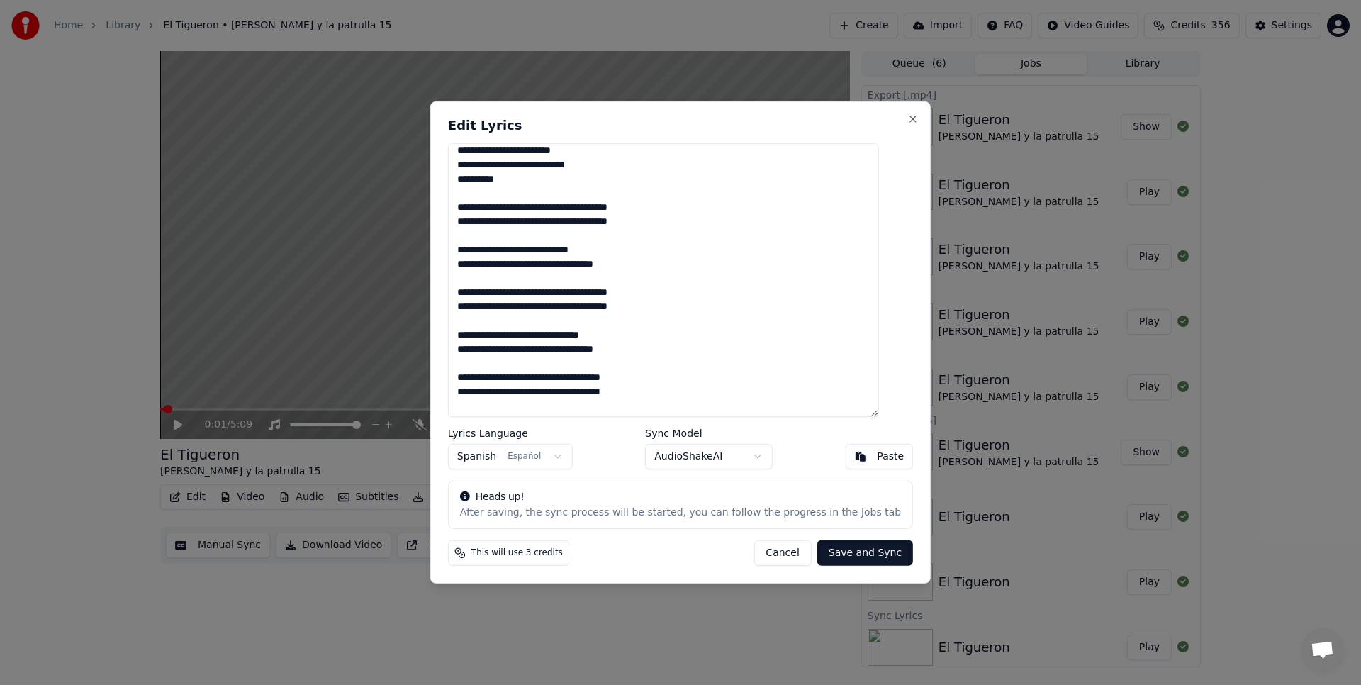
scroll to position [671, 0]
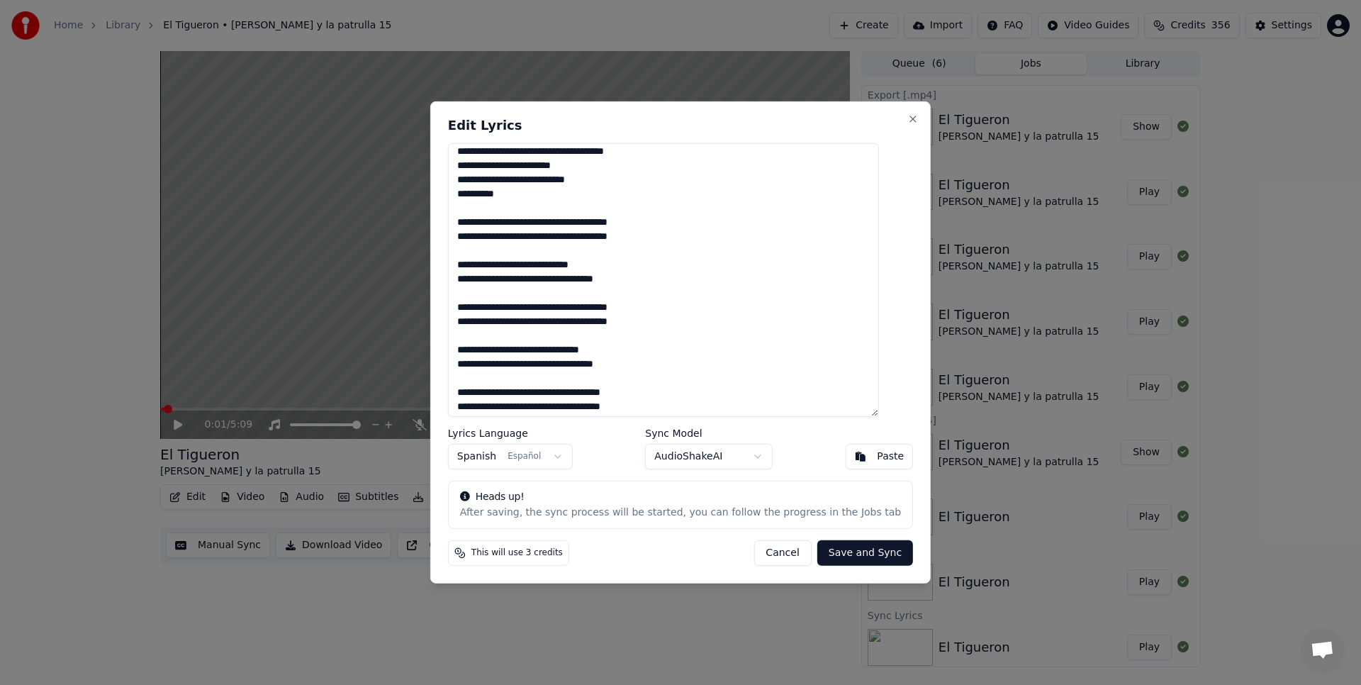
click at [677, 327] on textarea at bounding box center [663, 280] width 431 height 274
click at [671, 309] on textarea at bounding box center [663, 280] width 431 height 274
click at [477, 308] on textarea at bounding box center [663, 280] width 431 height 274
click at [478, 323] on textarea at bounding box center [663, 280] width 431 height 274
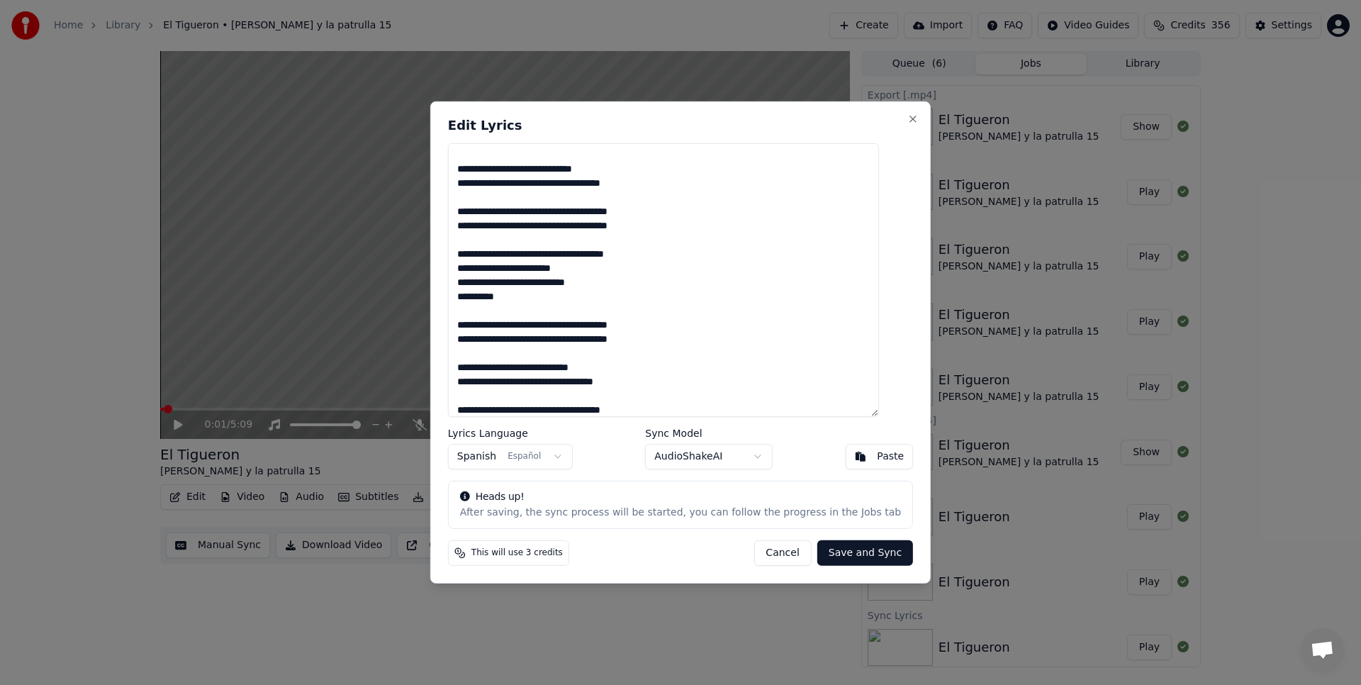
scroll to position [544, 0]
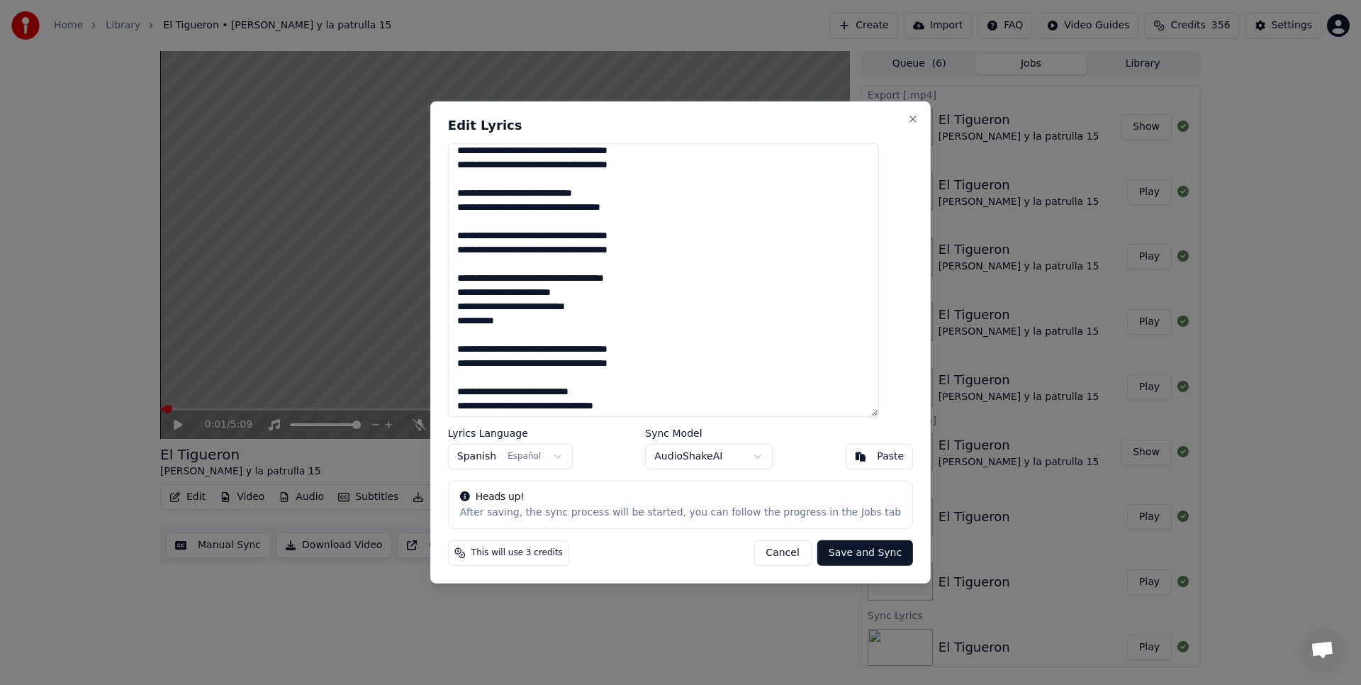
click at [667, 369] on textarea at bounding box center [663, 280] width 431 height 274
click at [667, 346] on textarea at bounding box center [663, 280] width 431 height 274
click at [477, 364] on textarea at bounding box center [663, 280] width 431 height 274
click at [479, 352] on textarea at bounding box center [663, 280] width 431 height 274
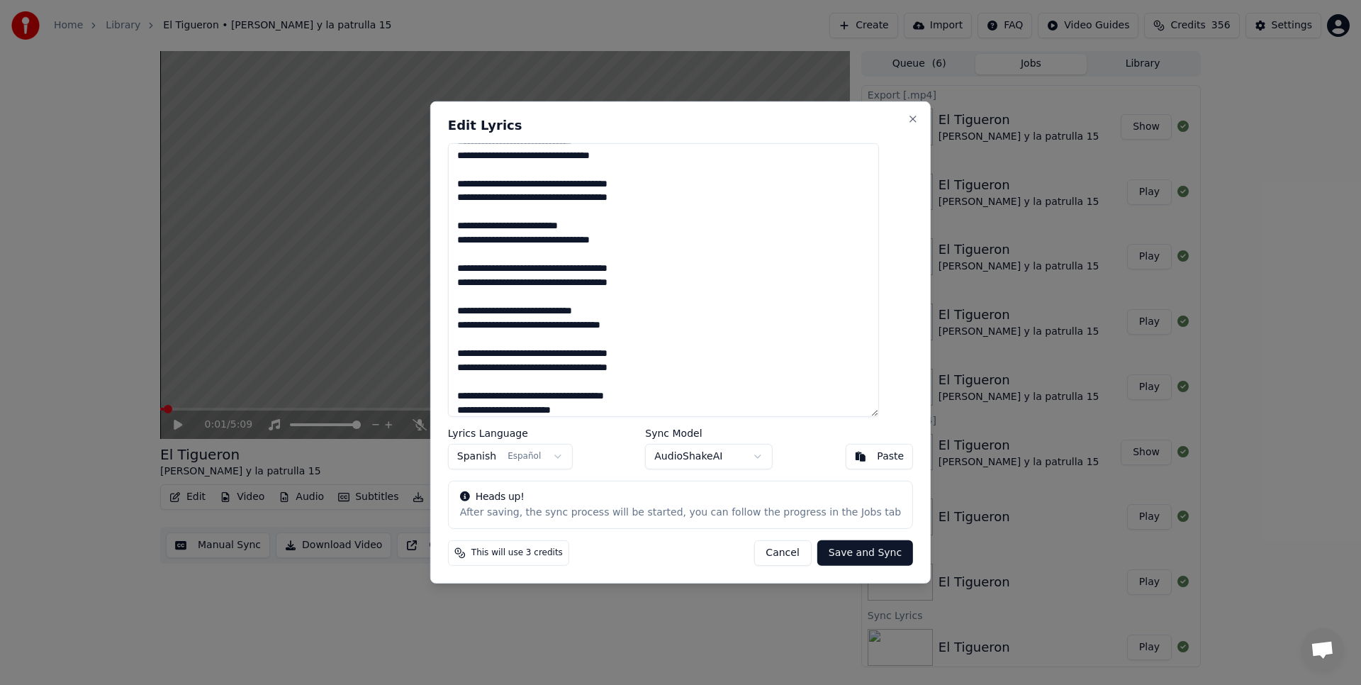
scroll to position [415, 0]
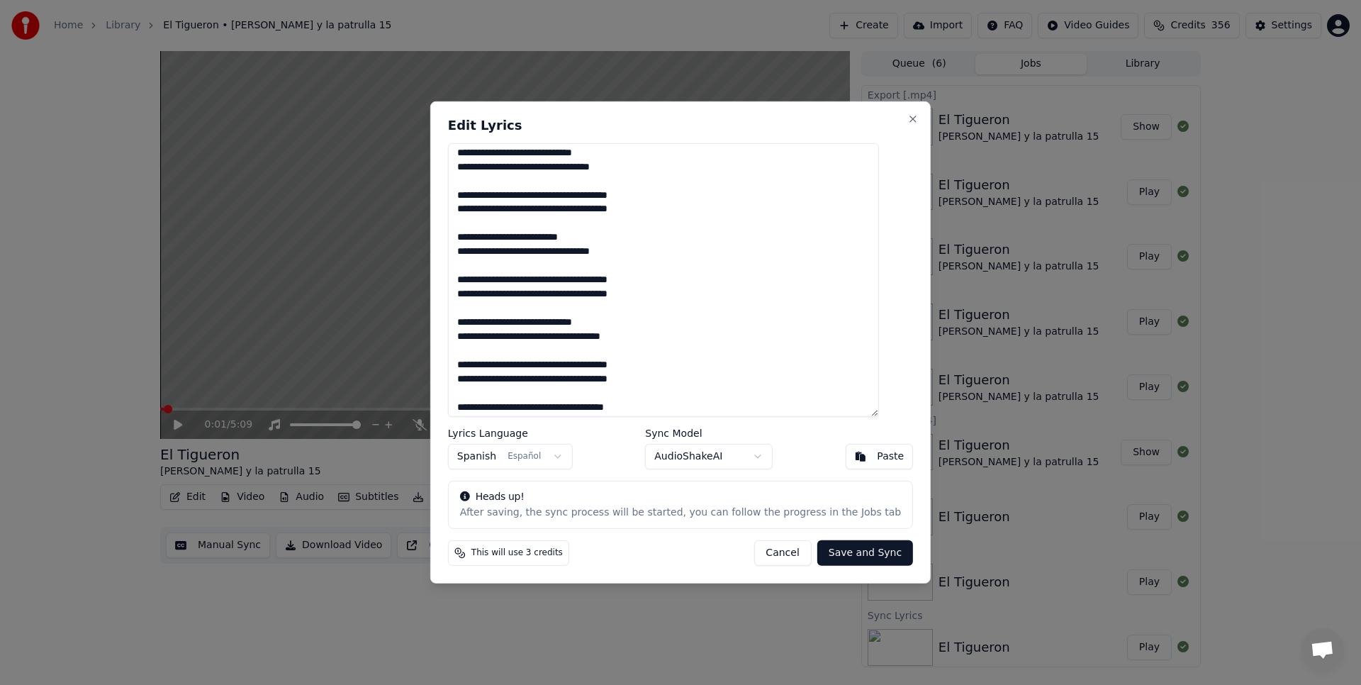
click at [666, 388] on textarea at bounding box center [663, 280] width 431 height 274
click at [670, 380] on textarea at bounding box center [663, 280] width 431 height 274
click at [671, 368] on textarea at bounding box center [663, 280] width 431 height 274
click at [479, 378] on textarea at bounding box center [663, 280] width 431 height 274
click at [476, 364] on textarea at bounding box center [663, 280] width 431 height 274
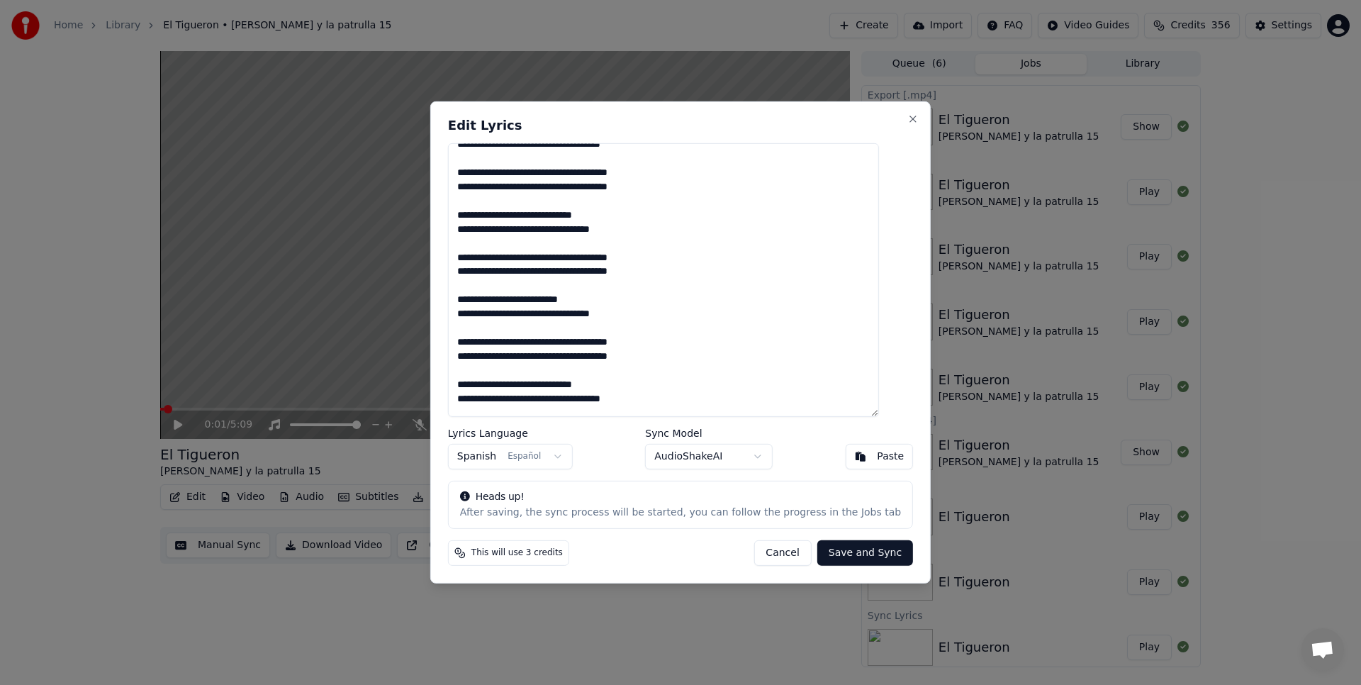
scroll to position [340, 0]
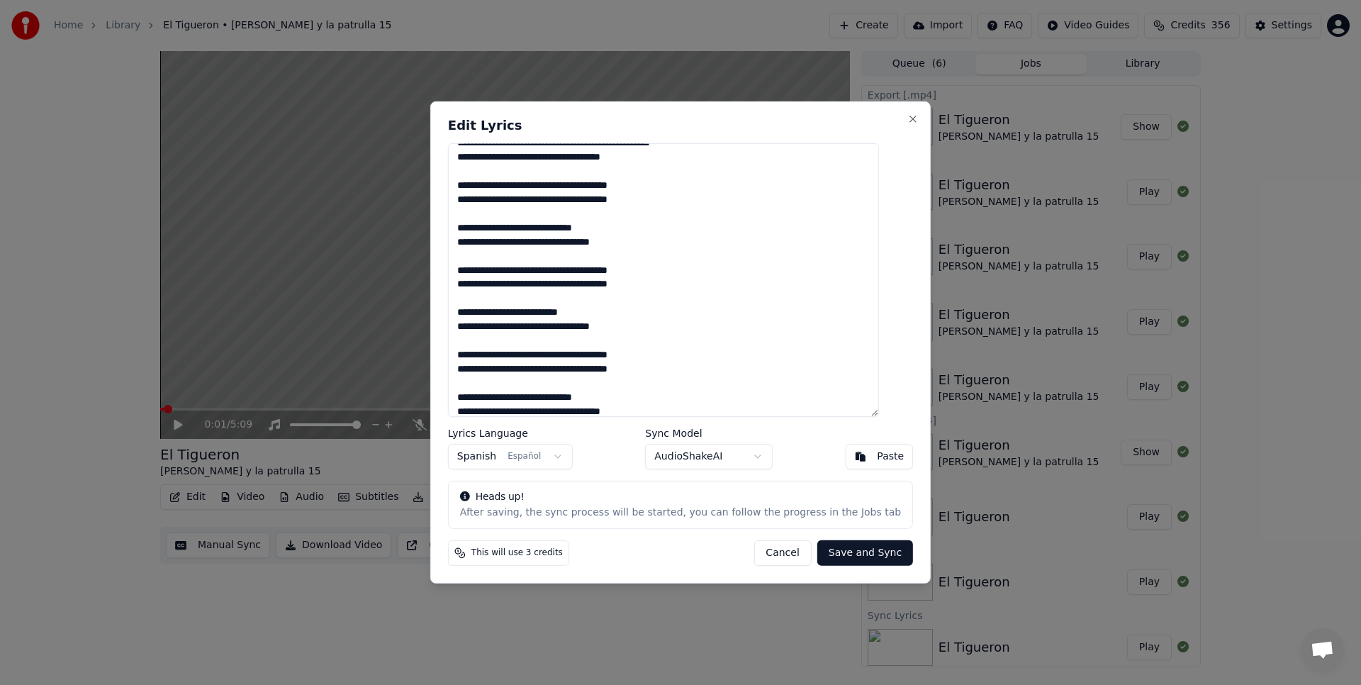
click at [685, 370] on textarea at bounding box center [663, 280] width 431 height 274
click at [660, 348] on textarea at bounding box center [663, 280] width 431 height 274
click at [669, 354] on textarea at bounding box center [663, 280] width 431 height 274
click at [477, 366] on textarea at bounding box center [663, 280] width 431 height 274
click at [476, 355] on textarea at bounding box center [663, 280] width 431 height 274
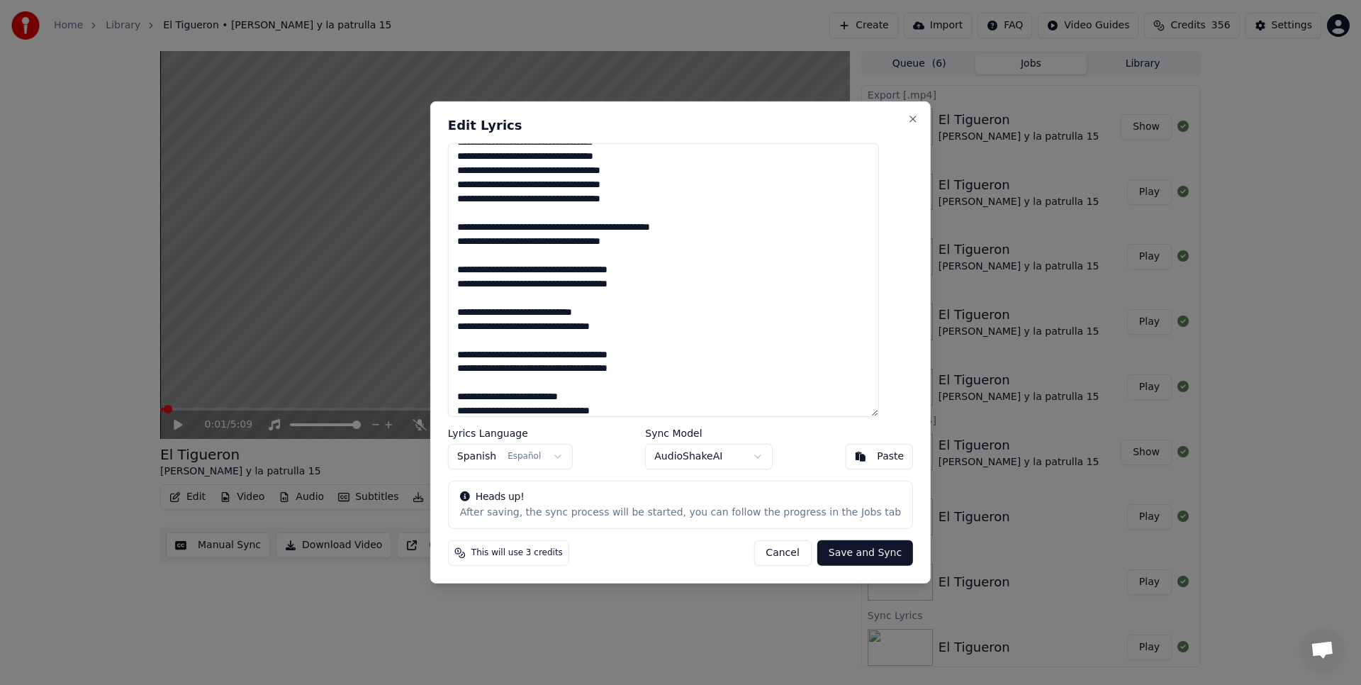
scroll to position [254, 0]
click at [675, 367] on textarea at bounding box center [663, 280] width 431 height 274
click at [671, 357] on textarea at bounding box center [663, 280] width 431 height 274
click at [479, 371] on textarea at bounding box center [663, 280] width 431 height 274
click at [478, 356] on textarea at bounding box center [663, 280] width 431 height 274
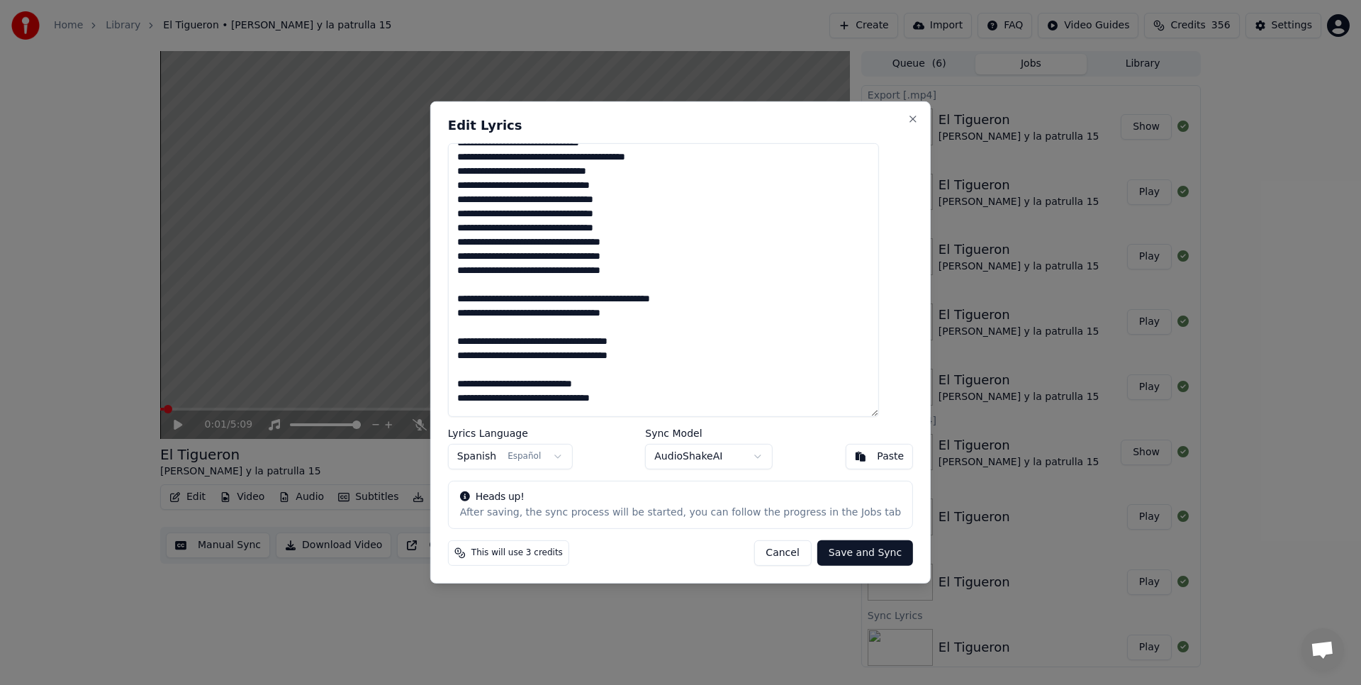
scroll to position [181, 0]
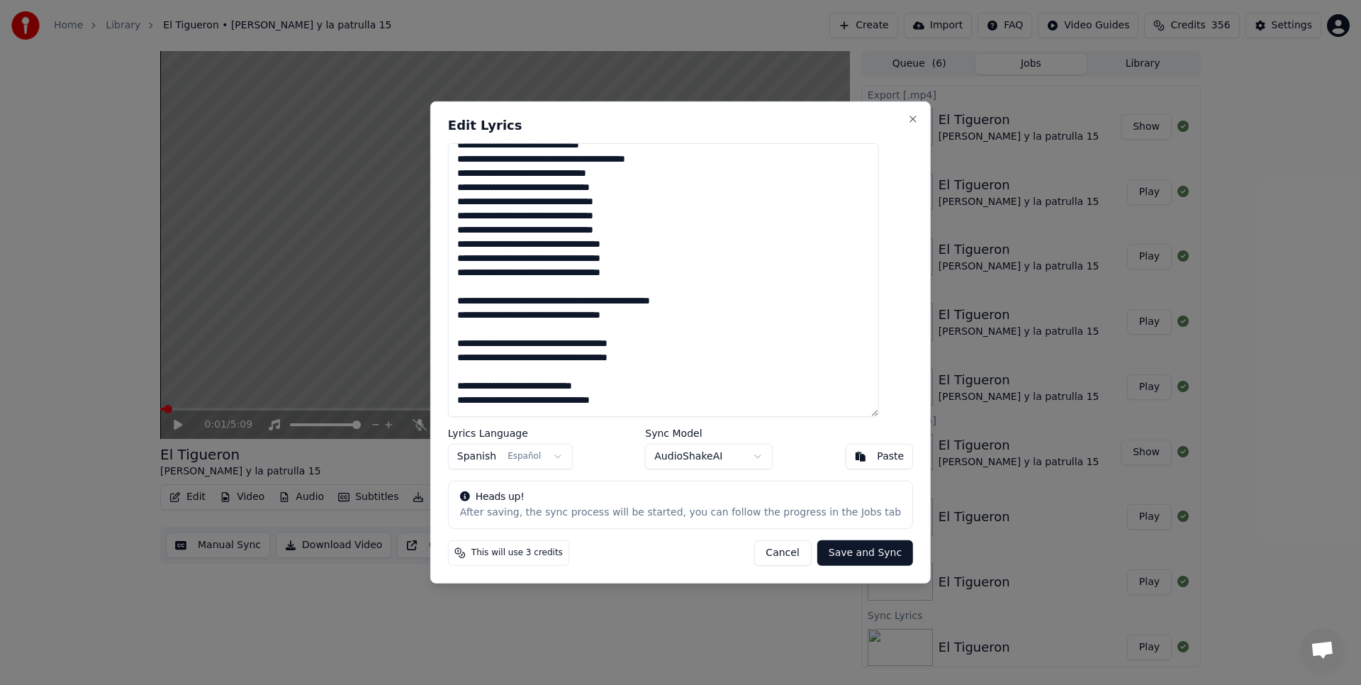
click at [676, 364] on textarea at bounding box center [663, 280] width 431 height 274
click at [663, 342] on textarea at bounding box center [663, 280] width 431 height 274
click at [477, 361] on textarea at bounding box center [663, 280] width 431 height 274
click at [476, 343] on textarea at bounding box center [663, 280] width 431 height 274
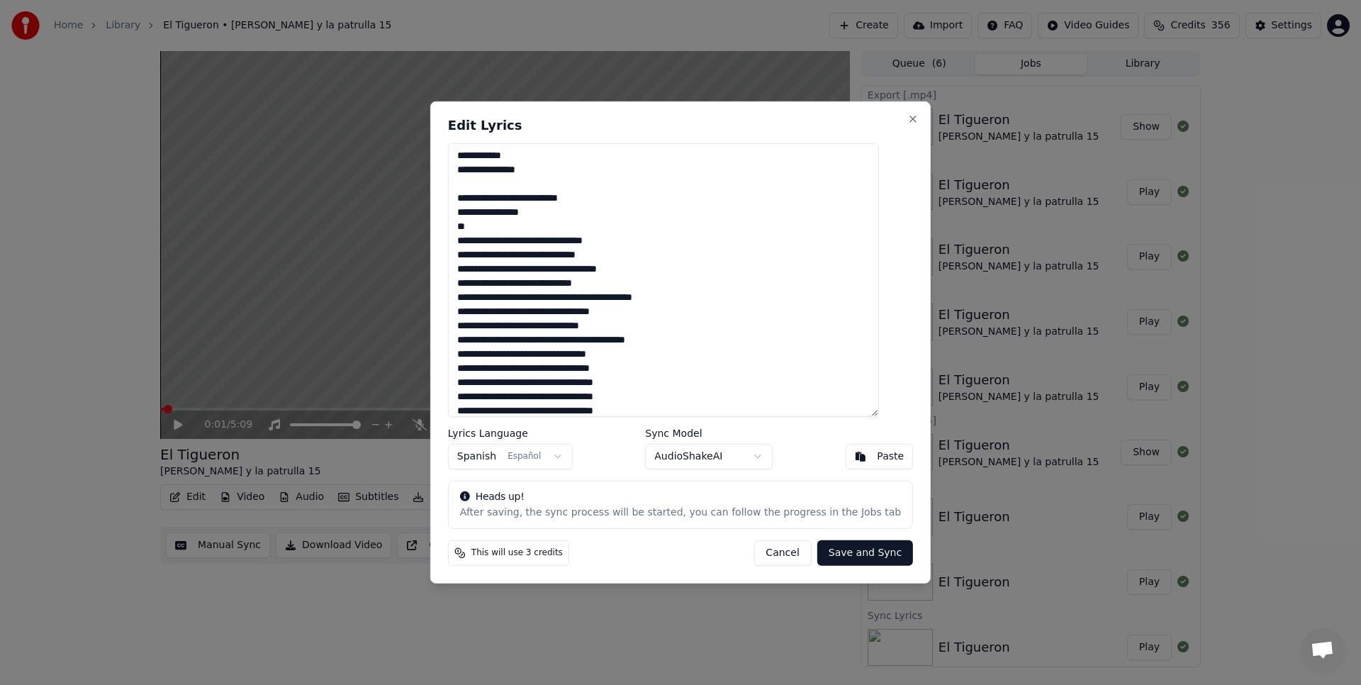
scroll to position [0, 0]
type textarea "**********"
click at [841, 547] on button "Save and Sync" at bounding box center [865, 553] width 96 height 26
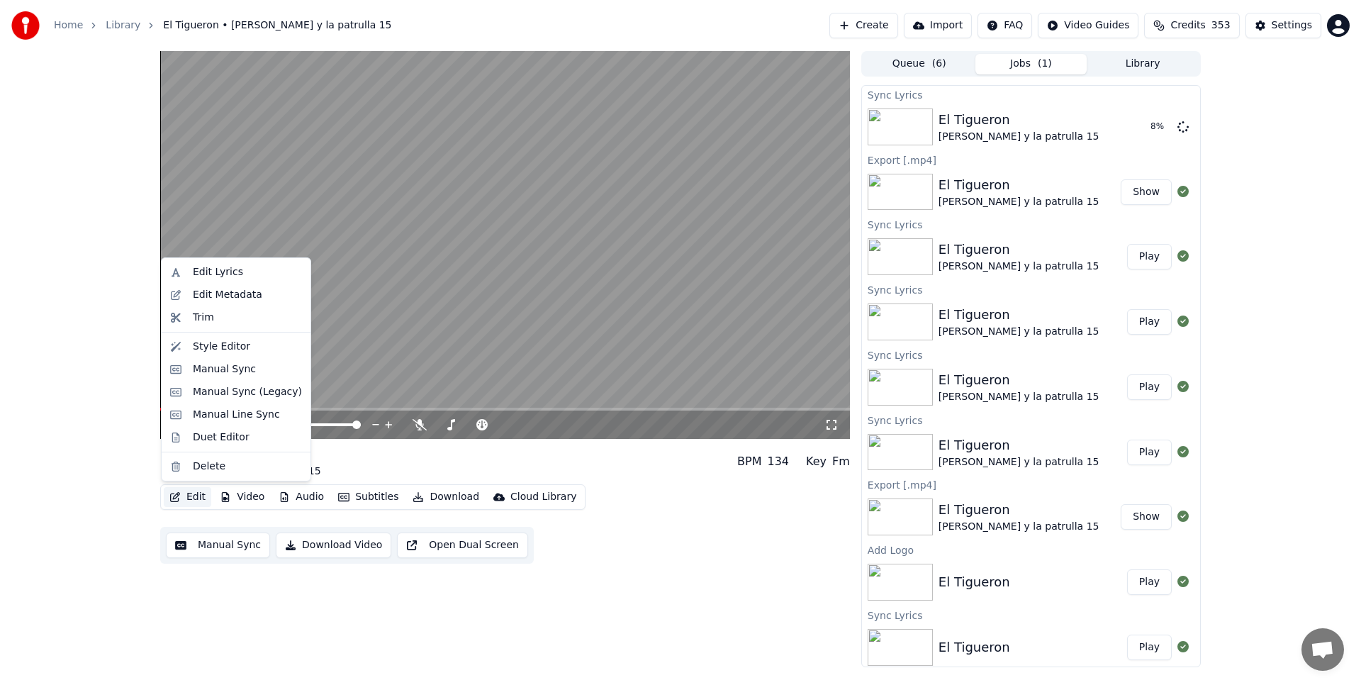
click at [200, 493] on button "Edit" at bounding box center [187, 497] width 47 height 20
click at [222, 365] on div "Manual Sync" at bounding box center [224, 369] width 63 height 14
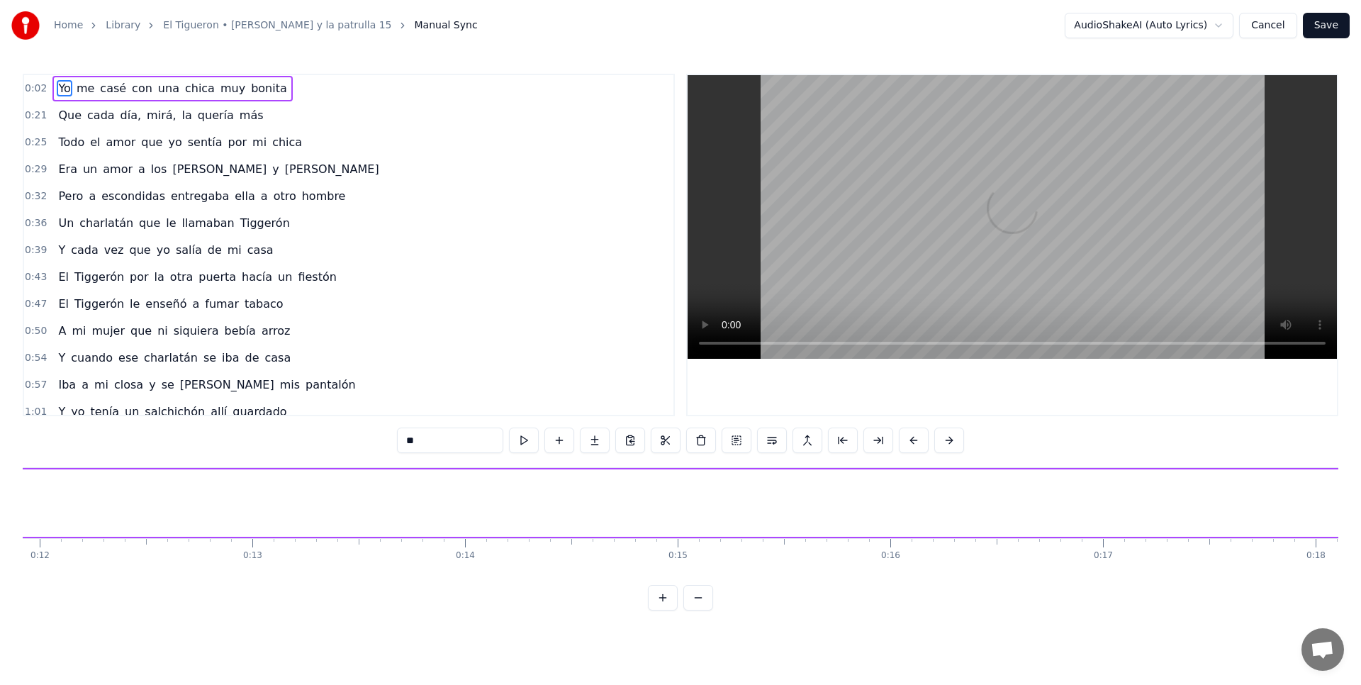
scroll to position [0, 2543]
click at [1280, 20] on button "Cancel" at bounding box center [1267, 26] width 57 height 26
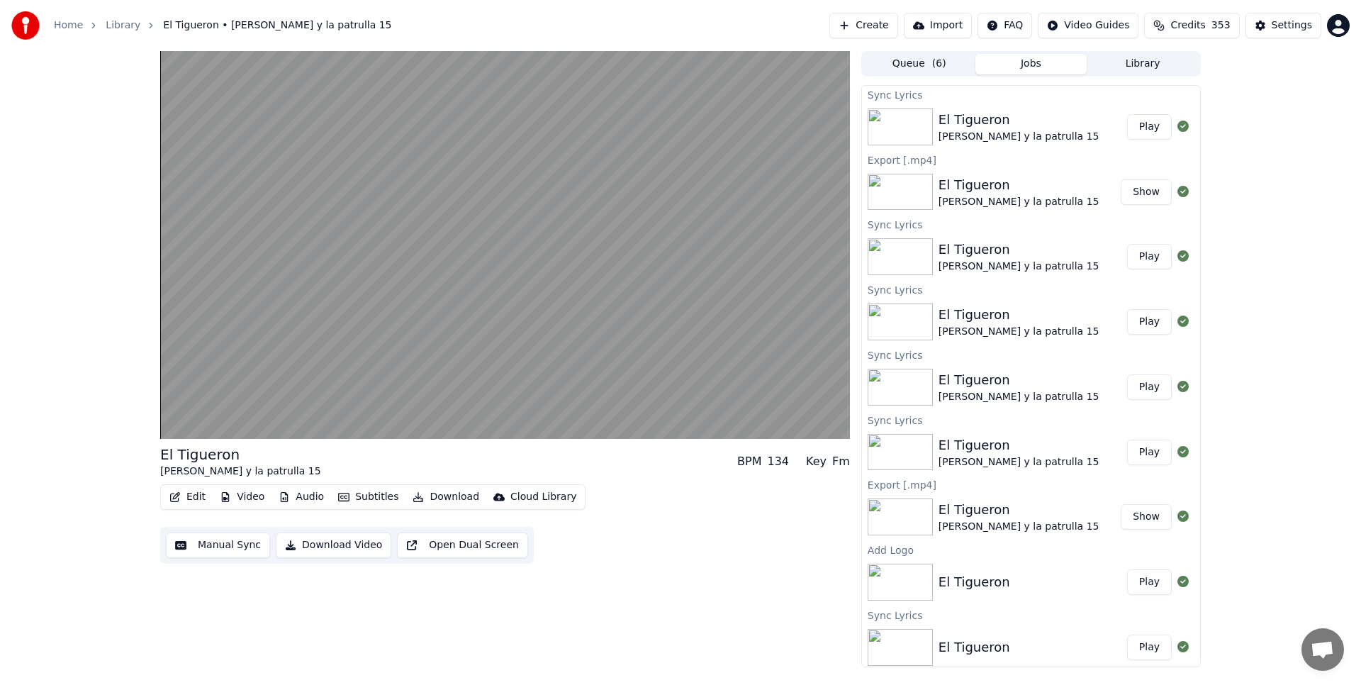
click at [1148, 130] on button "Play" at bounding box center [1149, 127] width 45 height 26
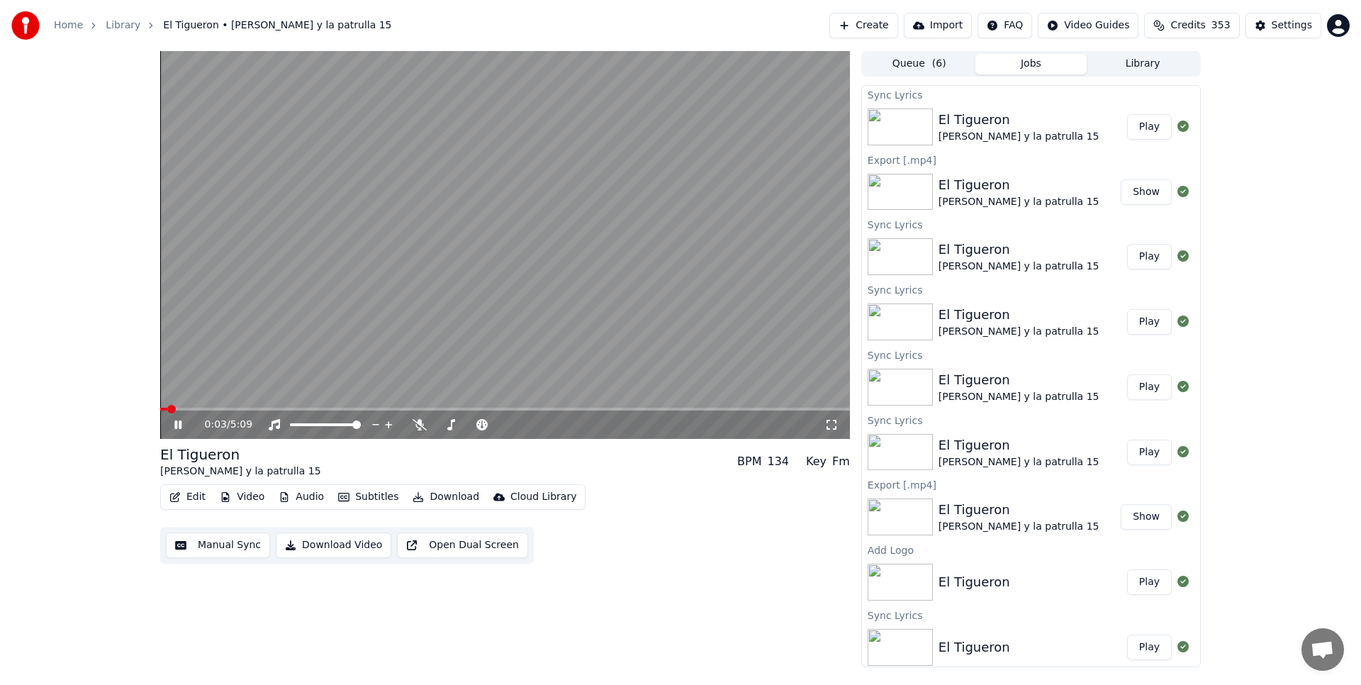
click at [367, 492] on button "Subtitles" at bounding box center [368, 497] width 72 height 20
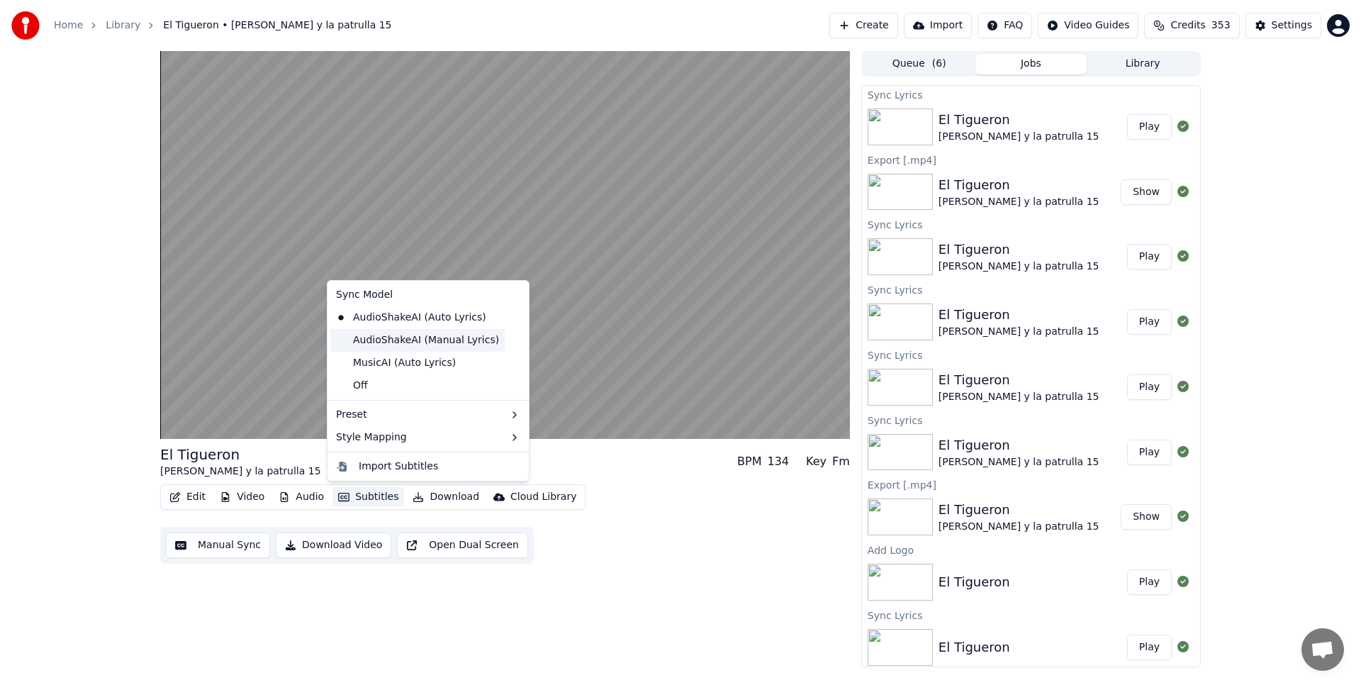
click at [392, 344] on div "AudioShakeAI (Manual Lyrics)" at bounding box center [417, 340] width 174 height 23
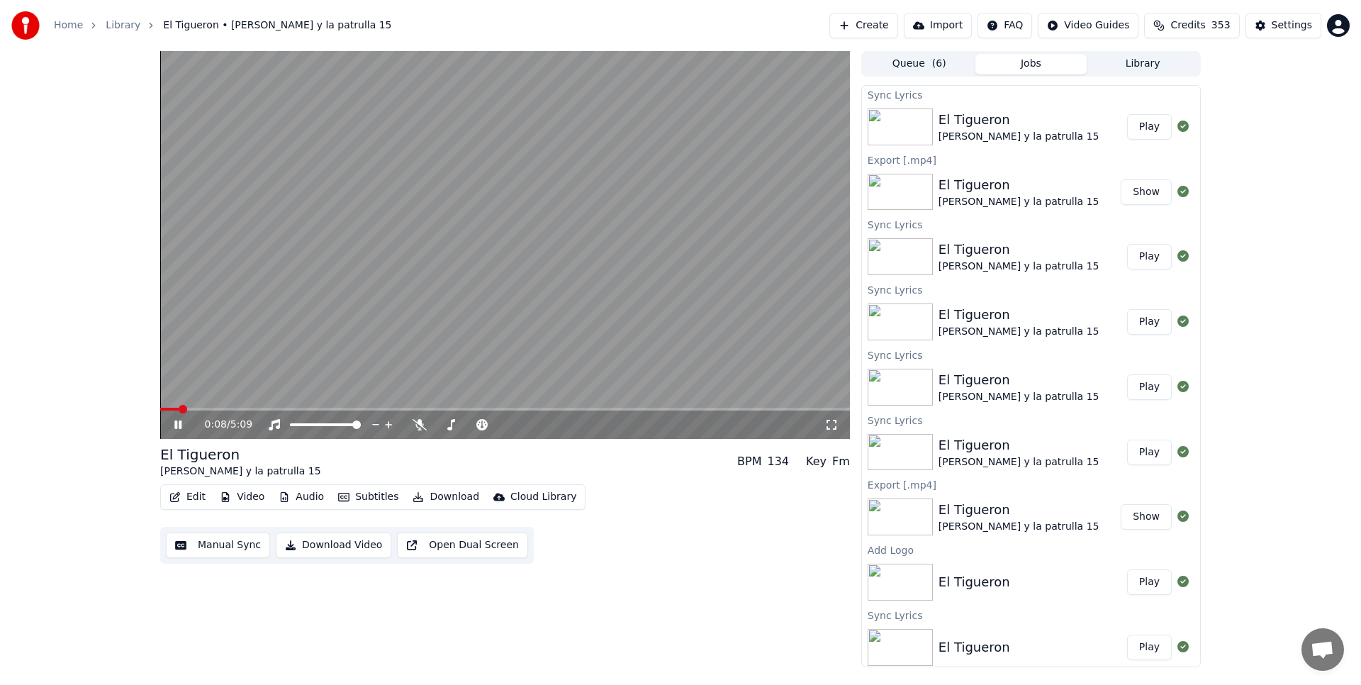
click at [1149, 124] on button "Play" at bounding box center [1149, 127] width 45 height 26
click at [421, 428] on icon at bounding box center [420, 424] width 14 height 11
click at [423, 426] on icon at bounding box center [420, 424] width 14 height 11
drag, startPoint x: 434, startPoint y: 426, endPoint x: 480, endPoint y: 426, distance: 46.1
click at [480, 426] on div at bounding box center [484, 425] width 114 height 14
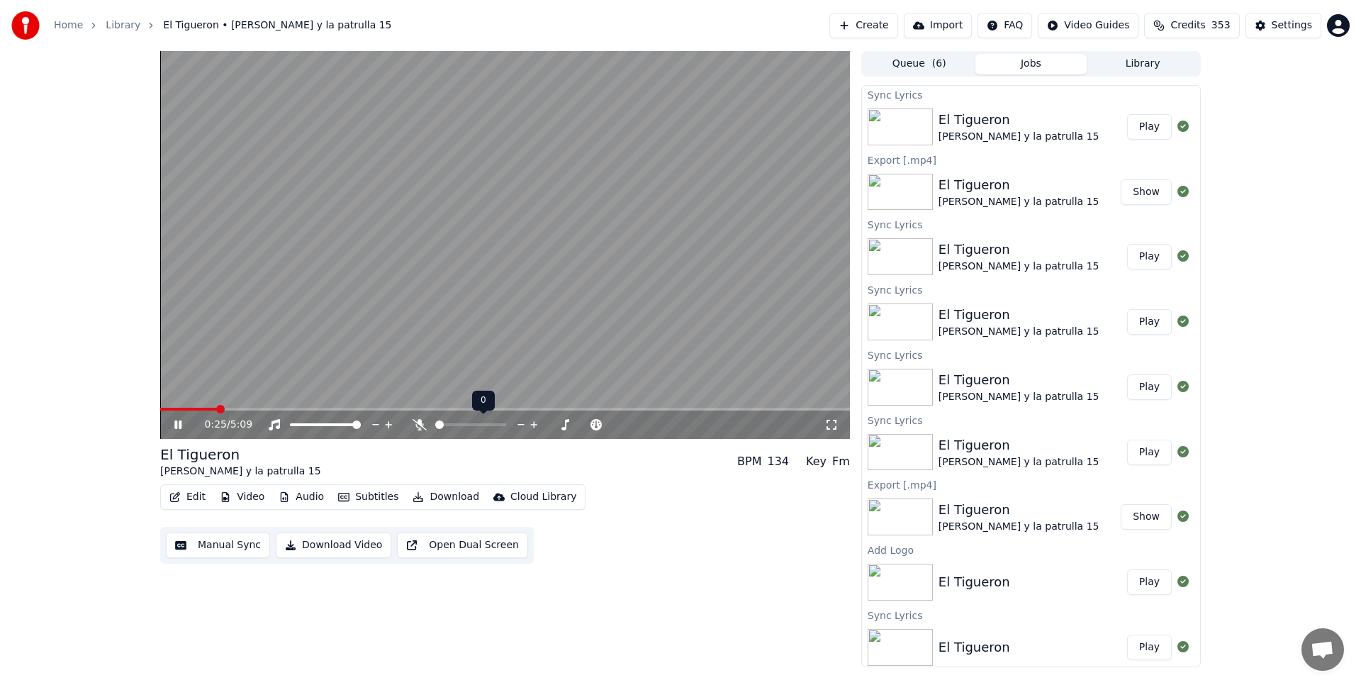
click at [480, 426] on div at bounding box center [484, 425] width 114 height 14
click at [479, 423] on span at bounding box center [470, 424] width 71 height 3
click at [530, 422] on div at bounding box center [484, 425] width 114 height 14
click at [183, 427] on icon at bounding box center [188, 424] width 33 height 11
click at [191, 494] on button "Edit" at bounding box center [187, 497] width 47 height 20
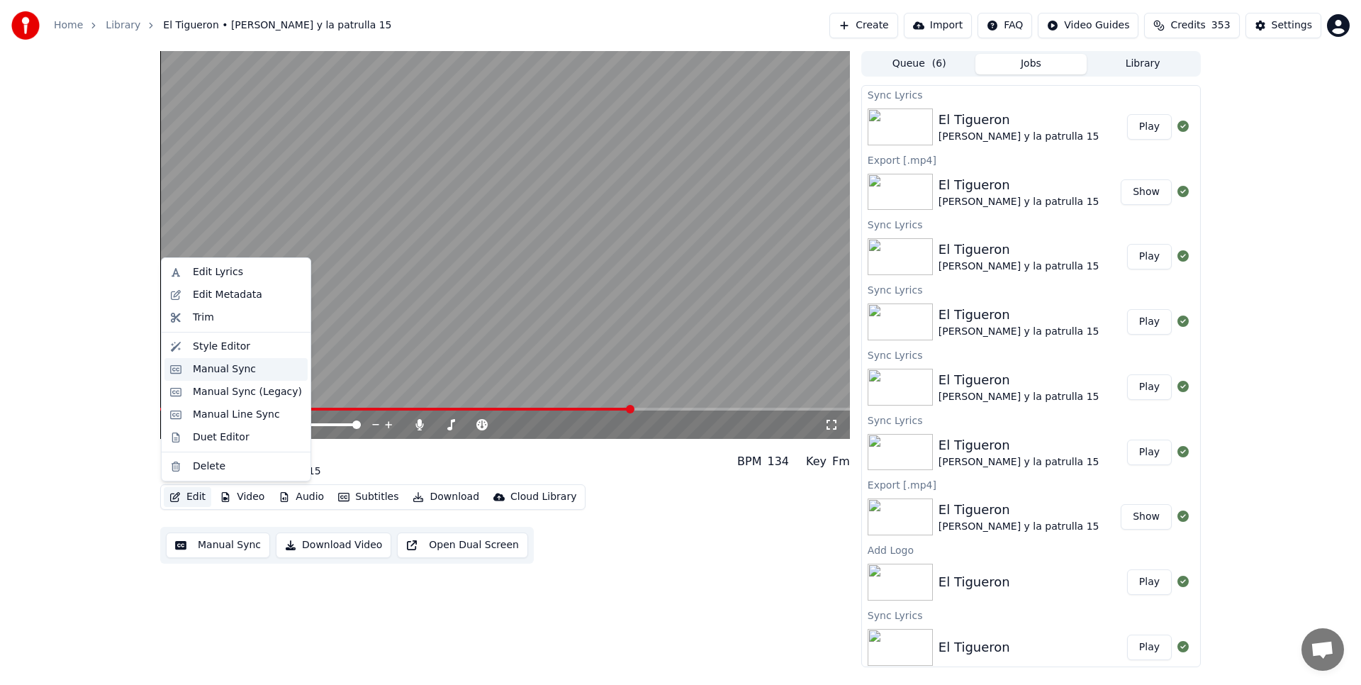
click at [205, 362] on div "Manual Sync" at bounding box center [224, 369] width 63 height 14
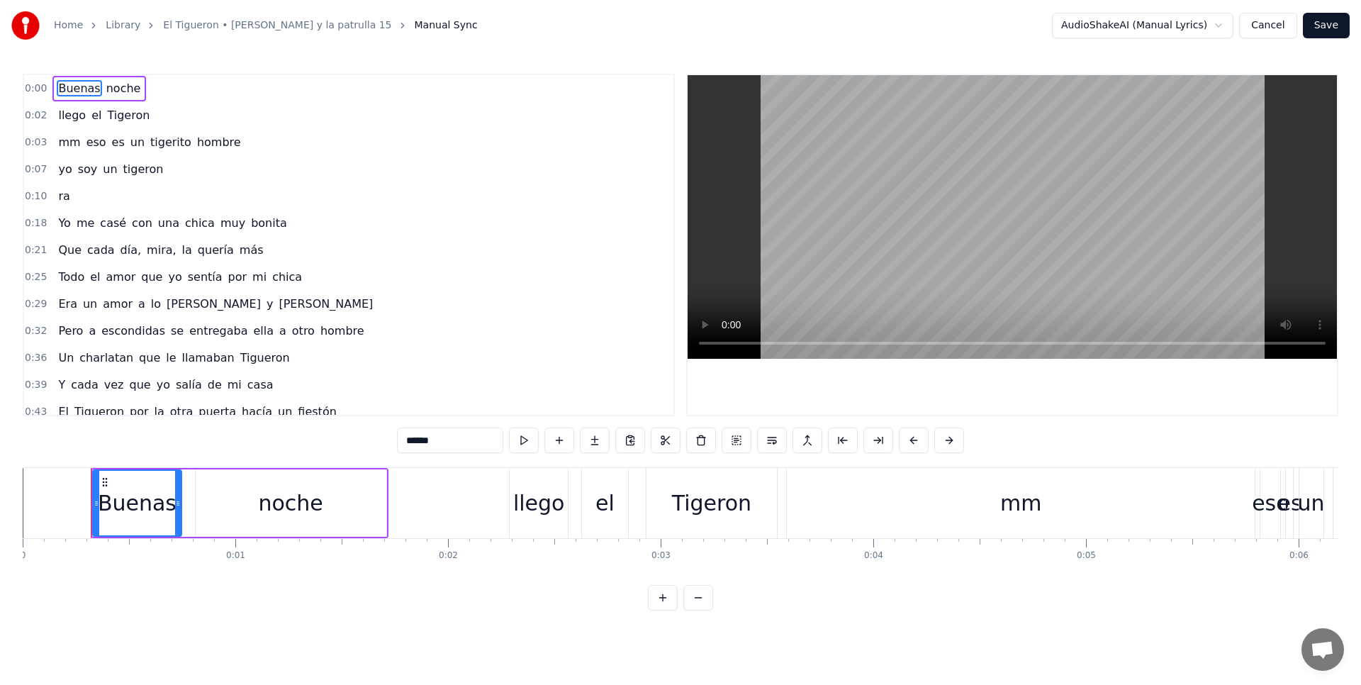
click at [1270, 26] on button "Cancel" at bounding box center [1267, 26] width 57 height 26
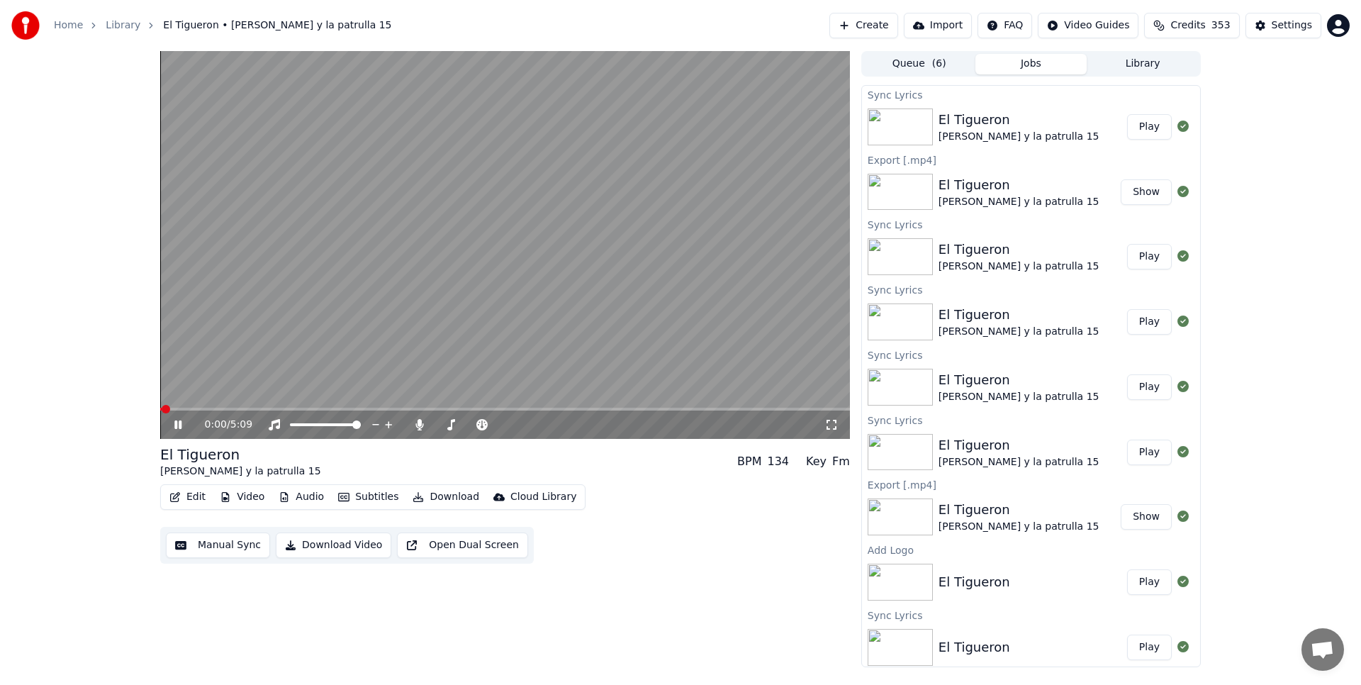
click at [192, 498] on button "Edit" at bounding box center [187, 497] width 47 height 20
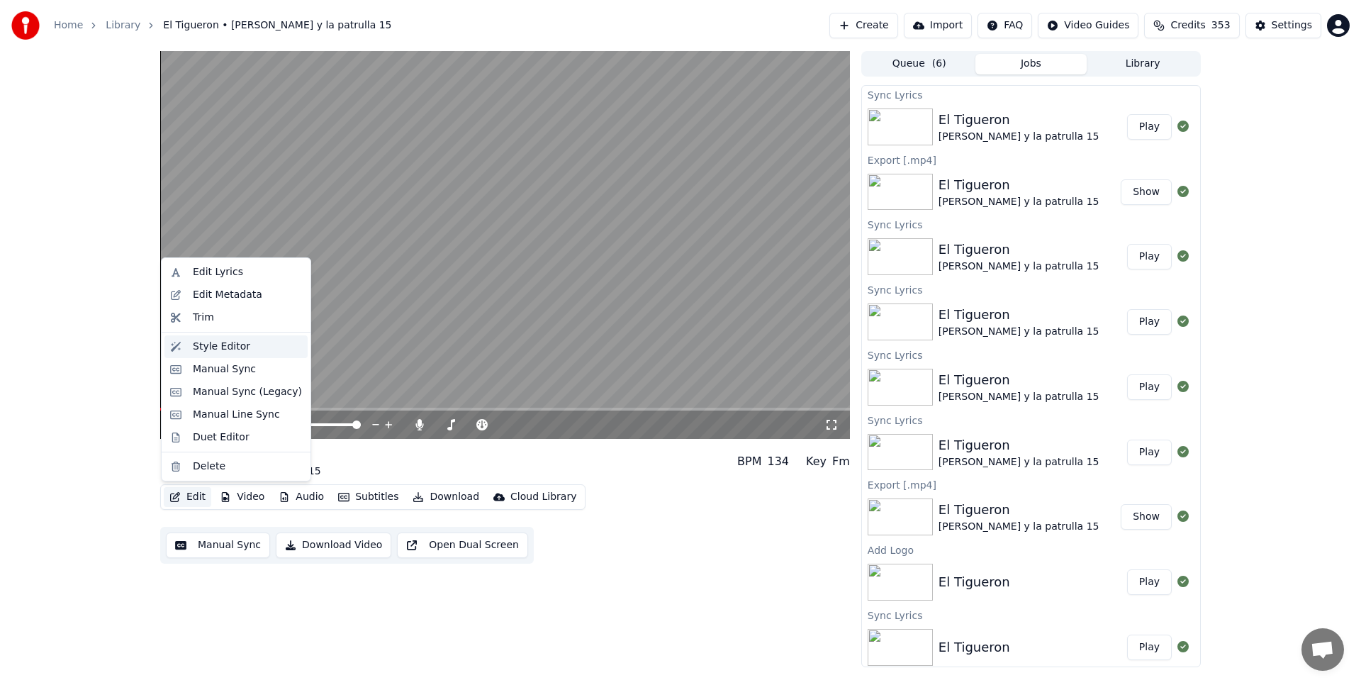
click at [223, 342] on div "Style Editor" at bounding box center [221, 347] width 57 height 14
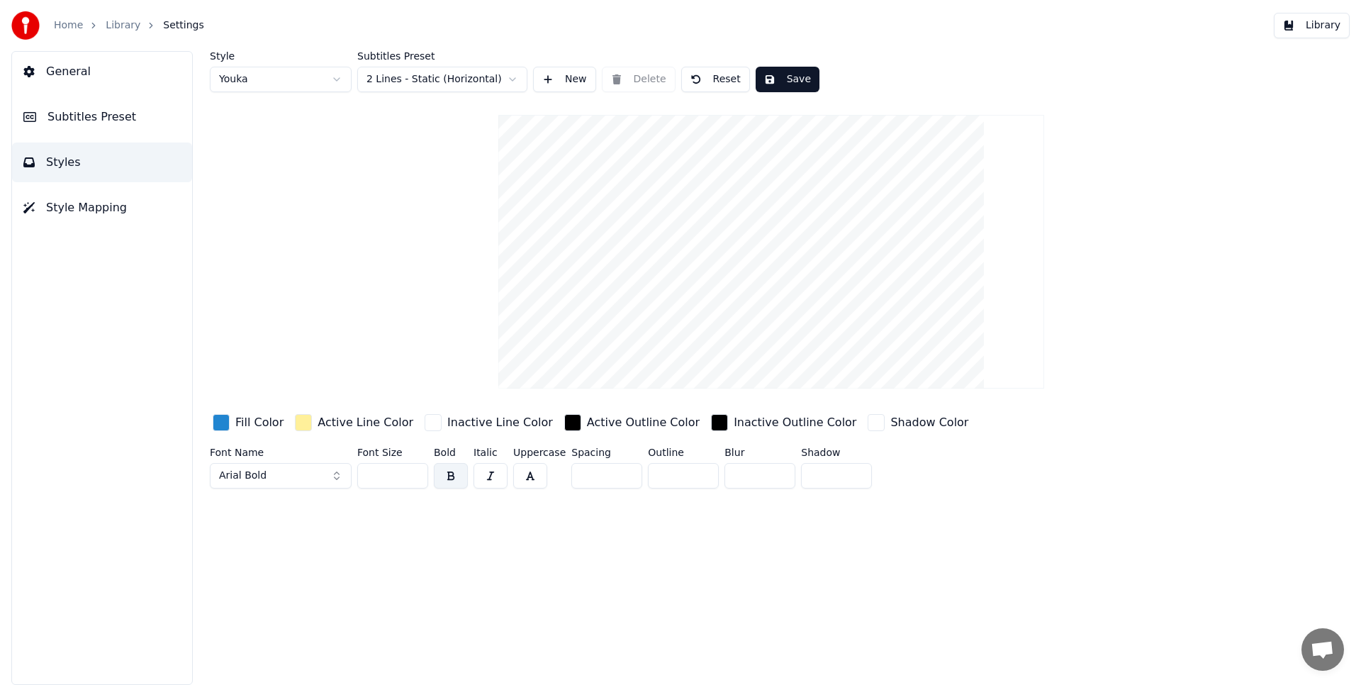
click at [135, 108] on button "Subtitles Preset" at bounding box center [102, 117] width 180 height 40
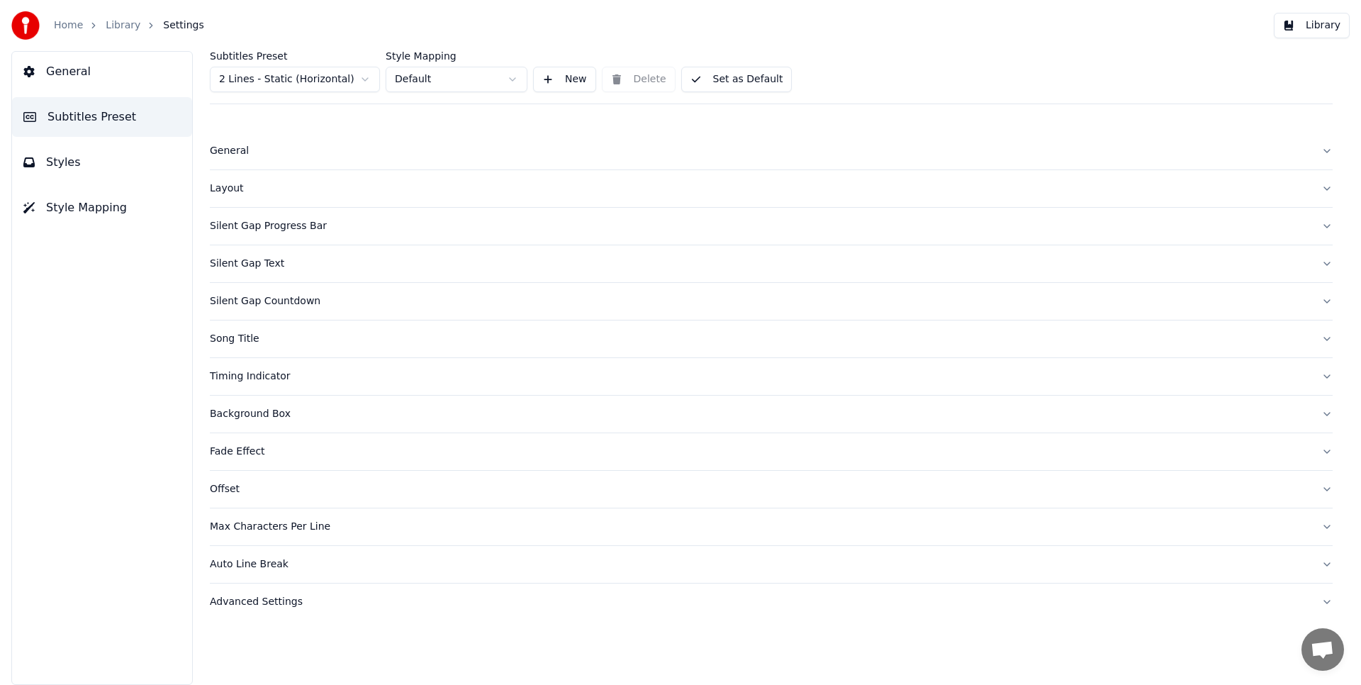
click at [232, 486] on div "Offset" at bounding box center [760, 489] width 1100 height 14
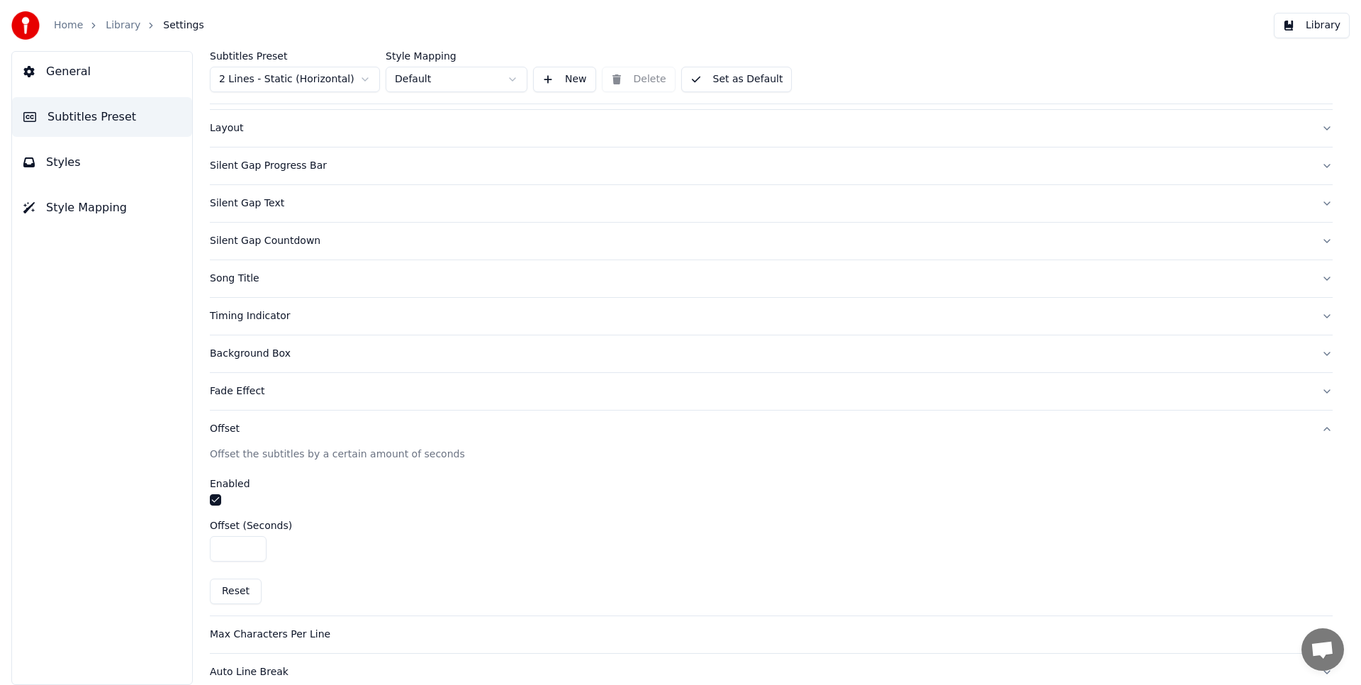
scroll to position [65, 0]
type input "****"
click at [253, 544] on input "****" at bounding box center [238, 545] width 57 height 26
click at [1297, 32] on button "Library" at bounding box center [1312, 26] width 76 height 26
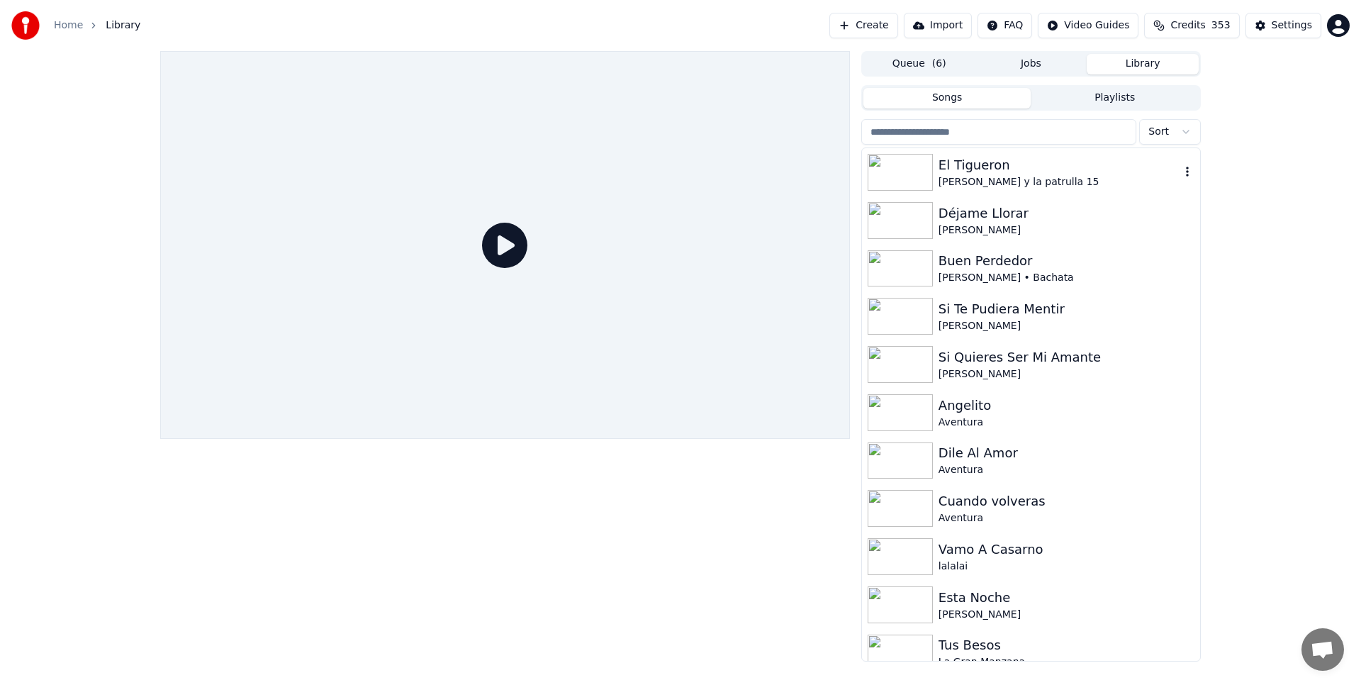
click at [1048, 172] on div "El Tigueron" at bounding box center [1060, 165] width 242 height 20
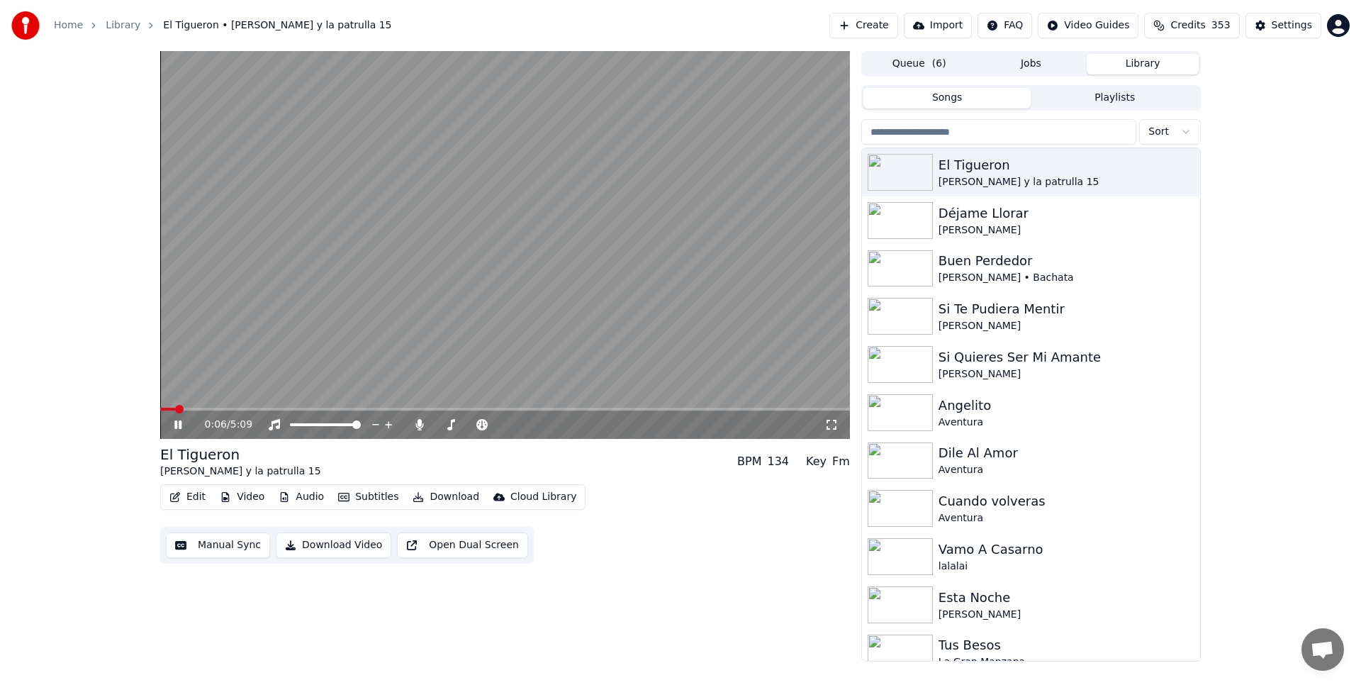
click at [422, 422] on body "Home Library [GEOGRAPHIC_DATA] • [PERSON_NAME] y la patrulla 15 Create Import F…" at bounding box center [680, 342] width 1361 height 685
drag, startPoint x: 489, startPoint y: 422, endPoint x: 414, endPoint y: 422, distance: 75.1
click at [414, 422] on div at bounding box center [477, 425] width 128 height 14
click at [439, 427] on div at bounding box center [484, 425] width 114 height 14
click at [439, 424] on span at bounding box center [437, 424] width 4 height 3
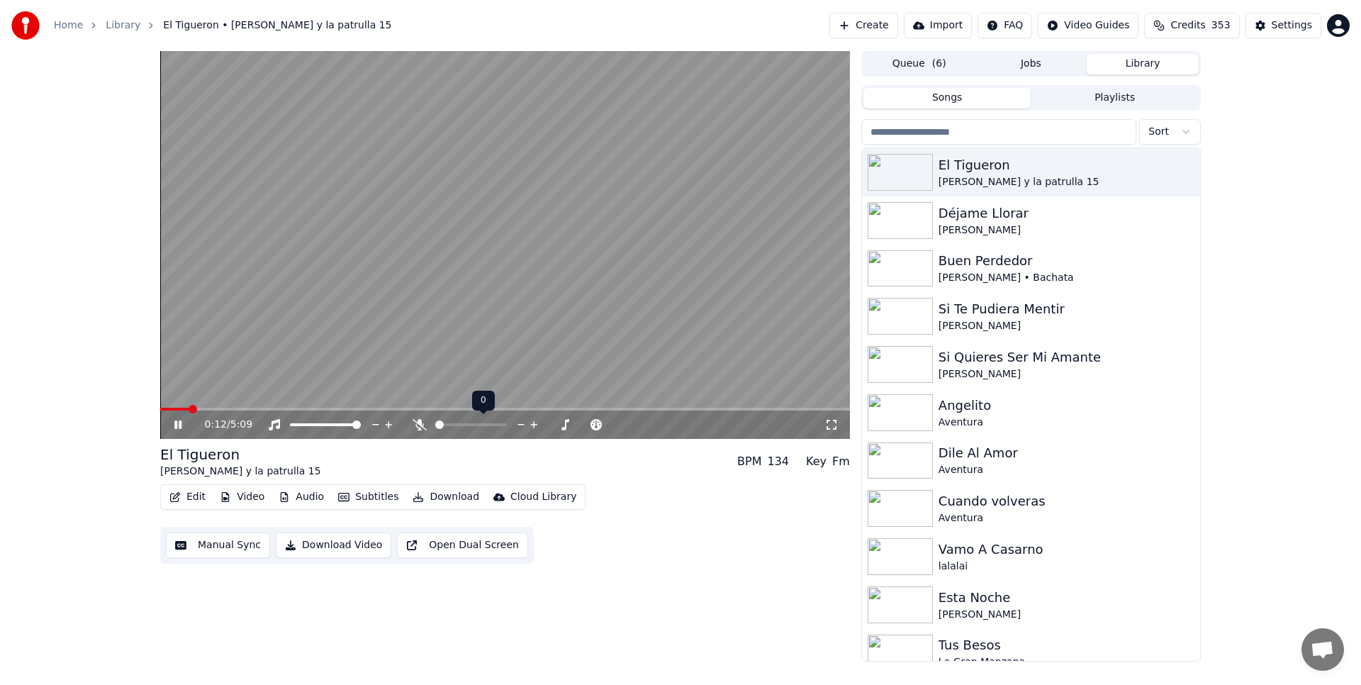
click at [435, 423] on span at bounding box center [439, 424] width 9 height 9
click at [412, 410] on div "0:34 / 5:09" at bounding box center [505, 424] width 690 height 28
click at [484, 406] on video at bounding box center [505, 245] width 690 height 388
click at [483, 410] on span at bounding box center [505, 409] width 690 height 3
click at [179, 425] on icon at bounding box center [178, 425] width 9 height 10
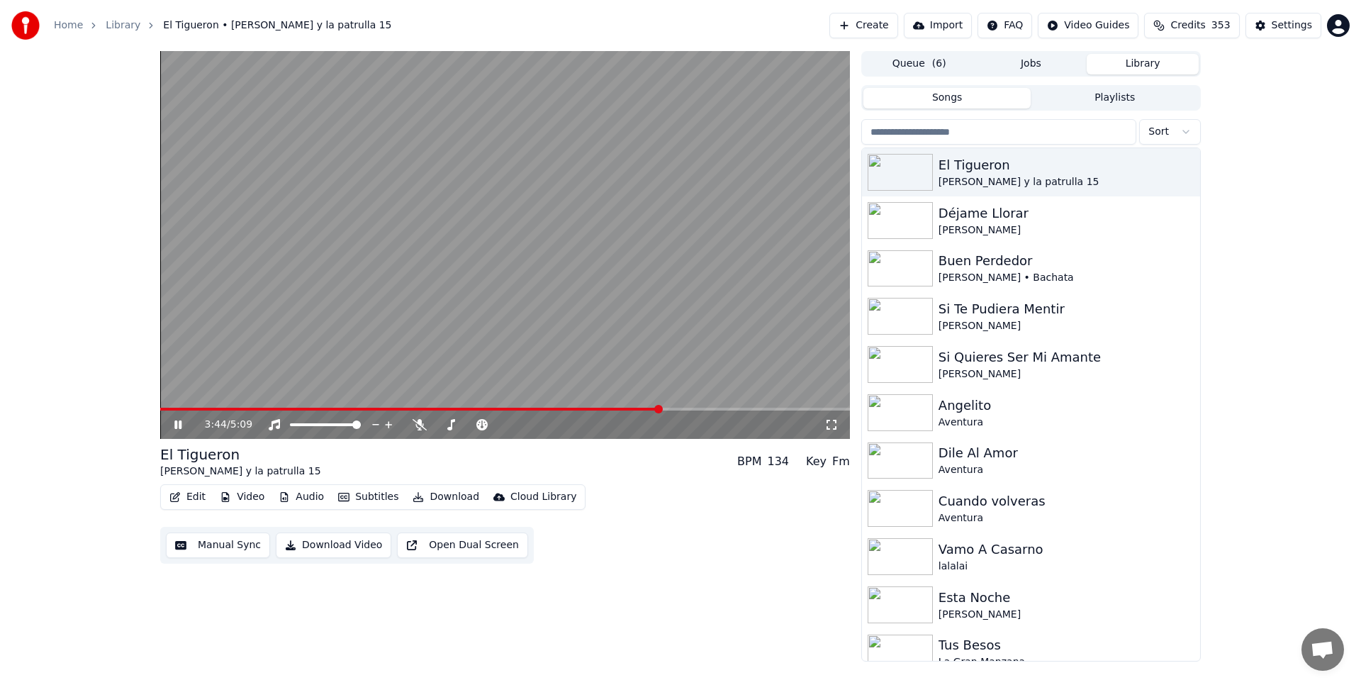
click at [177, 423] on icon at bounding box center [177, 424] width 7 height 9
click at [186, 491] on button "Edit" at bounding box center [187, 497] width 47 height 20
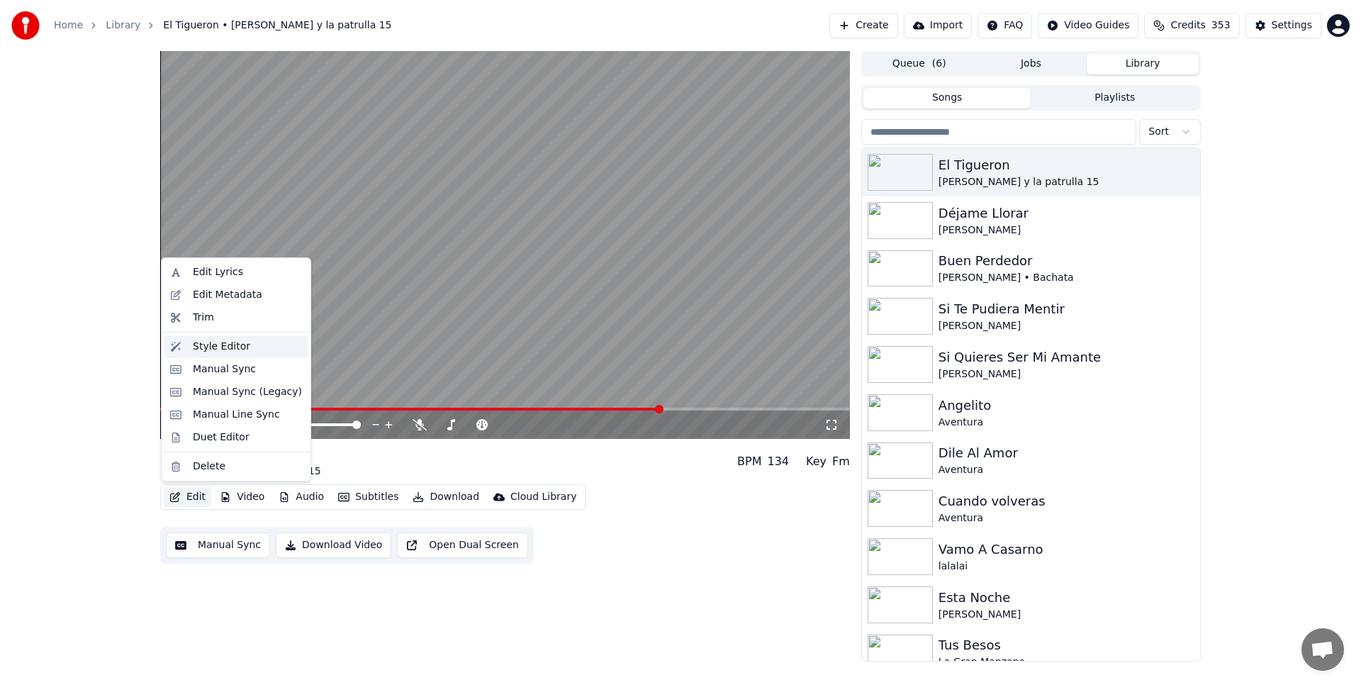
click at [203, 349] on div "Style Editor" at bounding box center [221, 347] width 57 height 14
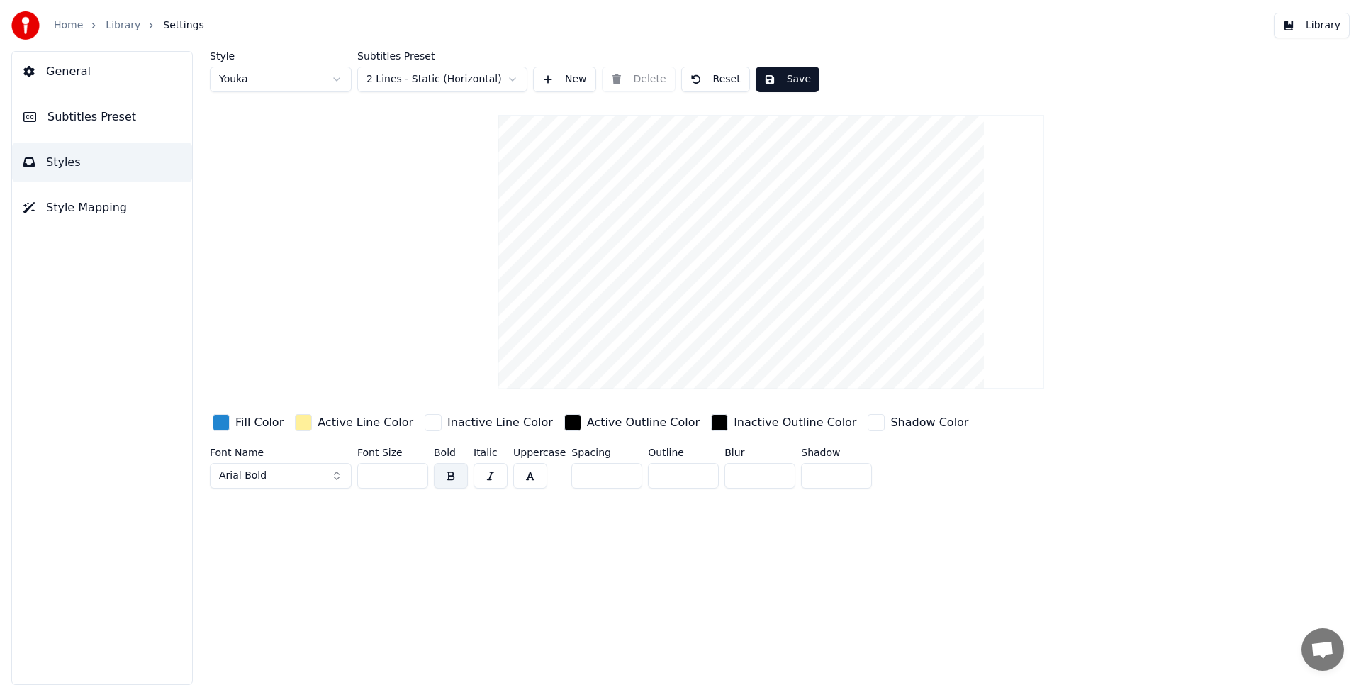
click at [142, 110] on button "Subtitles Preset" at bounding box center [102, 117] width 180 height 40
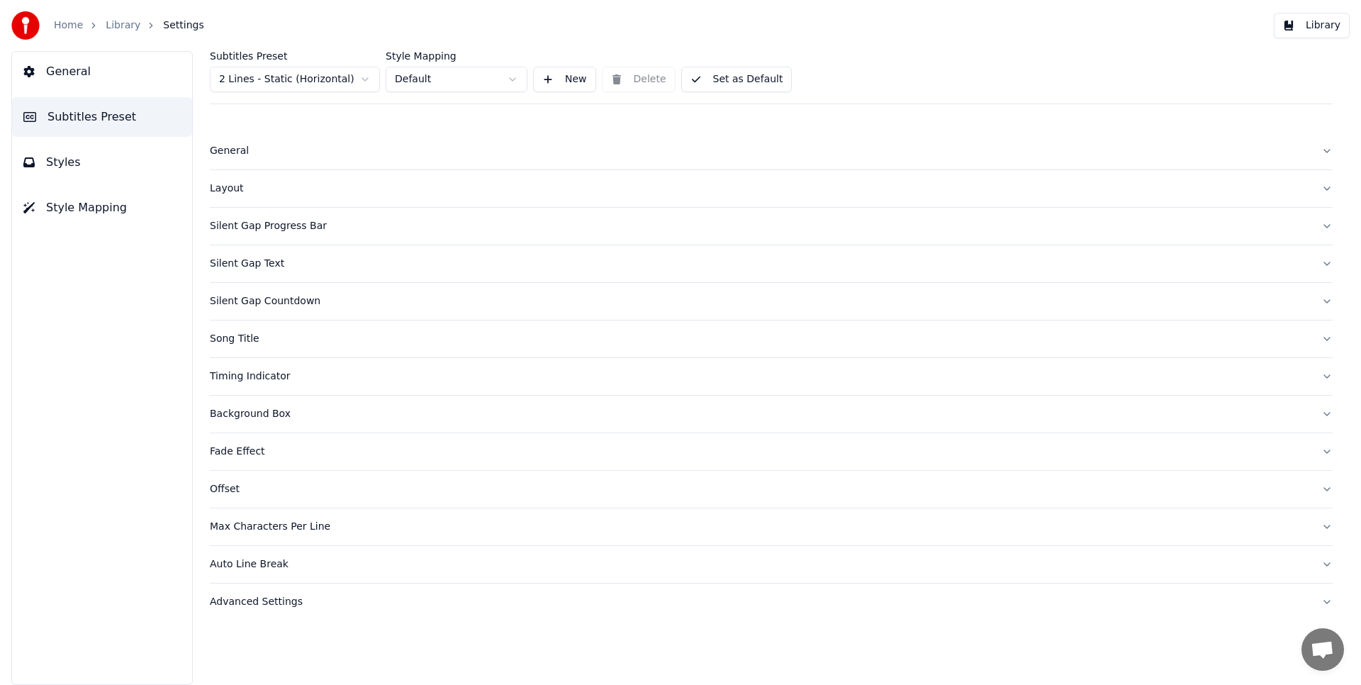
click at [235, 491] on div "Offset" at bounding box center [760, 489] width 1100 height 14
click at [250, 611] on input "****" at bounding box center [238, 609] width 57 height 26
type input "****"
click at [250, 611] on input "****" at bounding box center [238, 609] width 57 height 26
click at [1289, 28] on button "Library" at bounding box center [1312, 26] width 76 height 26
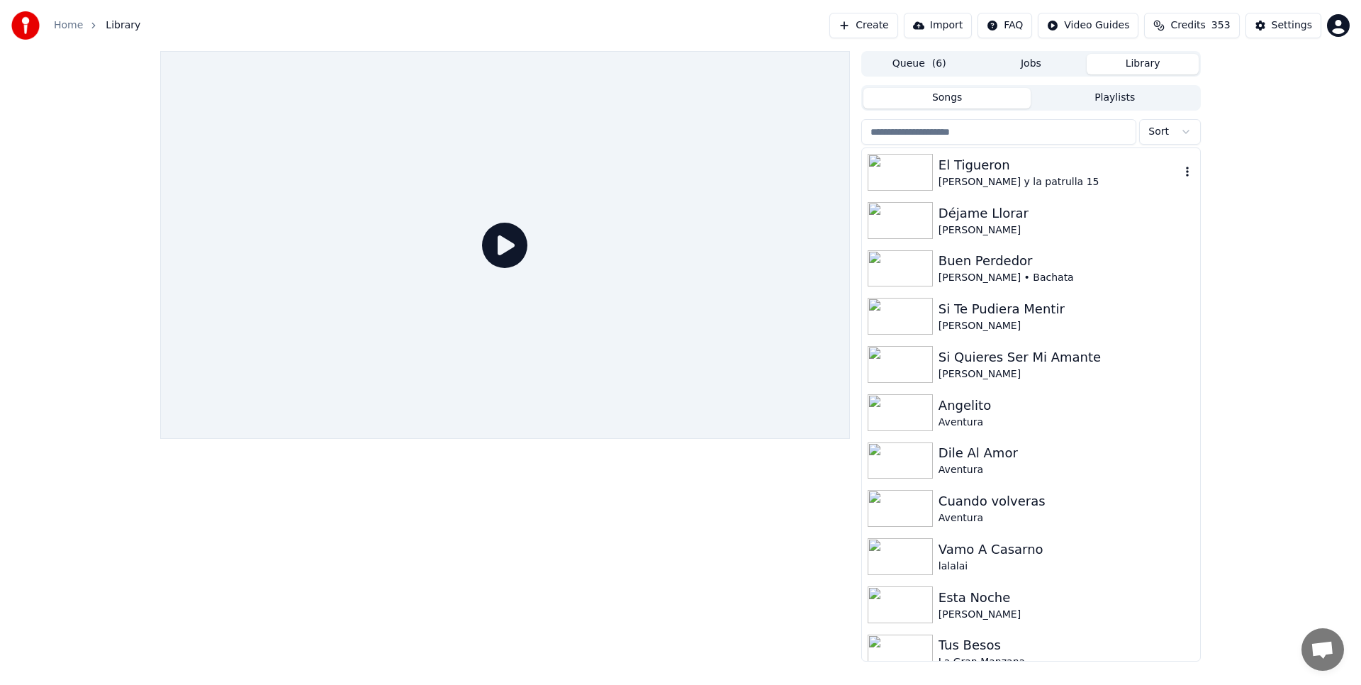
click at [892, 162] on img at bounding box center [900, 172] width 65 height 37
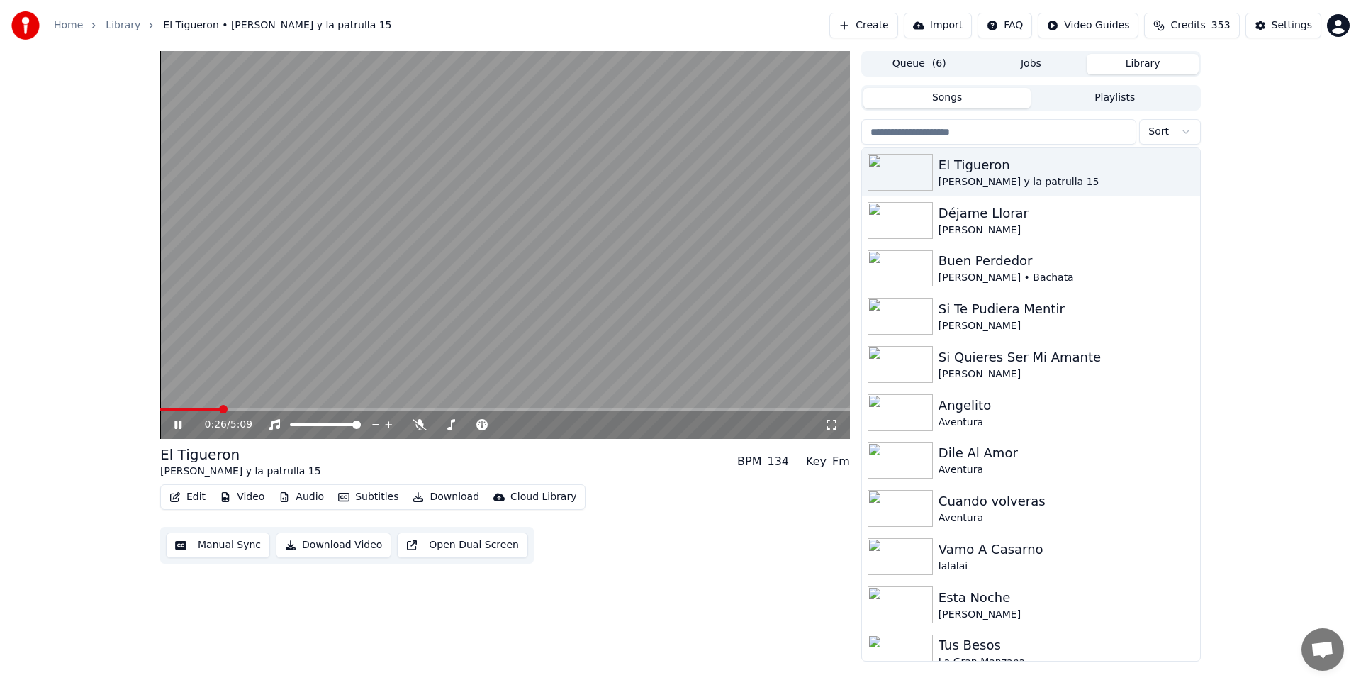
click at [177, 420] on icon at bounding box center [188, 424] width 33 height 11
click at [189, 491] on button "Edit" at bounding box center [187, 497] width 47 height 20
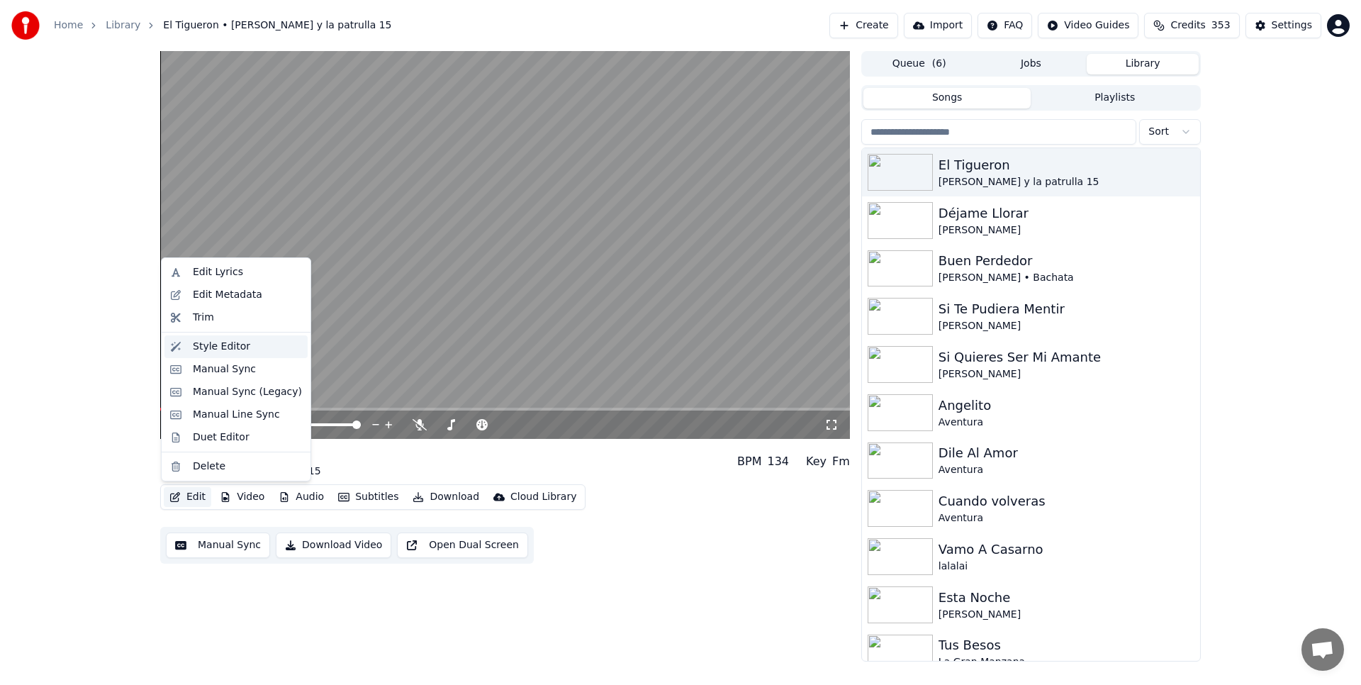
click at [206, 343] on div "Style Editor" at bounding box center [221, 347] width 57 height 14
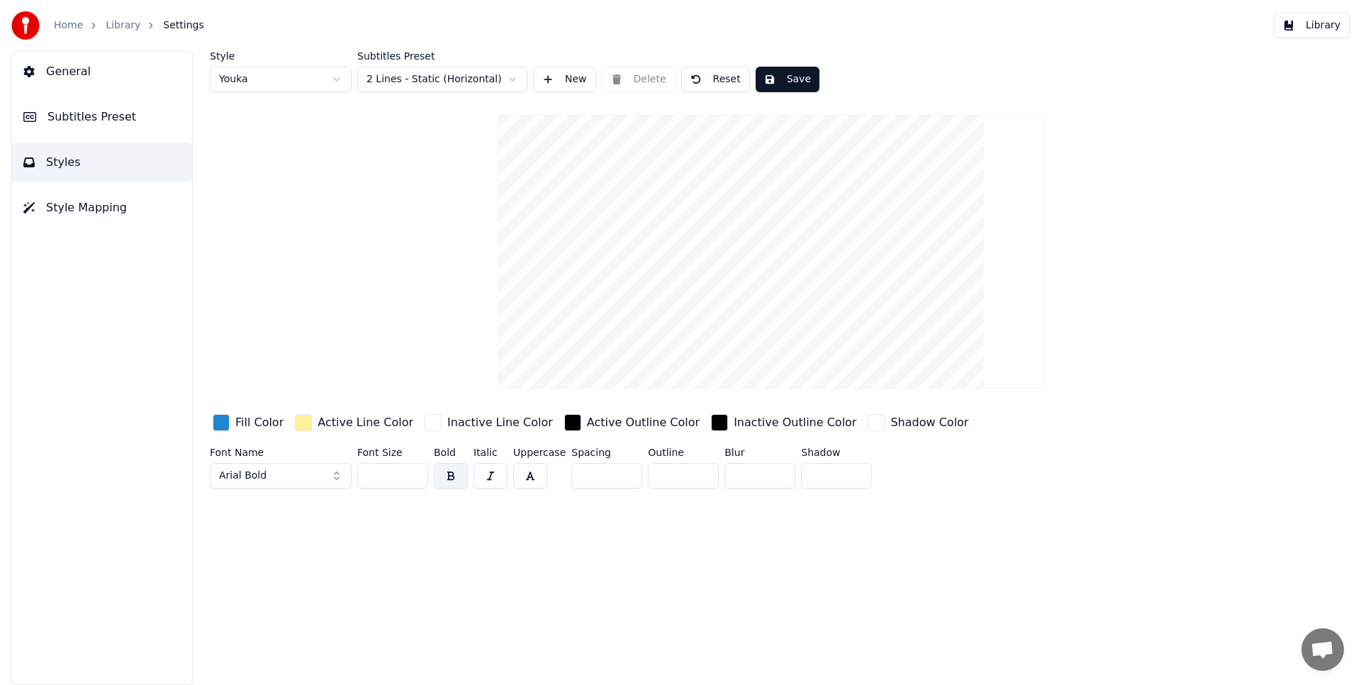
click at [120, 120] on span "Subtitles Preset" at bounding box center [91, 116] width 89 height 17
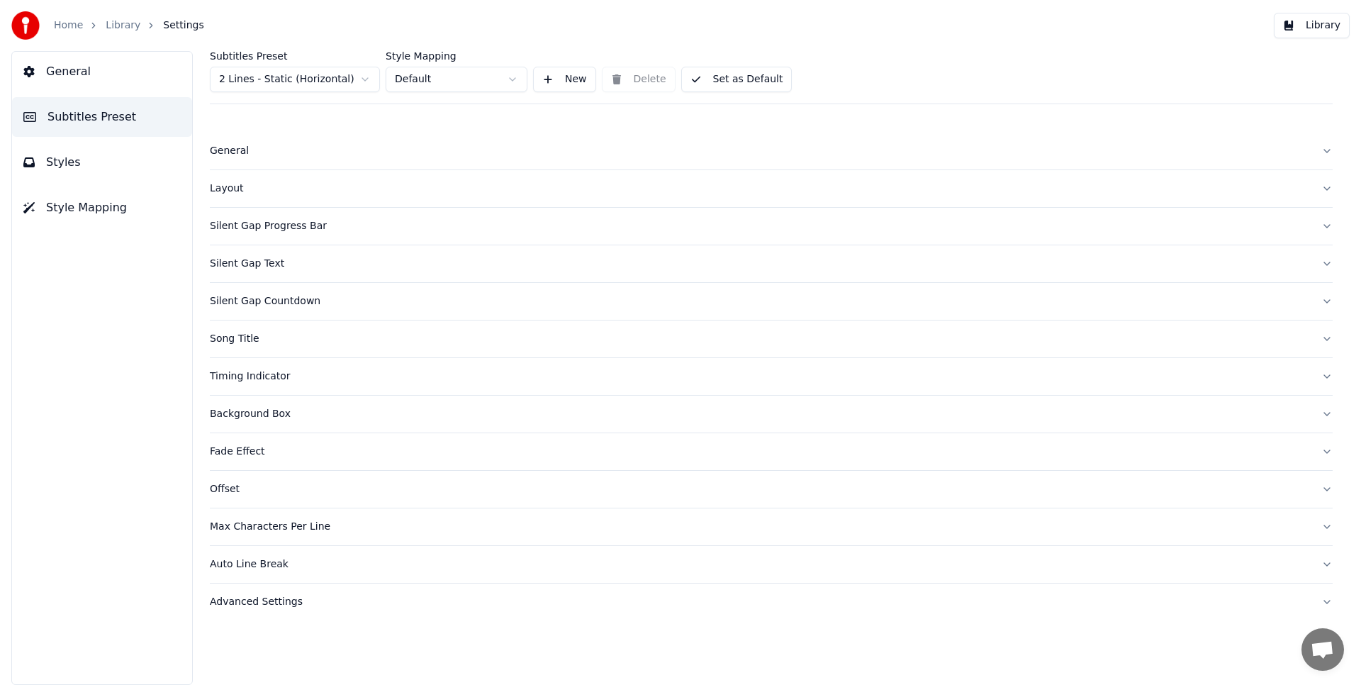
click at [243, 487] on div "Offset" at bounding box center [760, 489] width 1100 height 14
type input "****"
click at [254, 605] on input "****" at bounding box center [238, 609] width 57 height 26
click at [1327, 25] on button "Library" at bounding box center [1312, 26] width 76 height 26
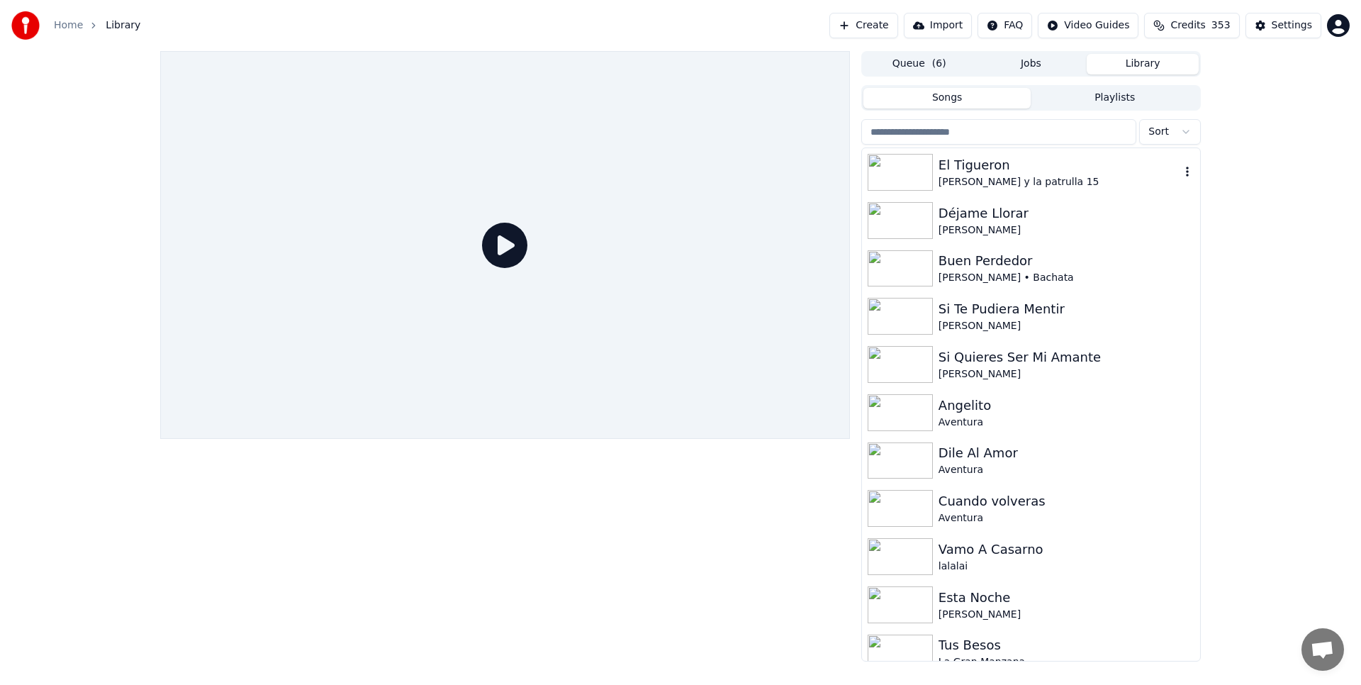
click at [1000, 165] on div "El Tigueron" at bounding box center [1060, 165] width 242 height 20
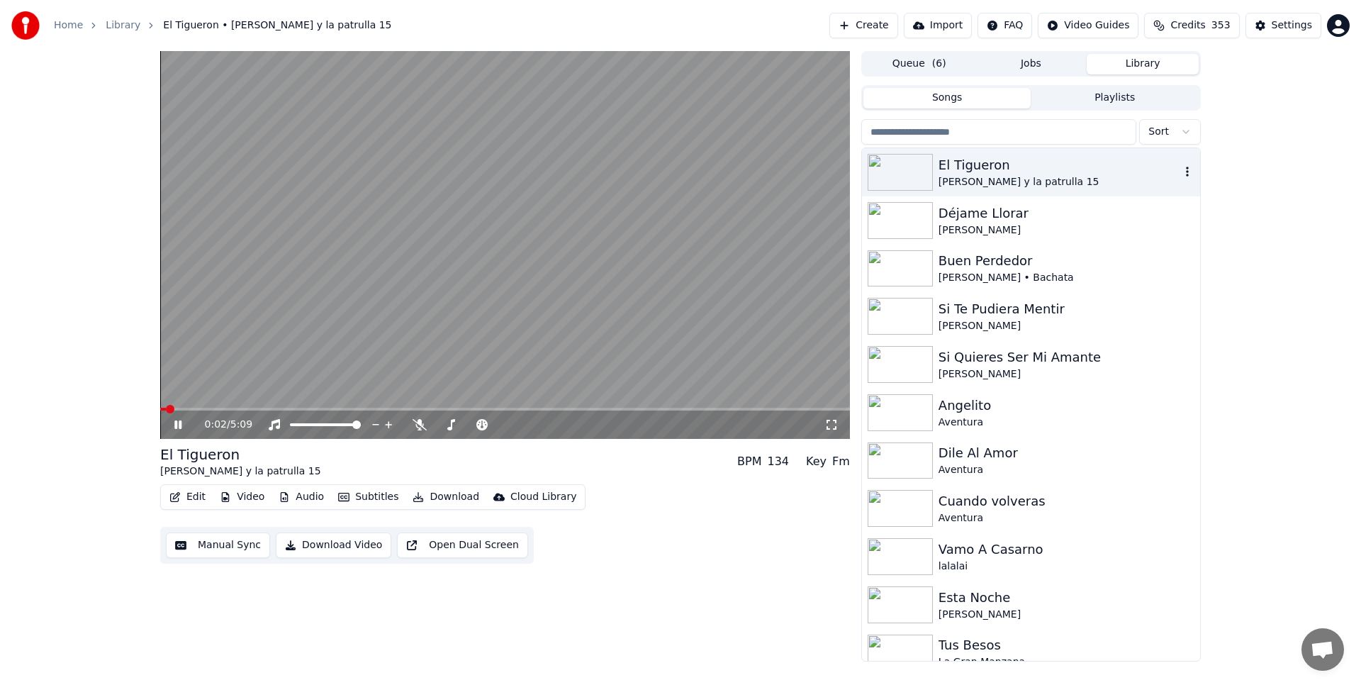
click at [954, 171] on div "El Tigueron" at bounding box center [1060, 165] width 242 height 20
click at [967, 167] on div "El Tigueron" at bounding box center [1060, 165] width 242 height 20
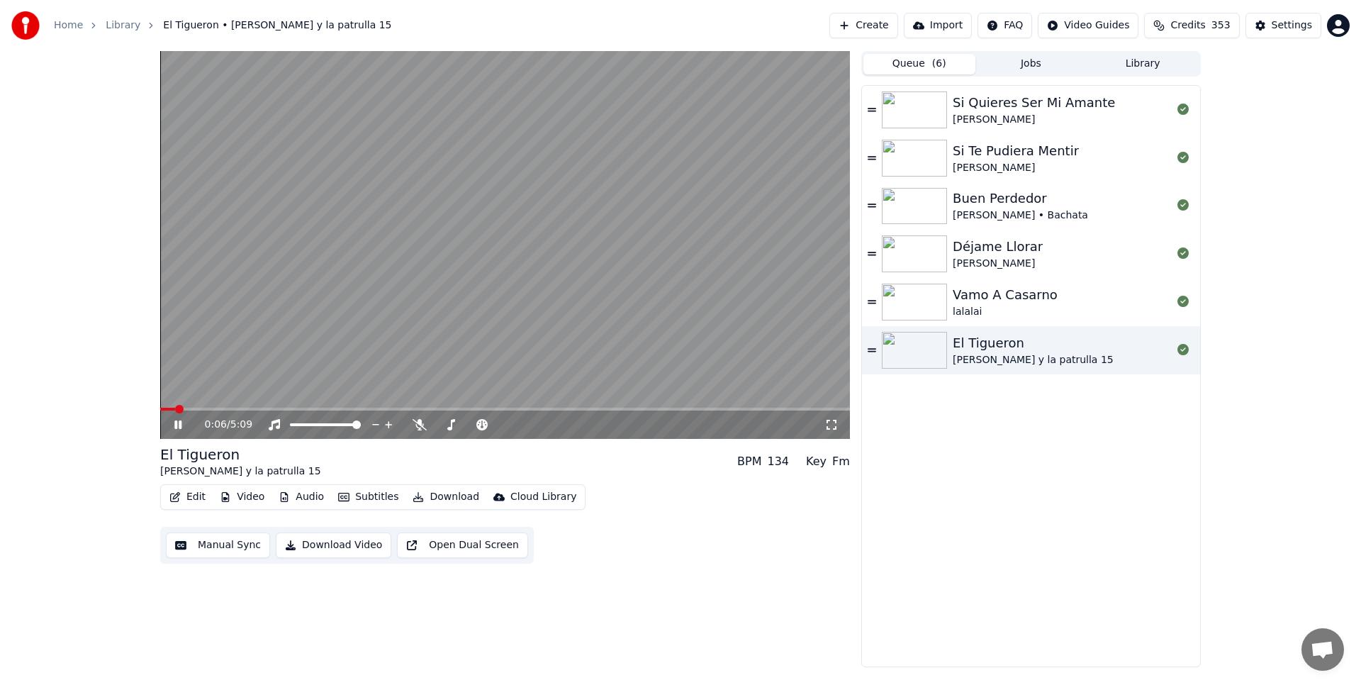
click at [912, 62] on button "Queue ( 6 )" at bounding box center [919, 64] width 112 height 21
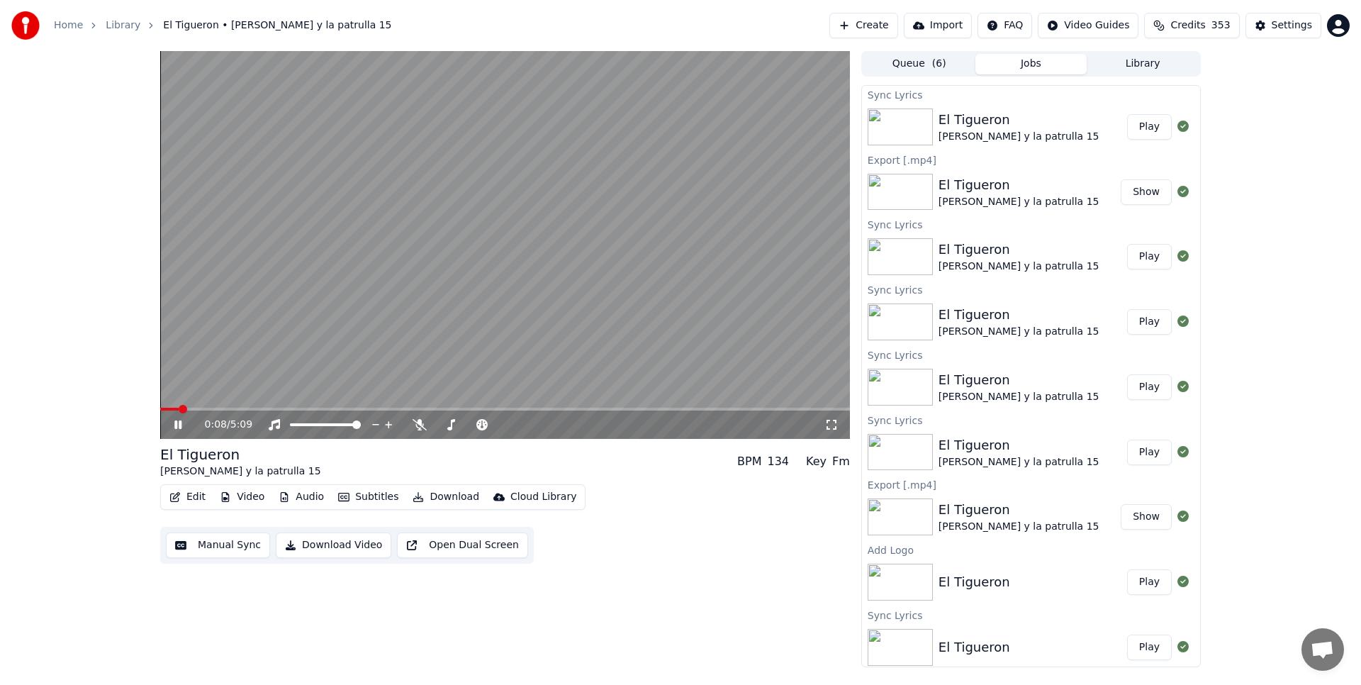
click at [1006, 64] on button "Jobs" at bounding box center [1031, 64] width 112 height 21
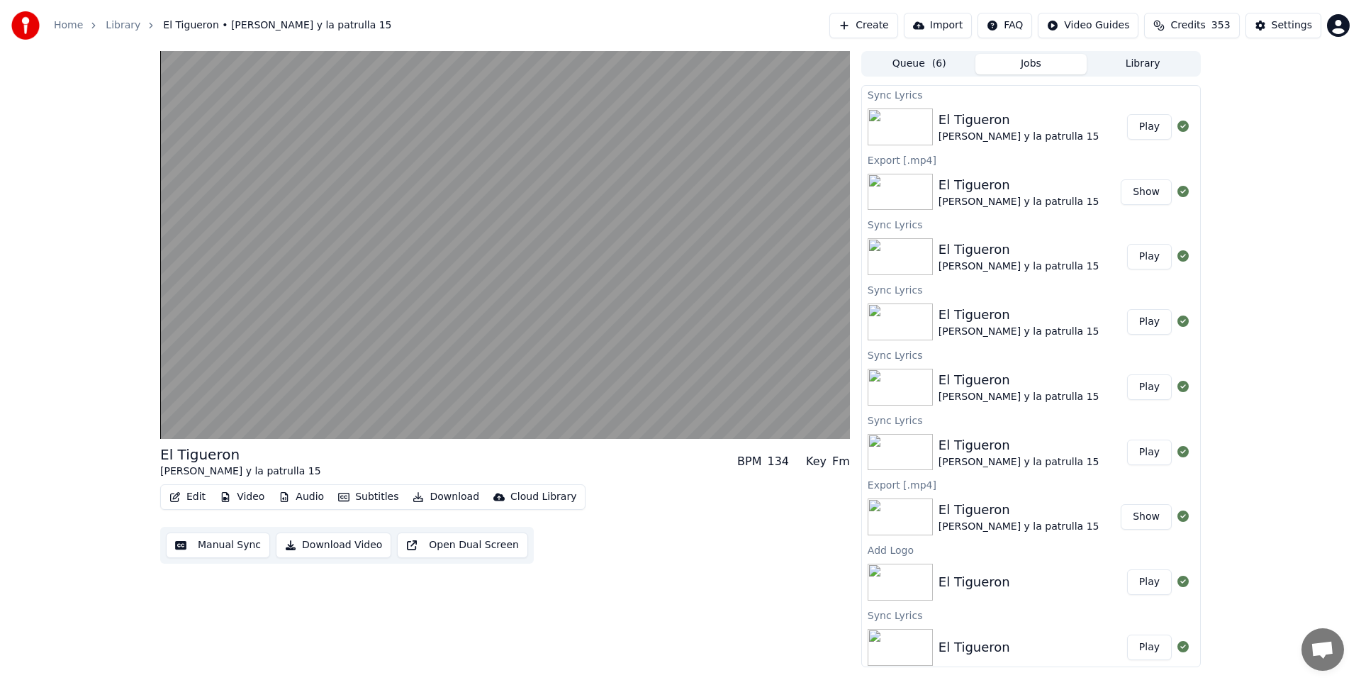
click at [1167, 133] on button "Play" at bounding box center [1149, 127] width 45 height 26
click at [1127, 114] on button "Play" at bounding box center [1149, 127] width 45 height 26
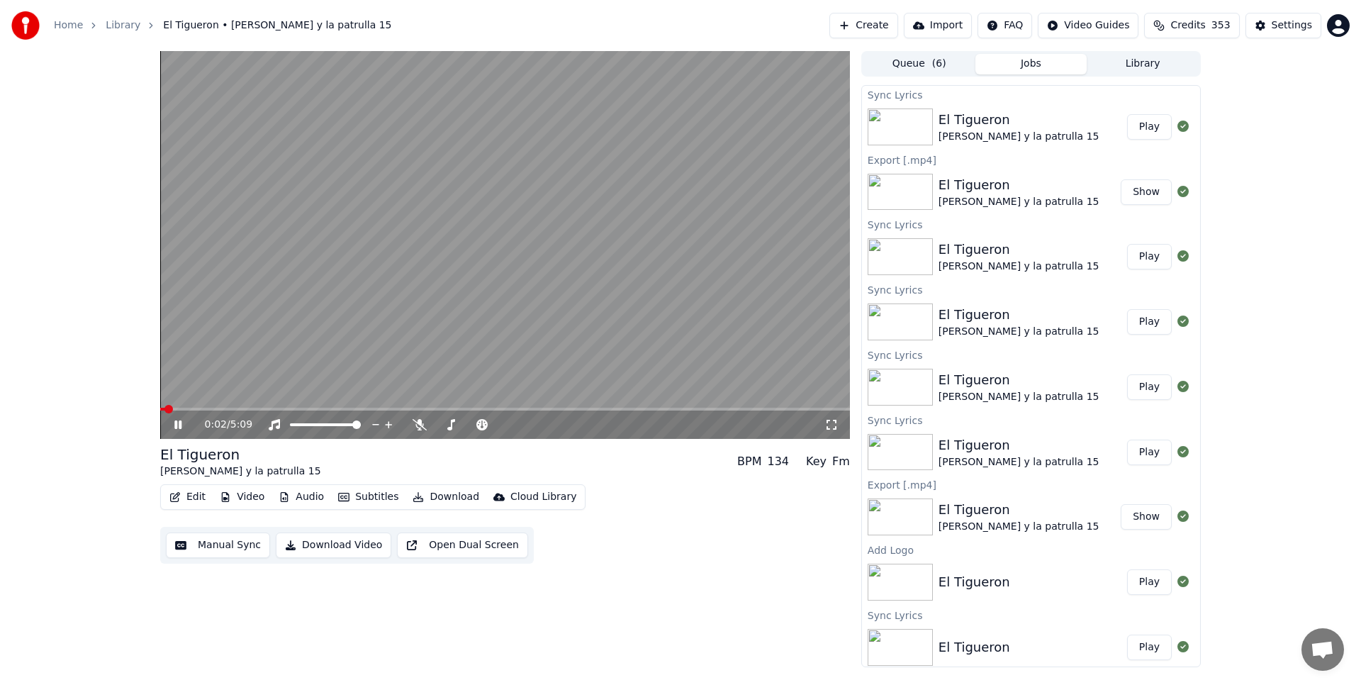
click at [181, 428] on icon at bounding box center [188, 424] width 33 height 11
click at [454, 495] on button "Download" at bounding box center [446, 497] width 78 height 20
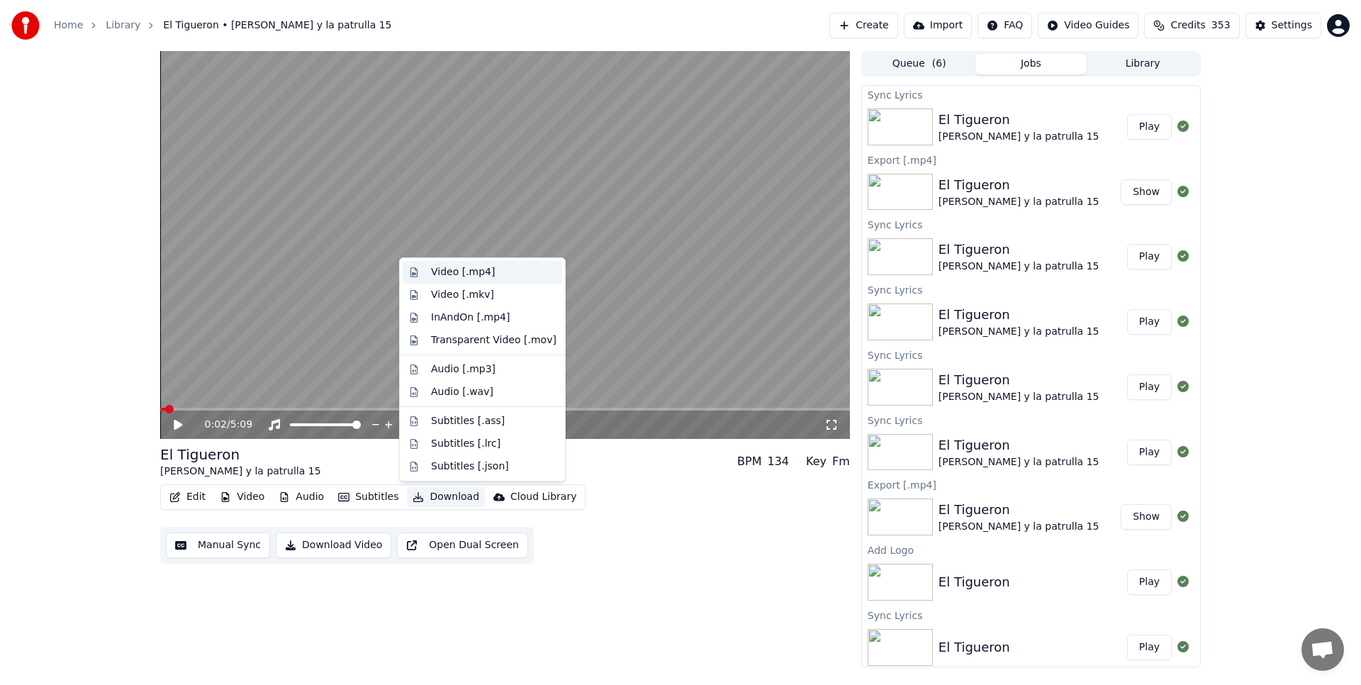
click at [469, 273] on div "Video [.mp4]" at bounding box center [463, 272] width 64 height 14
